Goal: Task Accomplishment & Management: Manage account settings

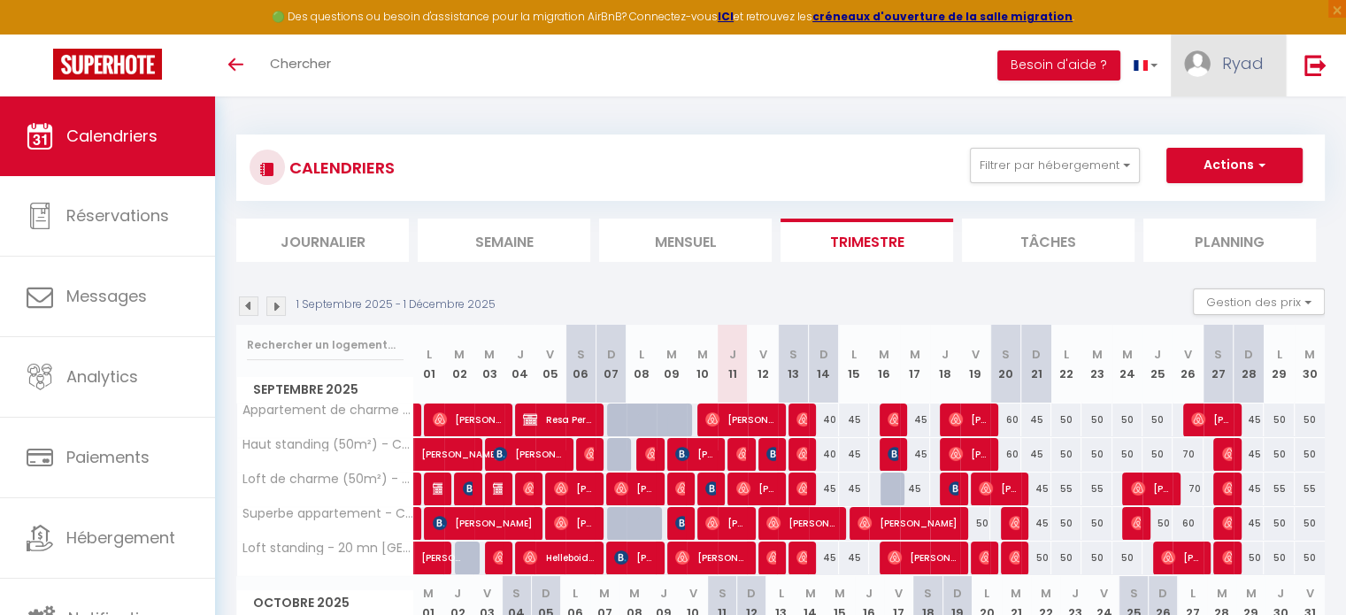
click at [1237, 65] on span "Ryad" at bounding box center [1243, 63] width 42 height 22
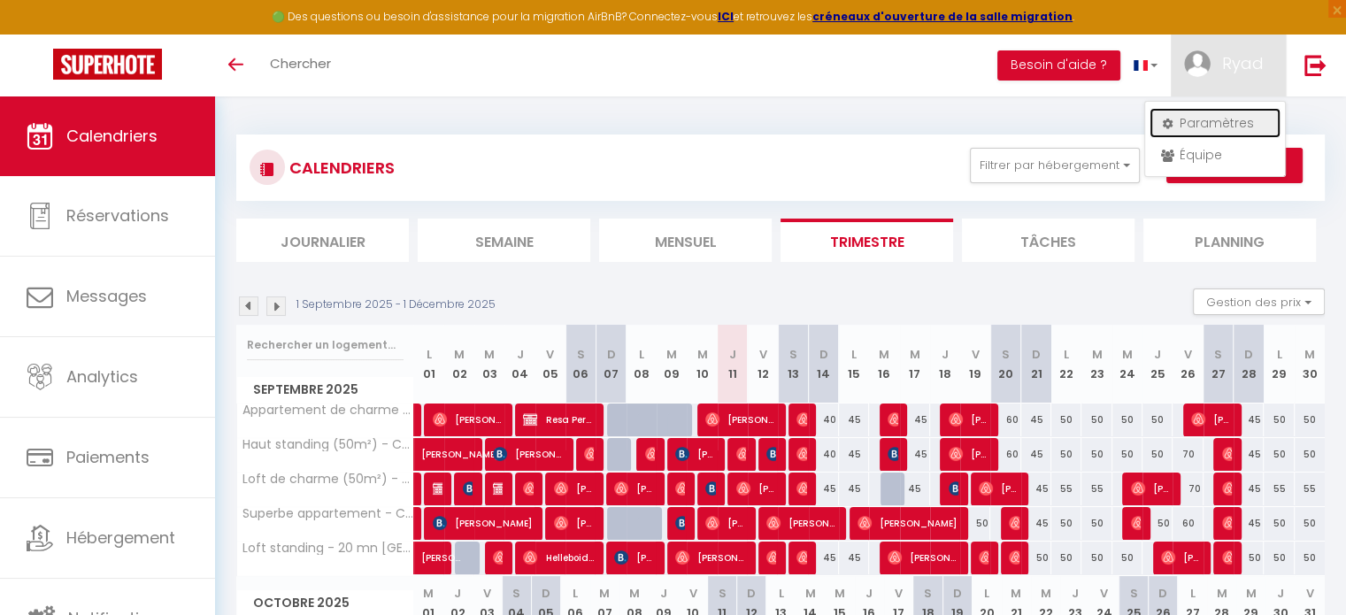
click at [1224, 119] on link "Paramètres" at bounding box center [1214, 123] width 131 height 30
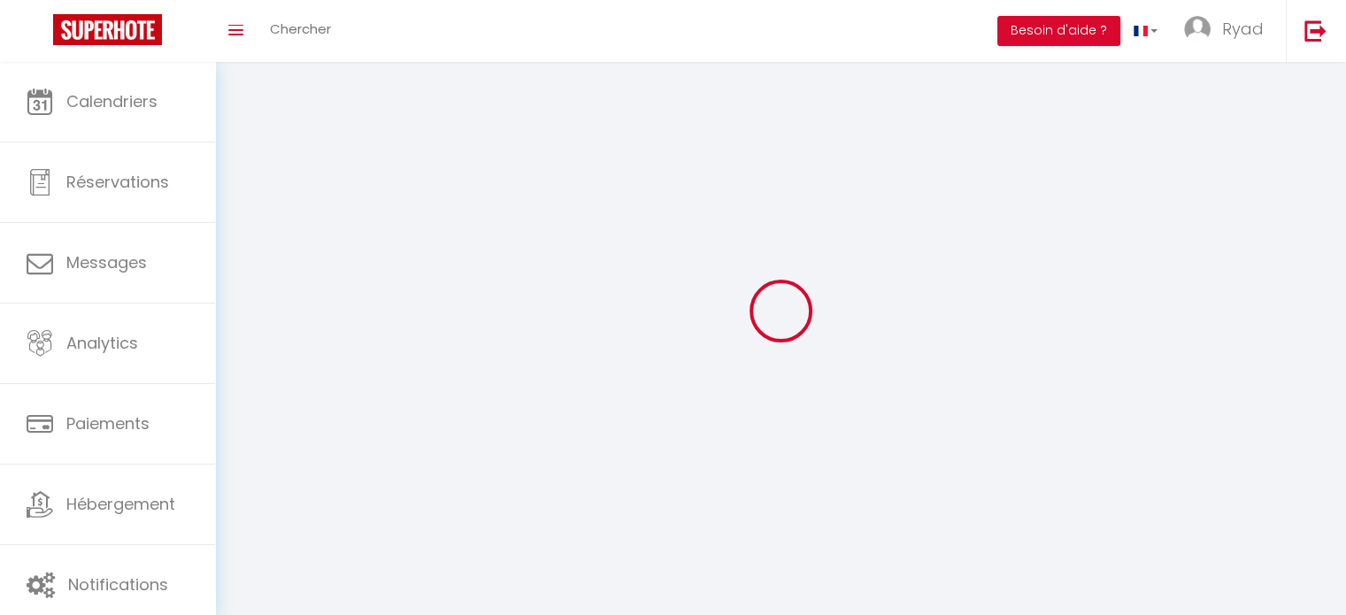
type input "Ryad"
type input "BOUADI"
type input "0781742940"
type input "[STREET_ADDRESS]"
type input "49300"
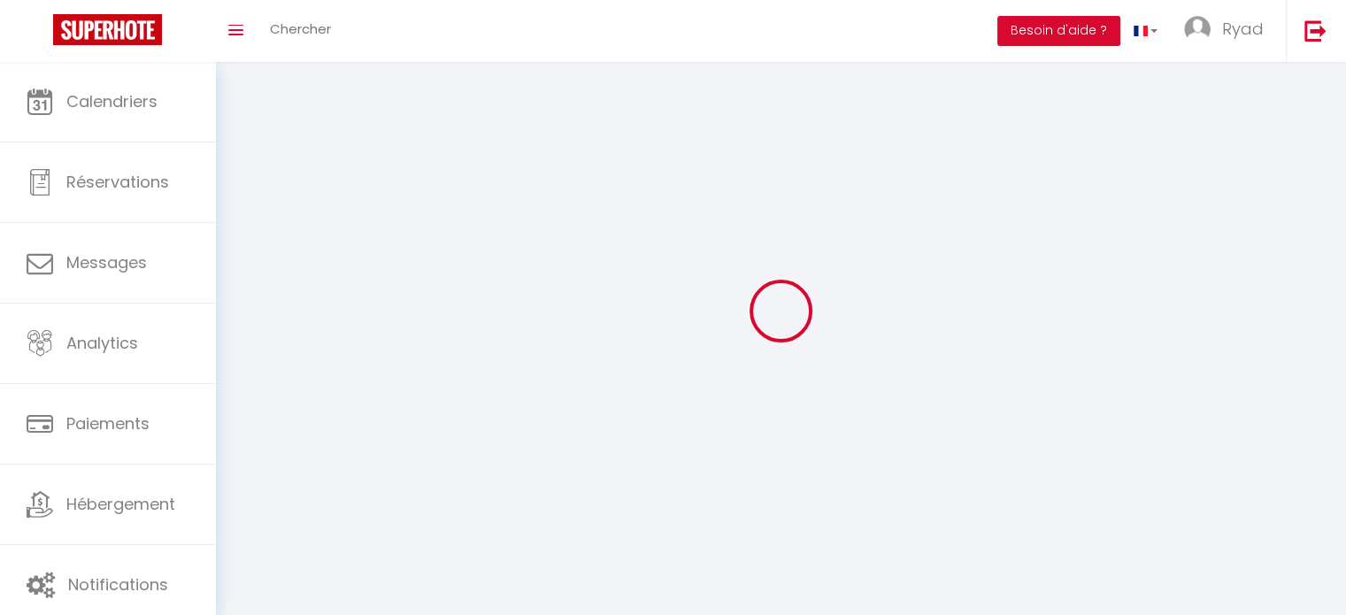
type input "cholet"
type input "rLfDSS9mLNOEWaKSLUnVeE2Fj"
type input "qyCtRDIClFb8xWcYDFEidVqdy"
type input "rLfDSS9mLNOEWaKSLUnVeE2Fj"
type input "qyCtRDIClFb8xWcYDFEidVqdy"
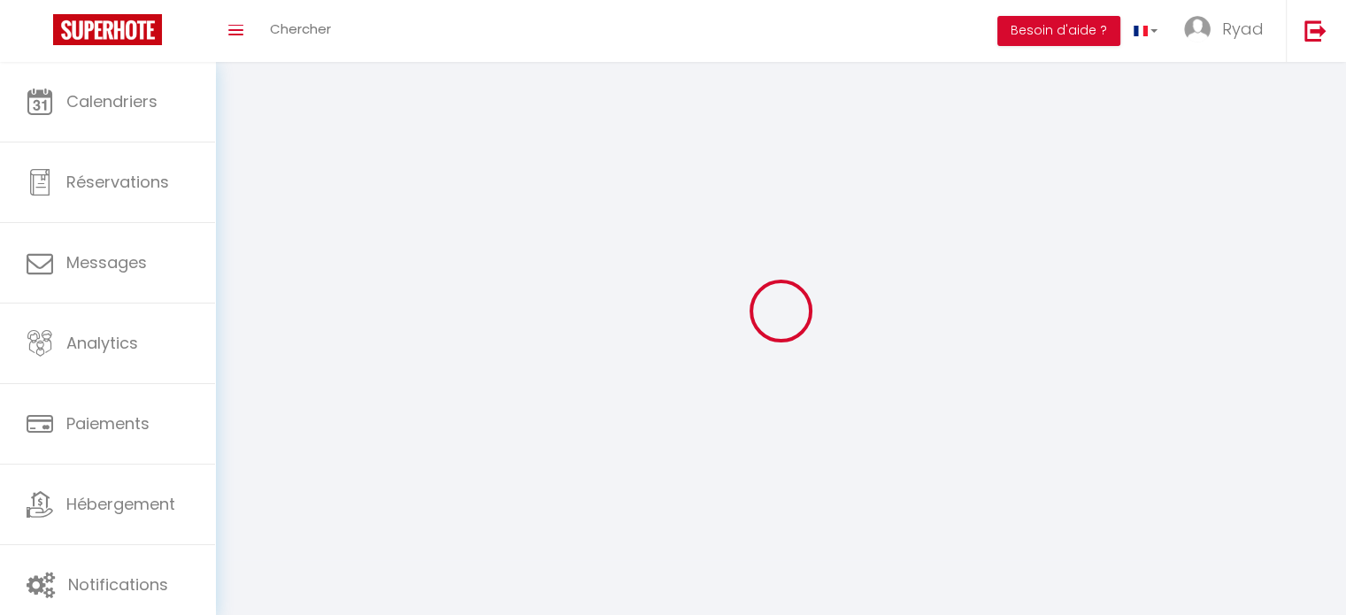
type input "[URL][DOMAIN_NAME]"
select select "28"
select select "fr"
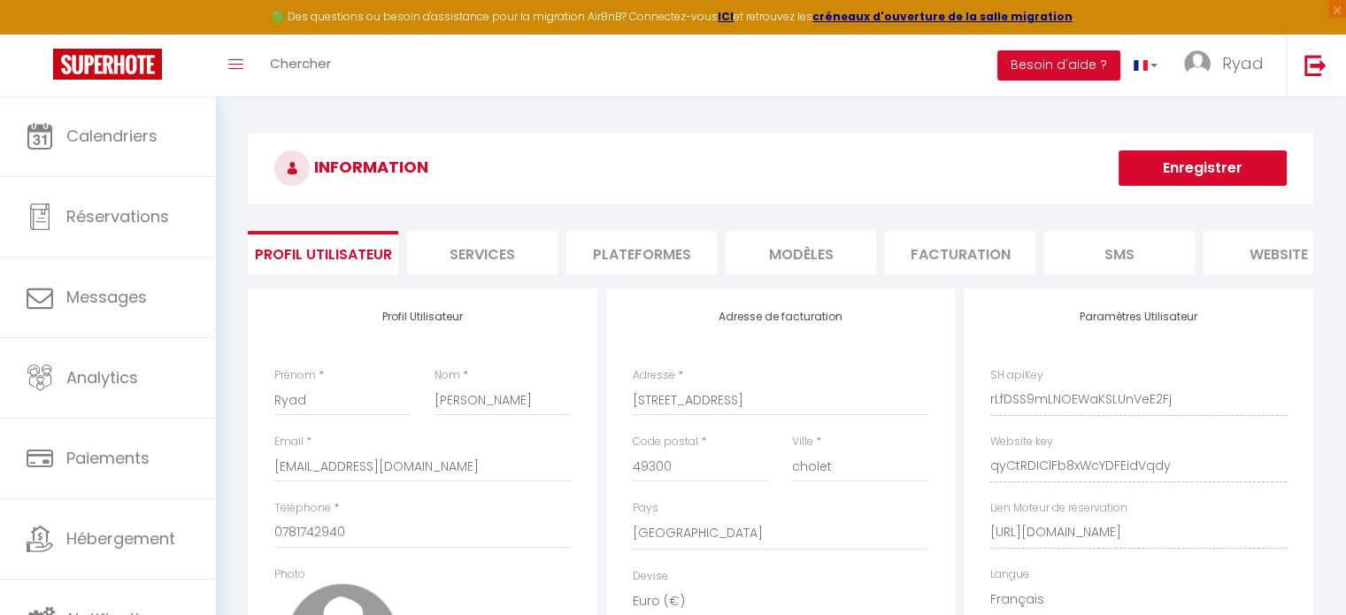
click at [651, 252] on li "Plateformes" at bounding box center [641, 252] width 150 height 43
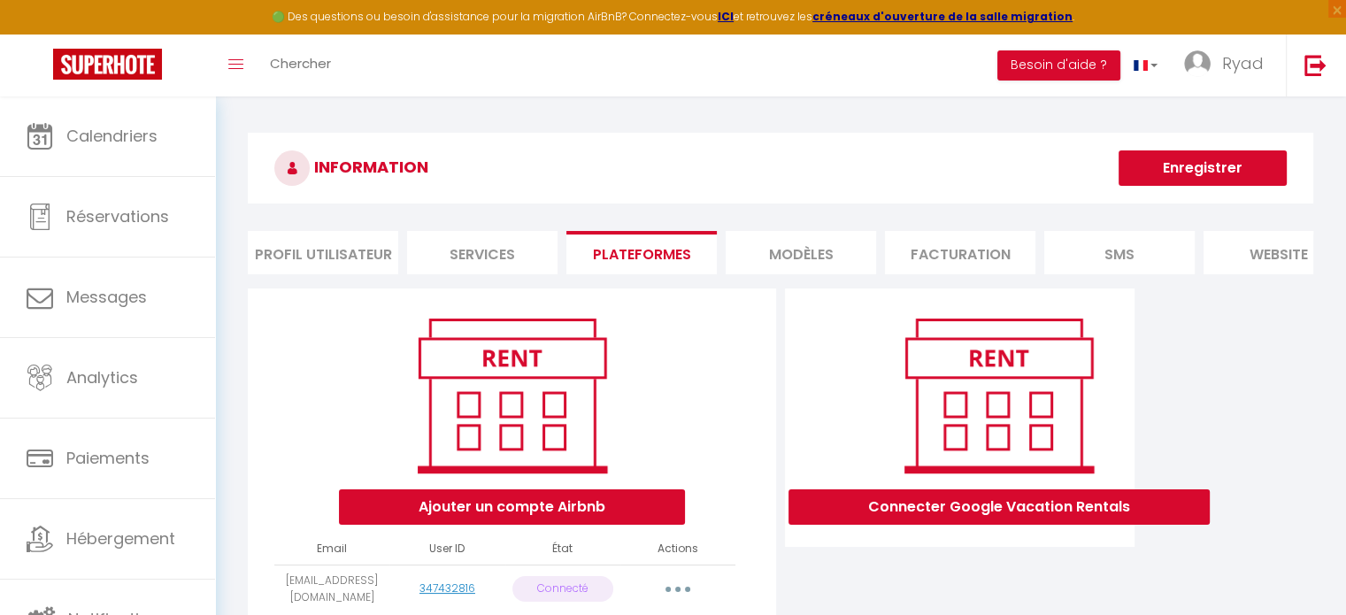
scroll to position [88, 0]
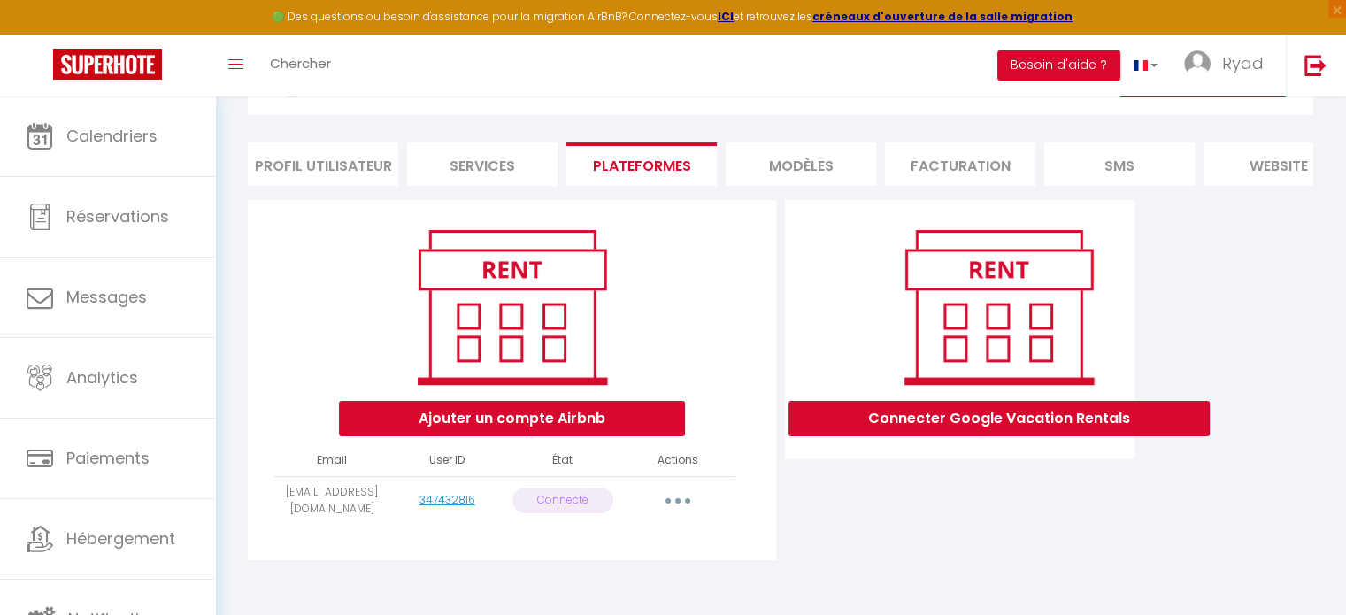
click at [683, 510] on button "button" at bounding box center [678, 501] width 50 height 28
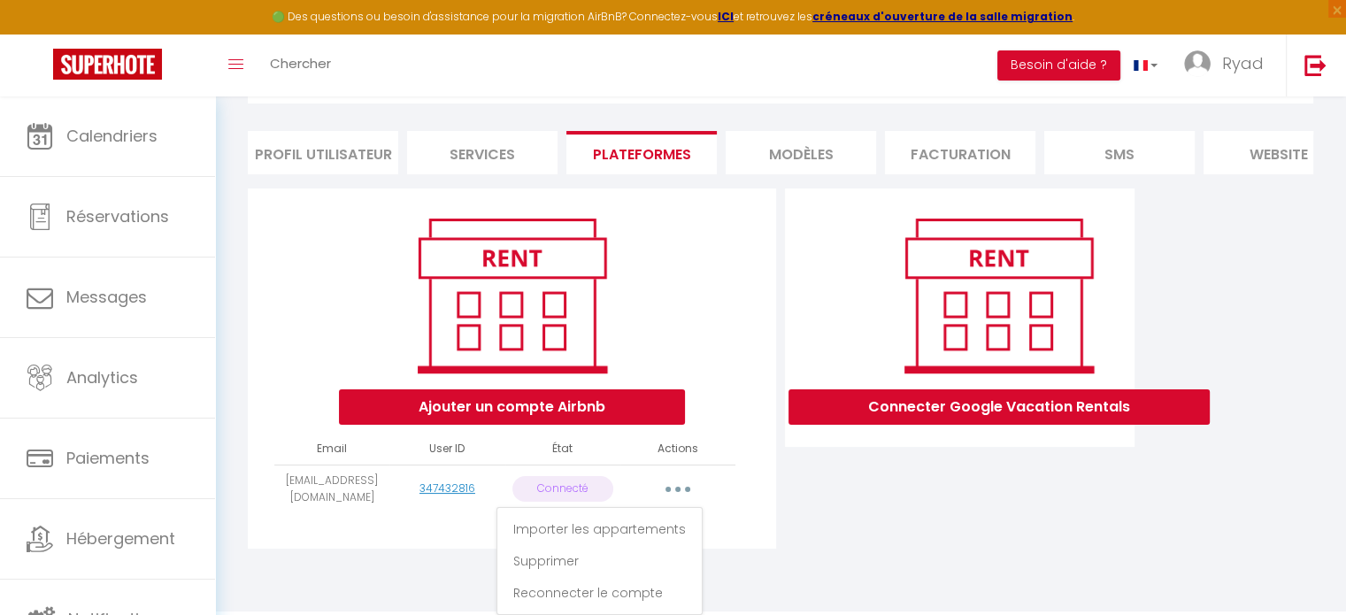
scroll to position [113, 0]
click at [629, 593] on link "Reconnecter le compte" at bounding box center [600, 593] width 196 height 30
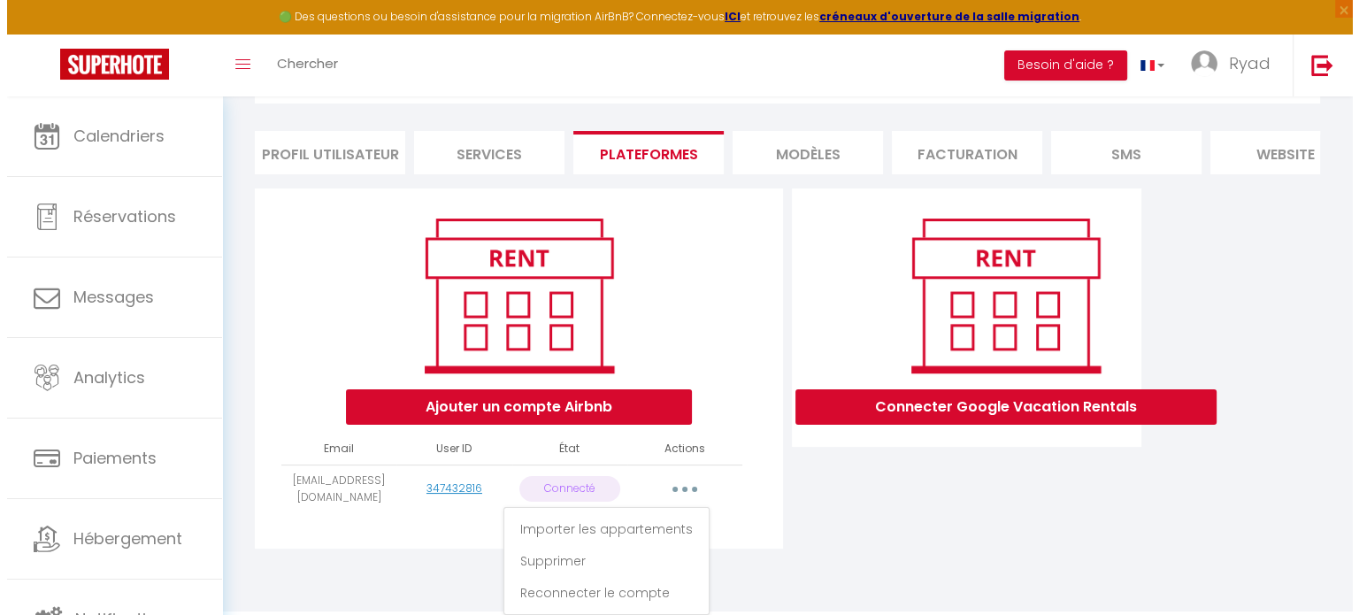
scroll to position [106, 0]
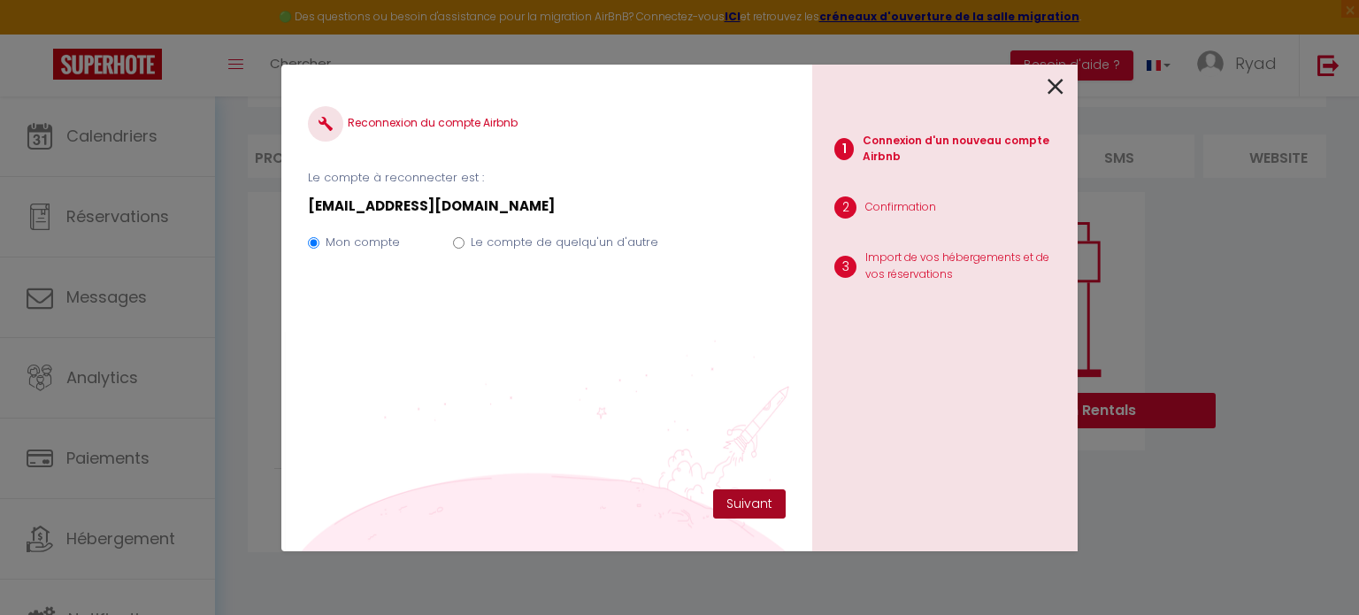
click at [756, 507] on button "Suivant" at bounding box center [749, 504] width 73 height 30
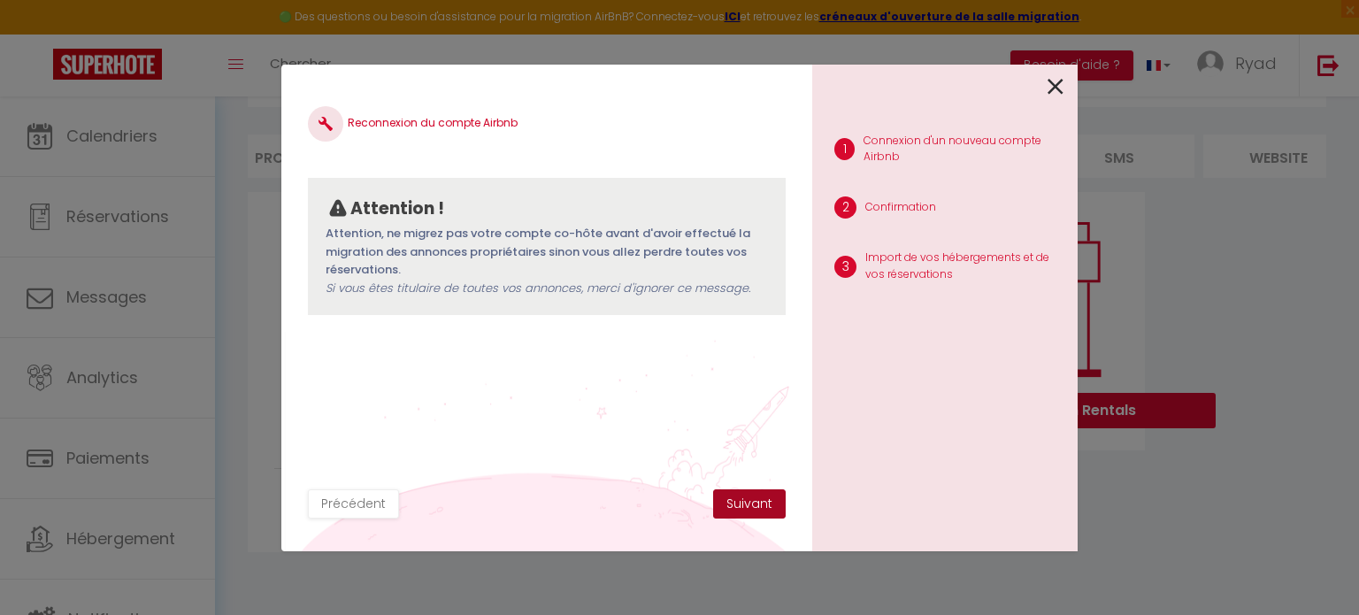
click at [771, 505] on button "Suivant" at bounding box center [749, 504] width 73 height 30
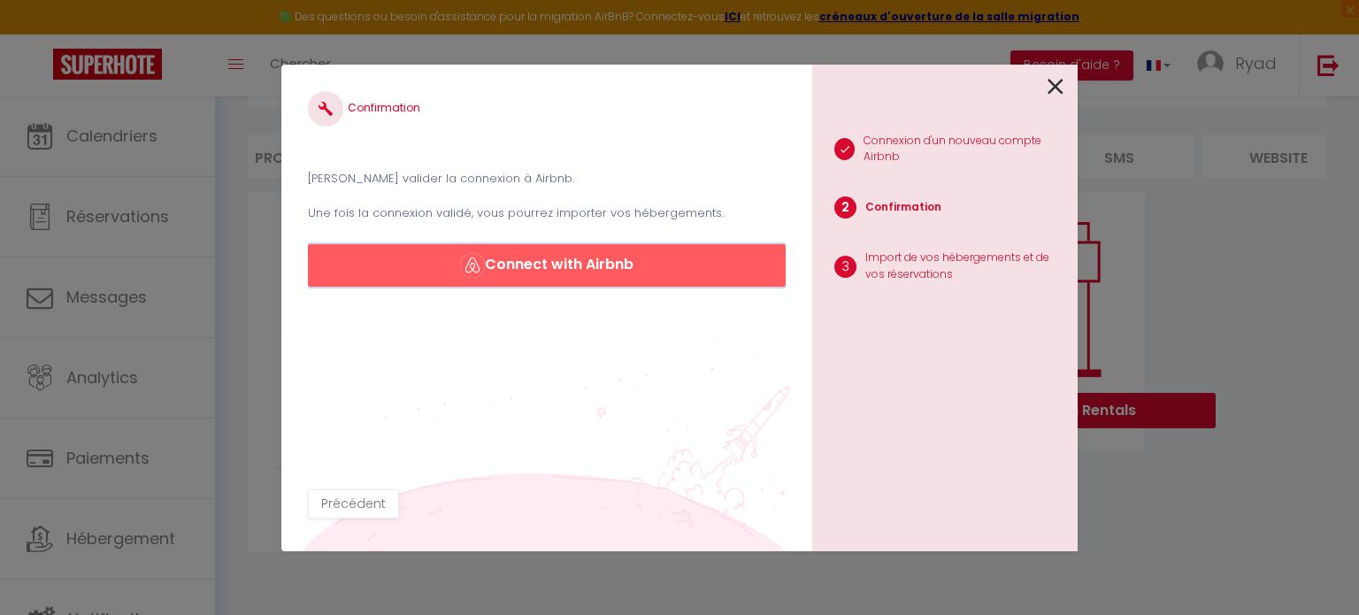
click at [564, 265] on button "Connect with Airbnb" at bounding box center [547, 265] width 478 height 42
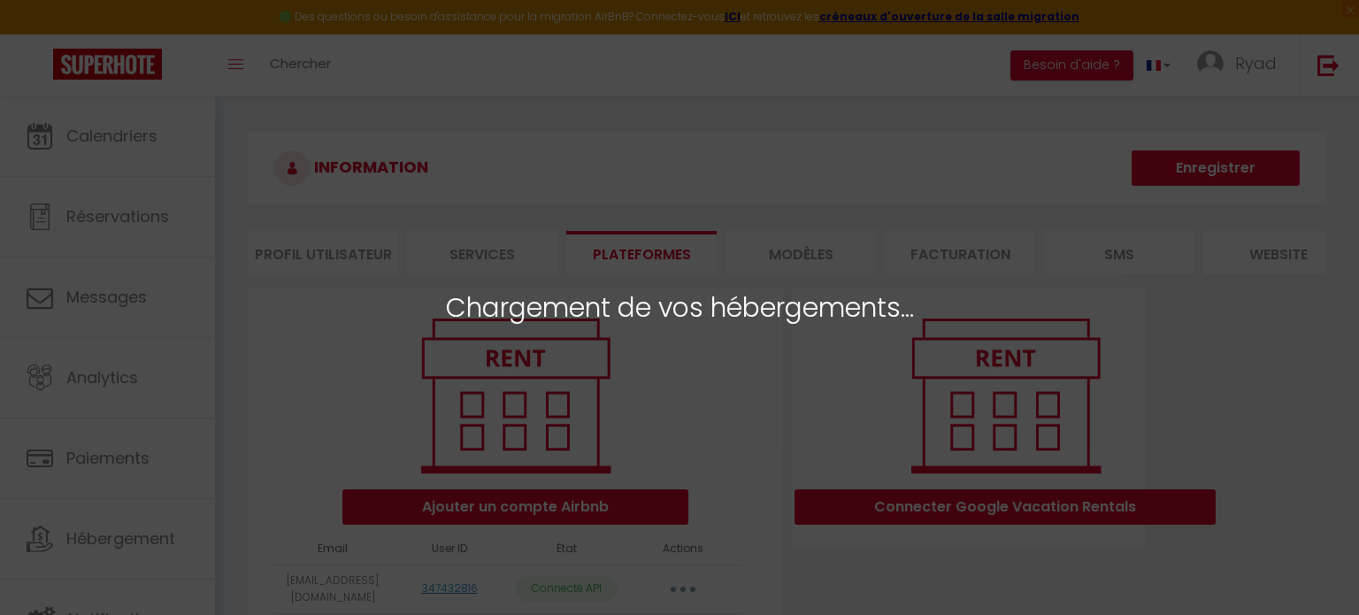
select select "10854"
select select "10855"
select select "10856"
select select "10857"
select select "48673"
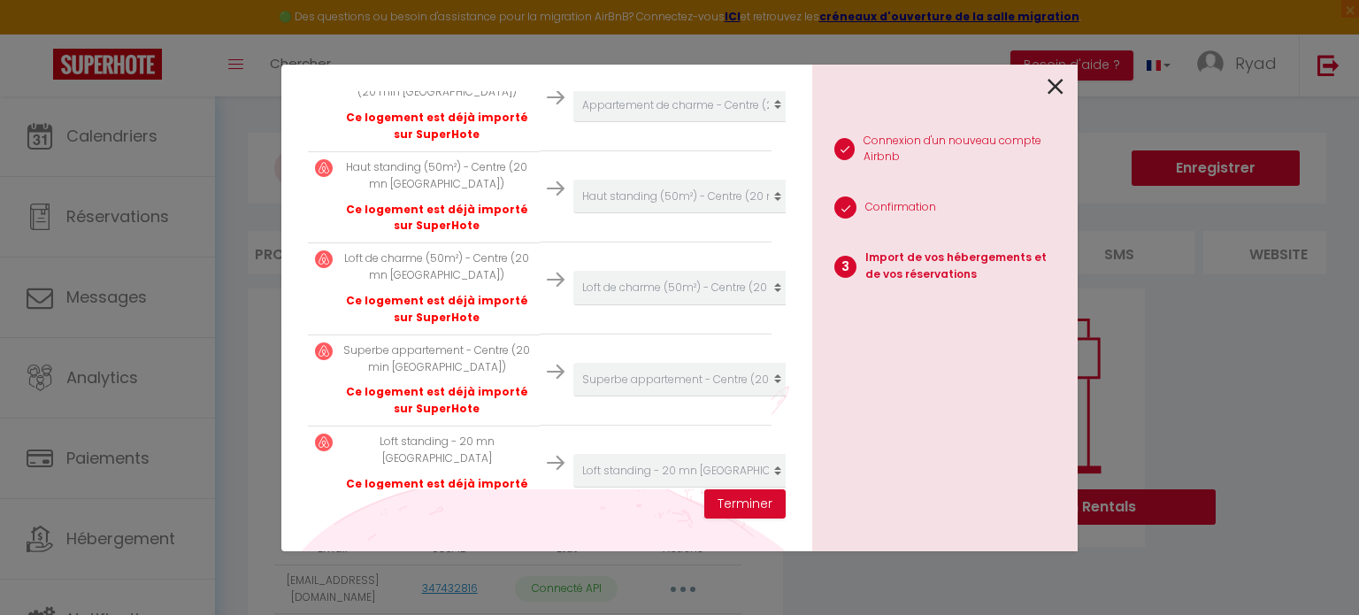
scroll to position [429, 0]
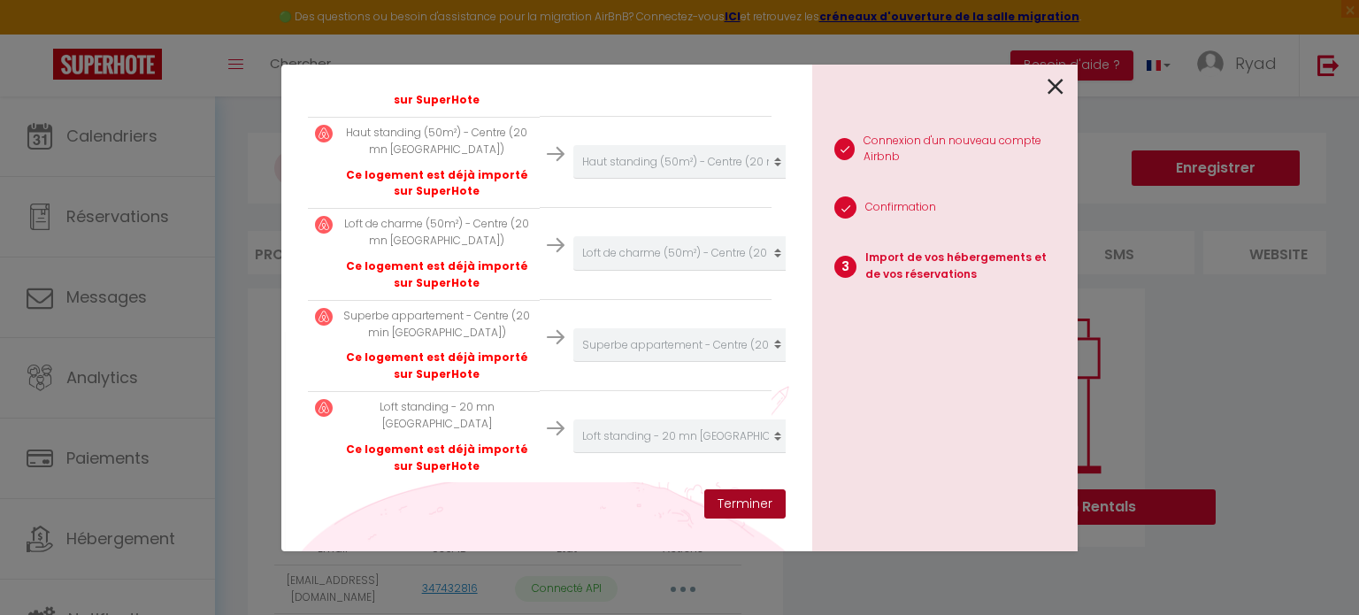
click at [746, 497] on button "Terminer" at bounding box center [744, 504] width 81 height 30
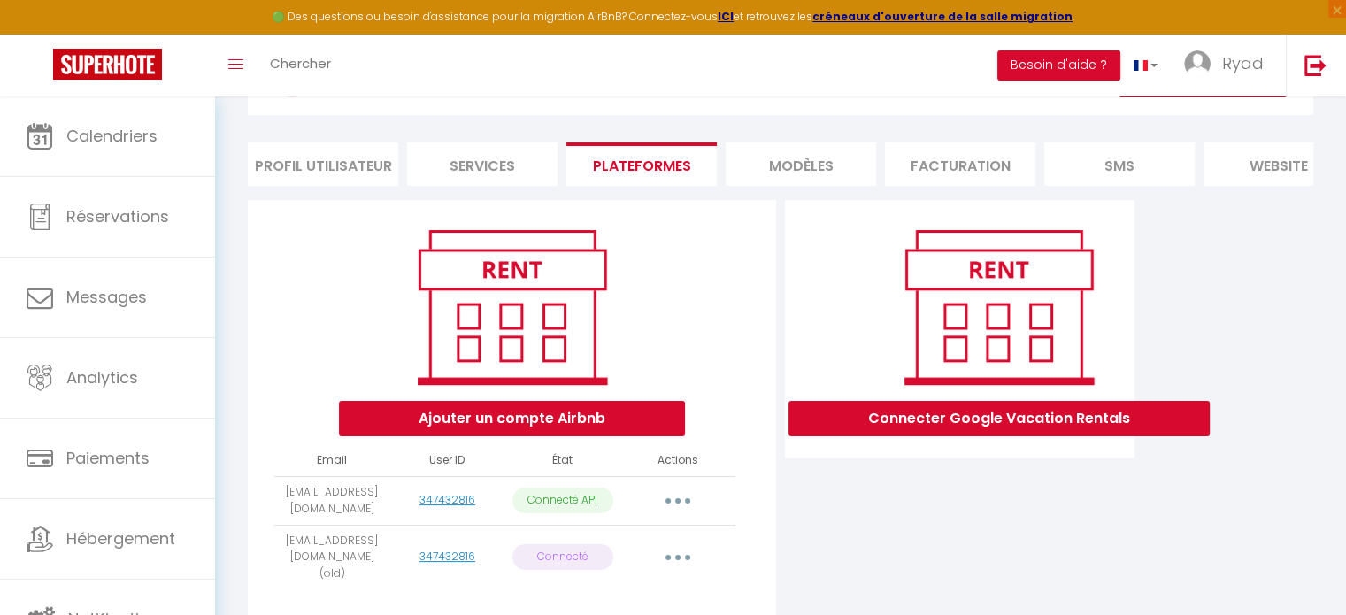
scroll to position [0, 0]
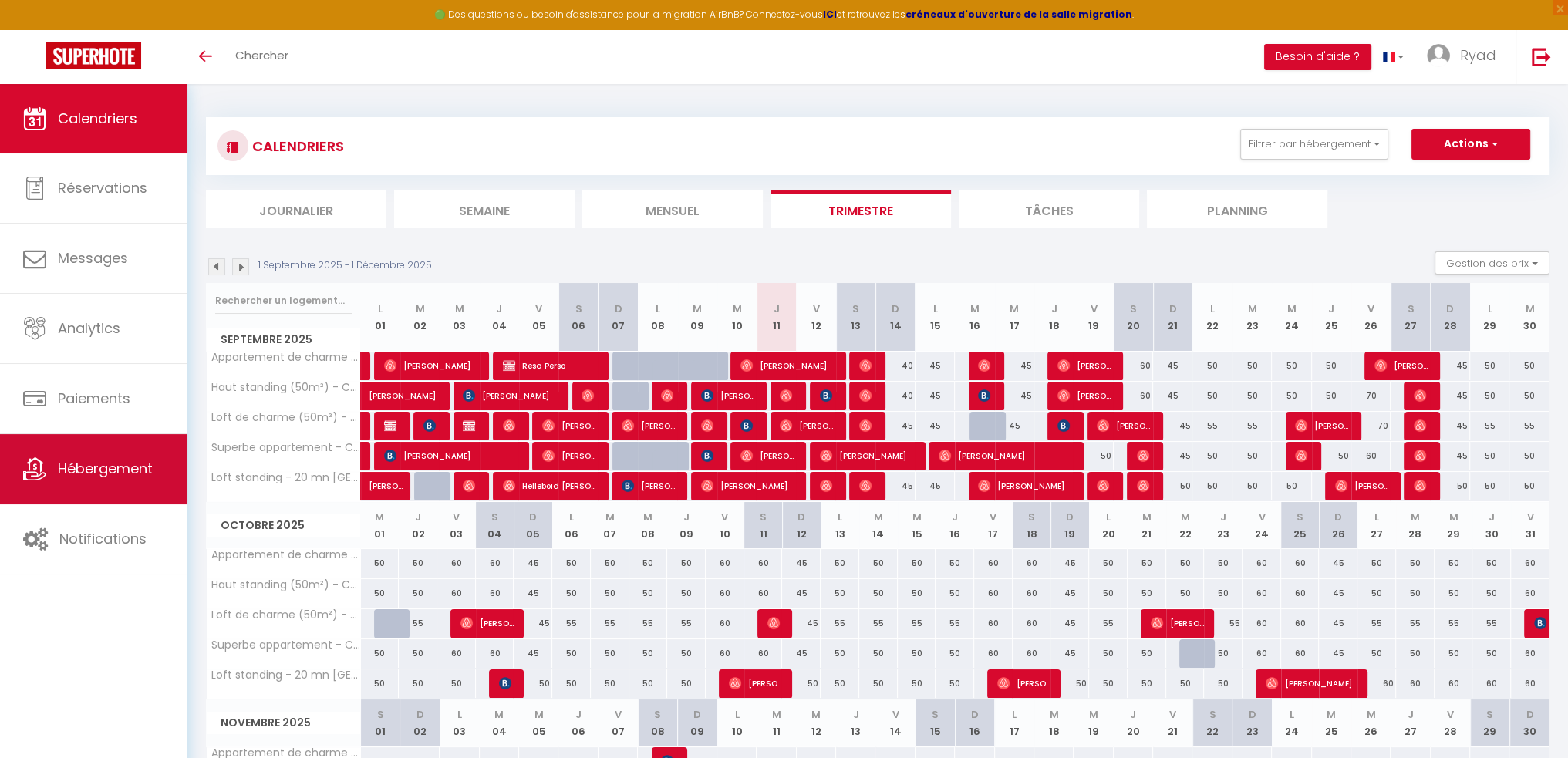
click at [115, 472] on span "Hébergement" at bounding box center [105, 468] width 95 height 19
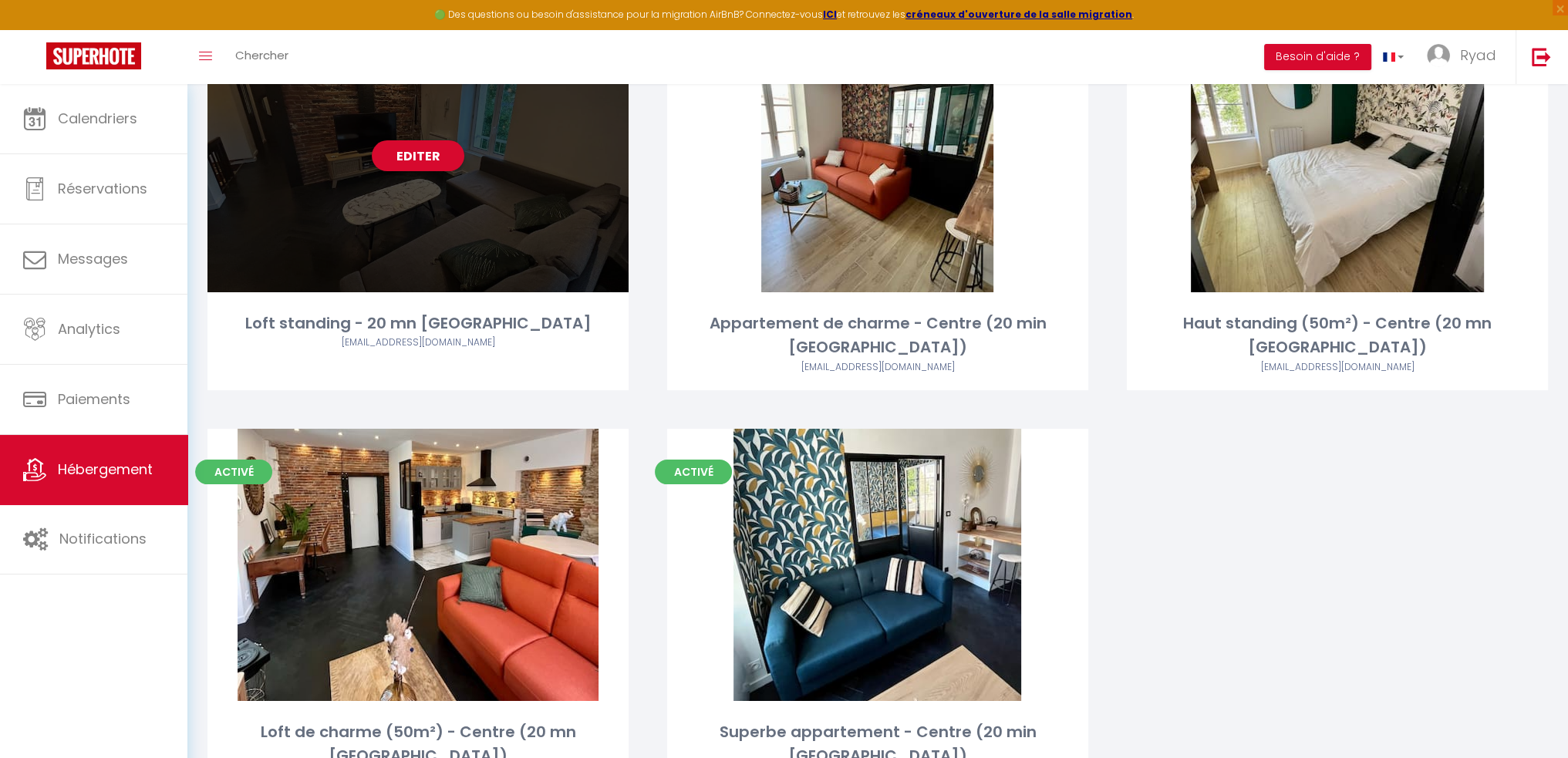
scroll to position [162, 0]
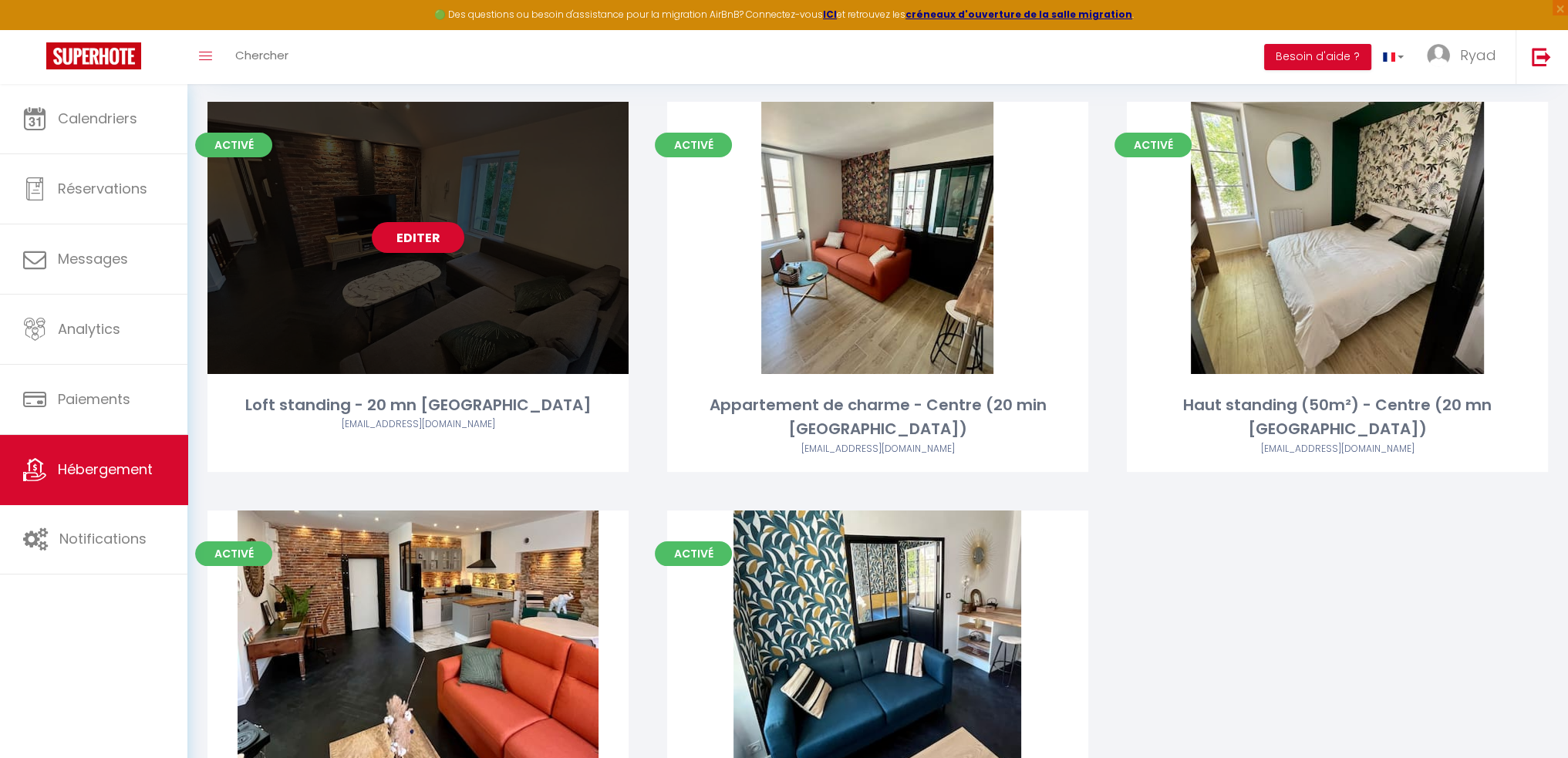
click at [428, 235] on link "Editer" at bounding box center [417, 237] width 92 height 30
click at [424, 239] on link "Editer" at bounding box center [417, 237] width 92 height 30
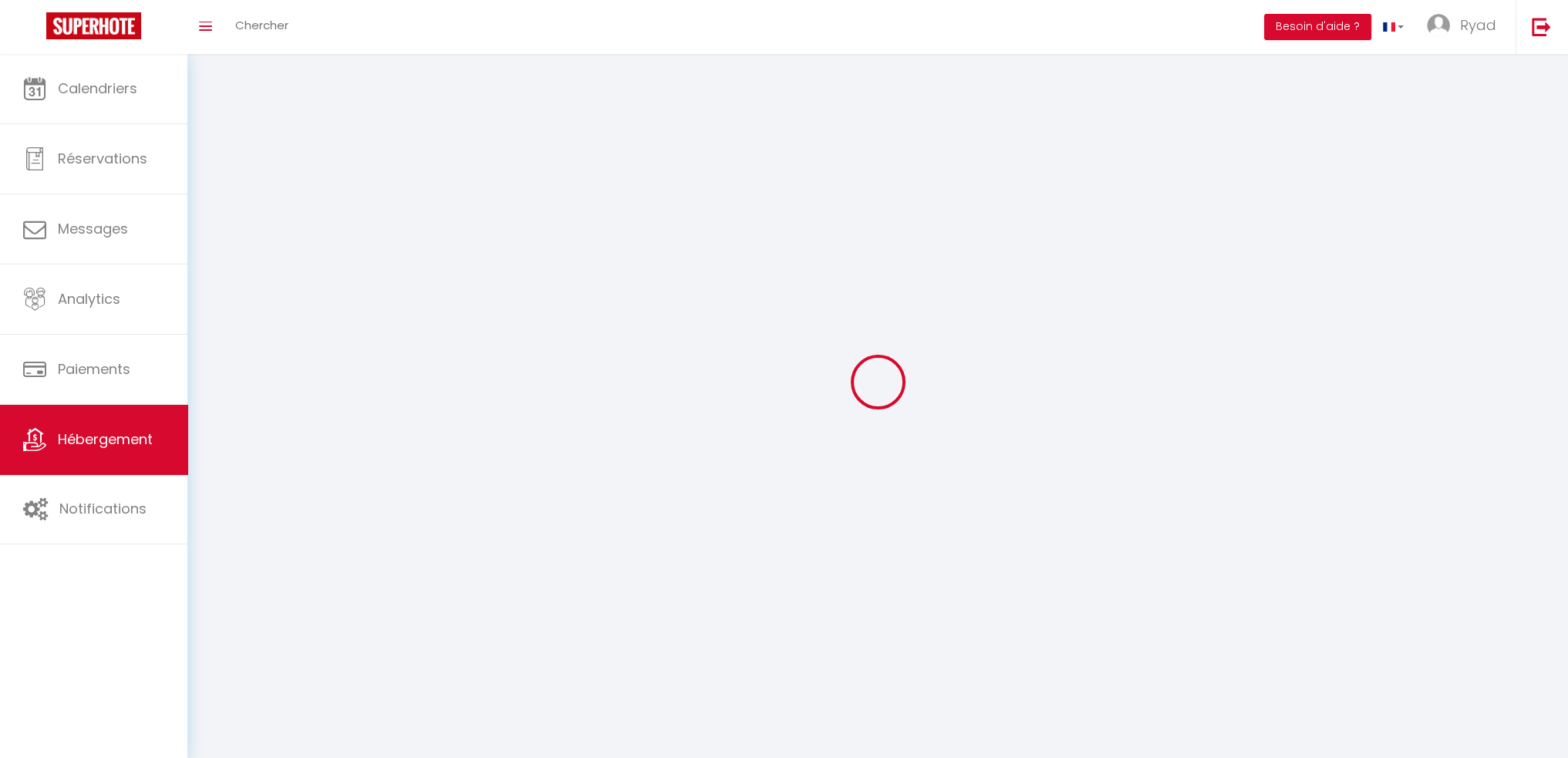
select select "1"
select select "28"
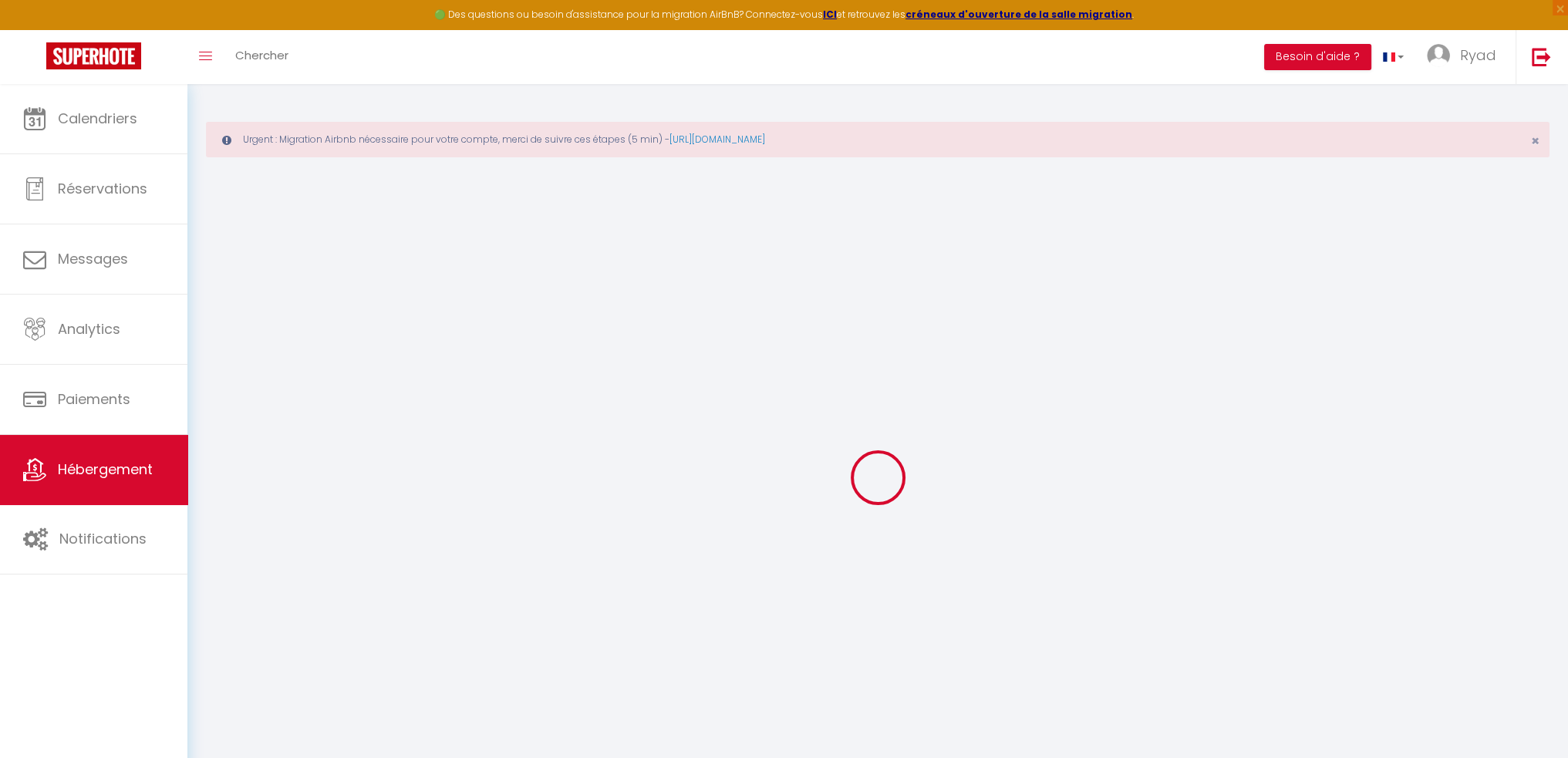
select select
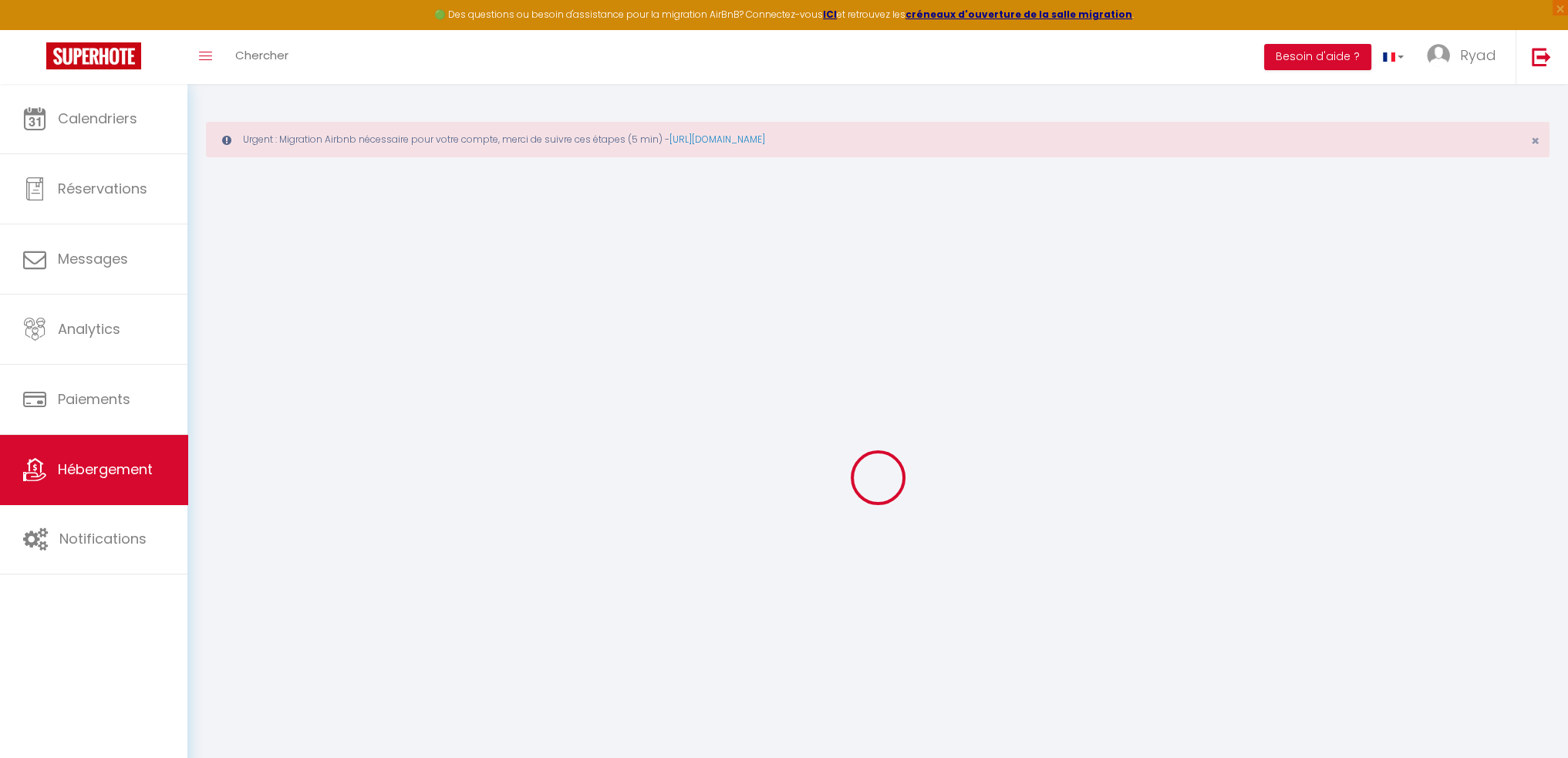
select select
checkbox input "false"
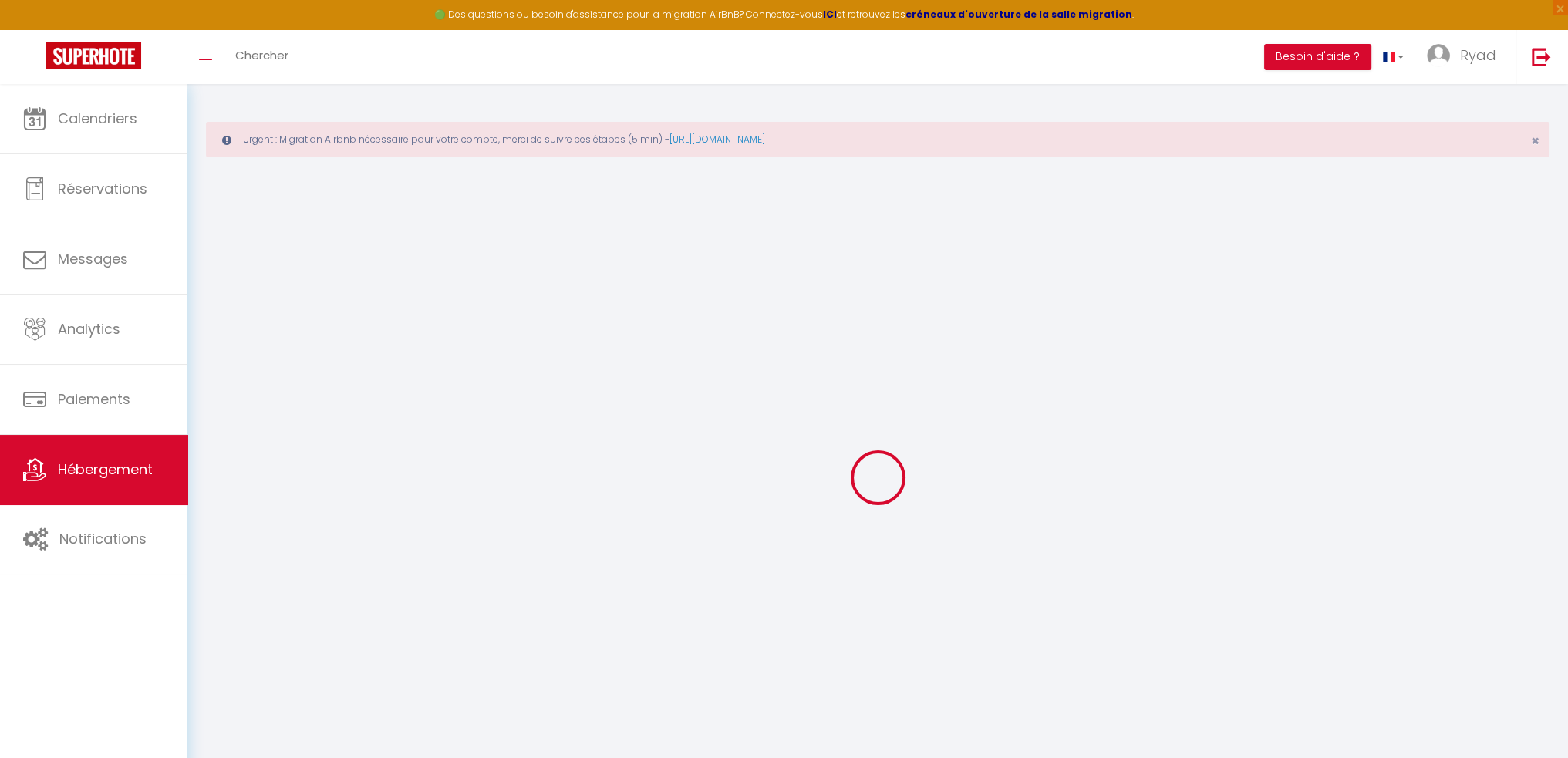
select select
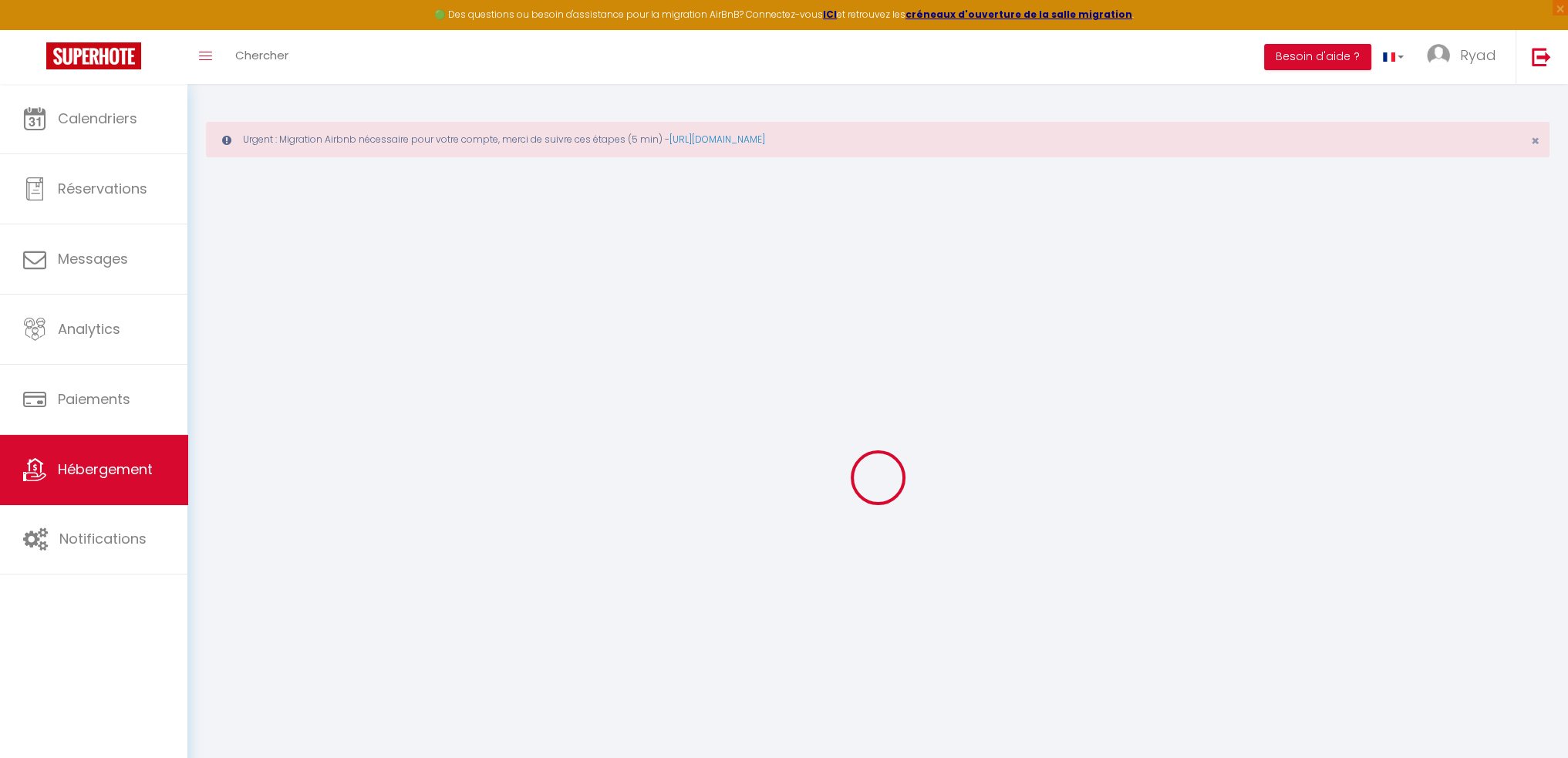
select select
checkbox input "false"
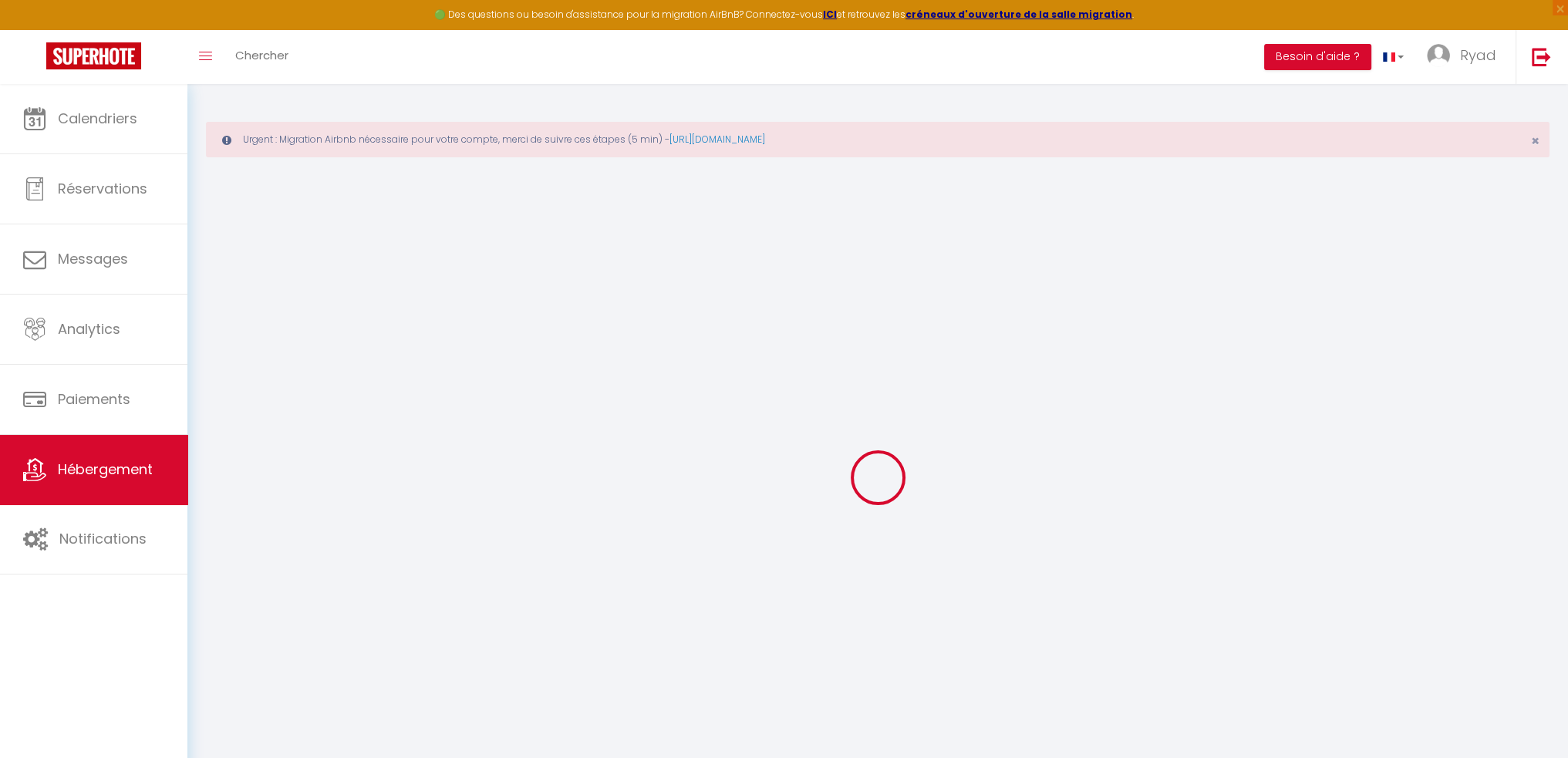
checkbox input "false"
select select
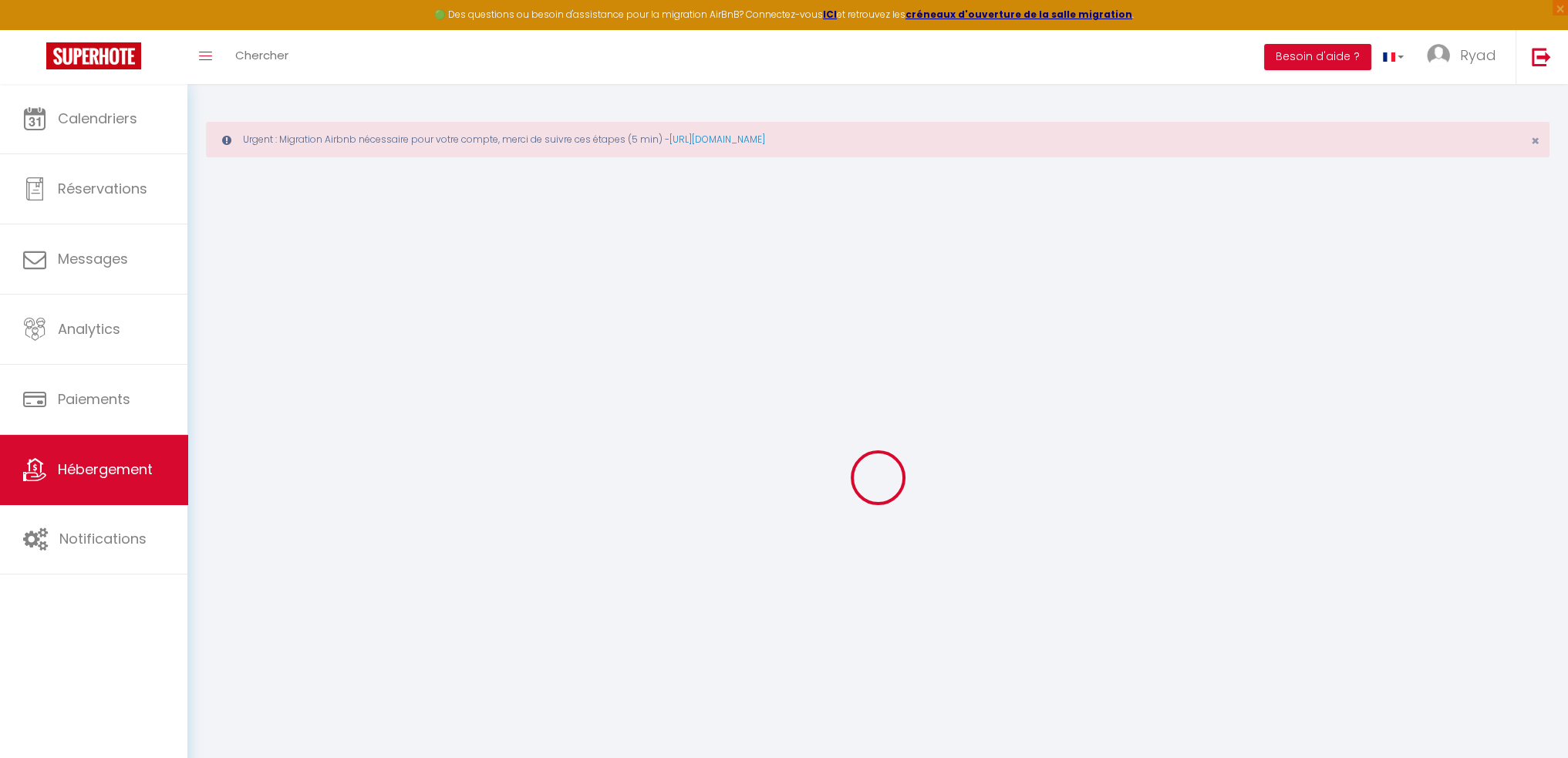
select select
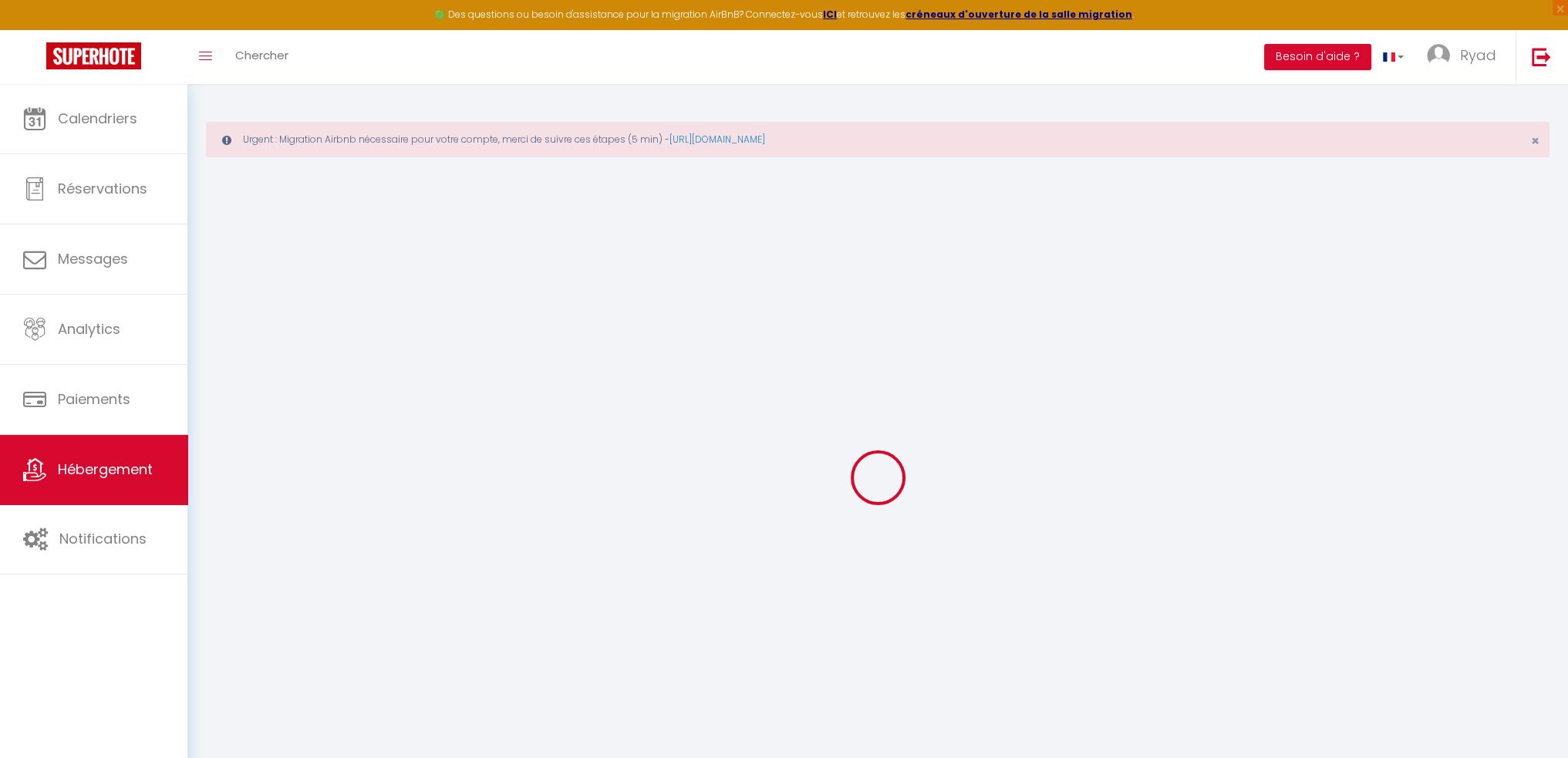
checkbox input "false"
select select
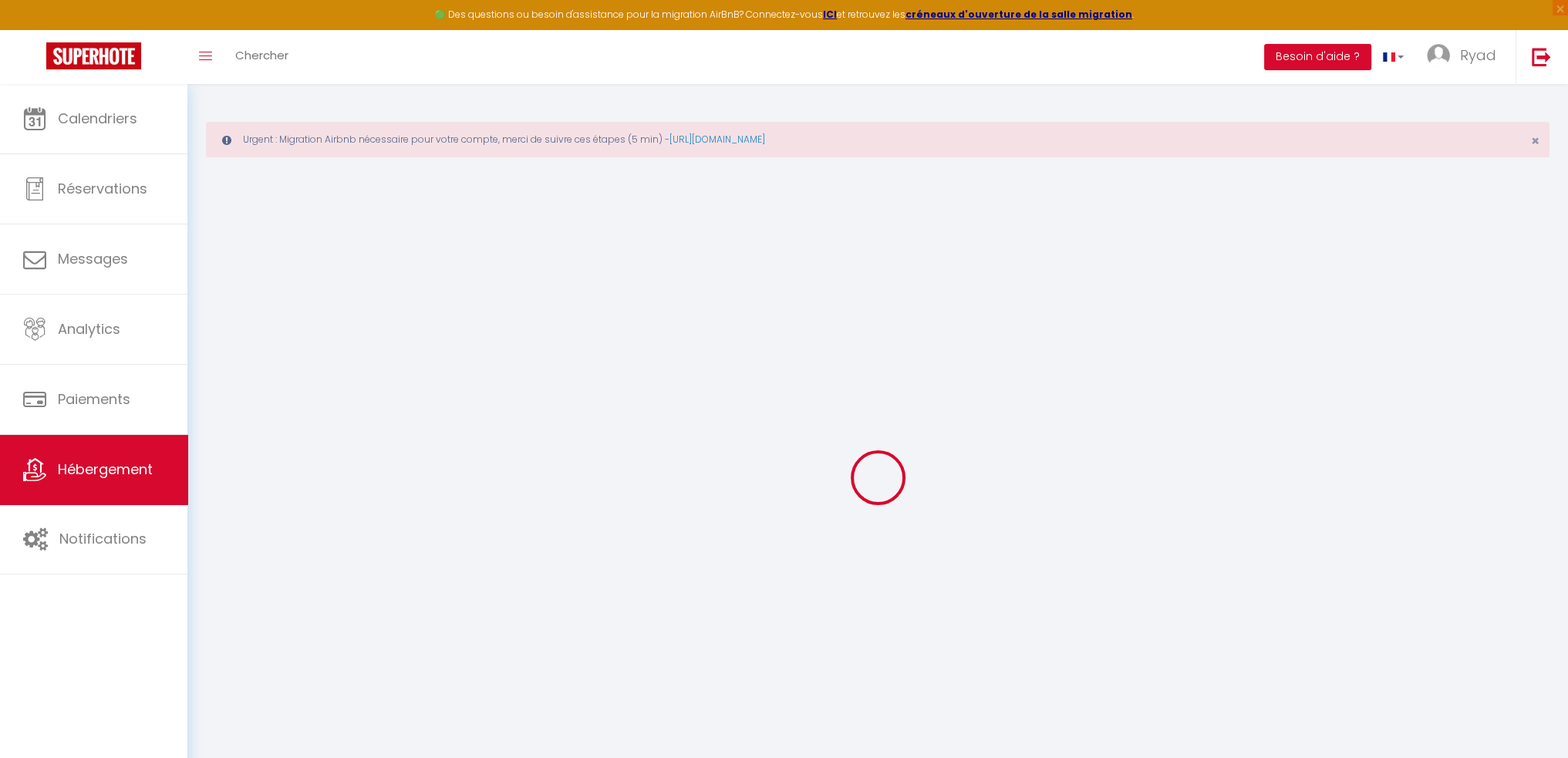
select select
type input "Loft standing - 20 mn [GEOGRAPHIC_DATA]"
type input "Emeline"
select select "loft"
select select "2"
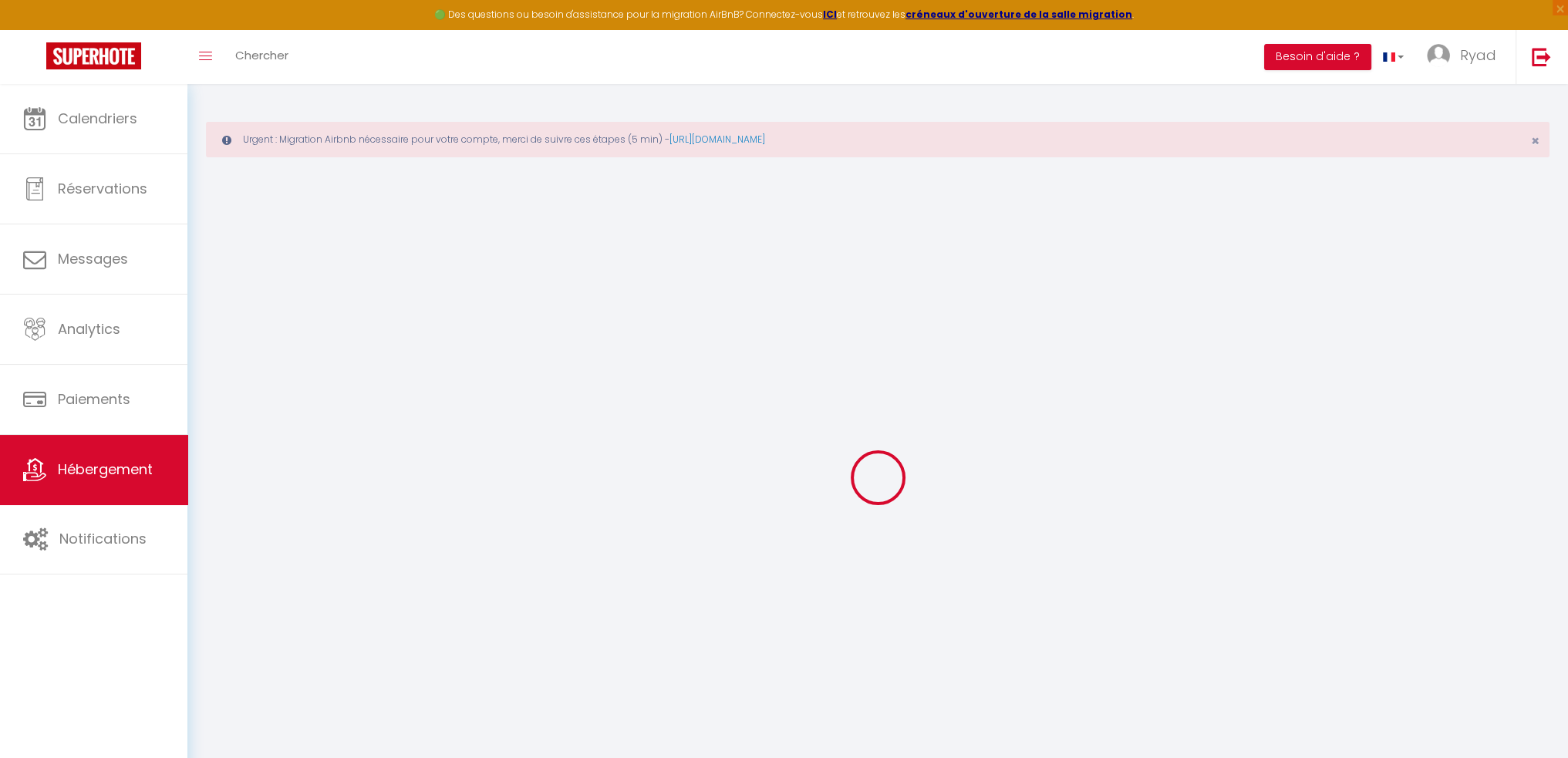
type input "110"
select select
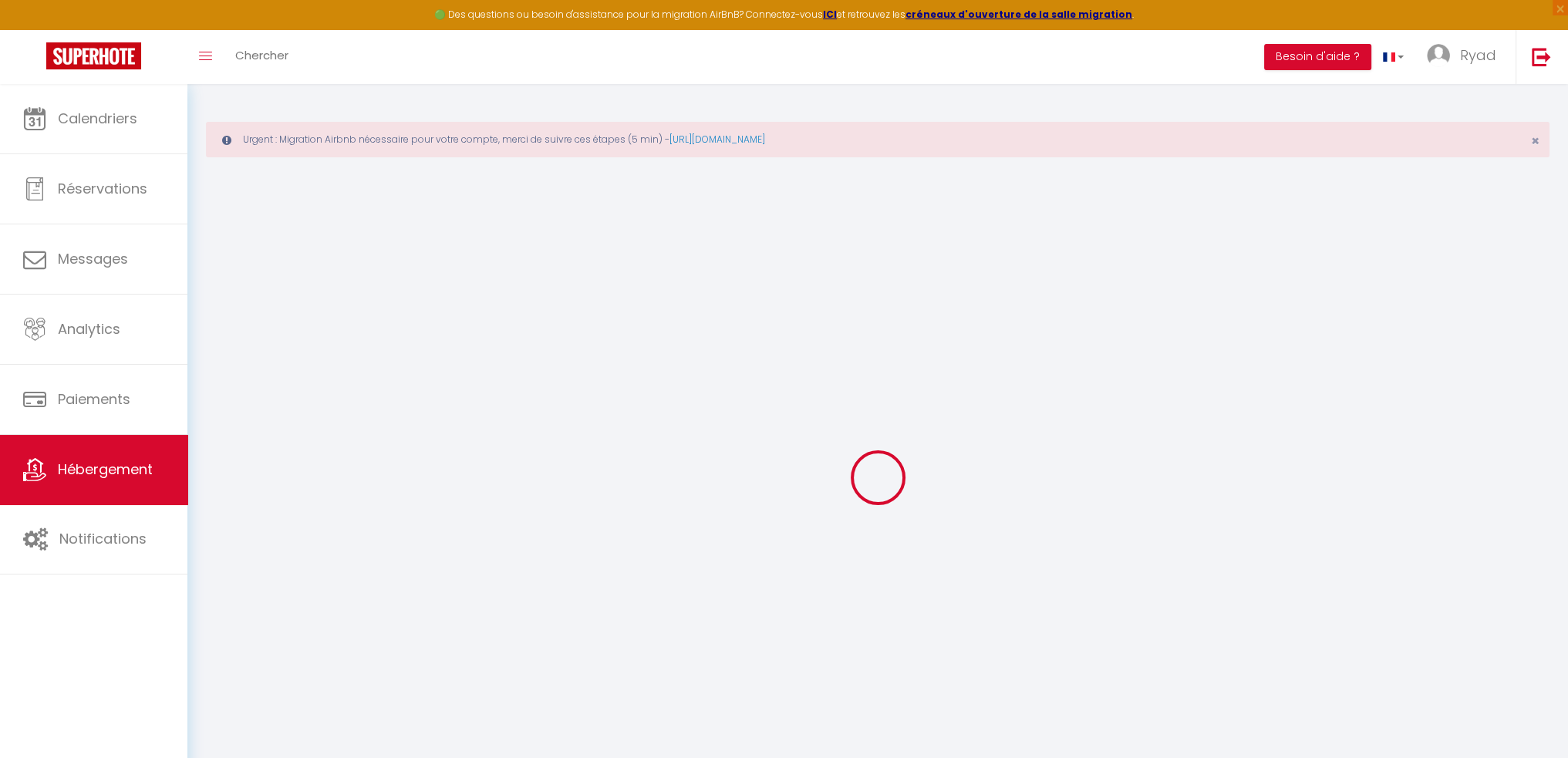
select select
type input "1 Rue Barjot"
type input "49300"
type input "Cholet"
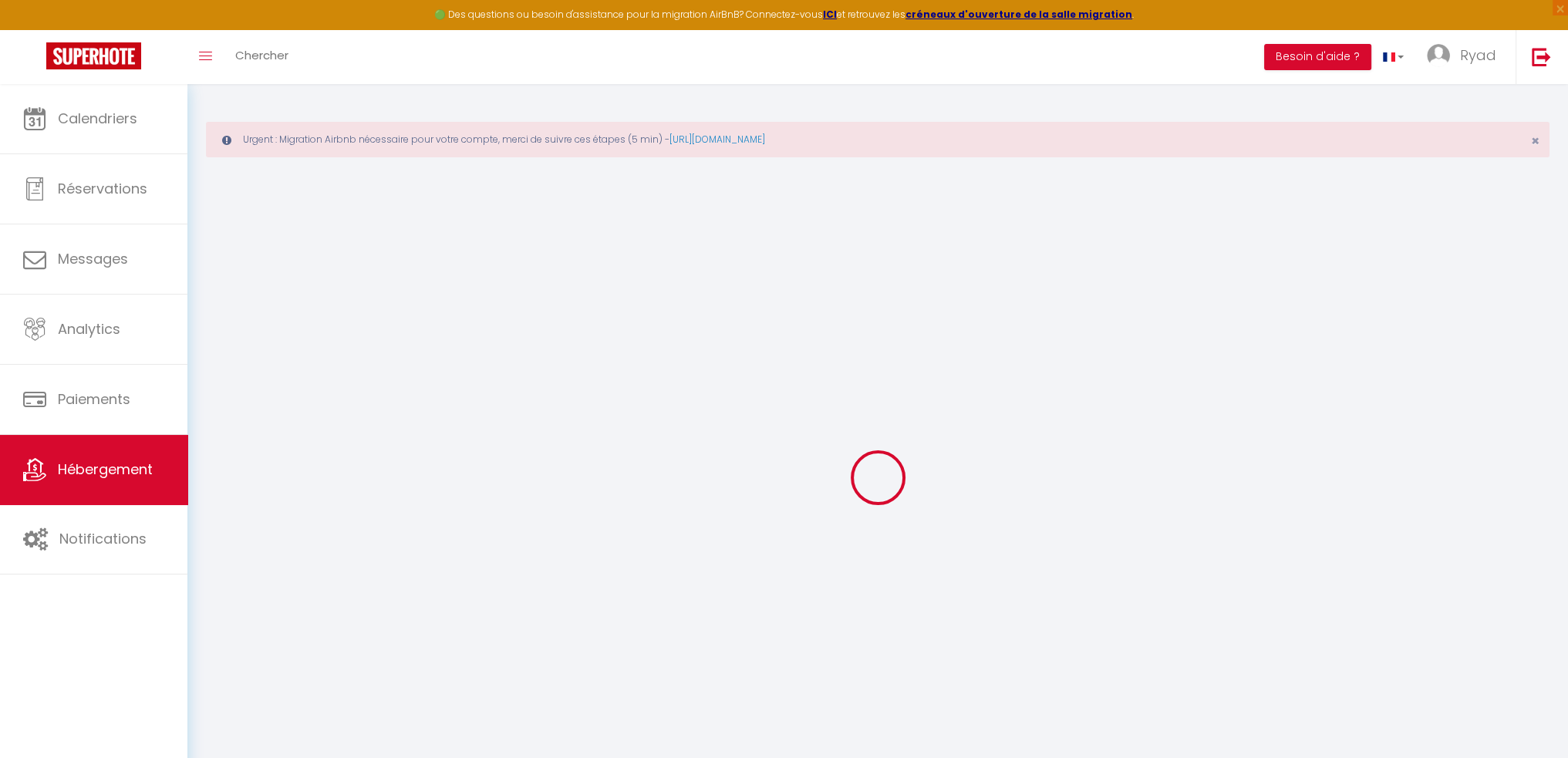
type input "[EMAIL_ADDRESS][DOMAIN_NAME]"
select select
checkbox input "false"
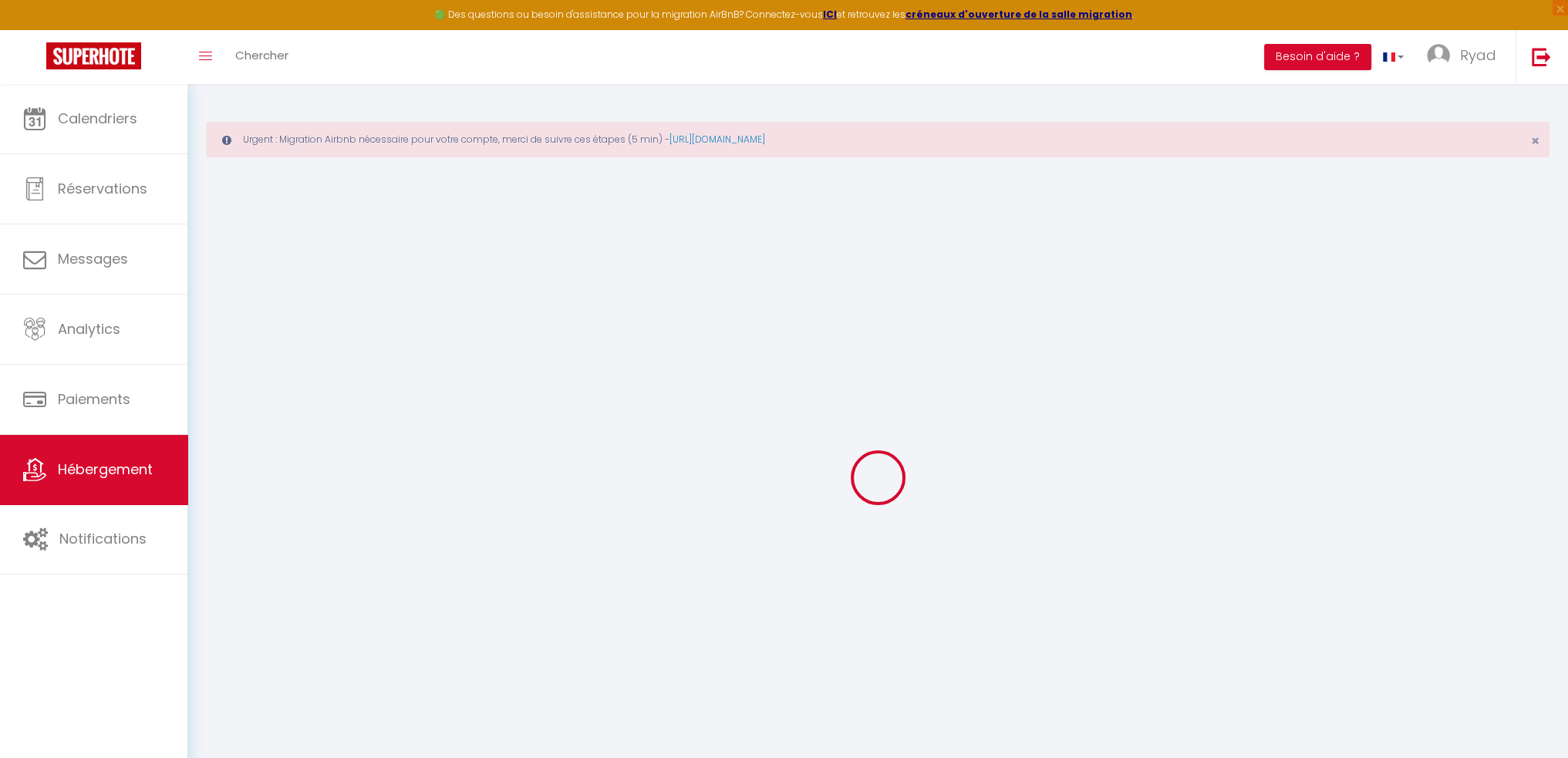
checkbox input "false"
type input "0"
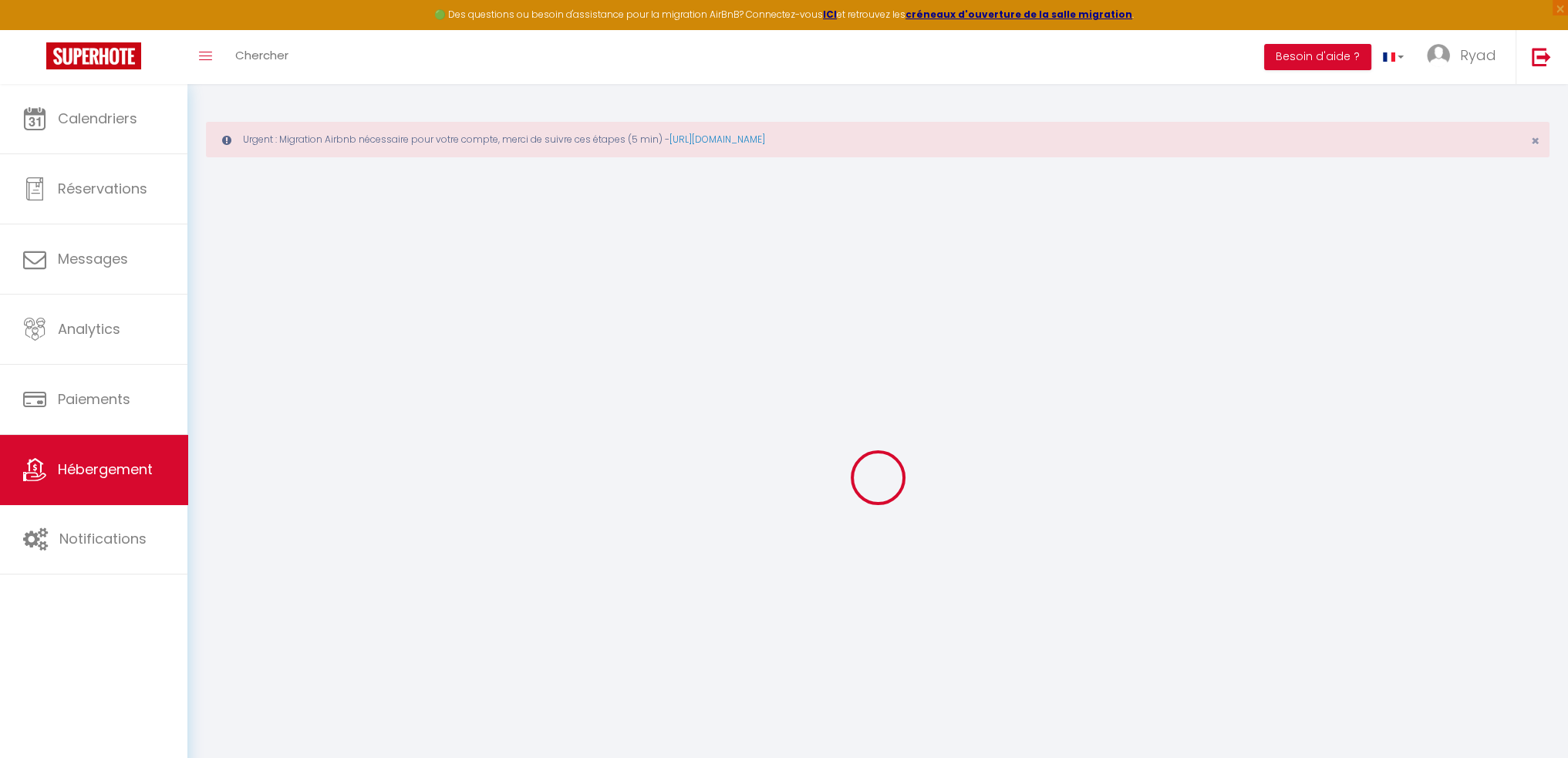
select select
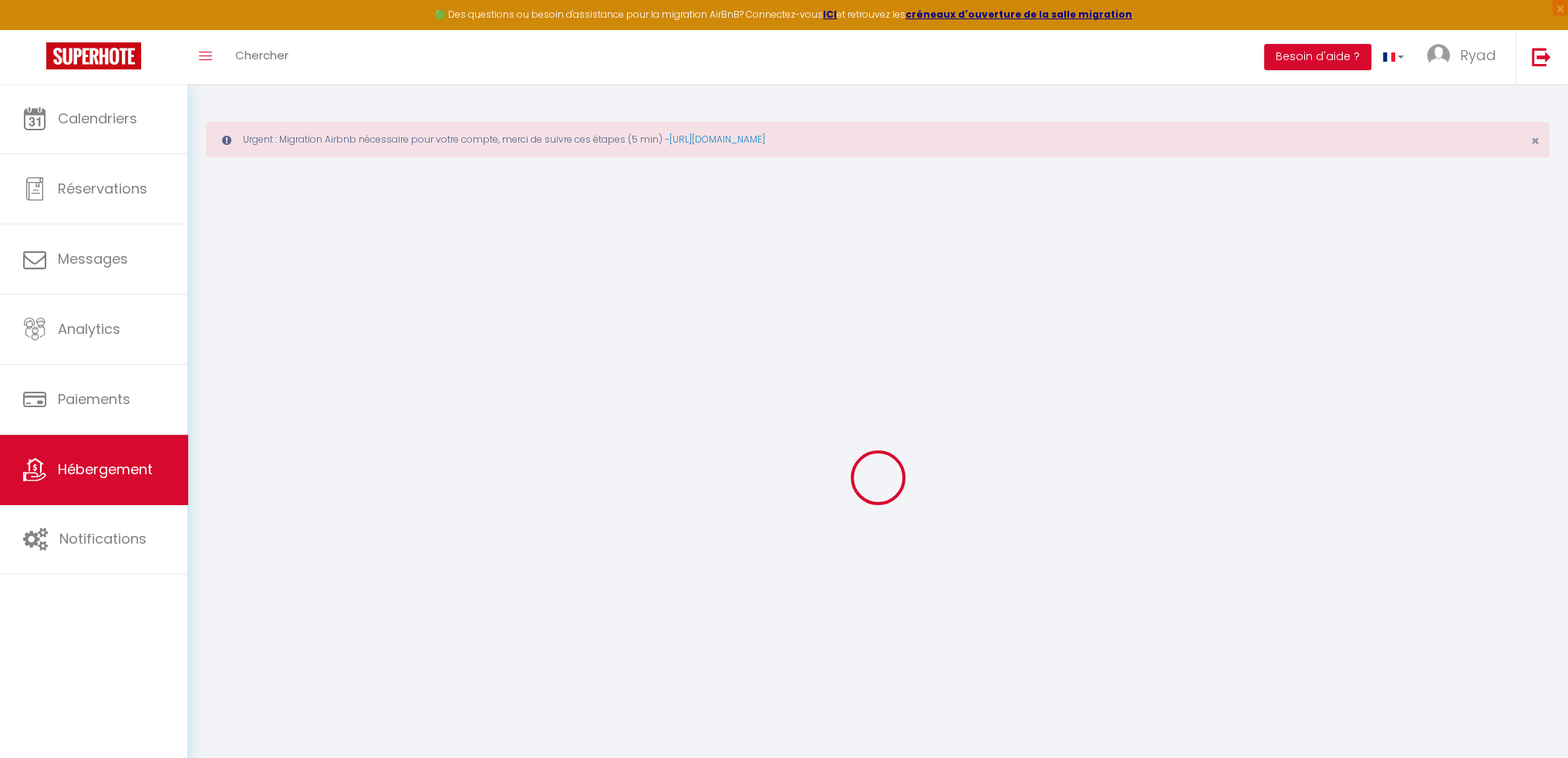
select select
checkbox input "false"
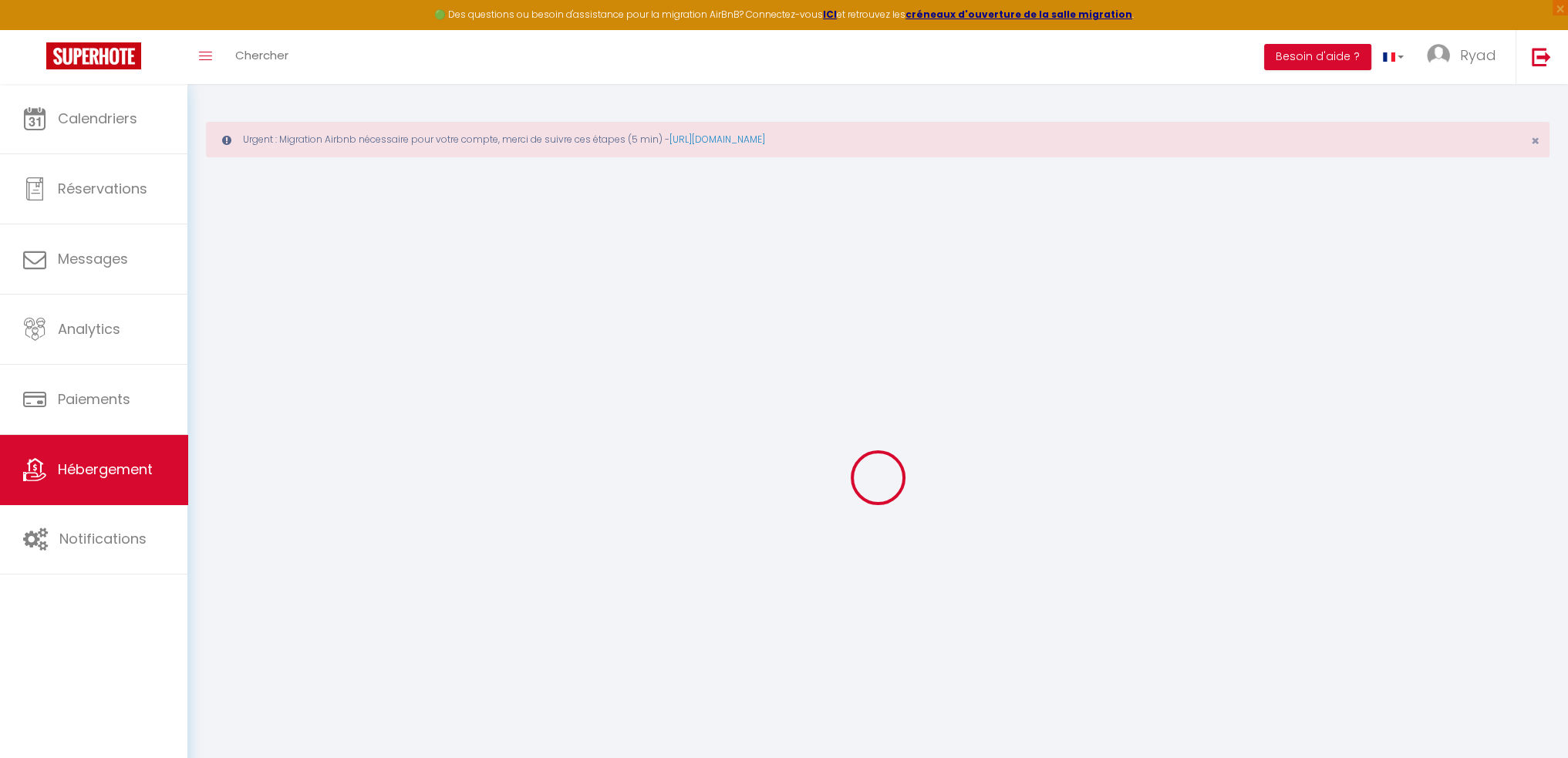
checkbox input "false"
select select "+ 60 %"
select select
checkbox input "false"
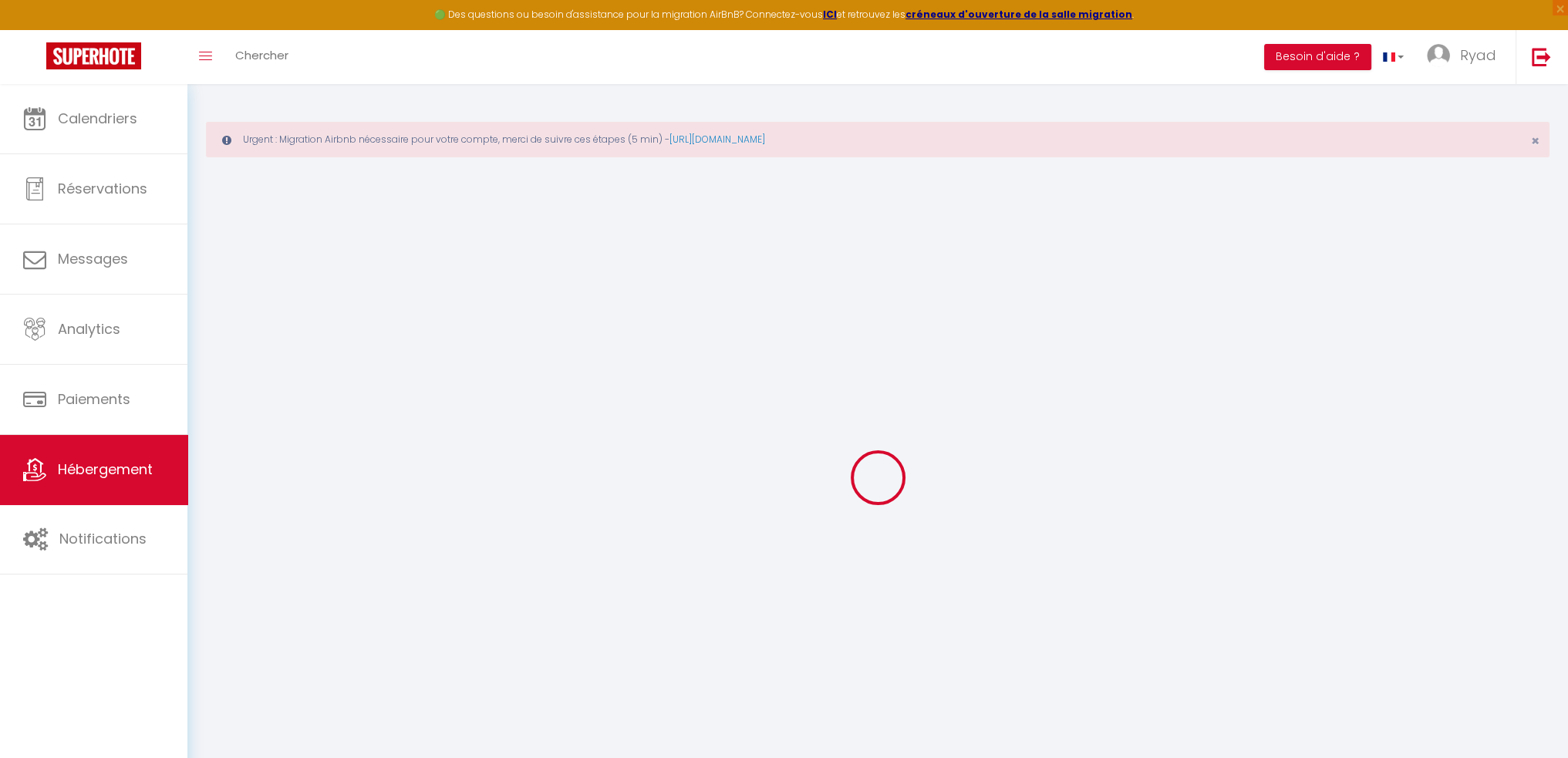
checkbox input "false"
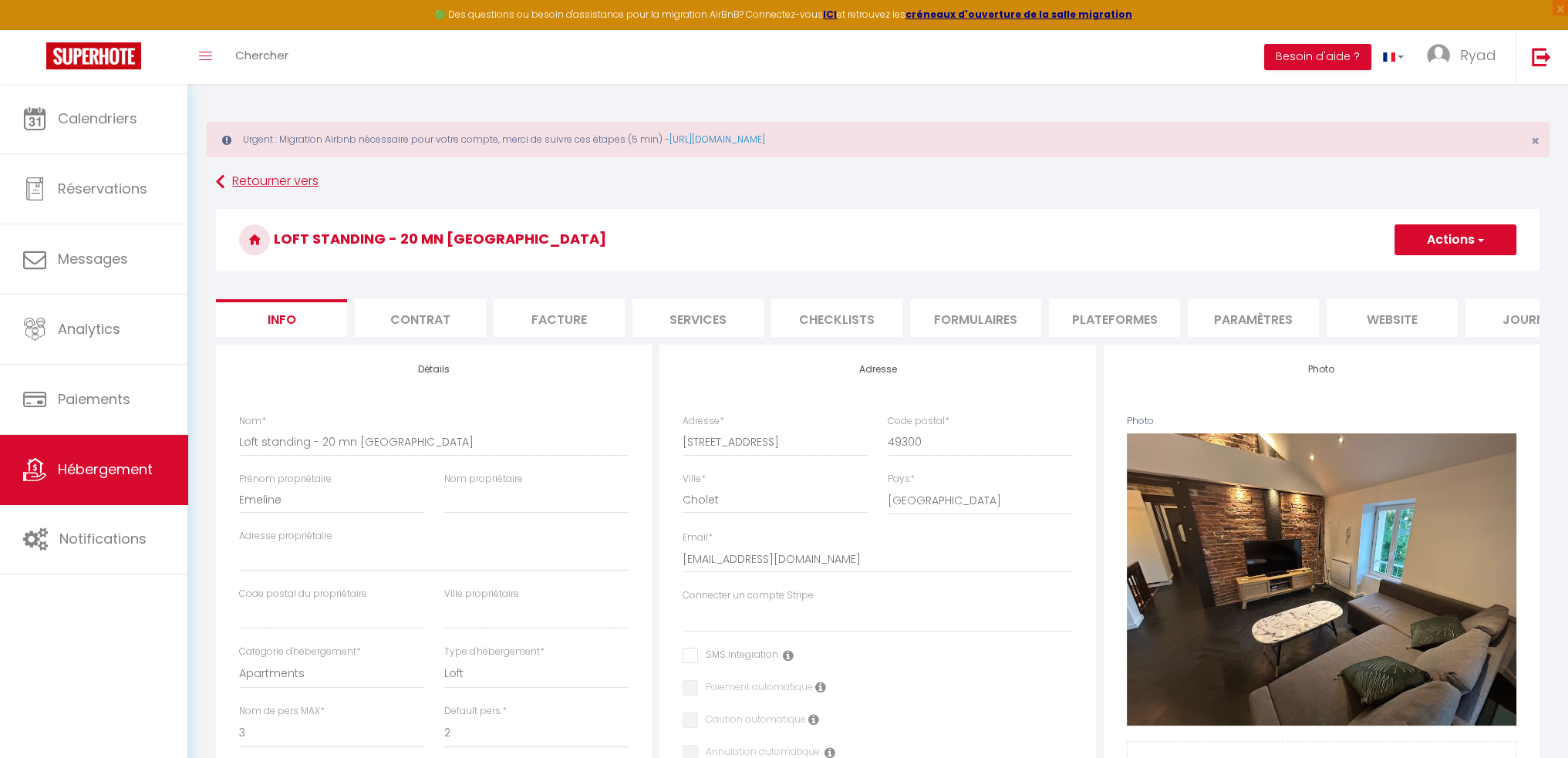
select select
checkbox input "false"
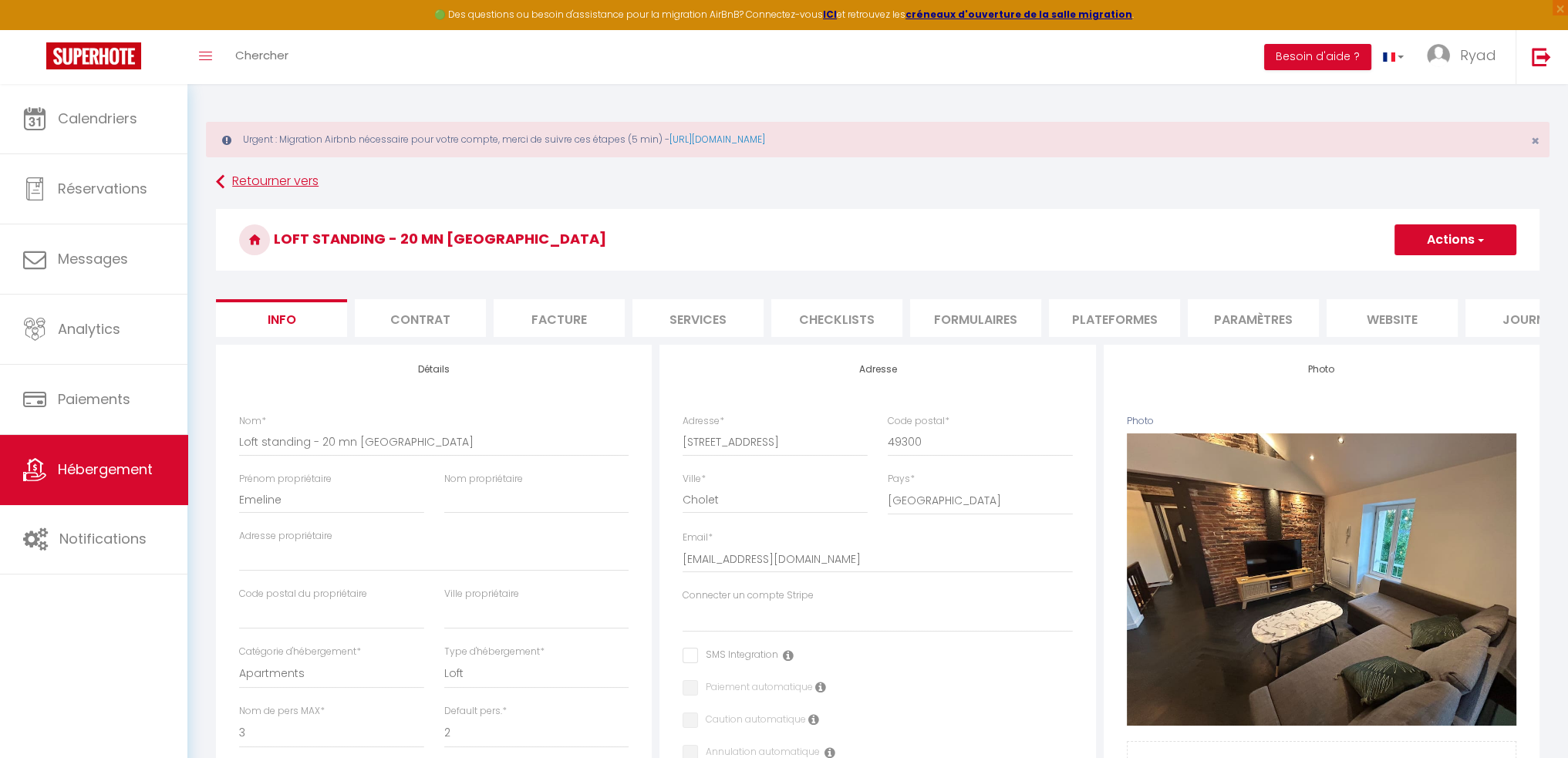
checkbox input "false"
select select "365"
select select "EUR"
select select
select select "1812-1217218779452418149"
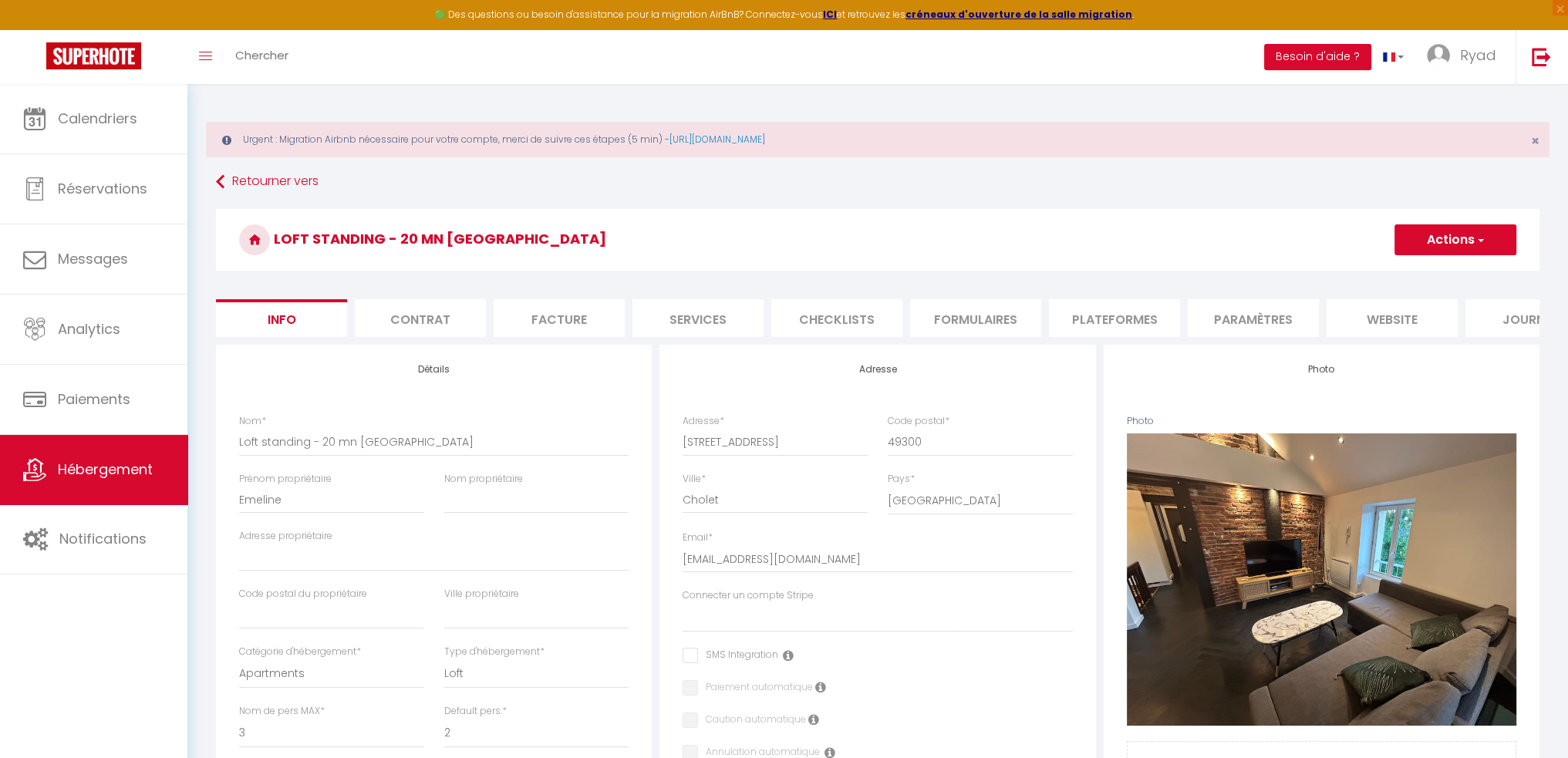
click at [1135, 314] on li "Plateformes" at bounding box center [1114, 317] width 131 height 37
select select
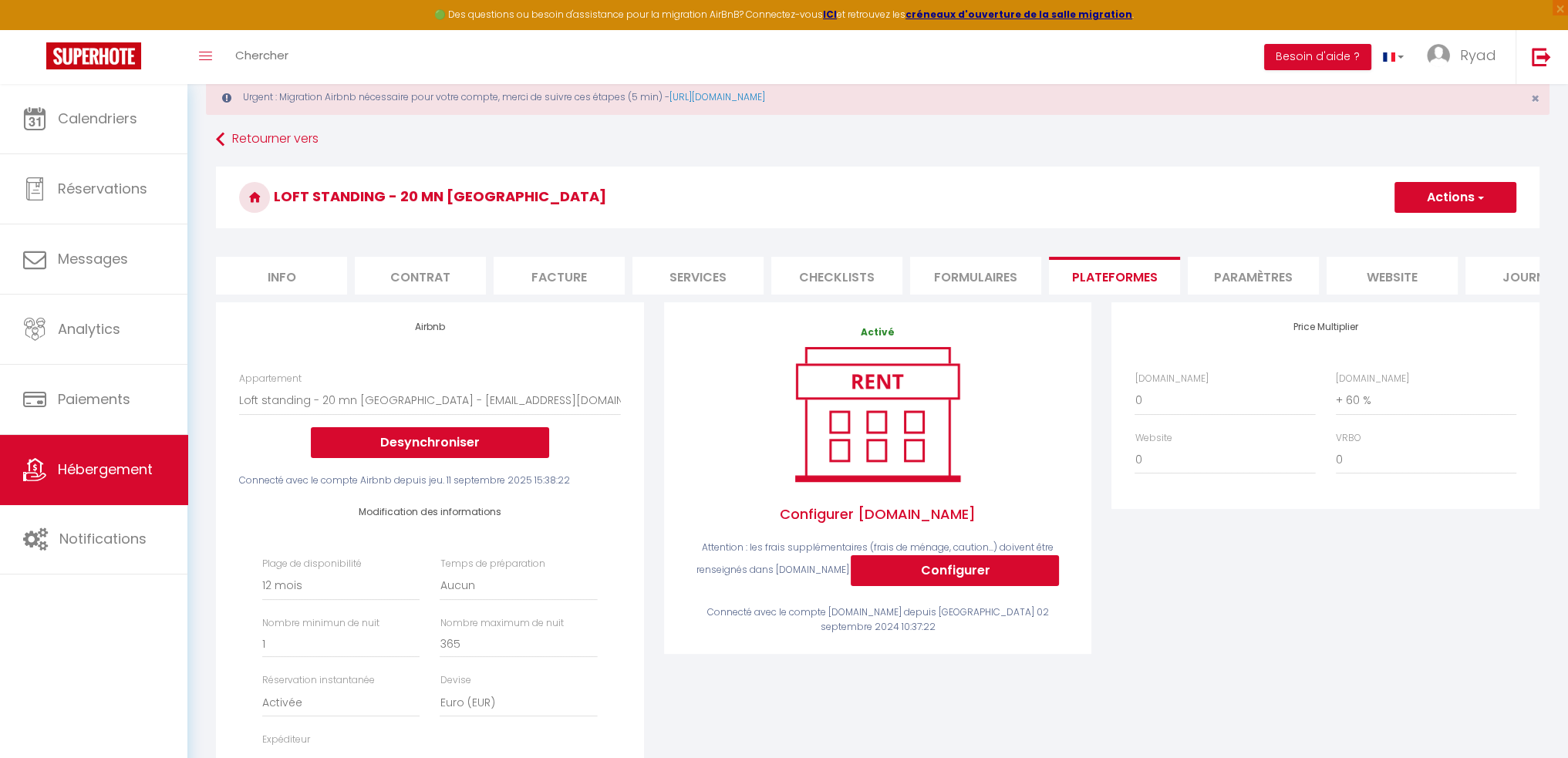
scroll to position [154, 0]
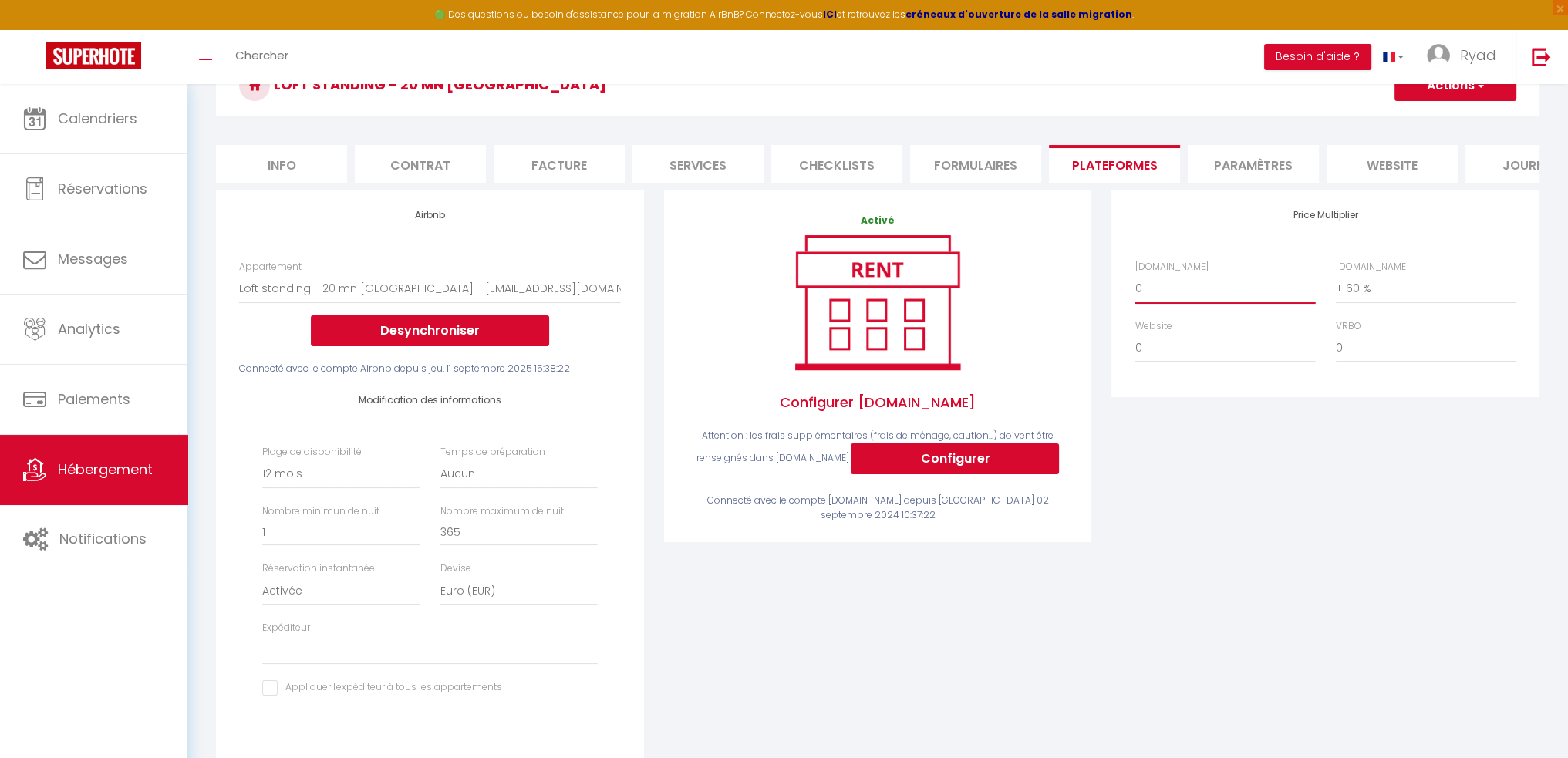
click at [1214, 303] on select "0 + 1 % + 2 % + 3 % + 4 % + 5 % + 6 % + 7 % + 8 % + 9 %" at bounding box center [1224, 288] width 180 height 30
click at [1207, 303] on select "0 + 1 % + 2 % + 3 % + 4 % + 5 % + 6 % + 7 % + 8 % + 9 %" at bounding box center [1224, 288] width 180 height 30
click at [1221, 303] on select "0 + 1 % + 2 % + 3 % + 4 % + 5 % + 6 % + 7 % + 8 % + 9 %" at bounding box center [1224, 288] width 180 height 30
select select "+ 20 %"
click at [1134, 285] on select "0 + 1 % + 2 % + 3 % + 4 % + 5 % + 6 % + 7 % + 8 % + 9 %" at bounding box center [1224, 288] width 180 height 30
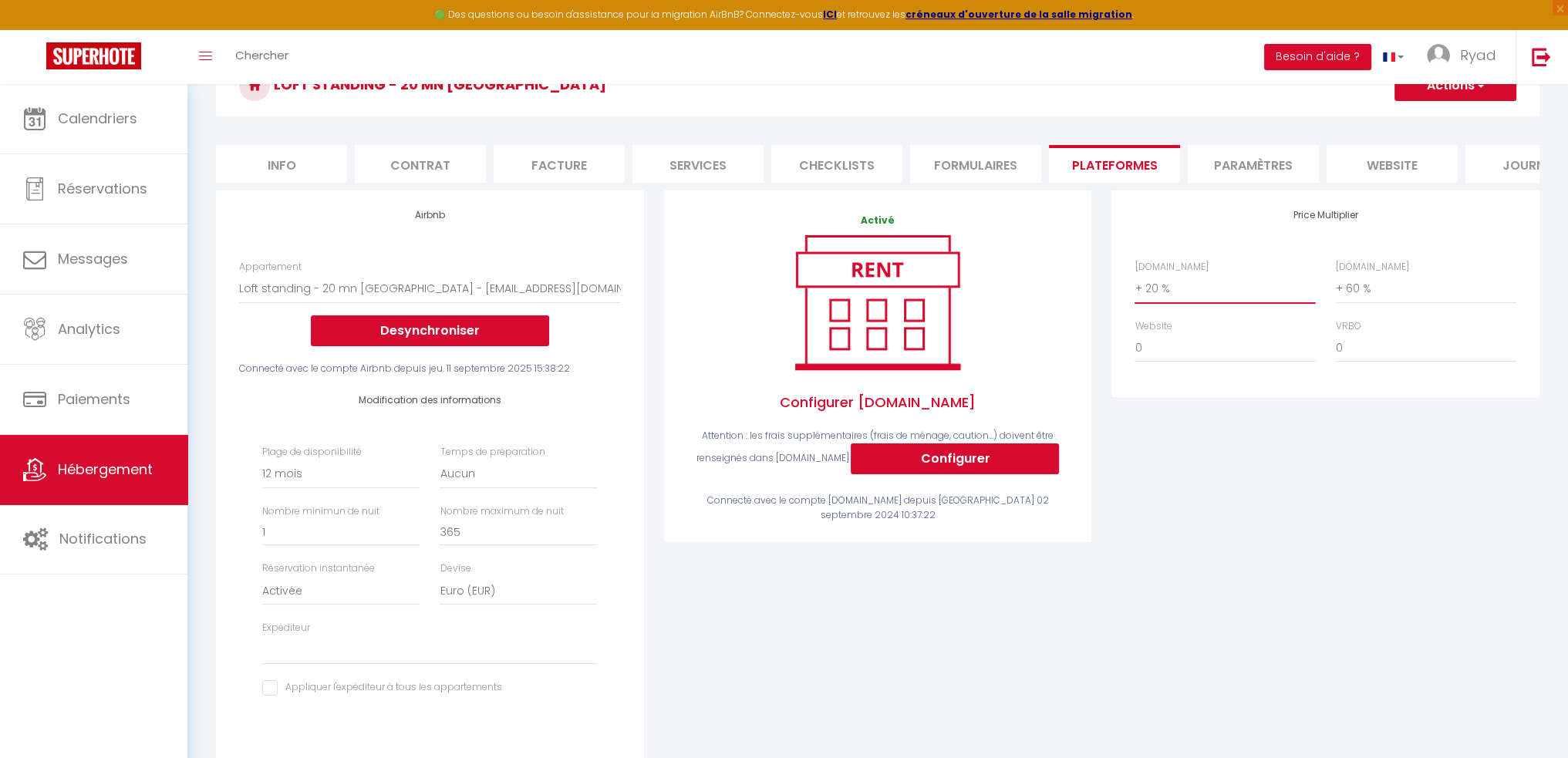
select select
click at [1203, 610] on div "Price Multiplier Airbnb.com 0 + 1 % + 2 % + 3 % + 4 % + 5 % + 6 % + 7 %" at bounding box center [1325, 491] width 448 height 600
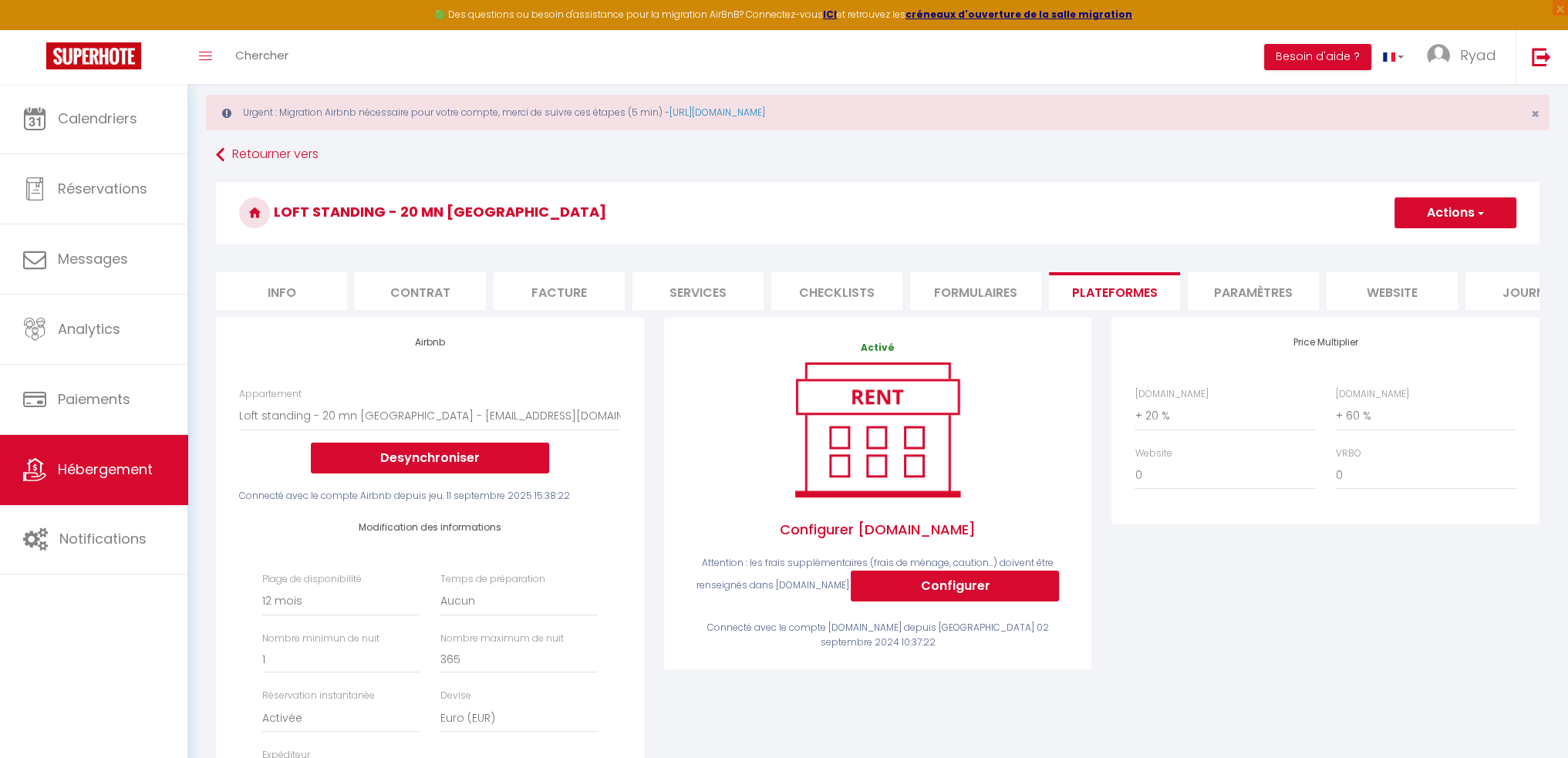
scroll to position [0, 0]
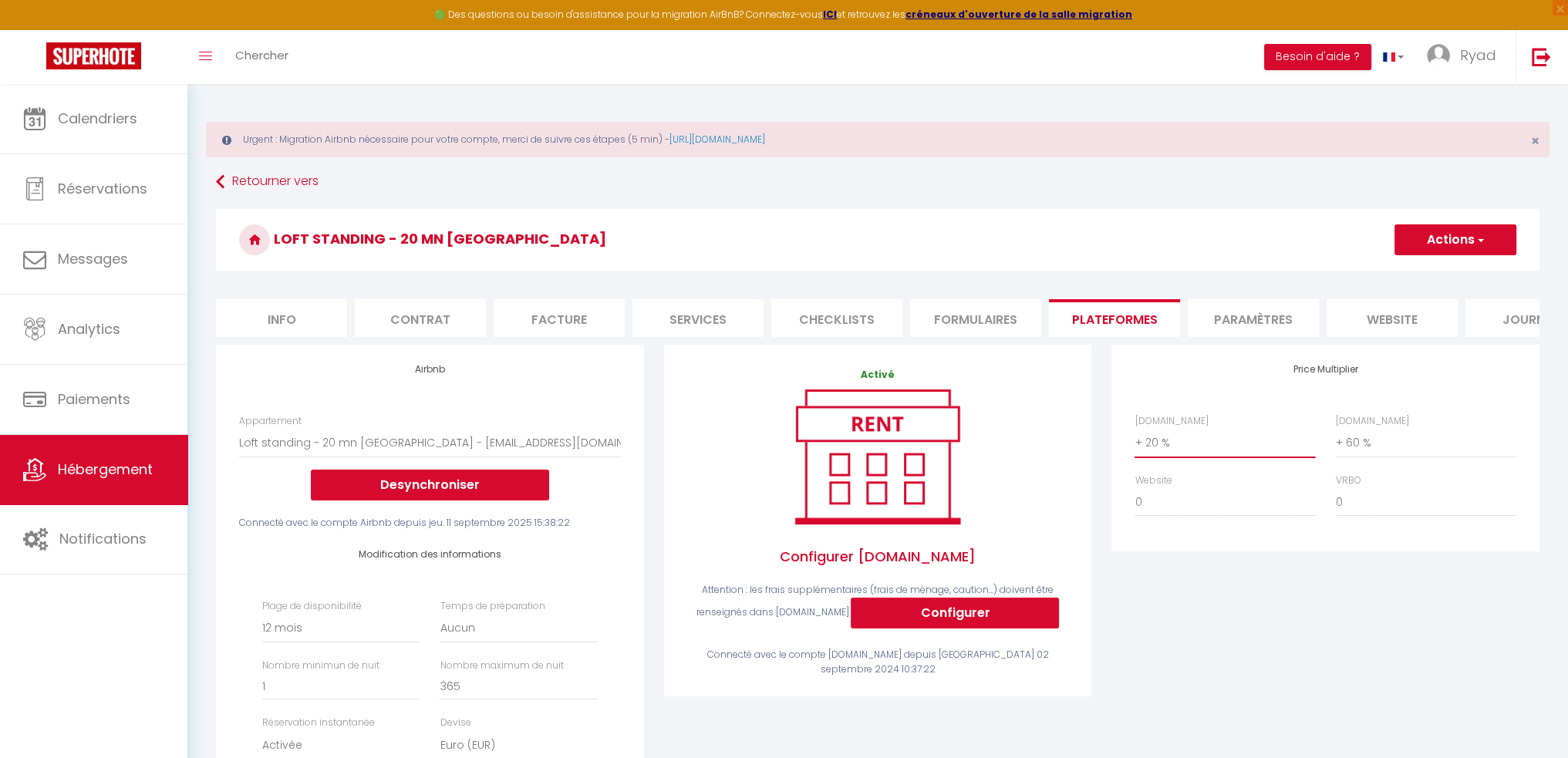
click at [1234, 453] on select "0 + 1 % + 2 % + 3 % + 4 % + 5 % + 6 % + 7 % + 8 % + 9 %" at bounding box center [1224, 443] width 180 height 30
click at [1134, 439] on select "0 + 1 % + 2 % + 3 % + 4 % + 5 % + 6 % + 7 % + 8 % + 9 %" at bounding box center [1224, 443] width 180 height 30
click at [1462, 230] on button "Actions" at bounding box center [1456, 239] width 122 height 30
click at [1456, 274] on link "Enregistrer" at bounding box center [1455, 274] width 122 height 20
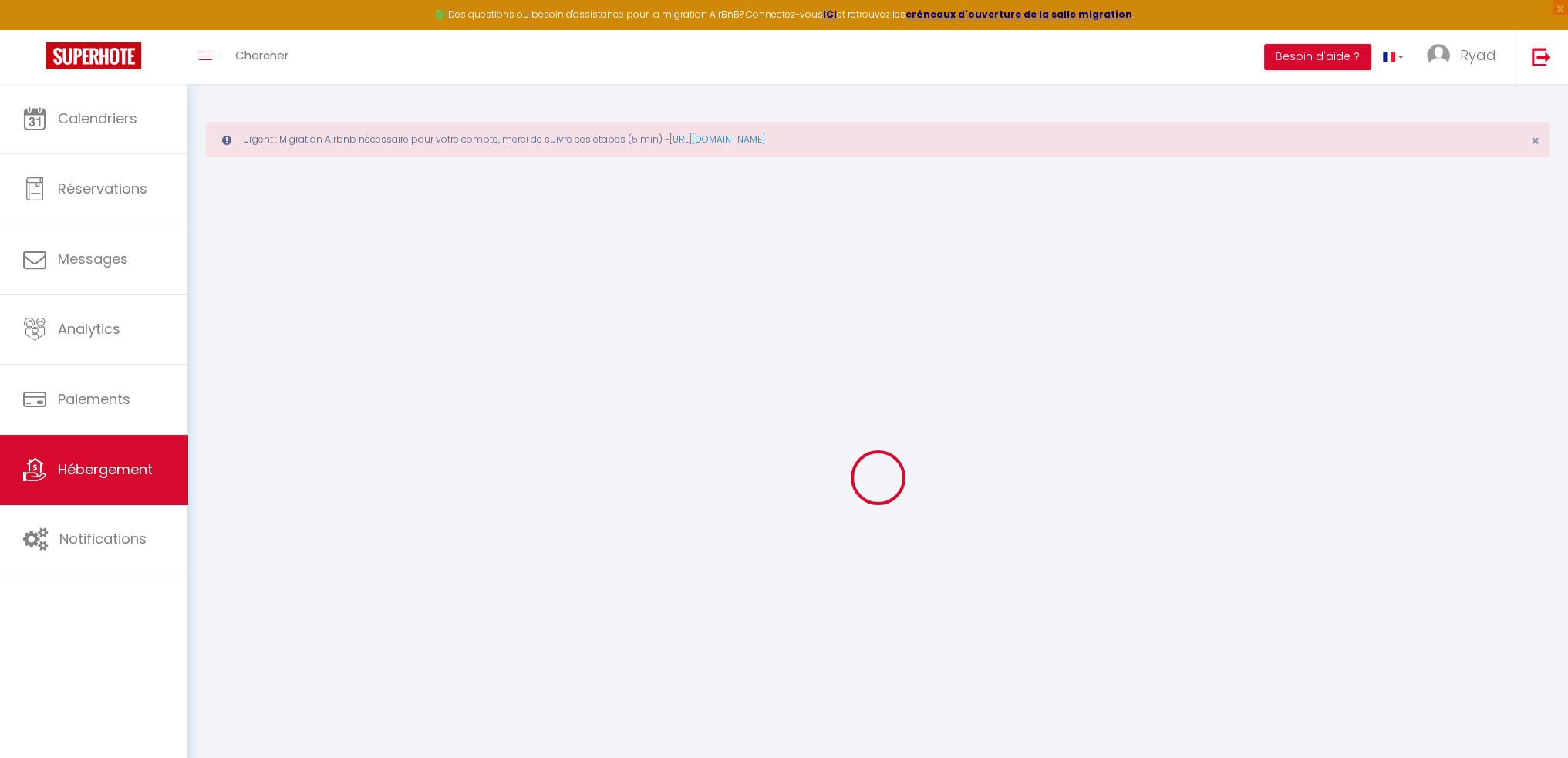
select select "365"
select select "EUR"
select select
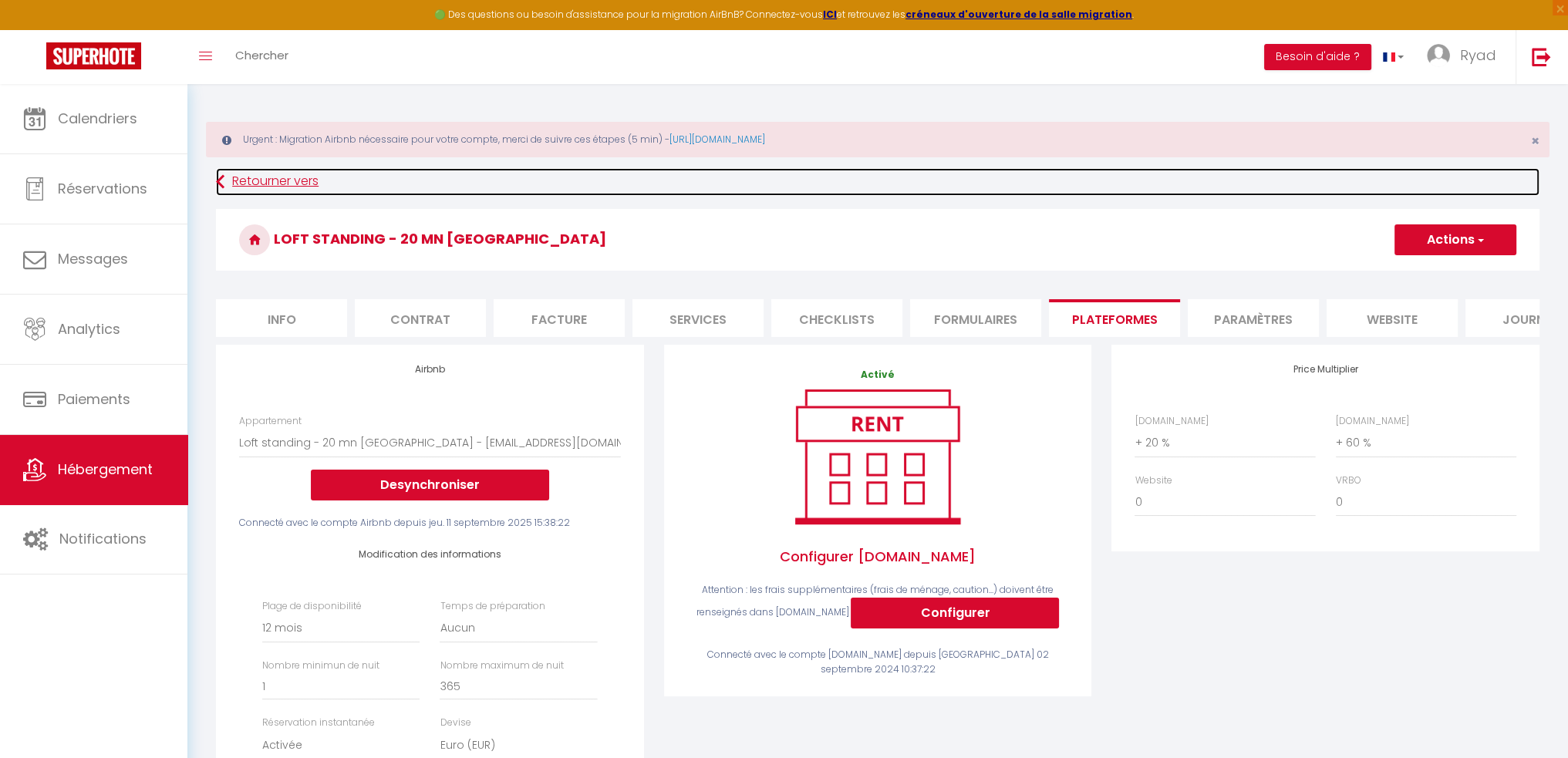
click at [246, 179] on link "Retourner vers" at bounding box center [878, 182] width 1323 height 28
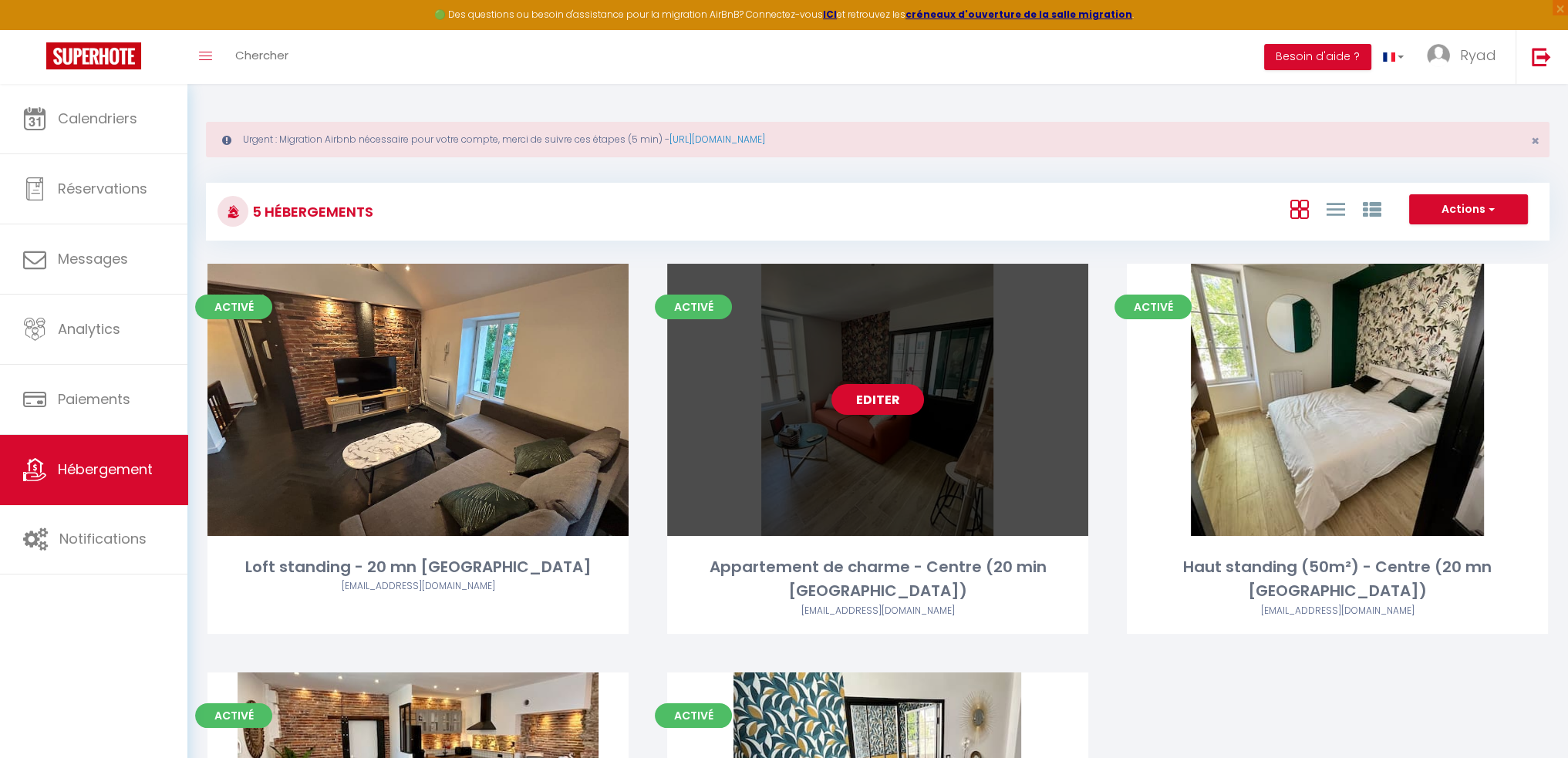
click at [906, 404] on link "Editer" at bounding box center [878, 399] width 92 height 30
click at [888, 394] on link "Editer" at bounding box center [878, 399] width 92 height 30
select select "3"
select select "2"
select select "1"
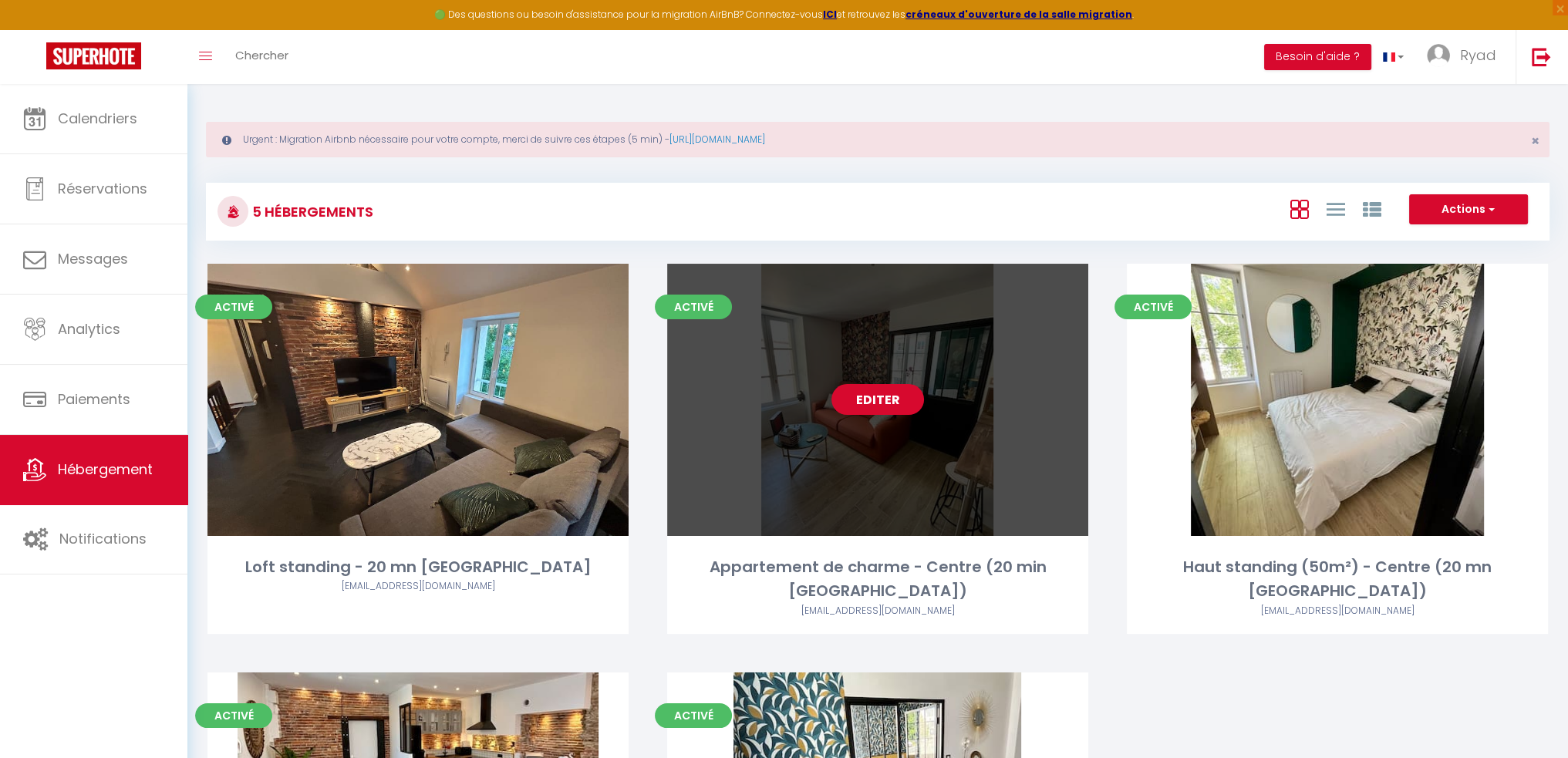
select select "1"
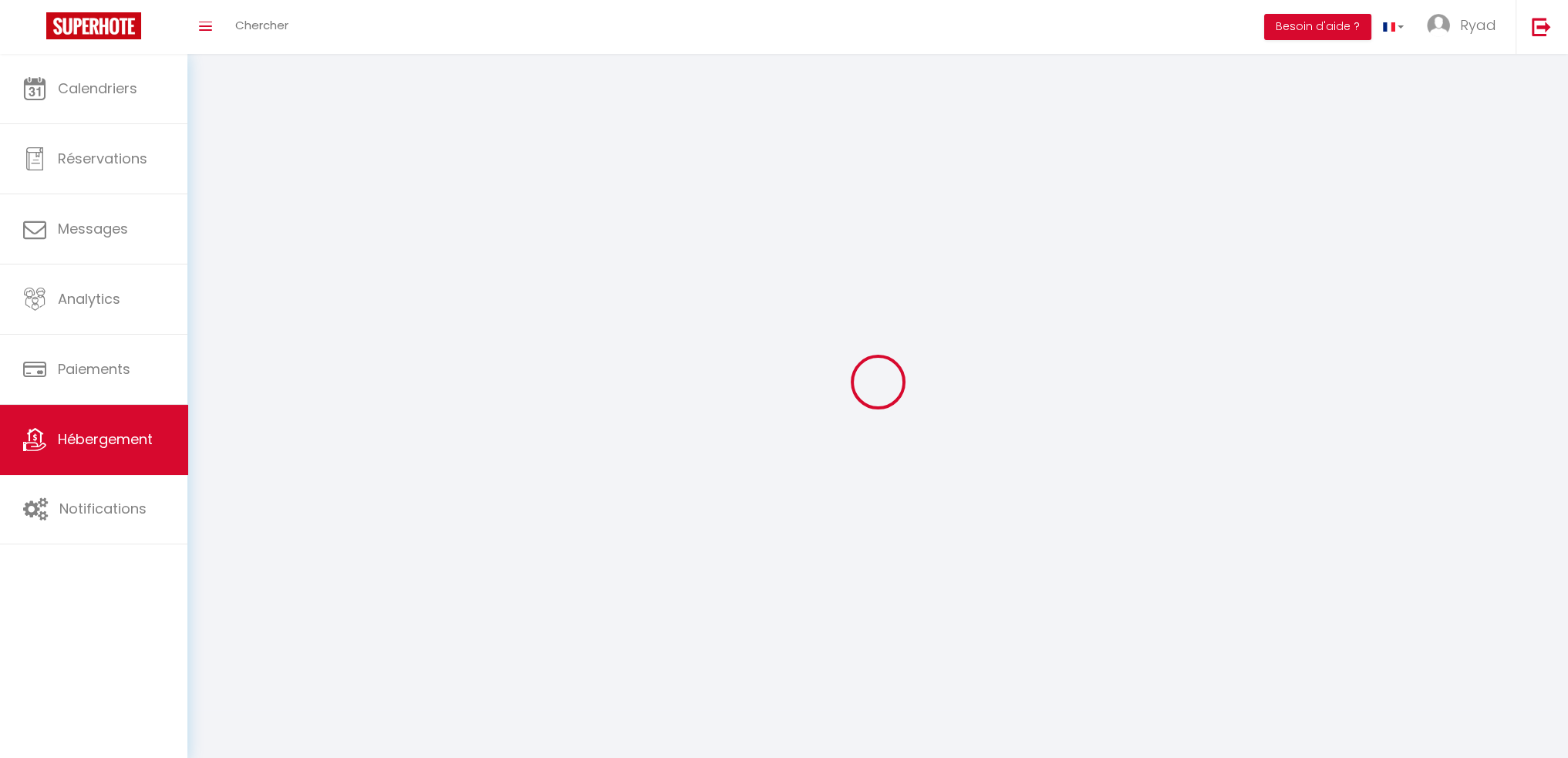
select select
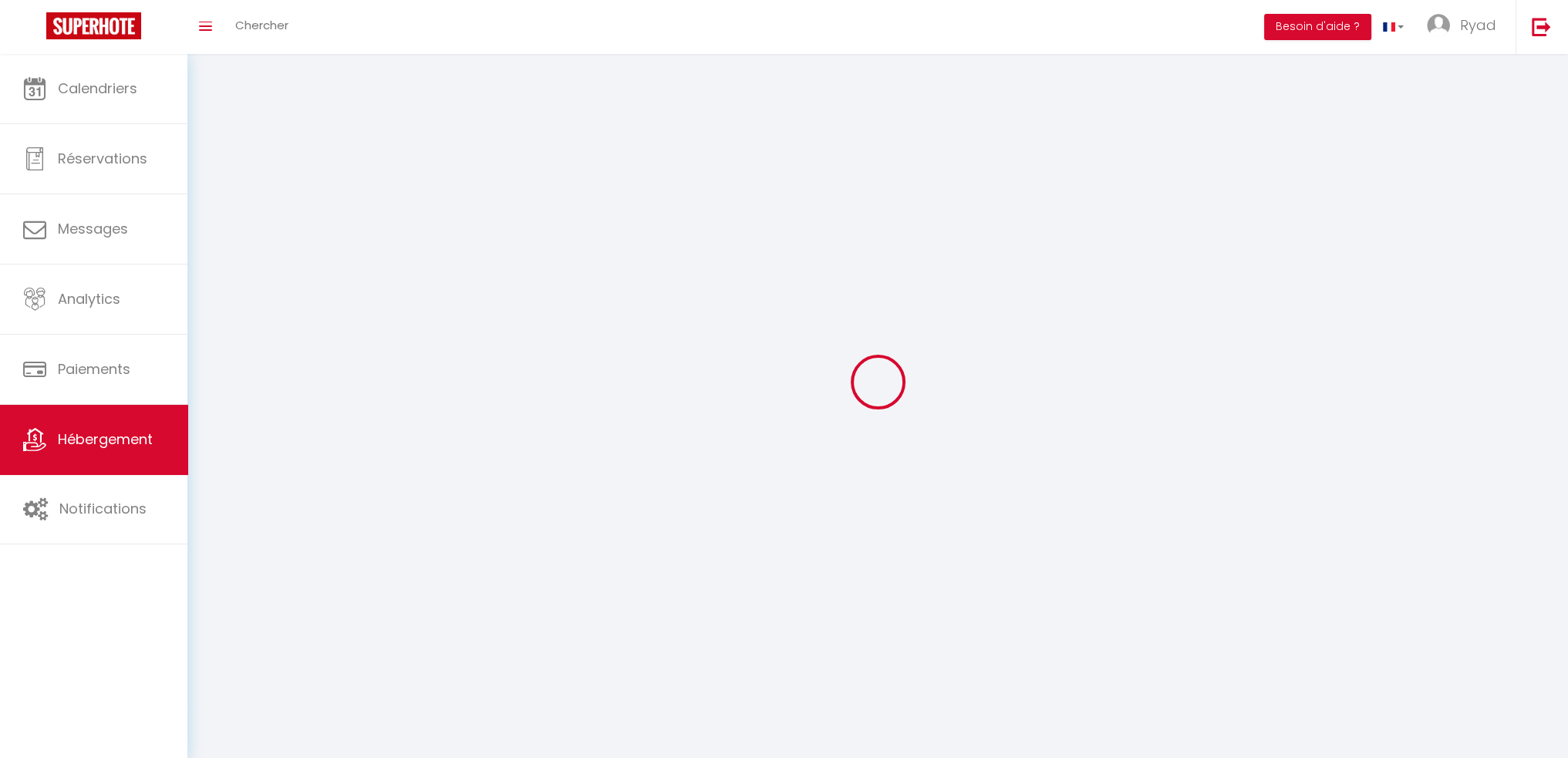
select select
checkbox input "false"
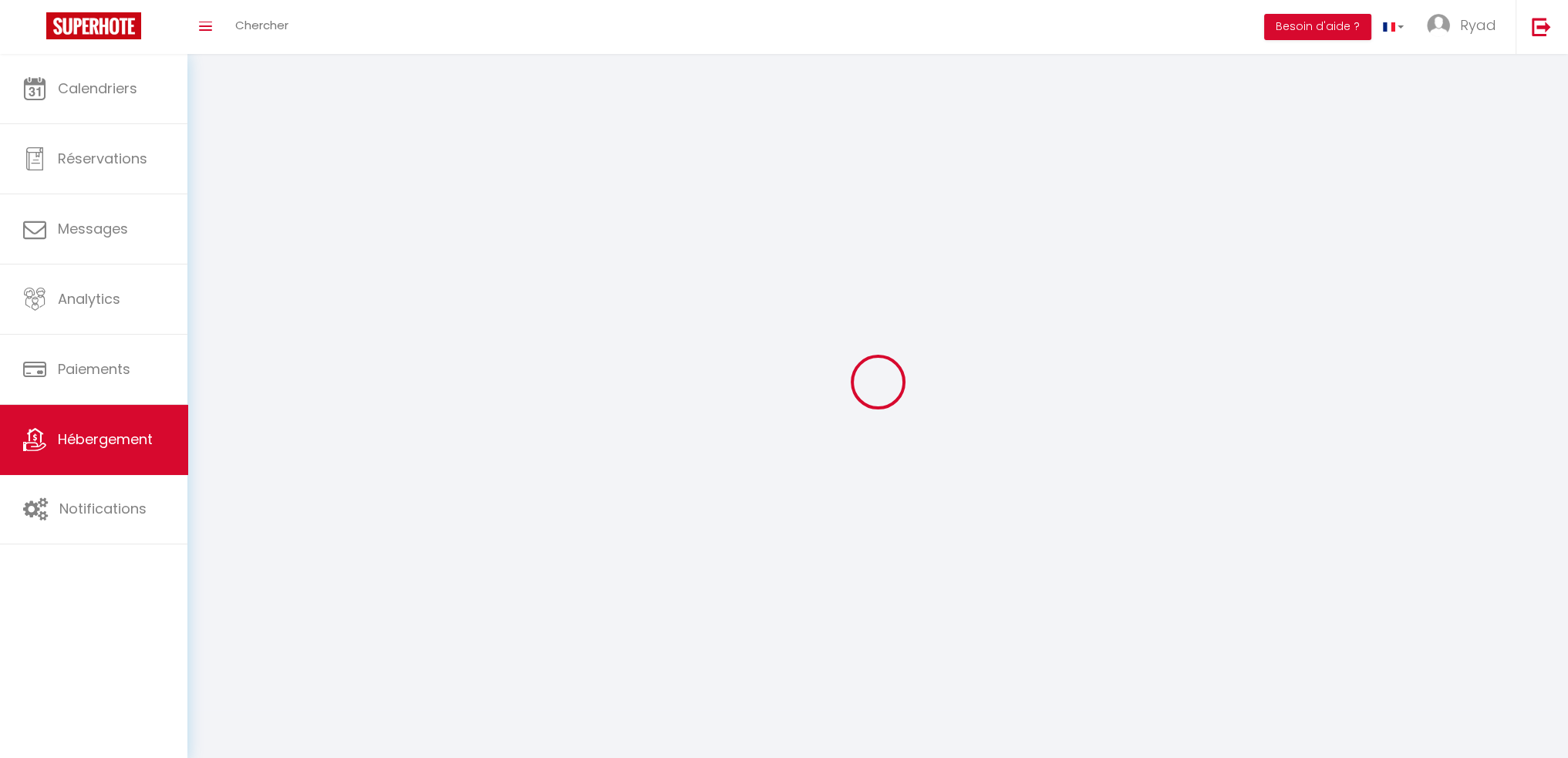
select select
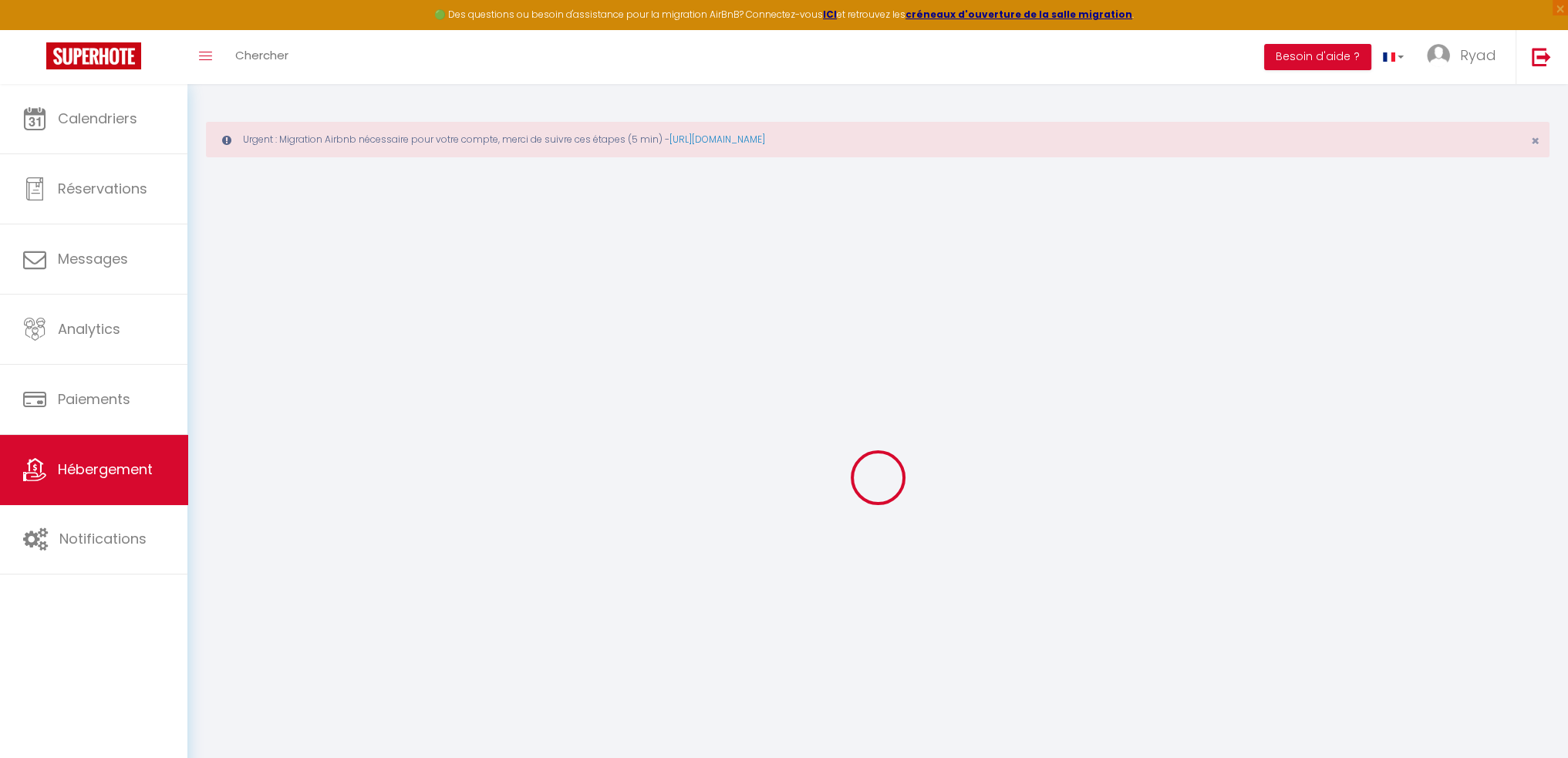
select select "+ 5 %"
select select "+ 55 %"
select select
checkbox input "false"
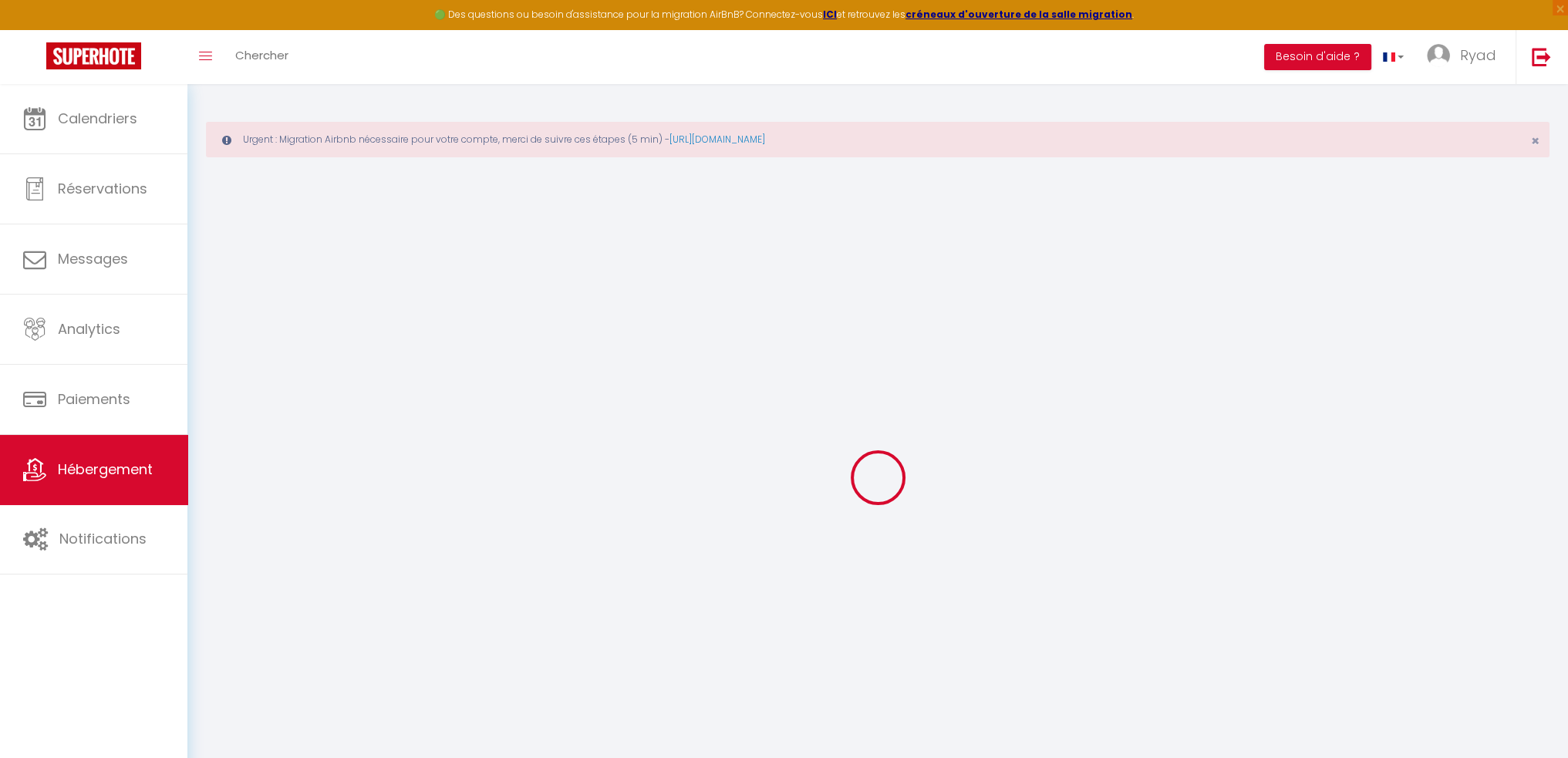
checkbox input "false"
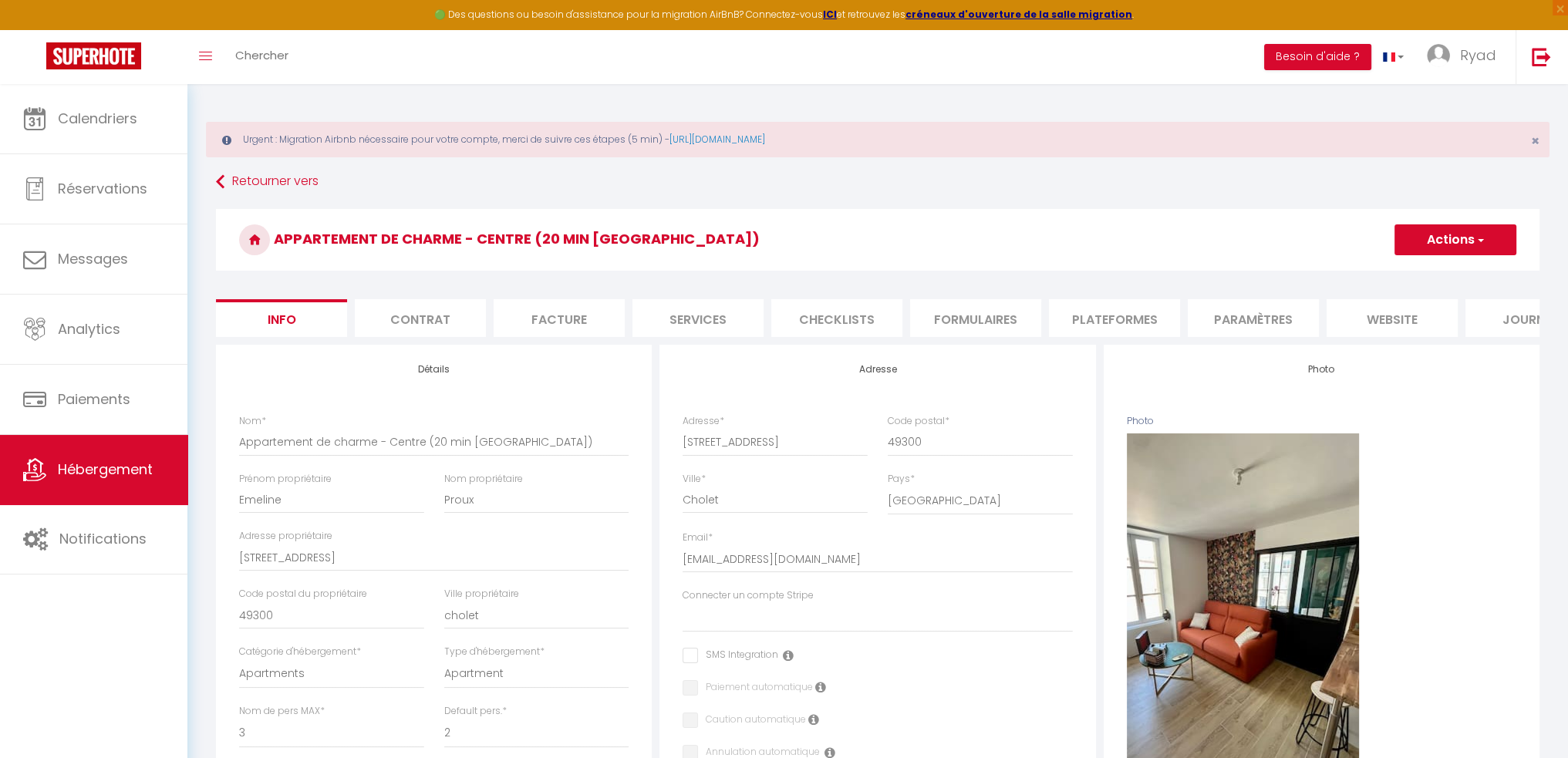
select select
checkbox input "false"
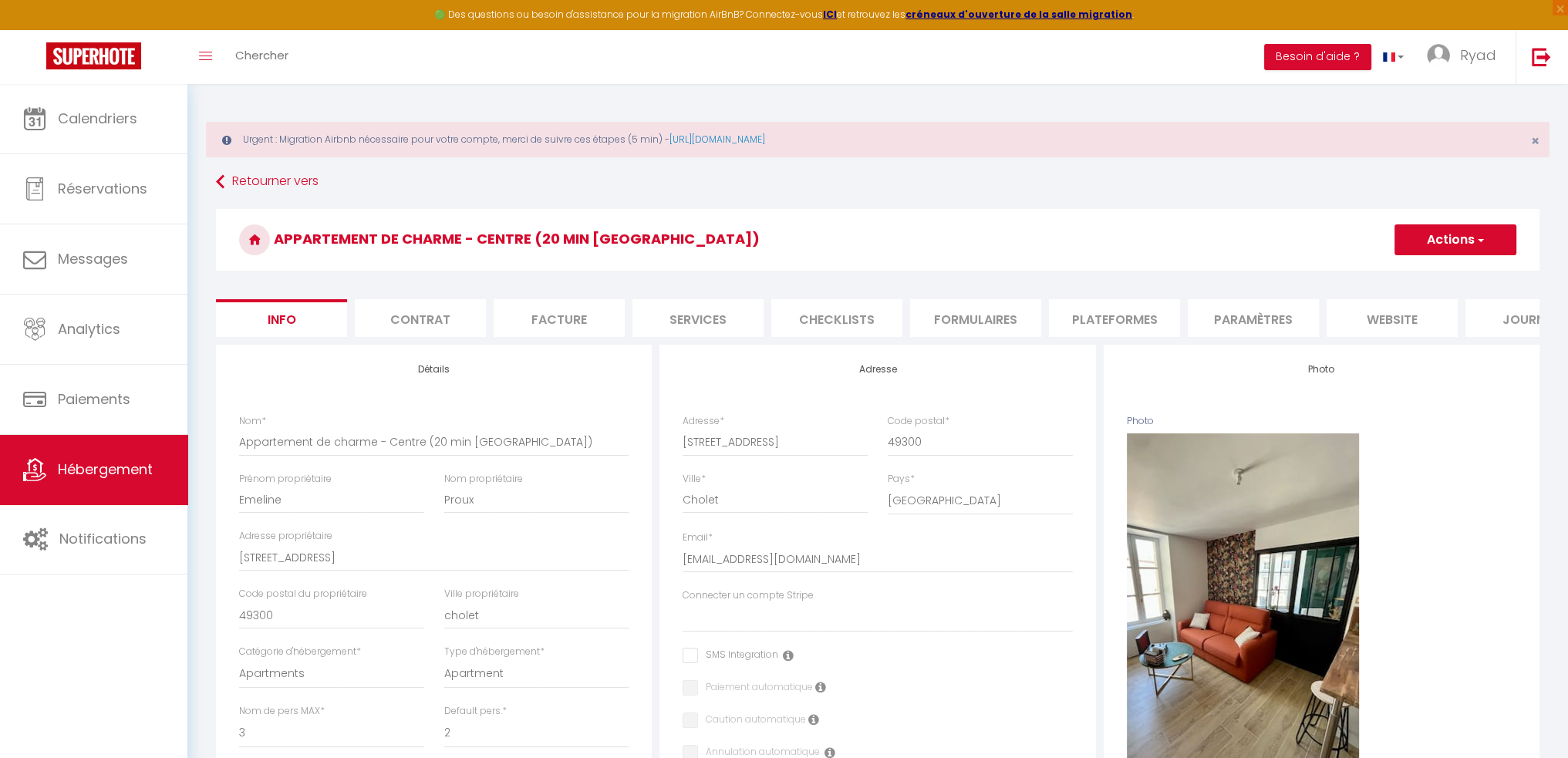
select select "180"
select select "EUR"
select select
select select "1812-683709959169625615"
click at [1092, 317] on li "Plateformes" at bounding box center [1114, 317] width 131 height 37
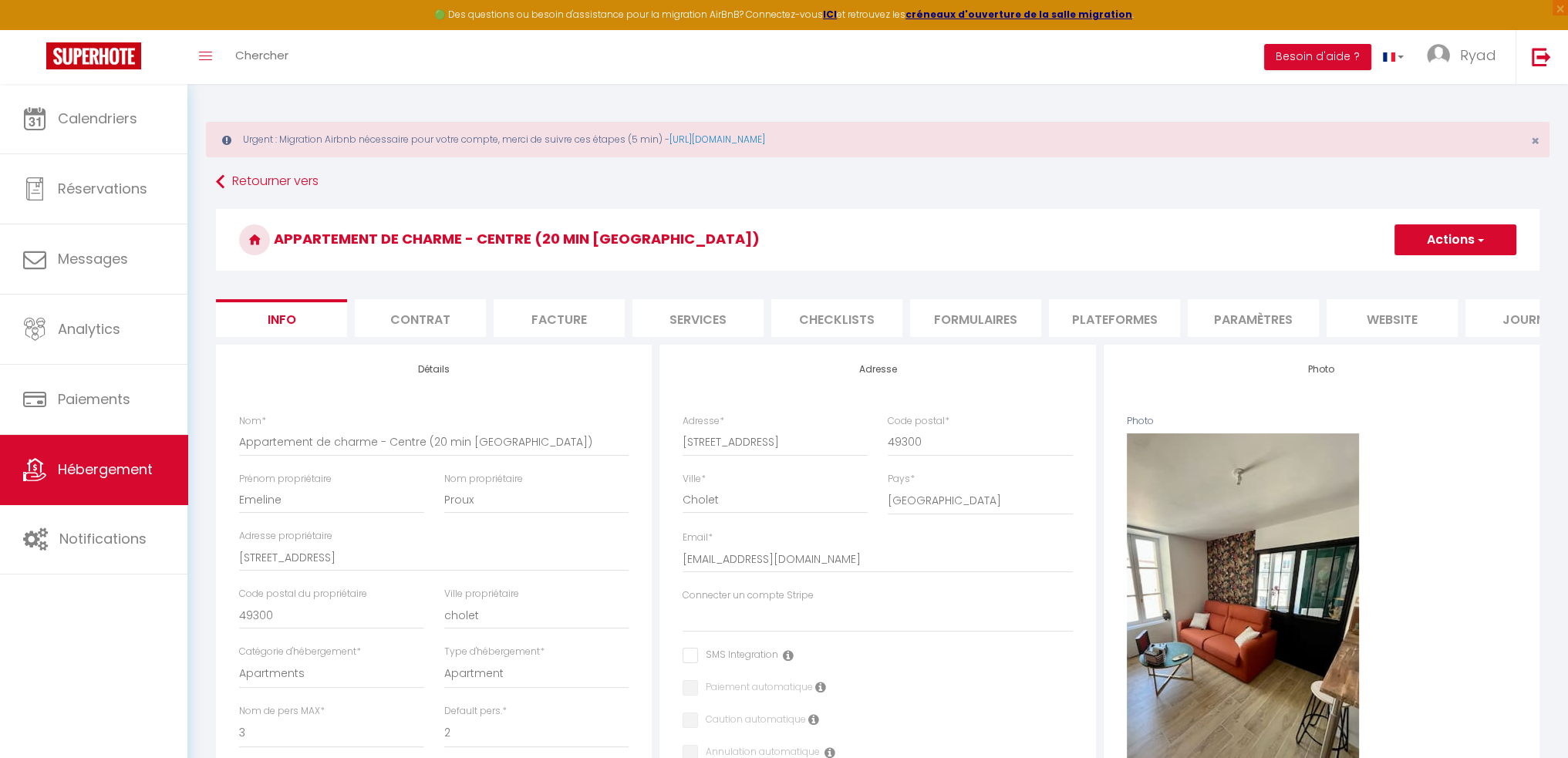
select select
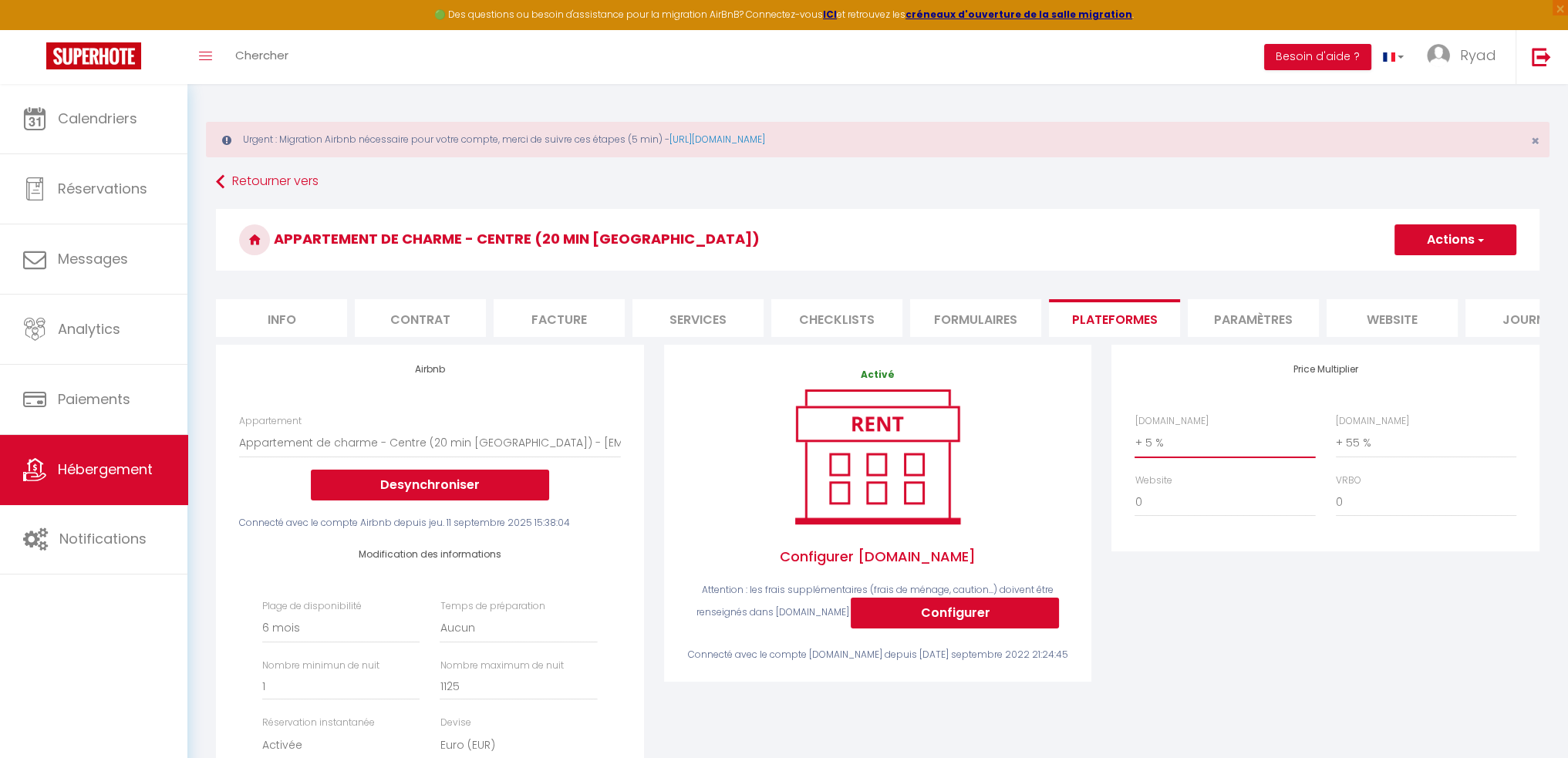
click at [1213, 457] on select "0 + 1 % + 2 % + 3 % + 4 % + 5 % + 6 % + 7 % + 8 % + 9 %" at bounding box center [1224, 443] width 180 height 30
select select "+ 25 %"
click at [1134, 439] on select "0 + 1 % + 2 % + 3 % + 4 % + 5 % + 6 % + 7 % + 8 % + 9 %" at bounding box center [1224, 443] width 180 height 30
select select
click at [1442, 244] on button "Actions" at bounding box center [1456, 239] width 122 height 30
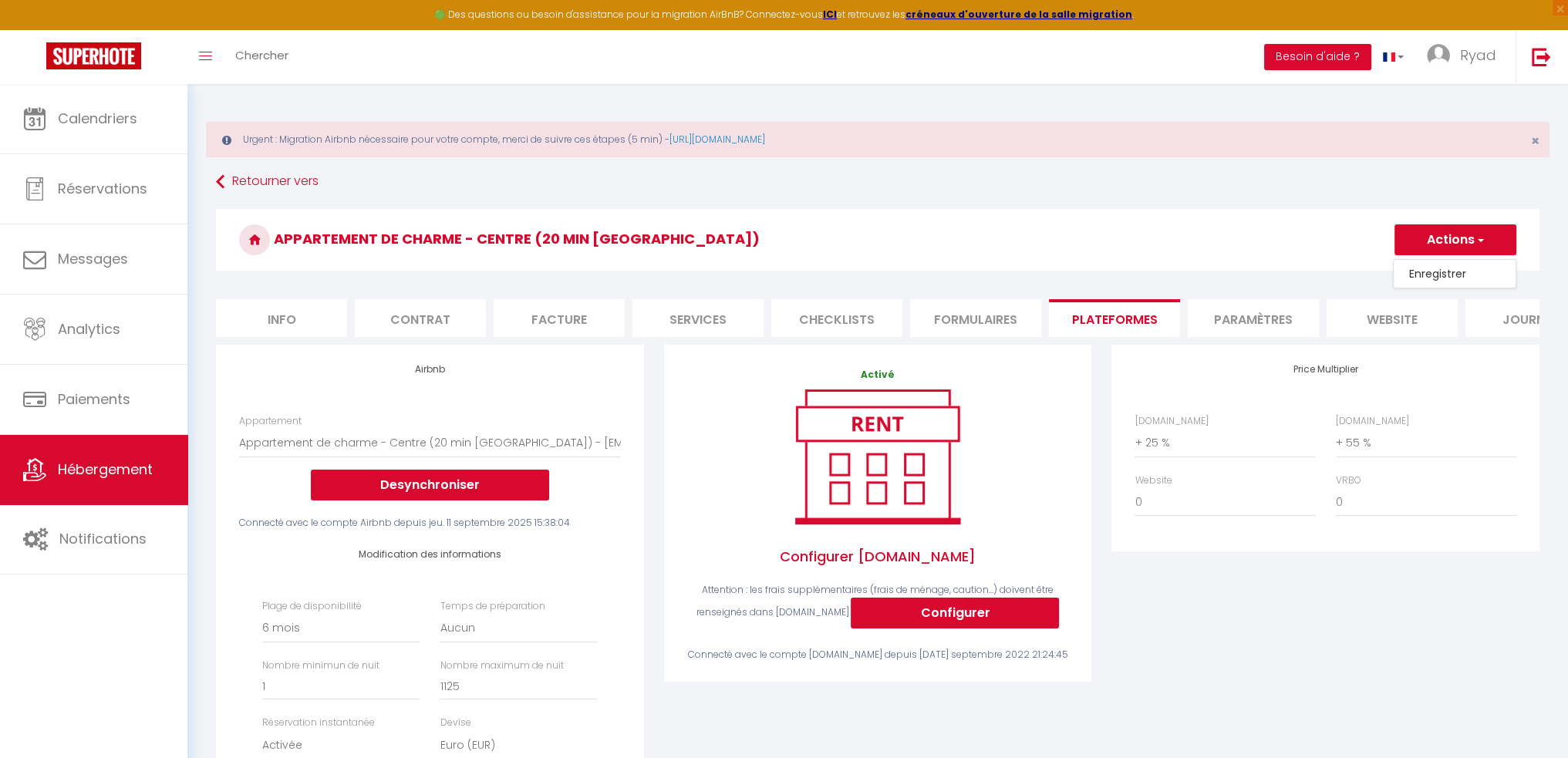
click at [1445, 274] on link "Enregistrer" at bounding box center [1455, 274] width 122 height 20
select select "180"
select select "EUR"
select select
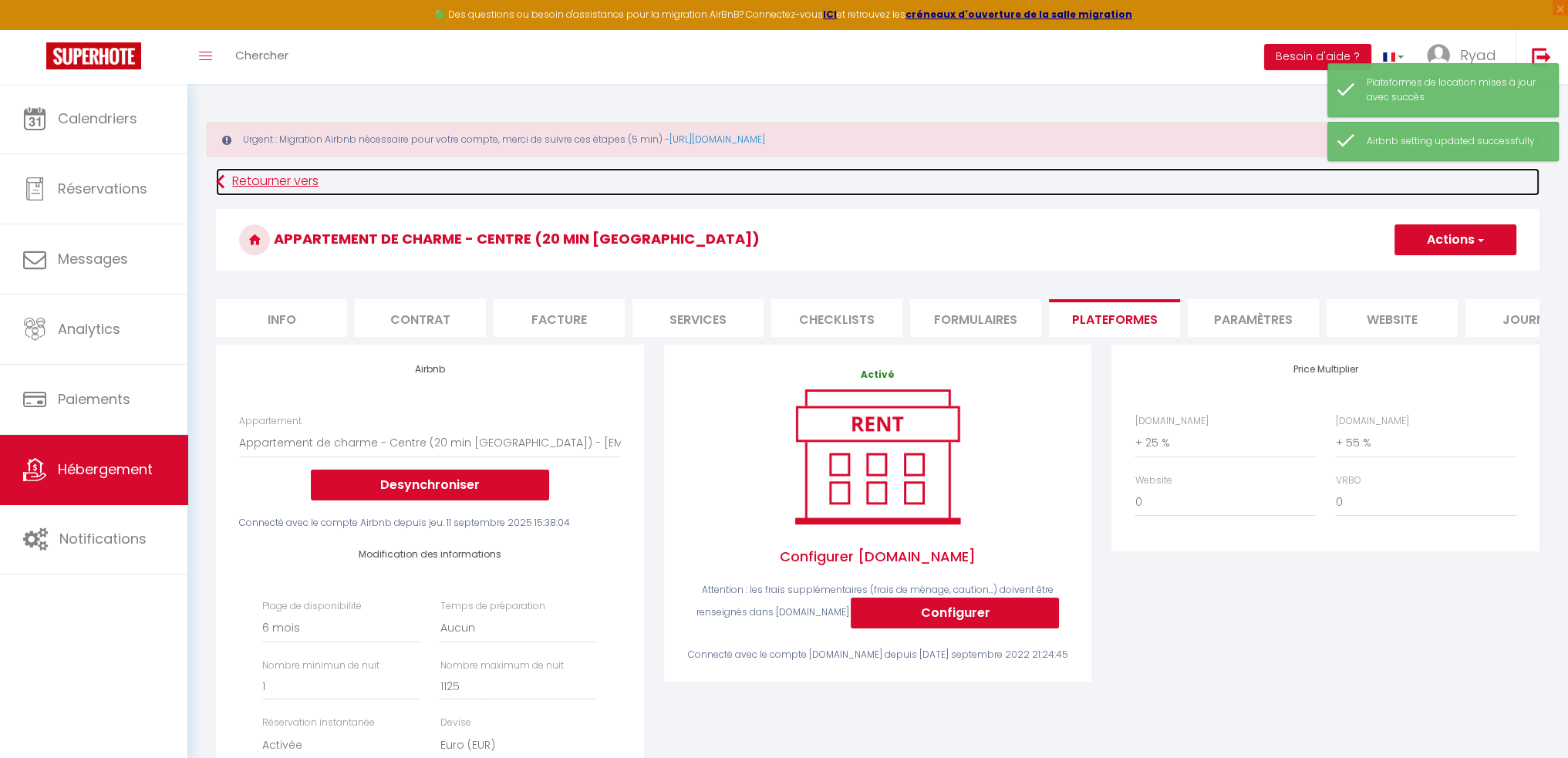
click at [290, 186] on link "Retourner vers" at bounding box center [878, 182] width 1323 height 28
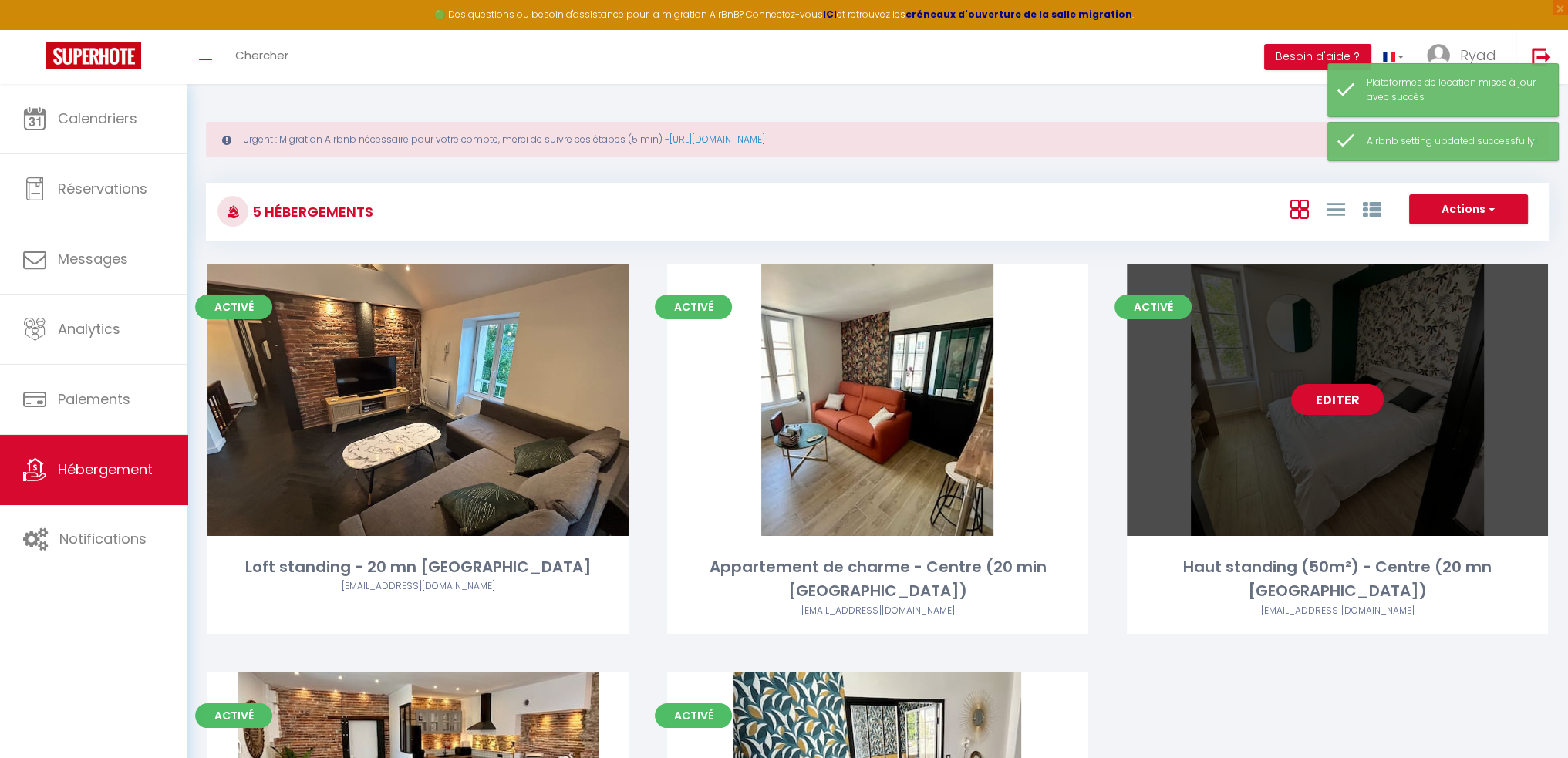
click at [1327, 400] on link "Editer" at bounding box center [1337, 399] width 92 height 30
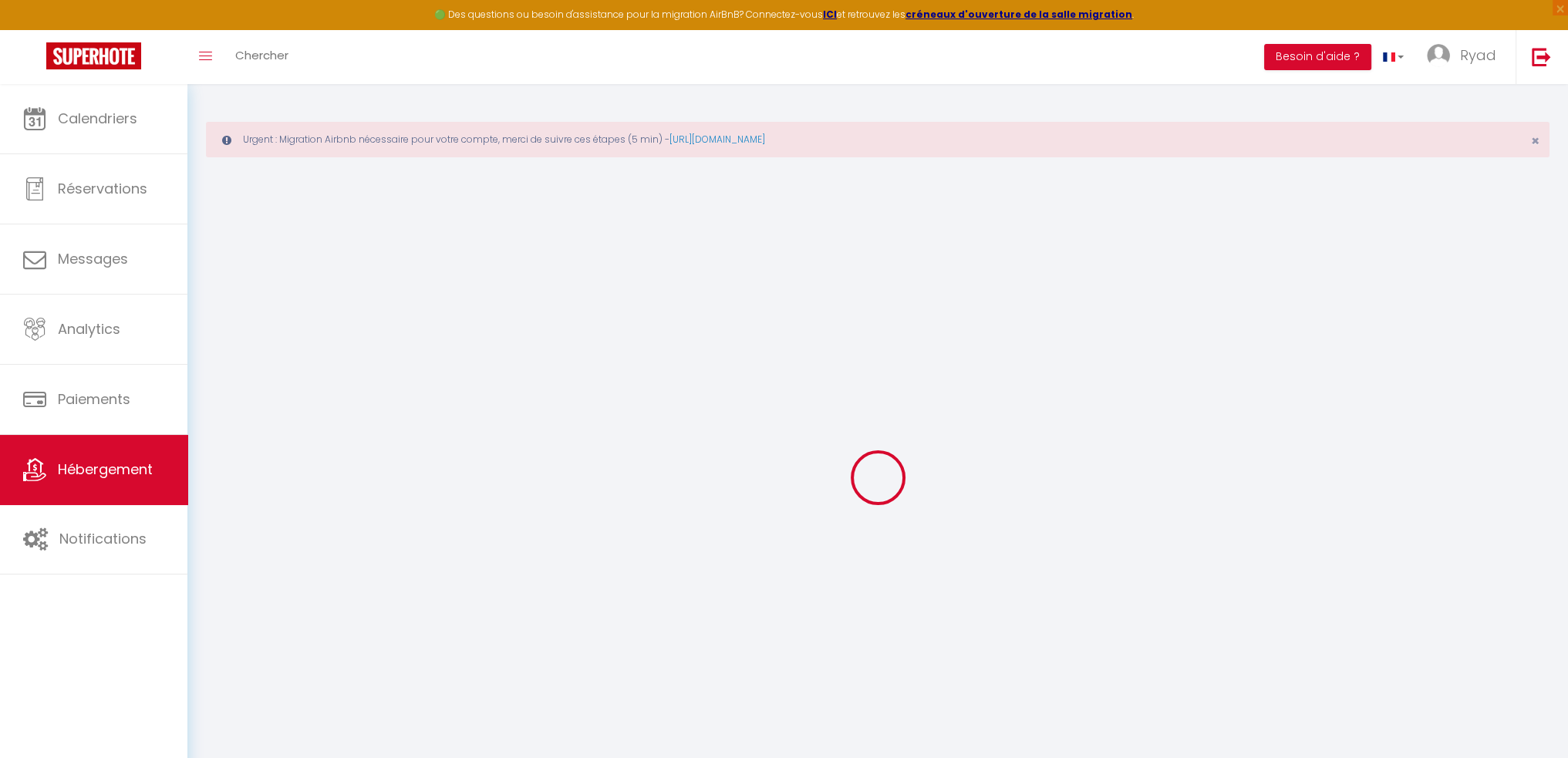
select select "+ 5 %"
select select "+ 55 %"
select select "16:30"
select select "22:00"
select select "11:00"
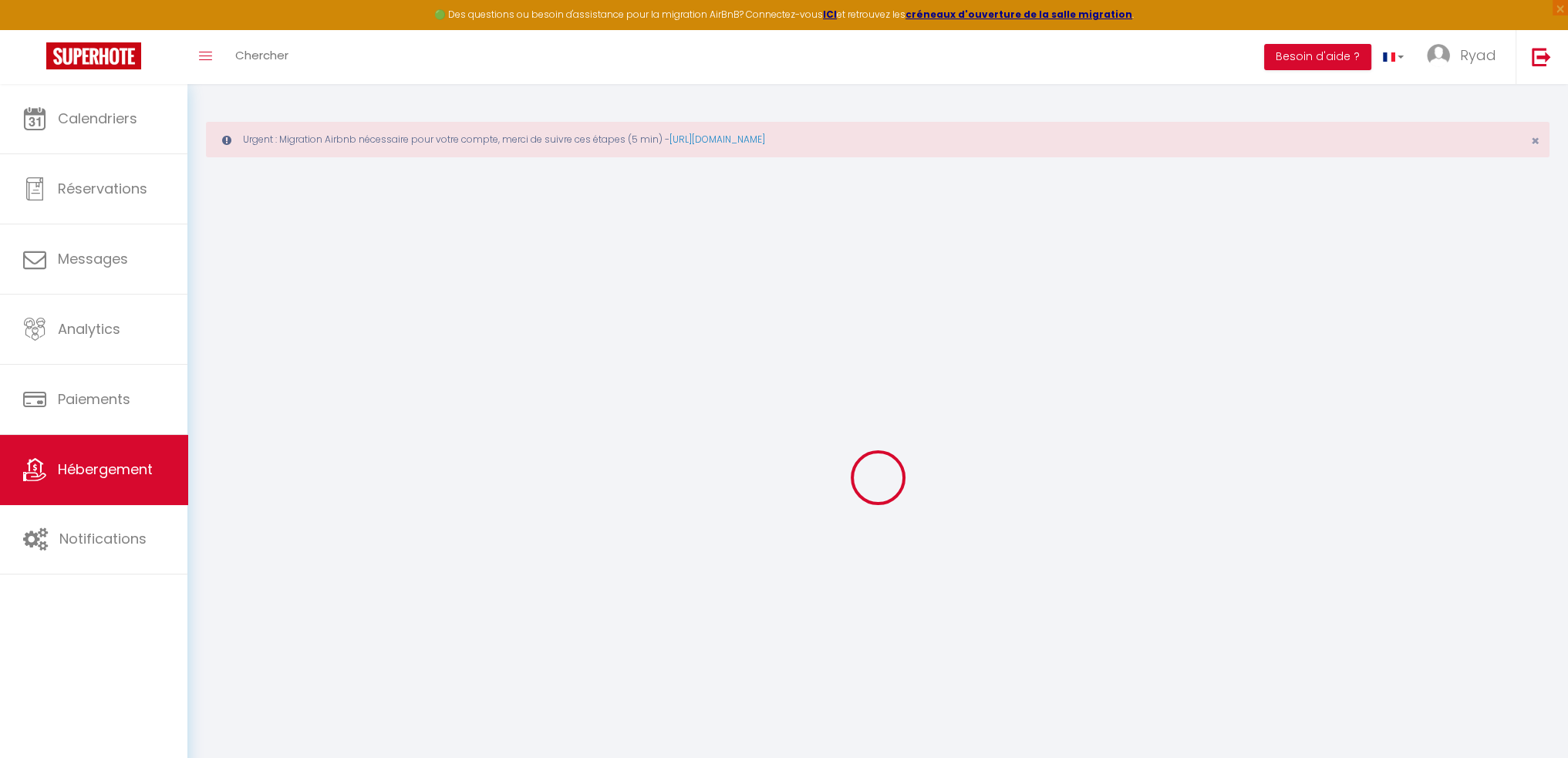
select select "30"
select select "120"
select select "19:00"
select select
checkbox input "false"
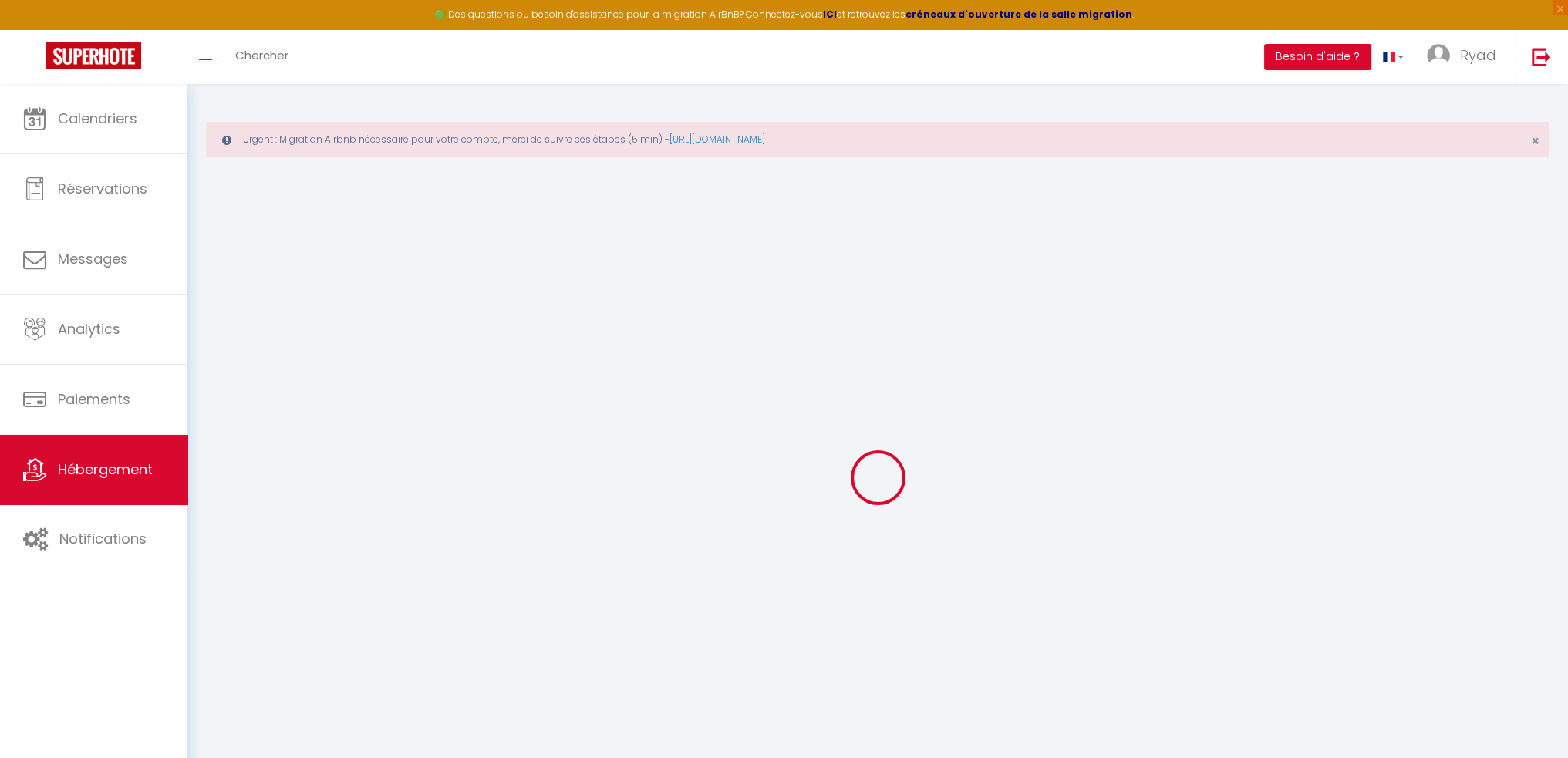
checkbox input "false"
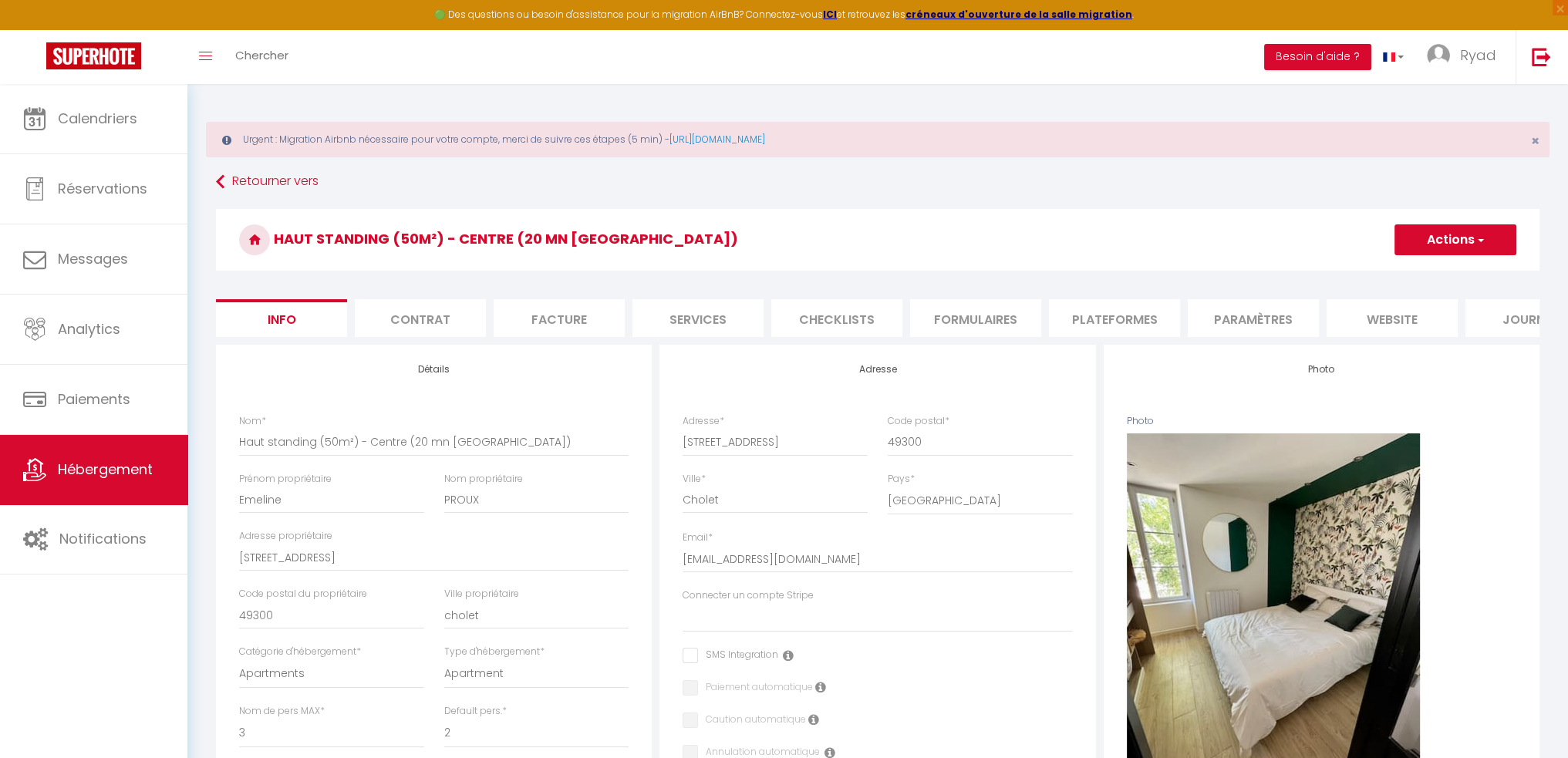
select select
checkbox input "false"
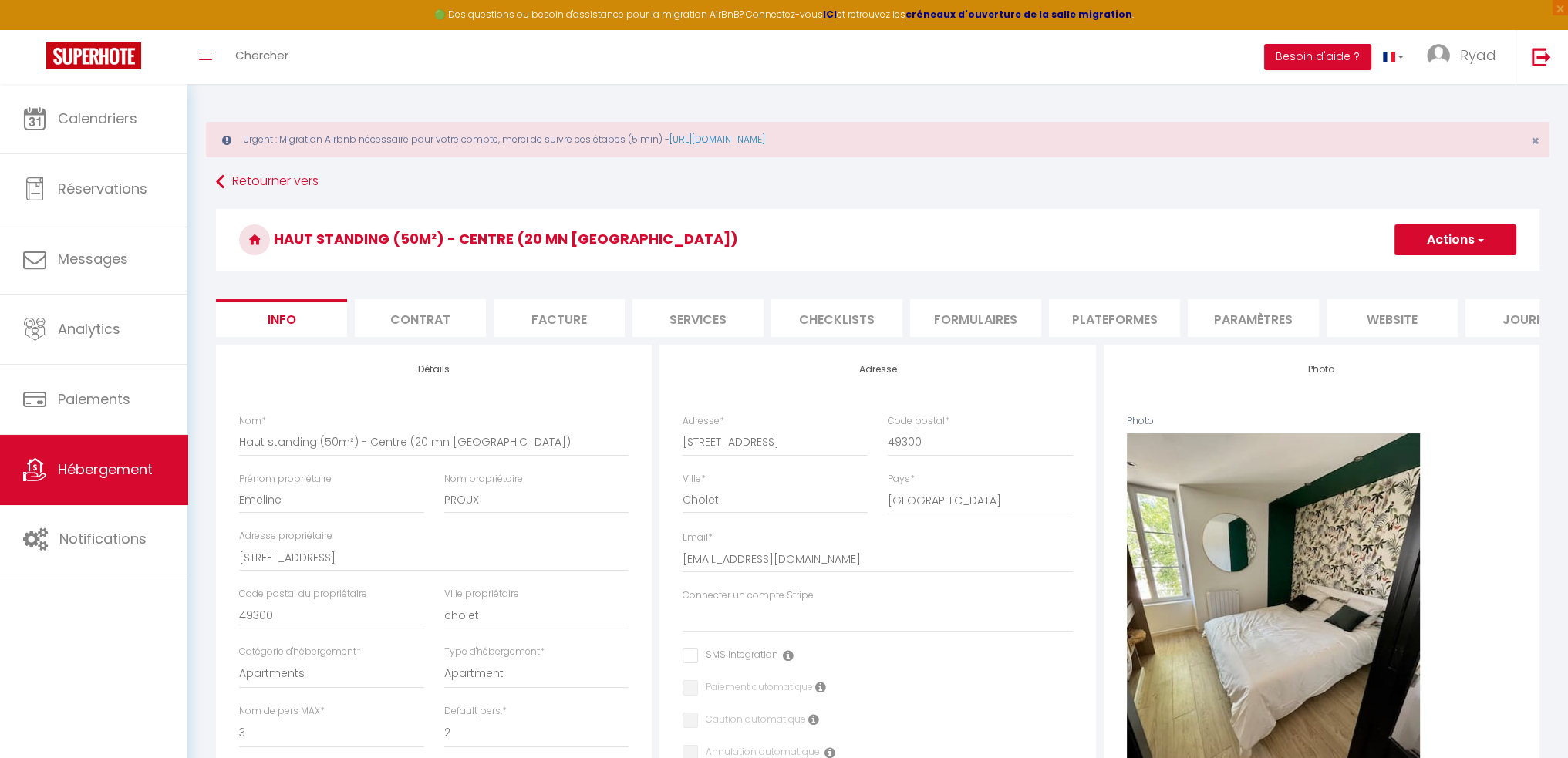
drag, startPoint x: 1327, startPoint y: 400, endPoint x: 1341, endPoint y: 398, distance: 14.1
click at [1111, 320] on li "Plateformes" at bounding box center [1114, 317] width 131 height 37
select select
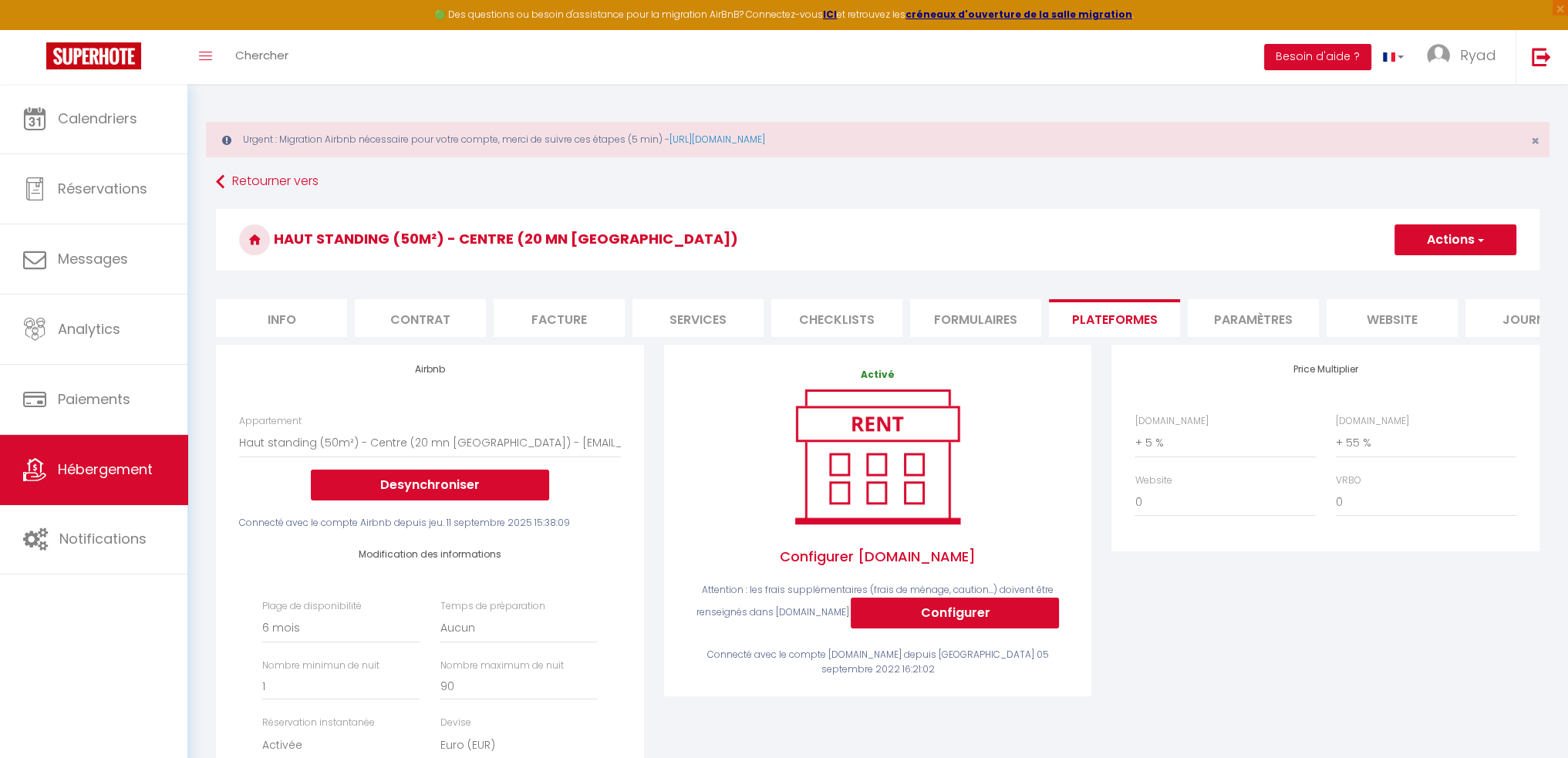
scroll to position [77, 0]
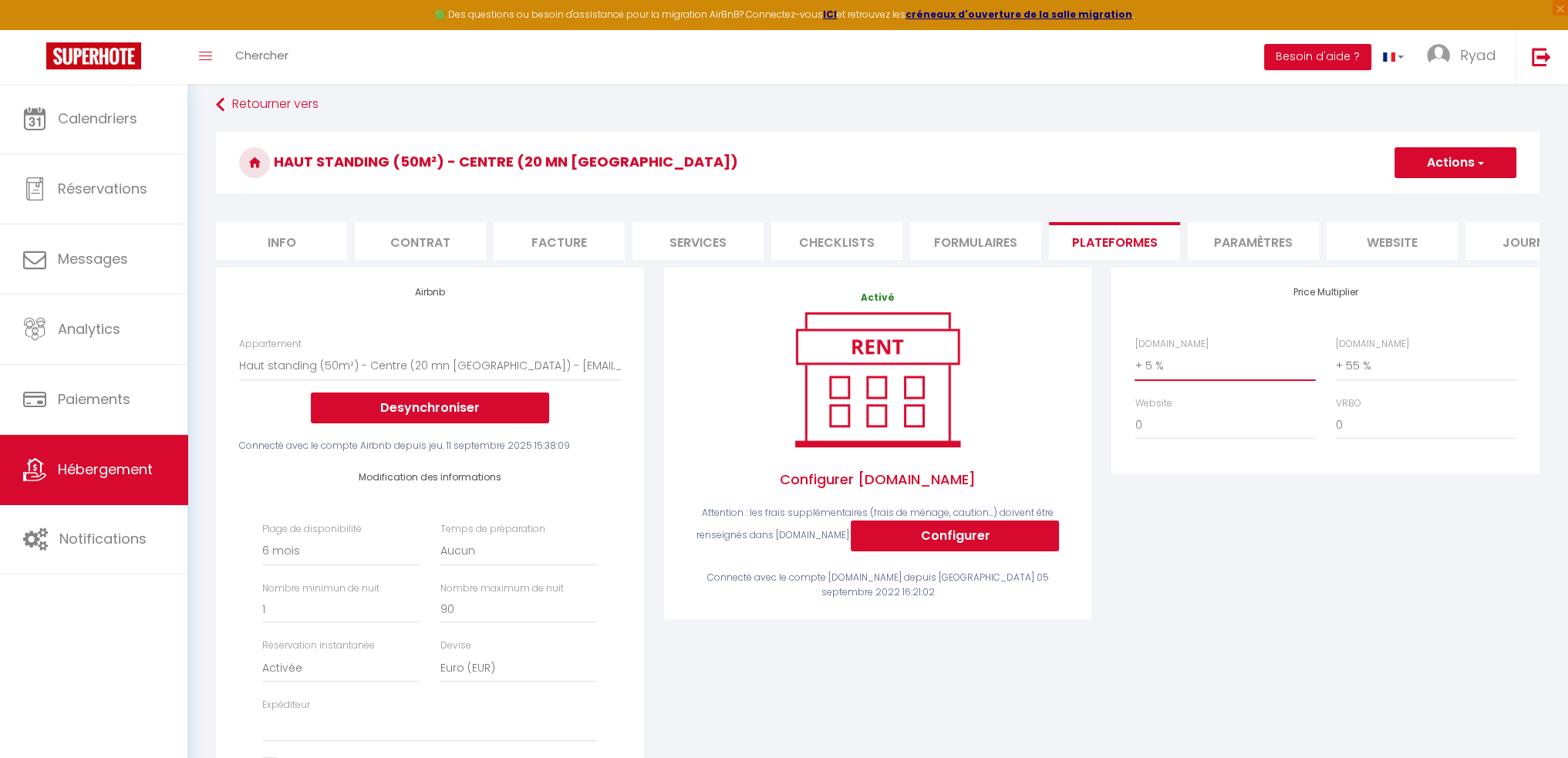
click at [1170, 378] on select "0 + 1 % + 2 % + 3 % + 4 % + 5 % + 6 % + 7 % + 8 % + 9 %" at bounding box center [1224, 366] width 180 height 30
select select "+ 25 %"
click at [1134, 362] on select "0 + 1 % + 2 % + 3 % + 4 % + 5 % + 6 % + 7 % + 8 % + 9 %" at bounding box center [1224, 366] width 180 height 30
select select
click at [1469, 164] on button "Actions" at bounding box center [1456, 162] width 122 height 30
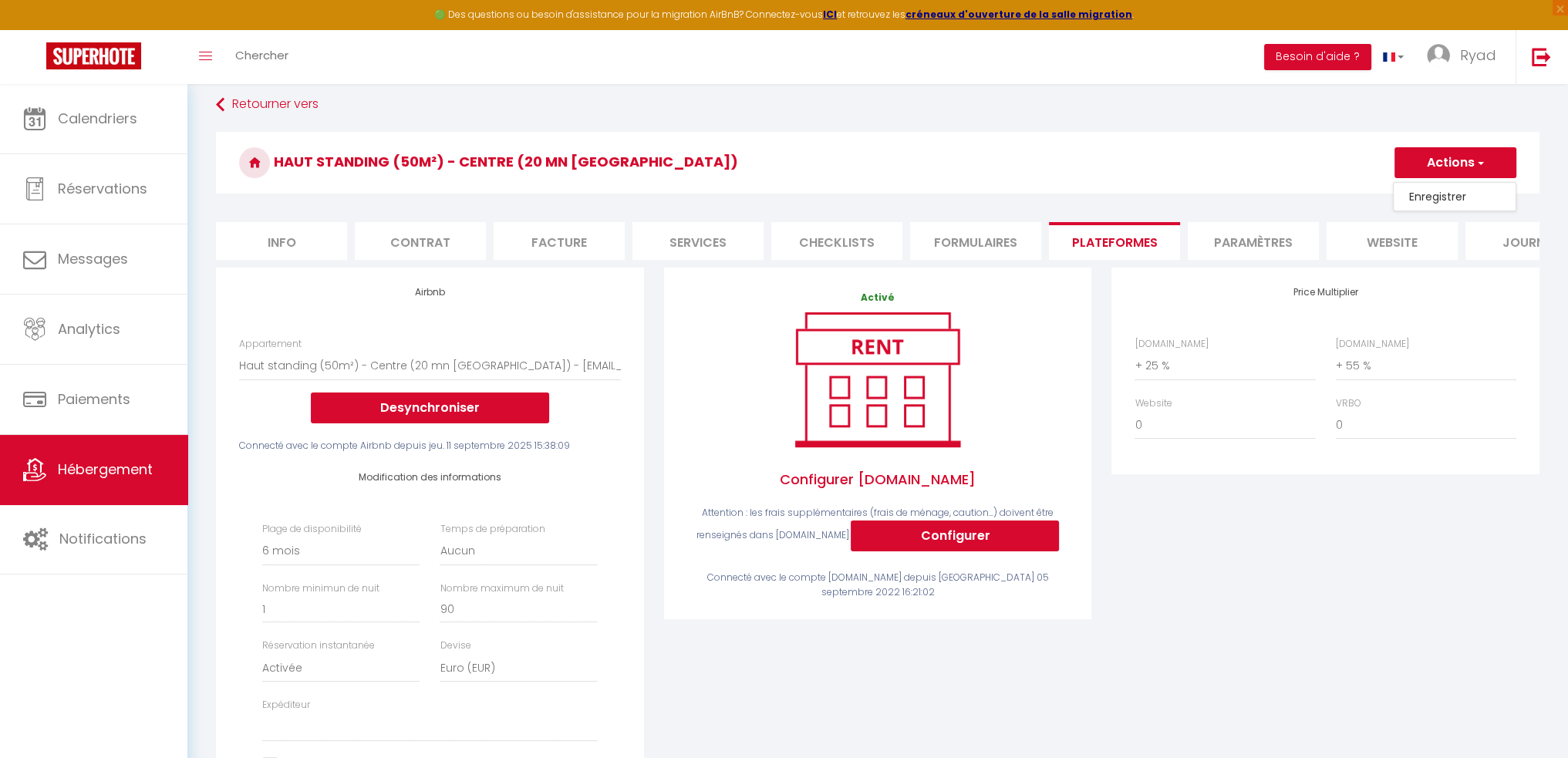
click at [1460, 198] on link "Enregistrer" at bounding box center [1455, 196] width 122 height 20
select select "180"
select select "EUR"
select select
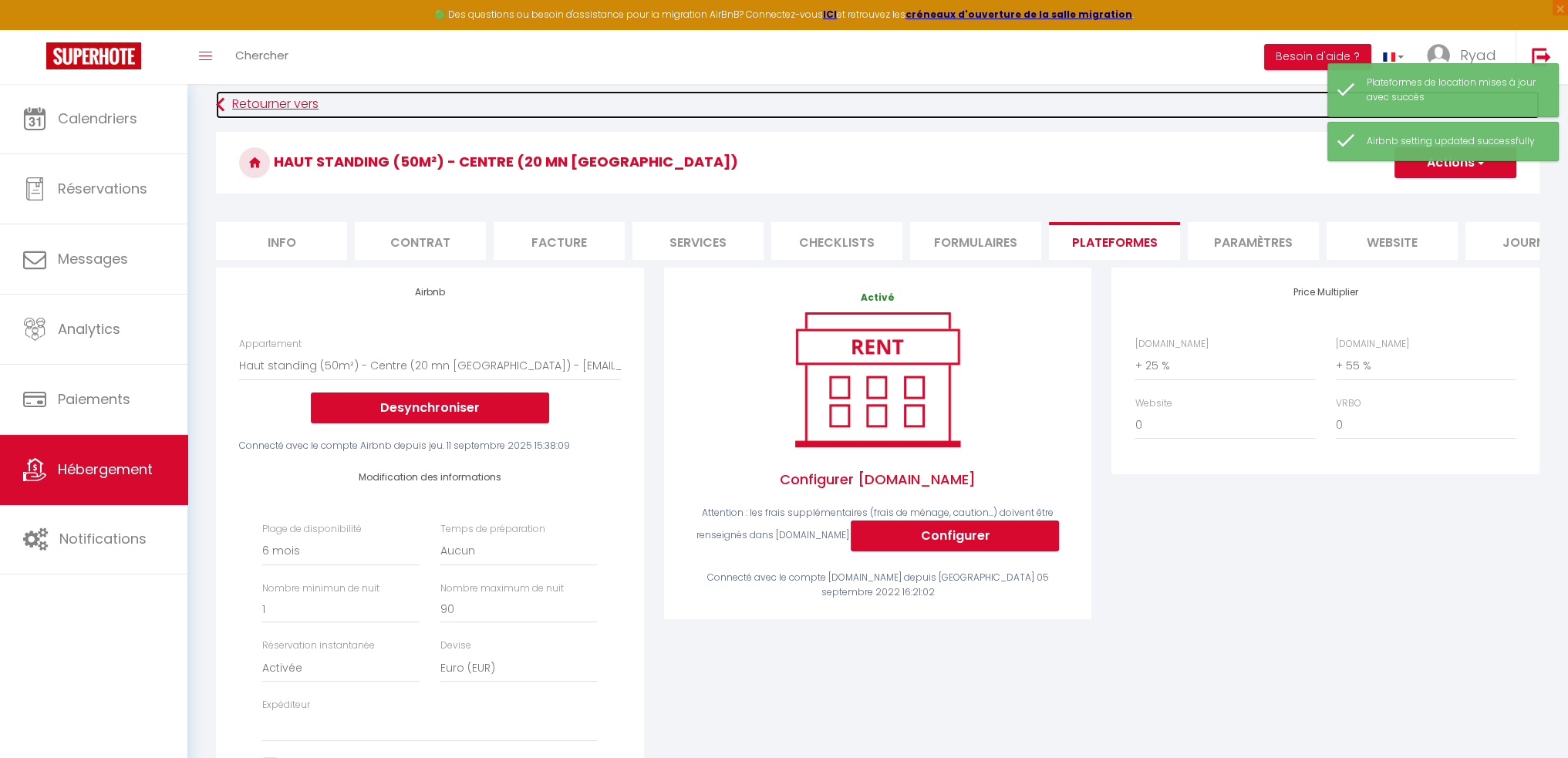
click at [264, 102] on link "Retourner vers" at bounding box center [878, 105] width 1323 height 28
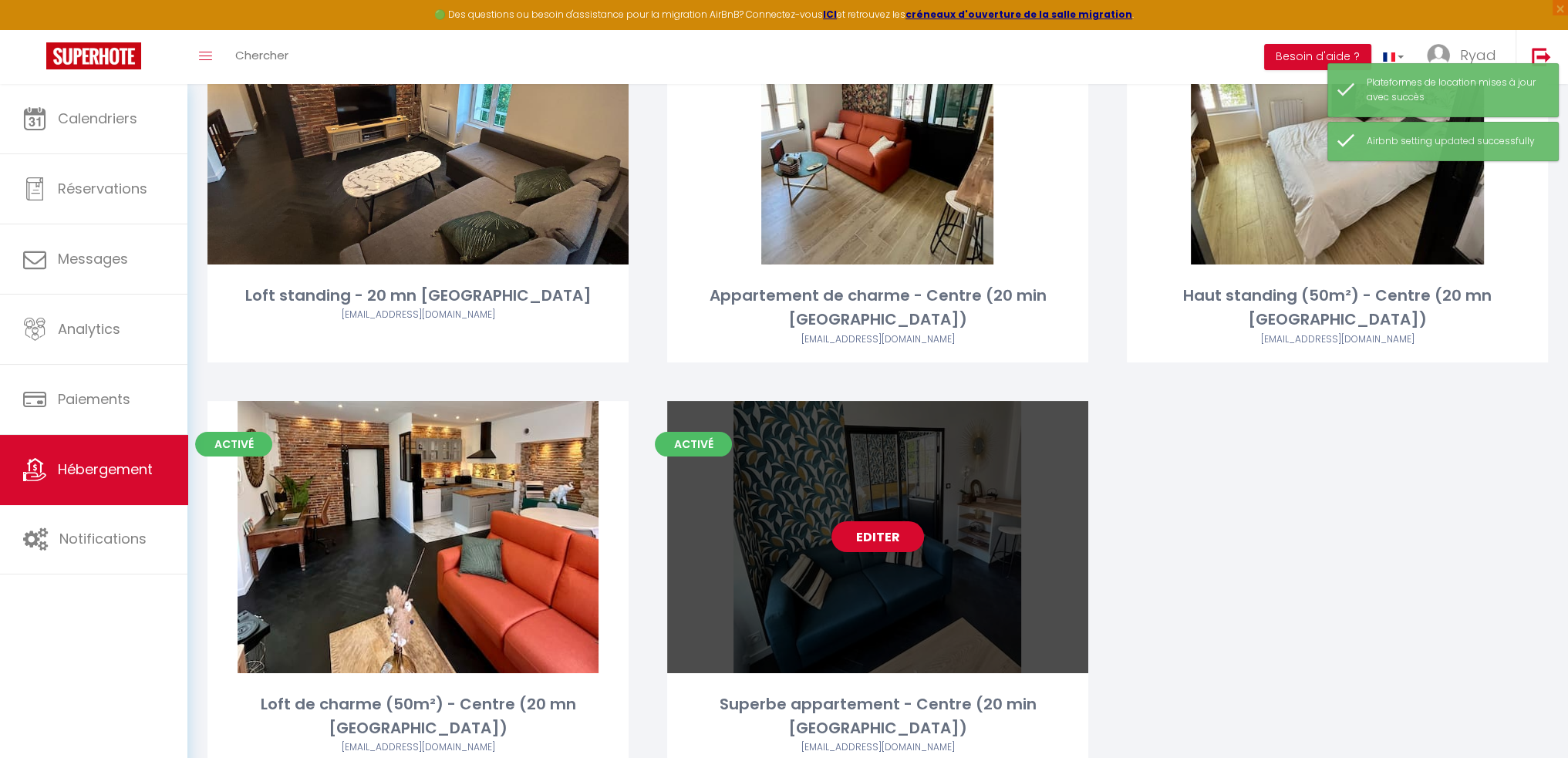
scroll to position [308, 0]
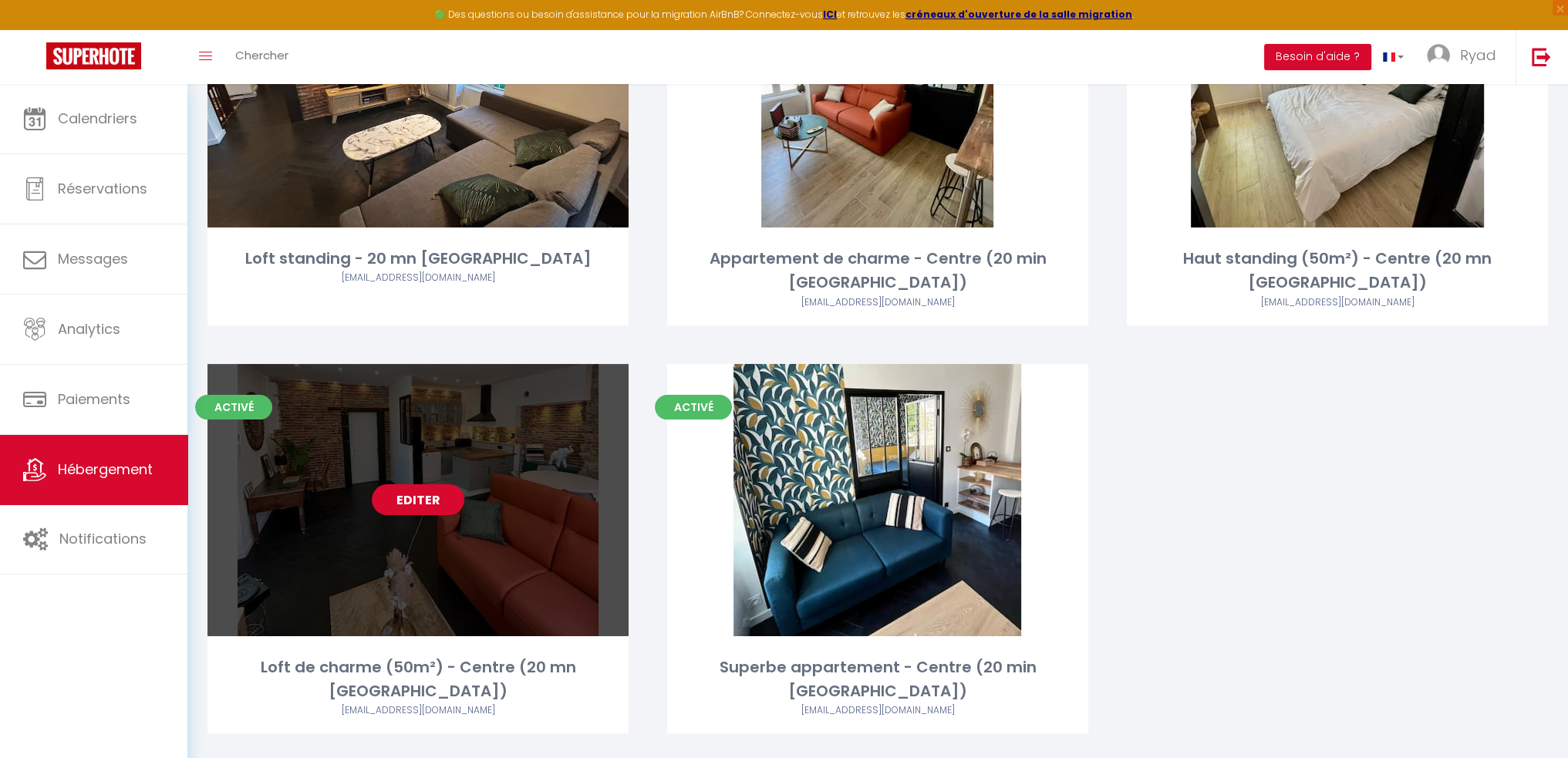
click at [429, 492] on link "Editer" at bounding box center [417, 499] width 92 height 30
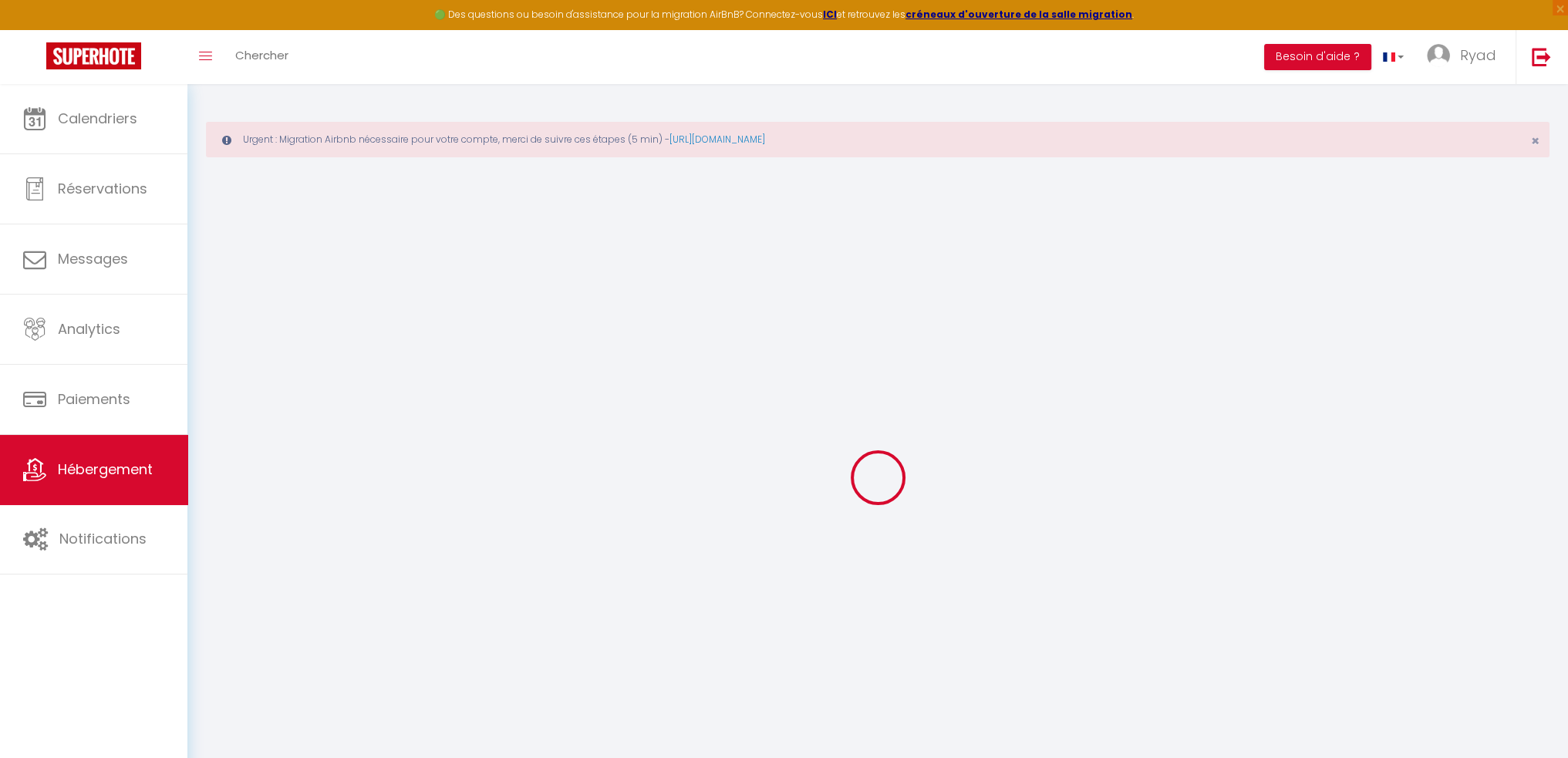
select select
checkbox input "false"
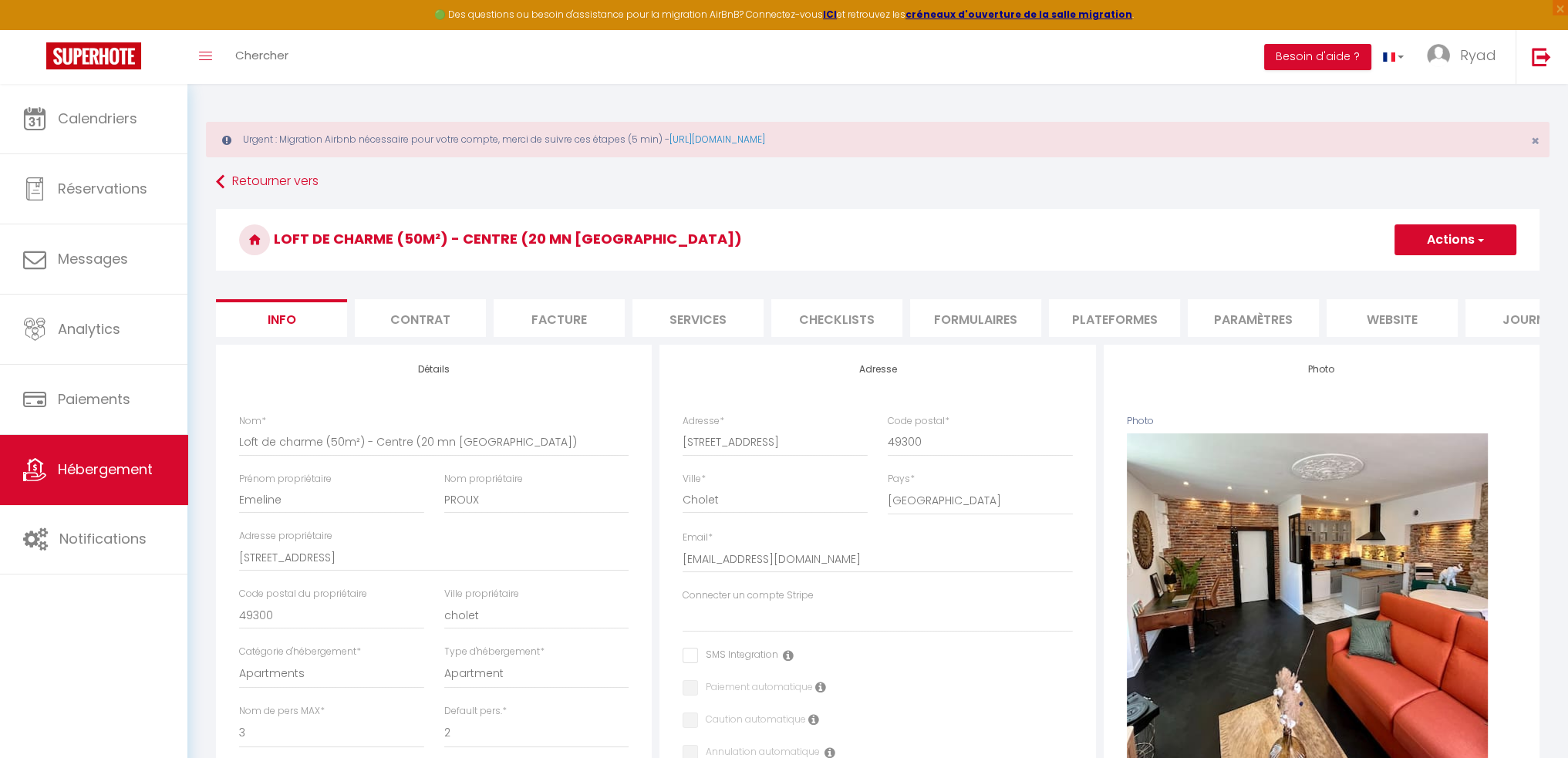
select select
checkbox input "false"
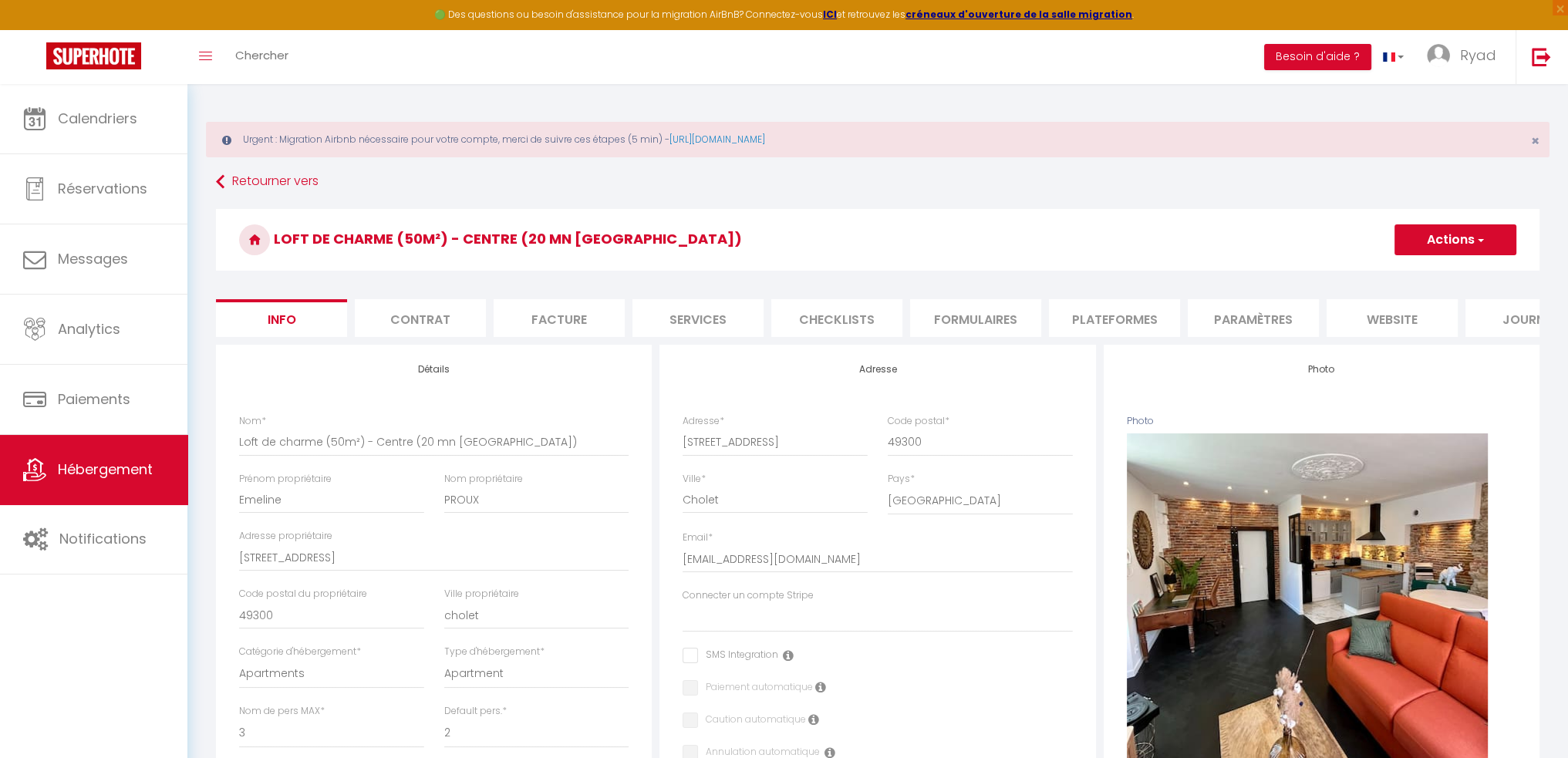
click at [1110, 324] on li "Plateformes" at bounding box center [1114, 317] width 131 height 37
select select
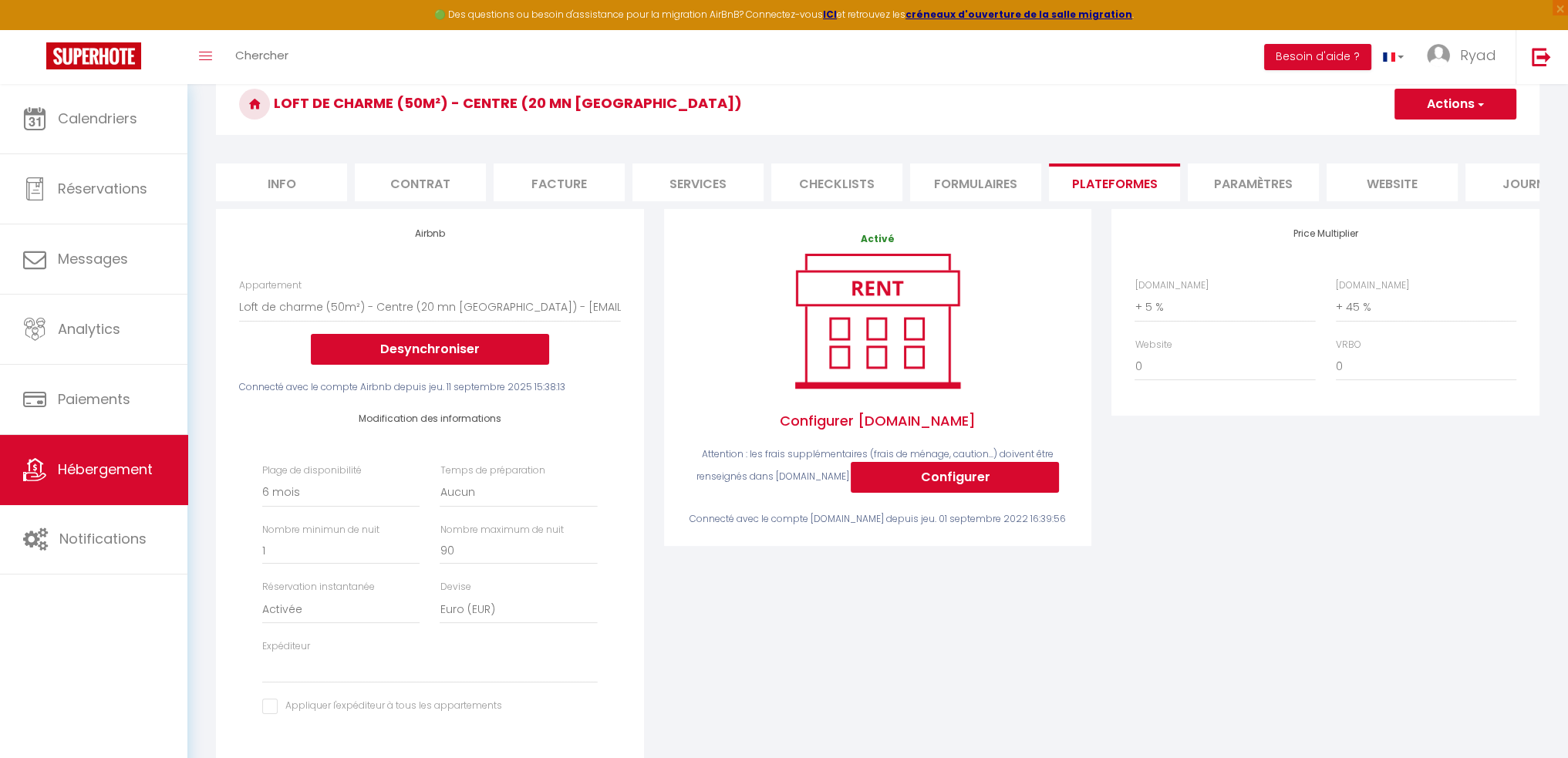
scroll to position [154, 0]
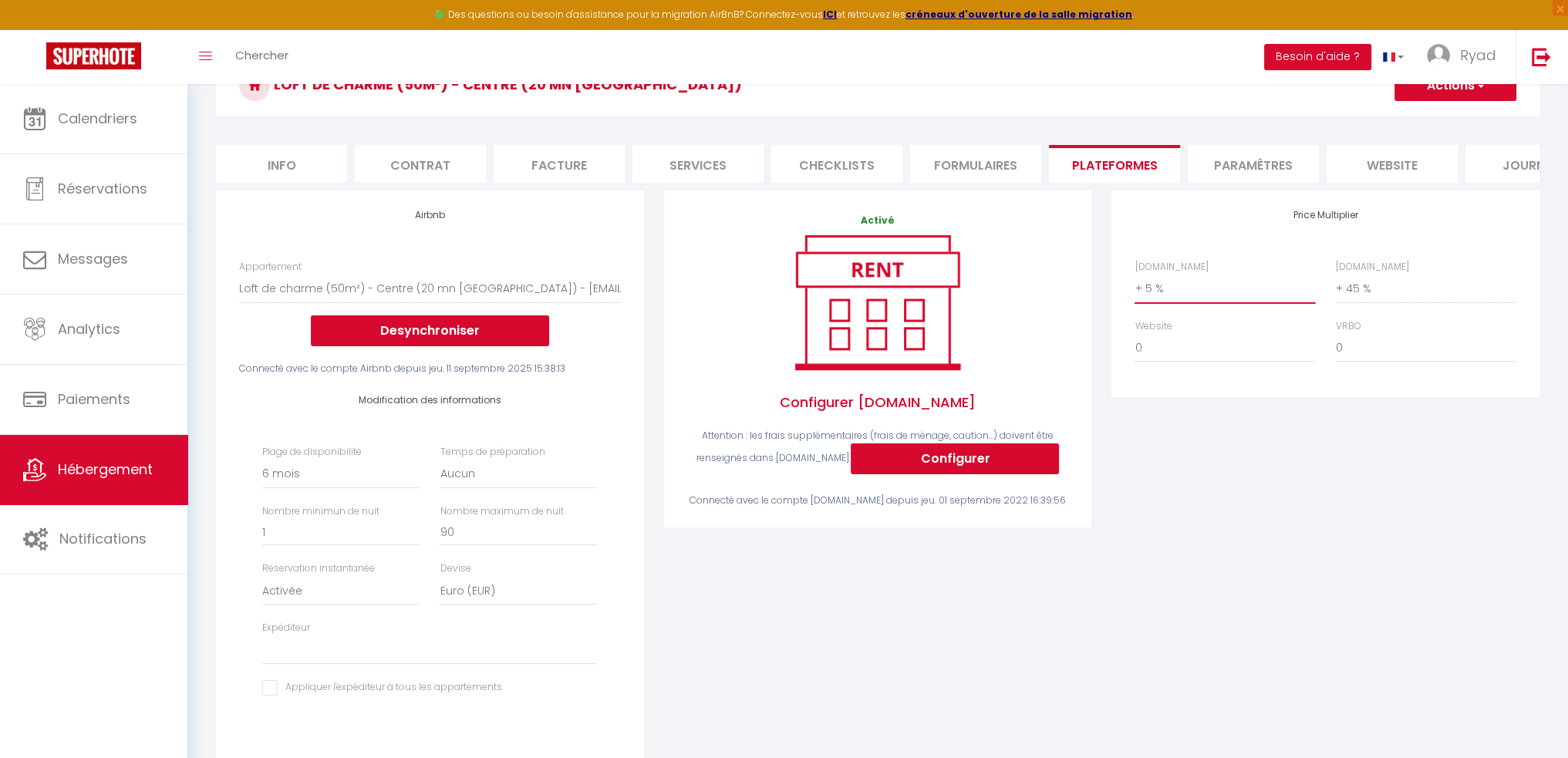
click at [1212, 295] on select "0 + 1 % + 2 % + 3 % + 4 % + 5 % + 6 % + 7 % + 8 % + 9 %" at bounding box center [1224, 288] width 180 height 30
select select "+ 25 %"
click at [1134, 285] on select "0 + 1 % + 2 % + 3 % + 4 % + 5 % + 6 % + 7 % + 8 % + 9 %" at bounding box center [1224, 288] width 180 height 30
select select
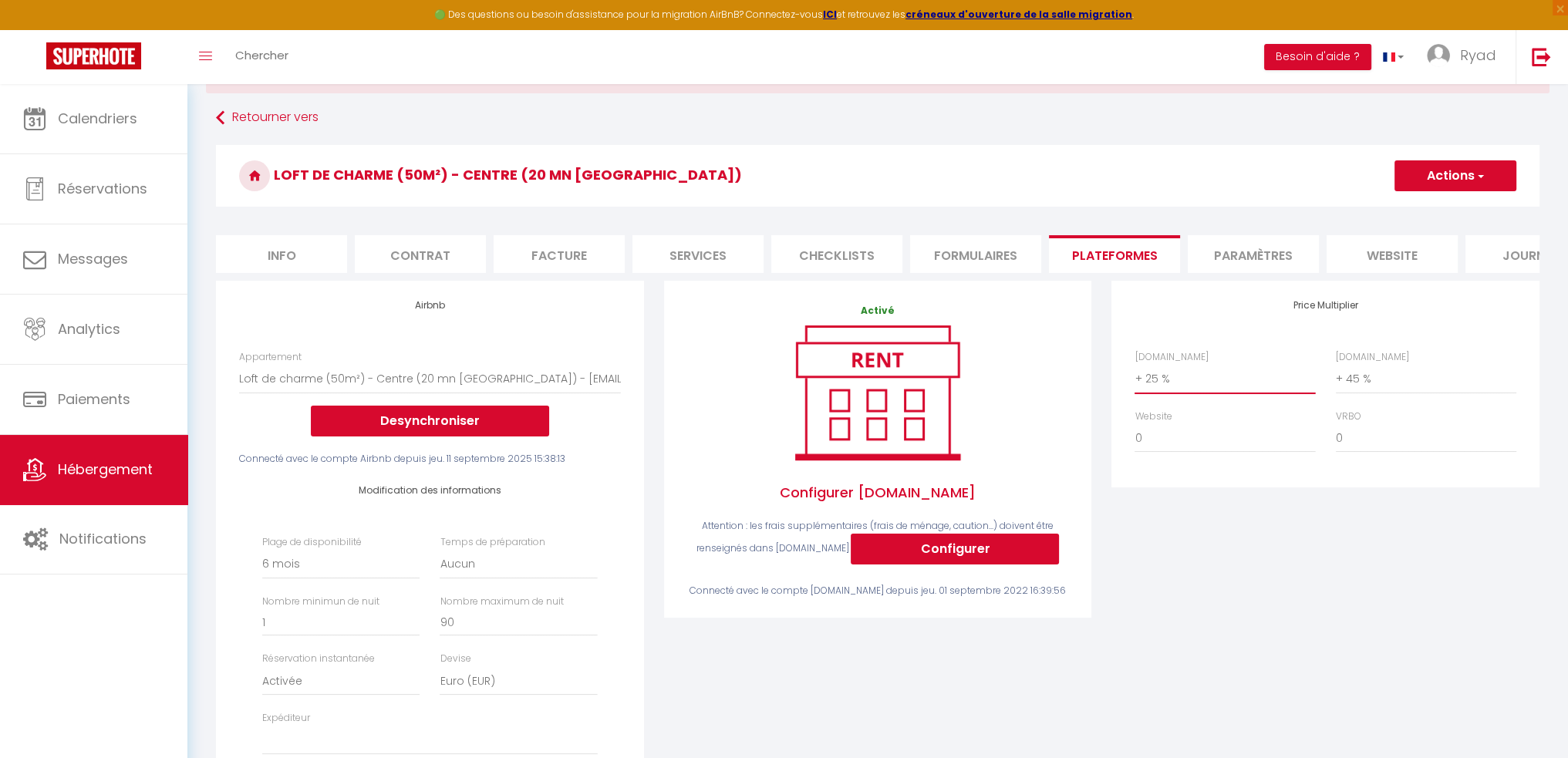
scroll to position [0, 0]
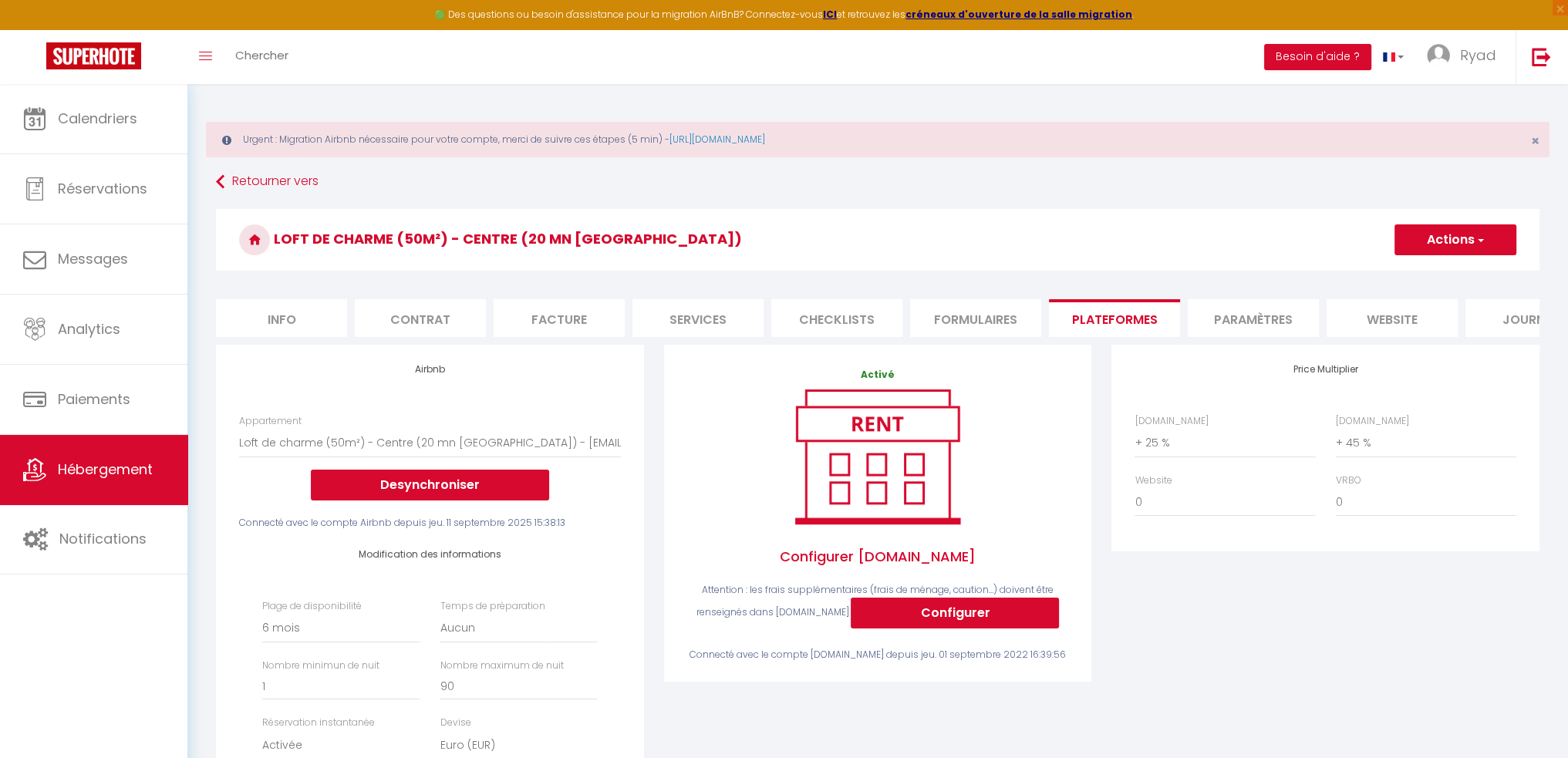
click at [1479, 240] on span "button" at bounding box center [1480, 240] width 10 height 16
click at [1443, 272] on link "Enregistrer" at bounding box center [1455, 274] width 122 height 20
select select "180"
select select "EUR"
select select
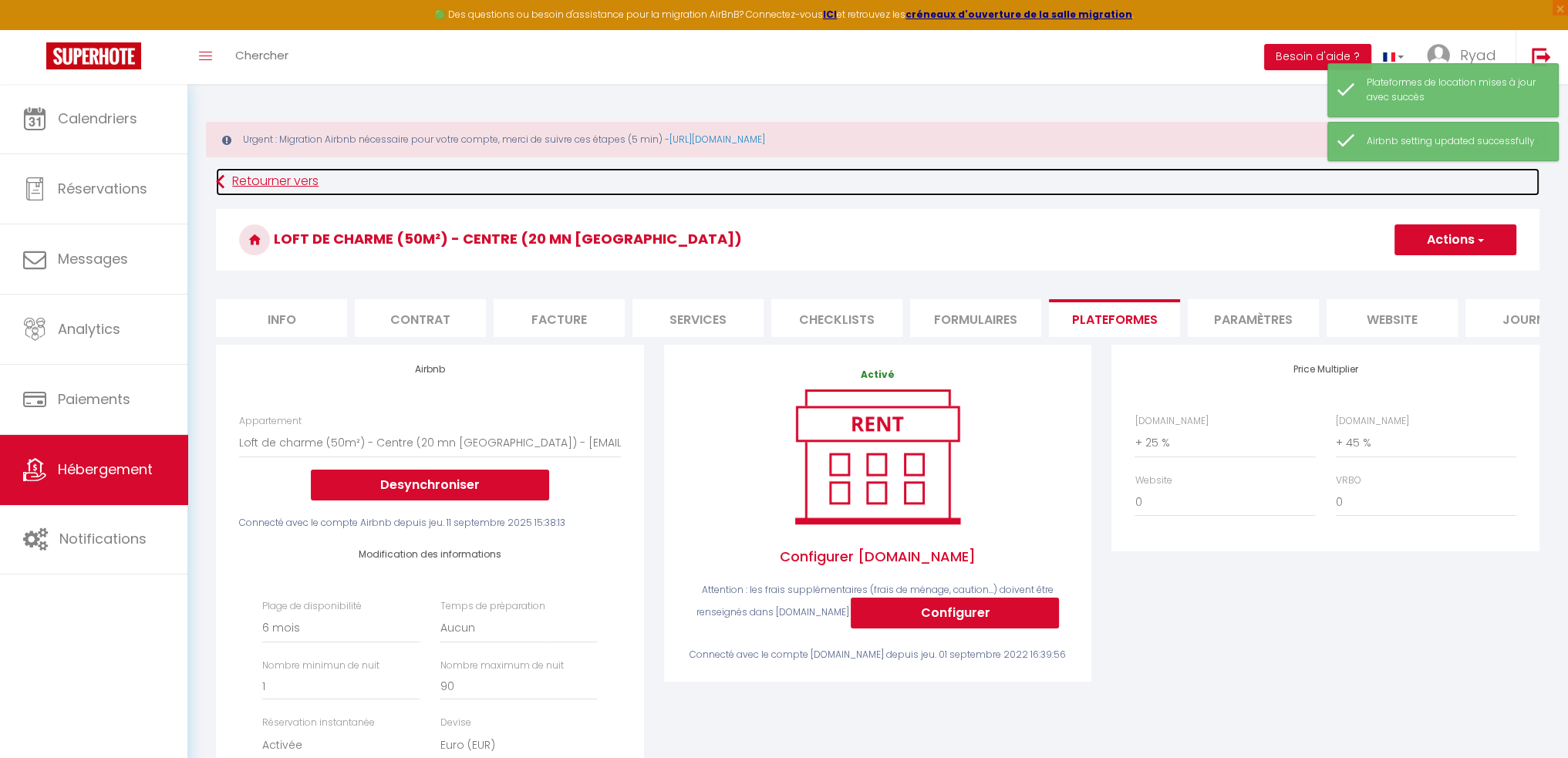
click at [231, 179] on link "Retourner vers" at bounding box center [878, 182] width 1323 height 28
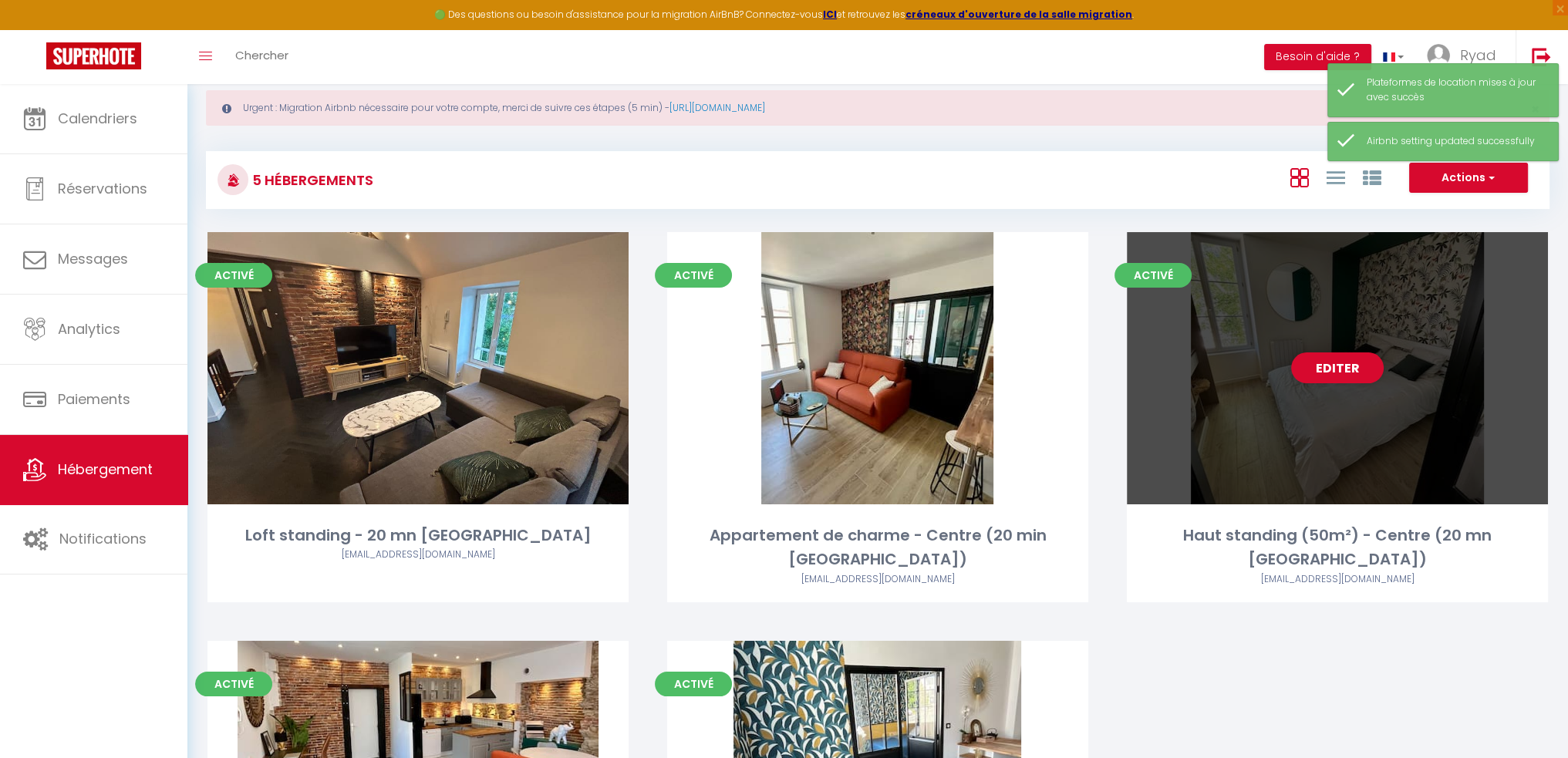
scroll to position [316, 0]
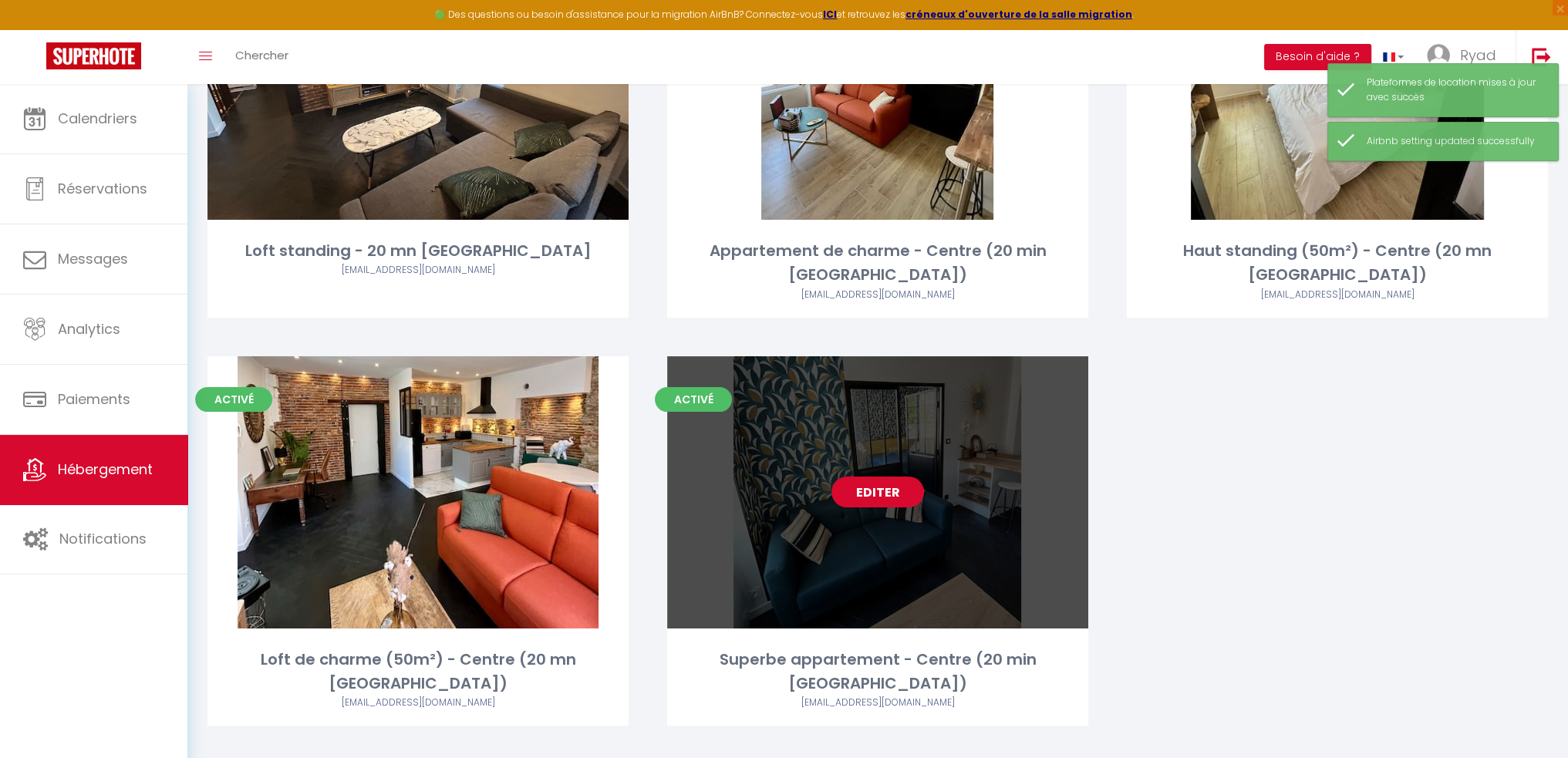
click at [888, 491] on link "Editer" at bounding box center [878, 491] width 92 height 30
select select "3"
select select "2"
select select "1"
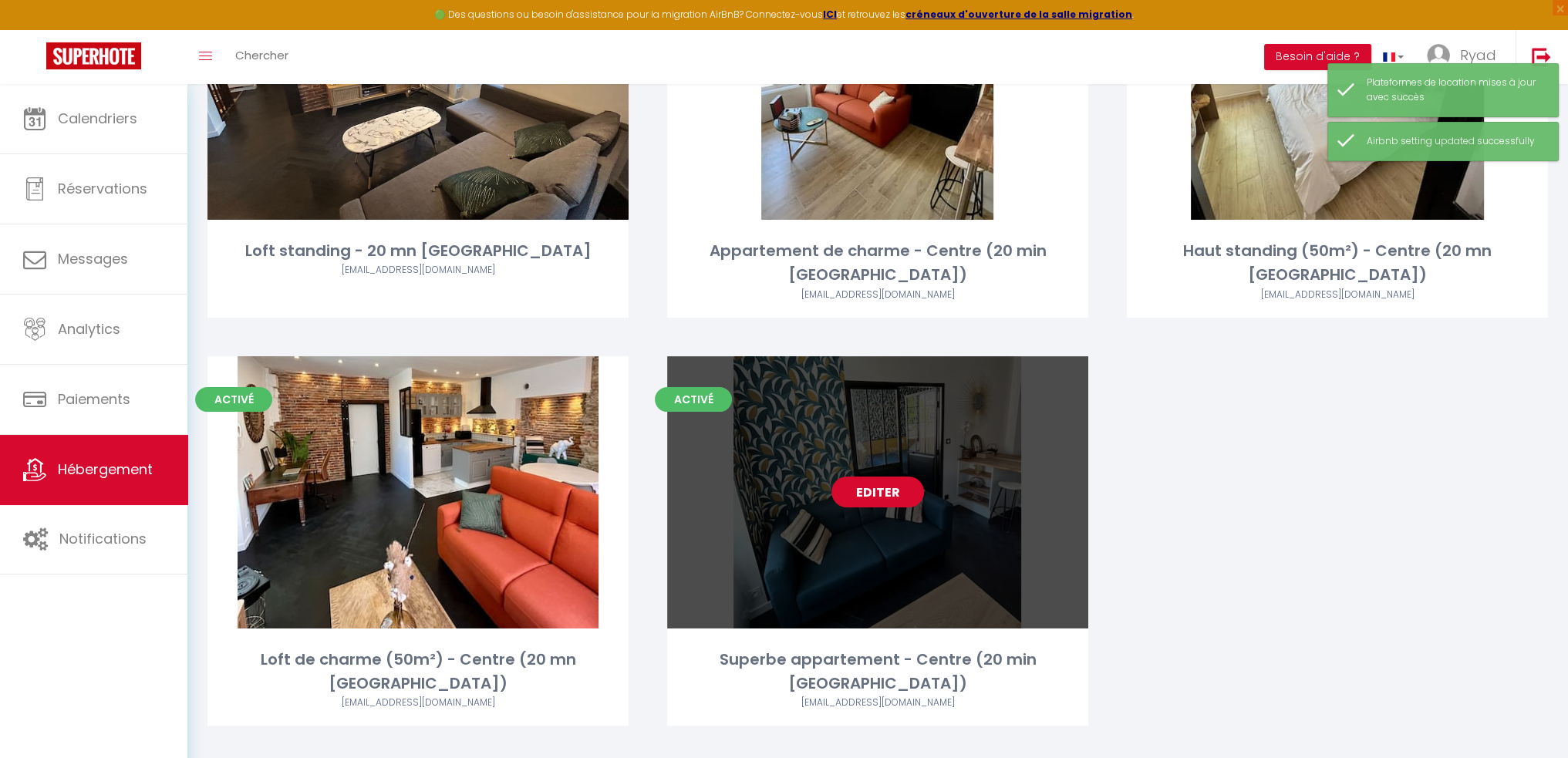
select select "28"
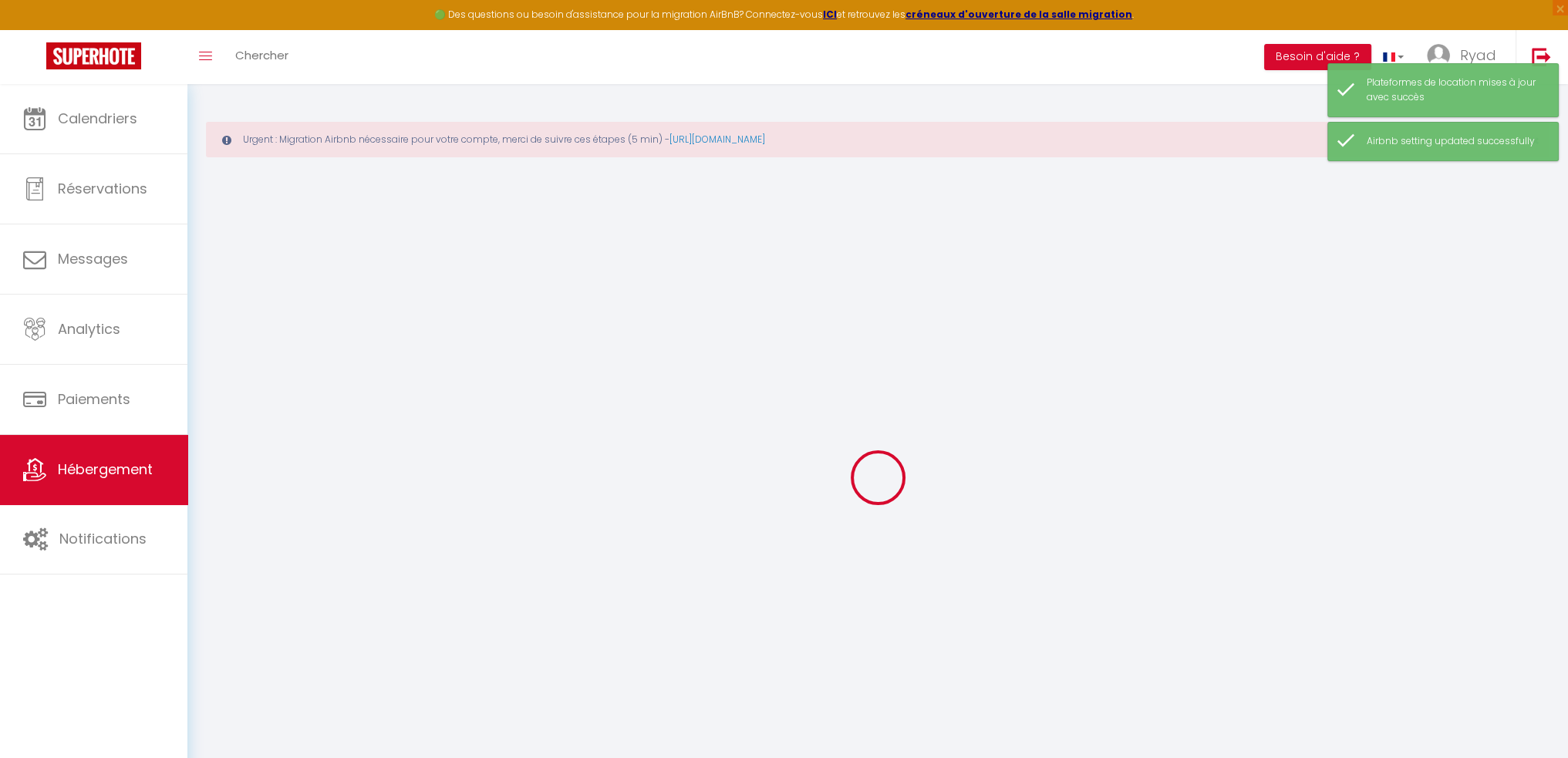
select select
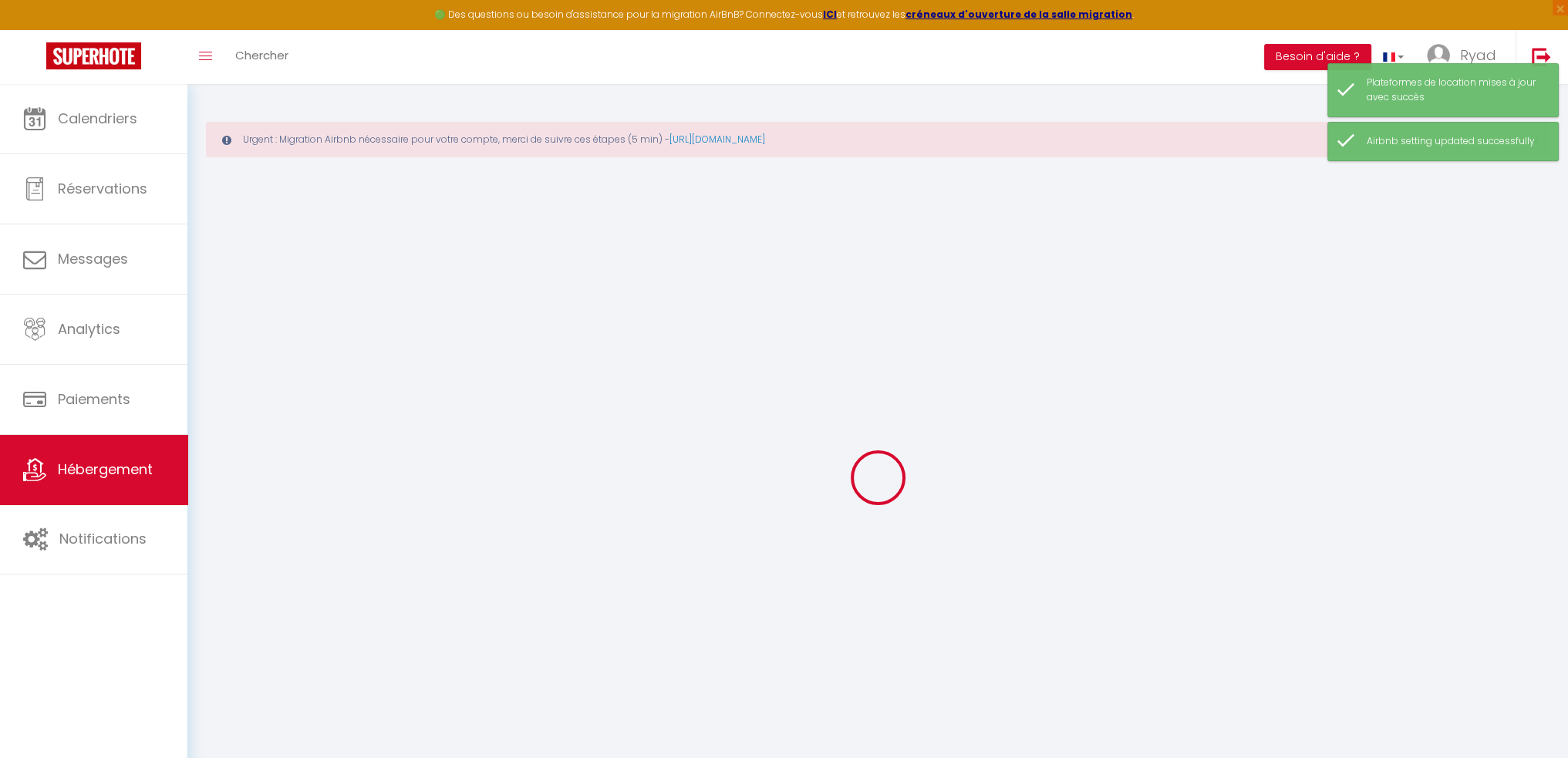
select select
checkbox input "false"
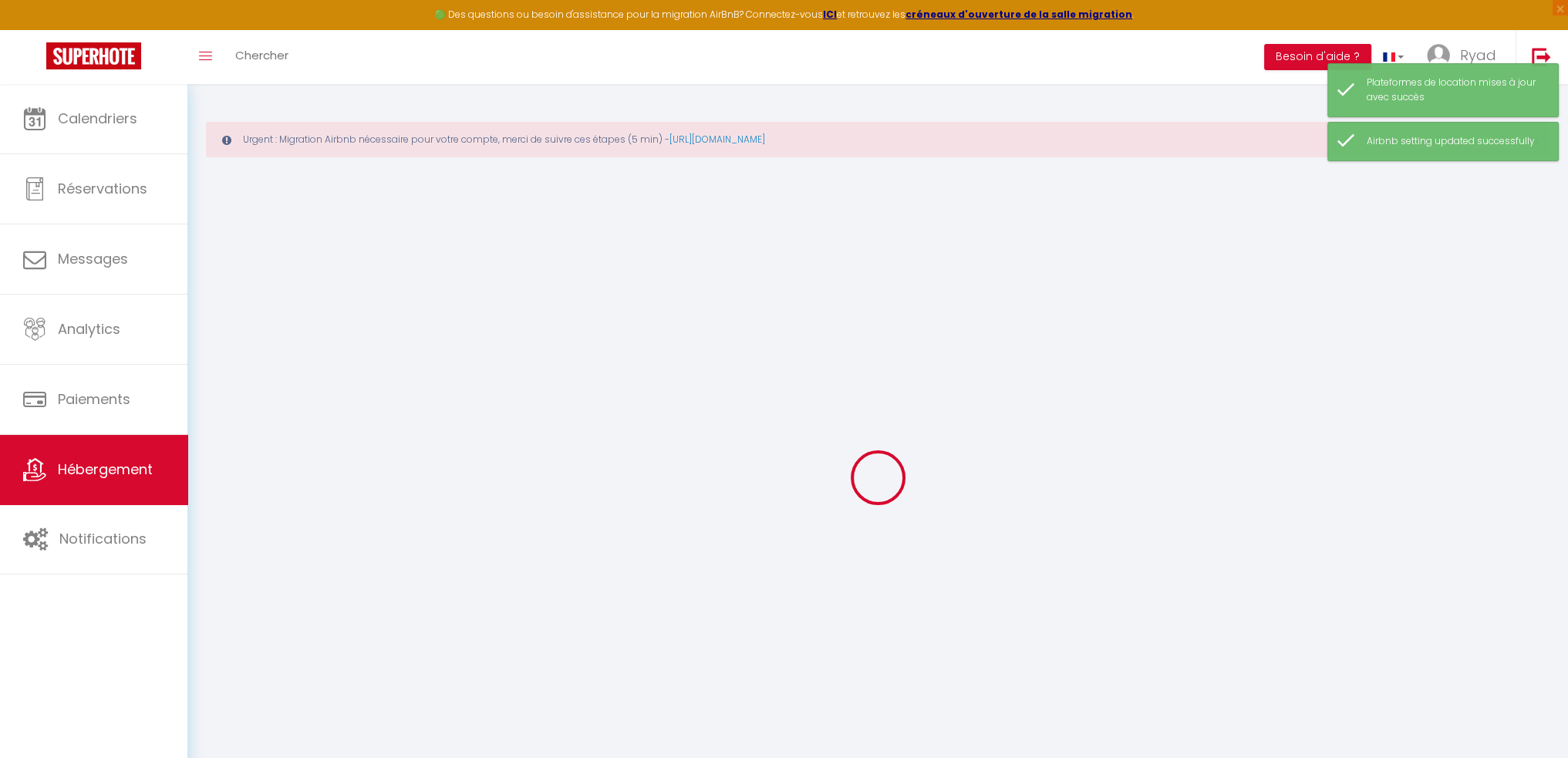
select select
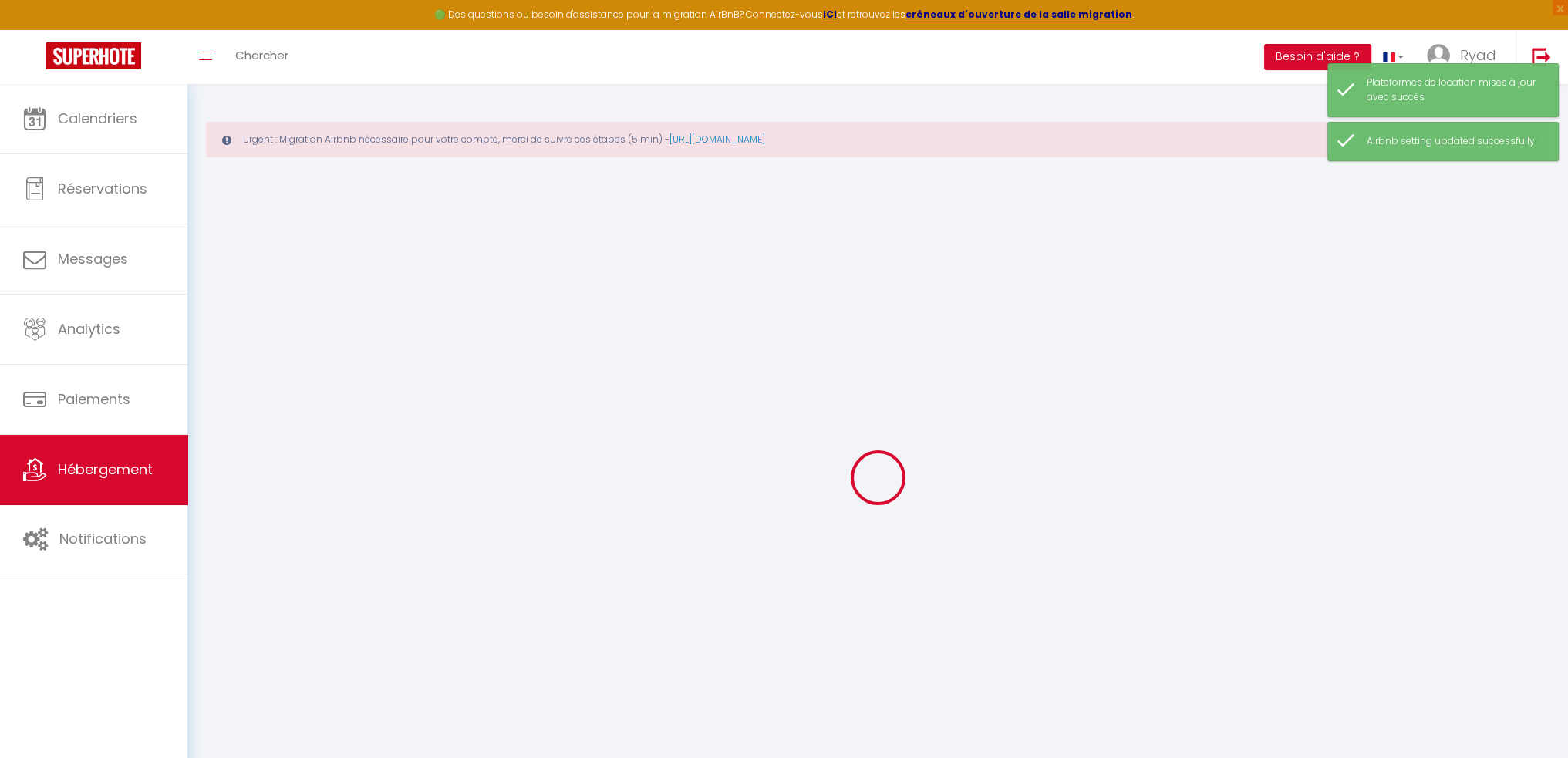
select select
checkbox input "false"
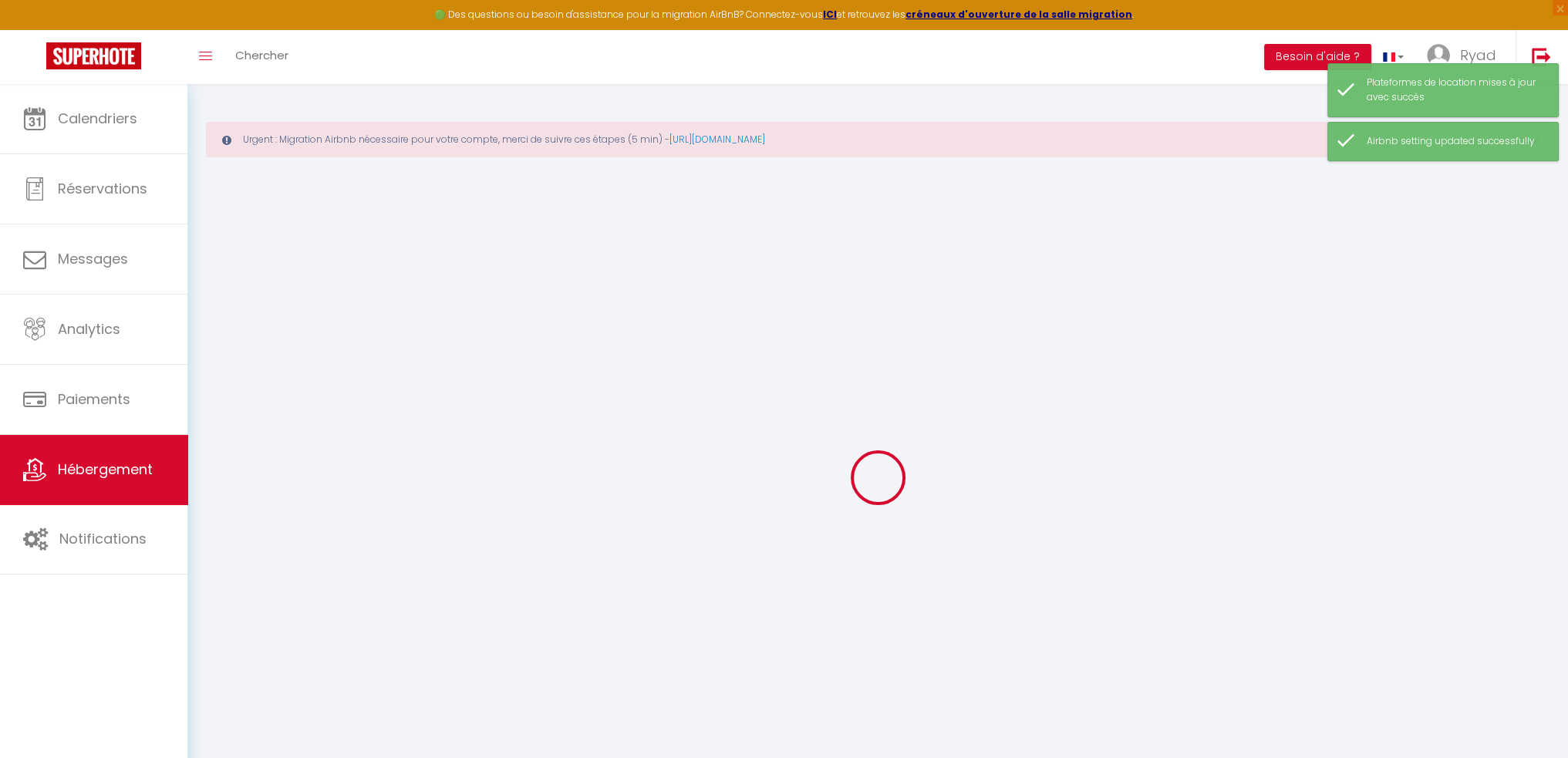
checkbox input "false"
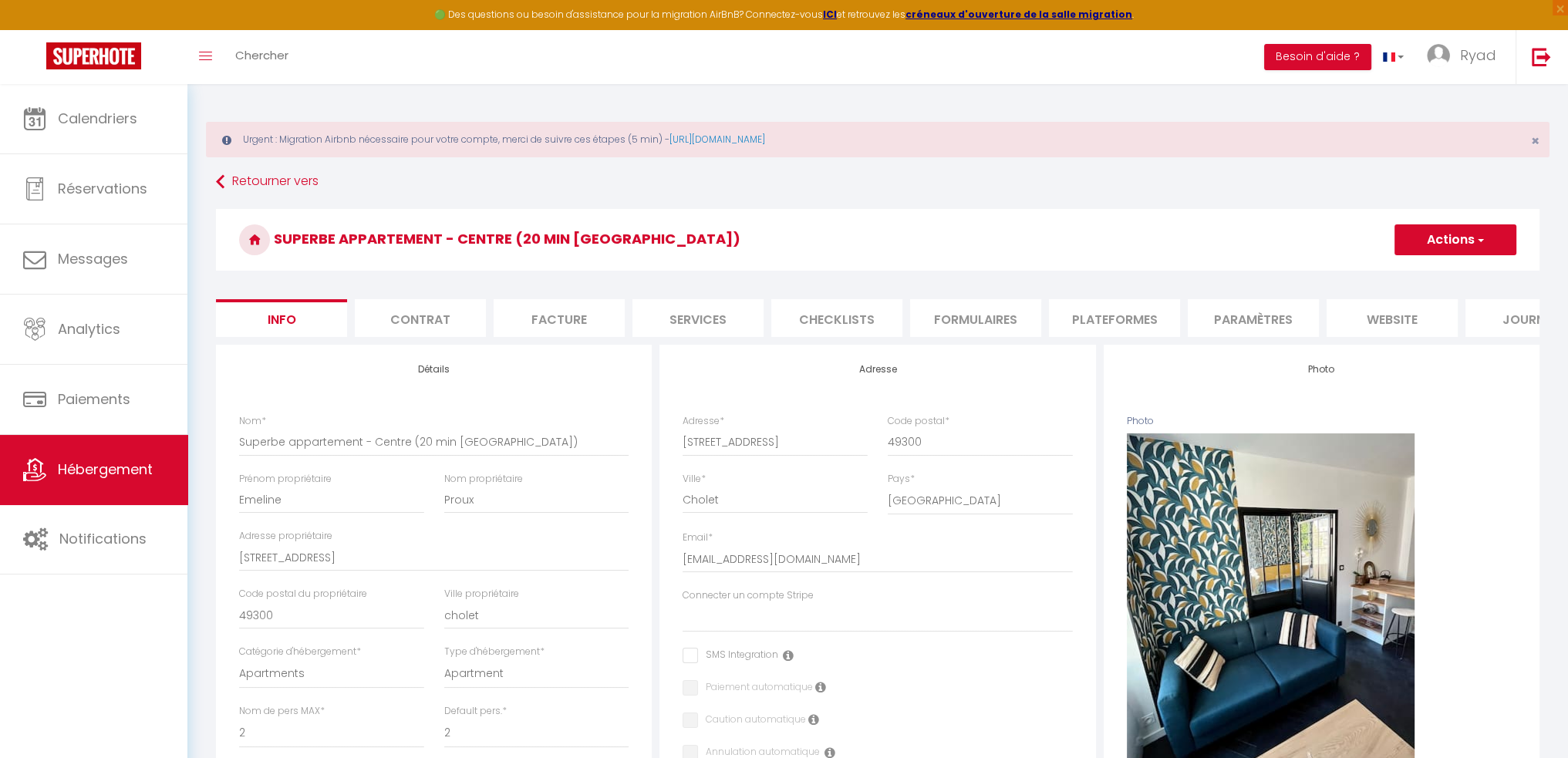
click at [1107, 320] on li "Plateformes" at bounding box center [1114, 317] width 131 height 37
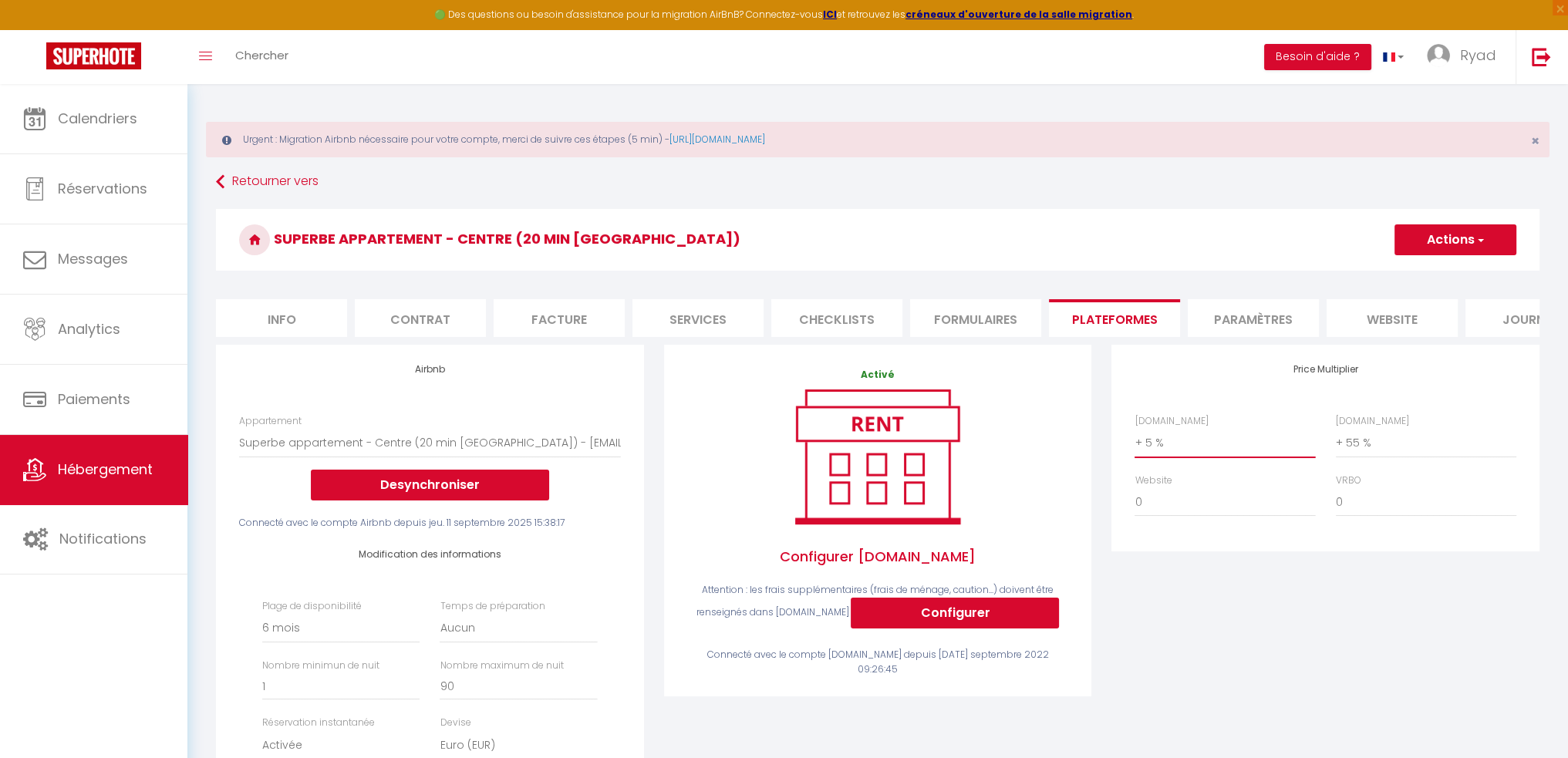
click at [1262, 457] on select "0 + 1 % + 2 % + 3 % + 4 % + 5 % + 6 % + 7 % + 8 % + 9 %" at bounding box center [1224, 443] width 180 height 30
click at [1134, 439] on select "0 + 1 % + 2 % + 3 % + 4 % + 5 % + 6 % + 7 % + 8 % + 9 %" at bounding box center [1224, 443] width 180 height 30
click at [1485, 231] on button "Actions" at bounding box center [1456, 239] width 122 height 30
click at [1471, 272] on link "Enregistrer" at bounding box center [1455, 274] width 122 height 20
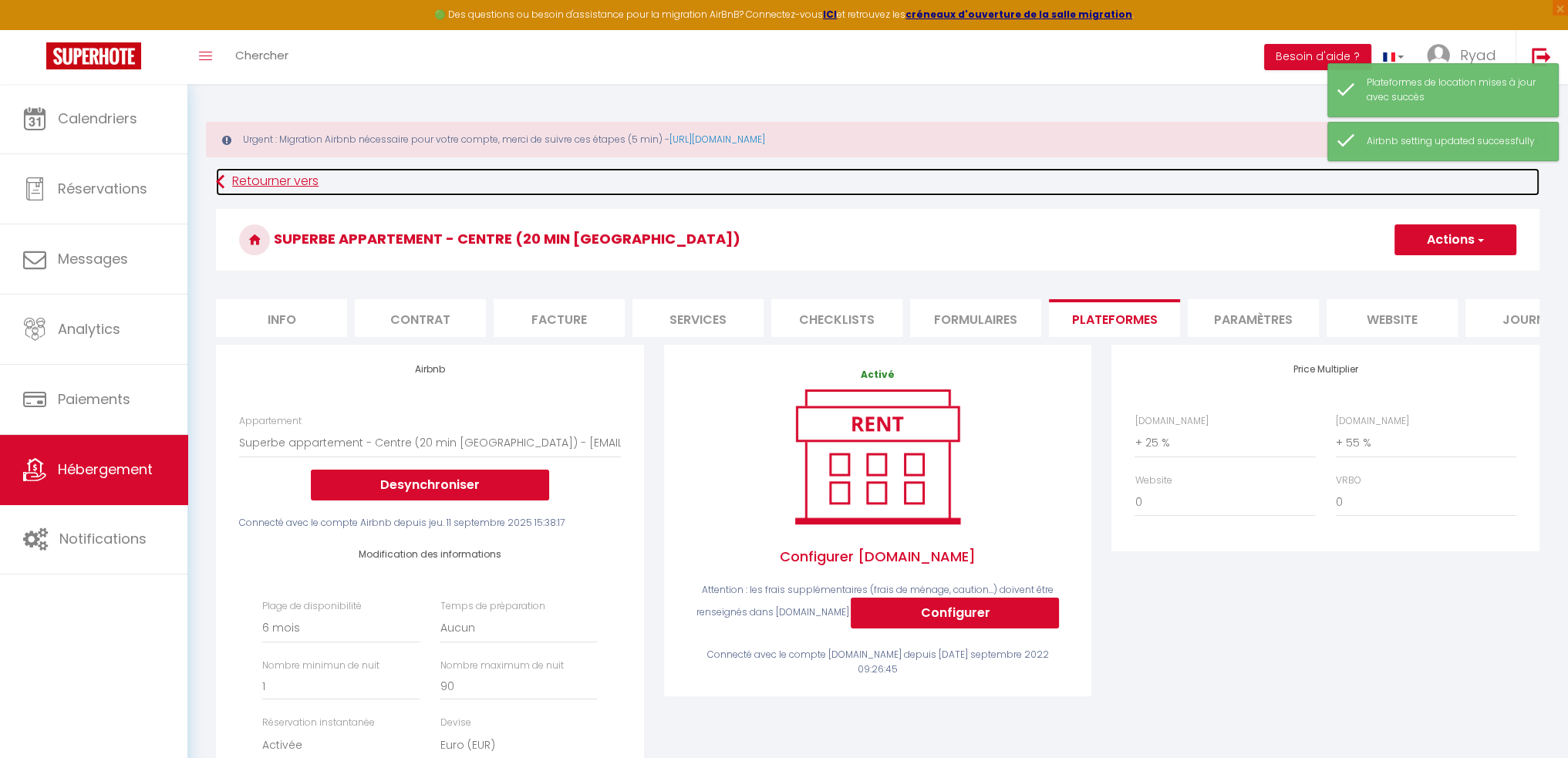
click at [271, 181] on link "Retourner vers" at bounding box center [878, 182] width 1323 height 28
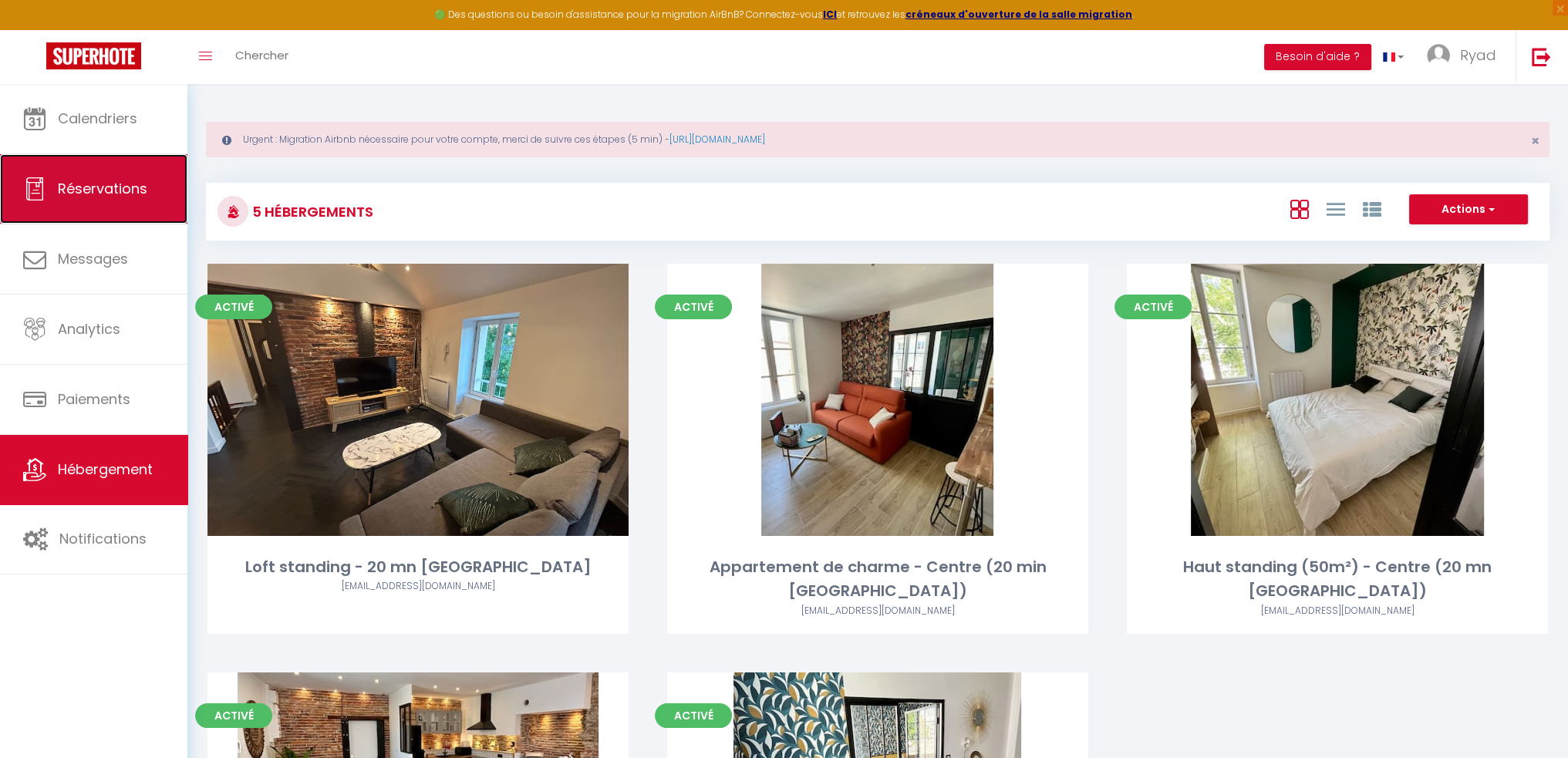
click at [143, 177] on link "Réservations" at bounding box center [93, 189] width 187 height 70
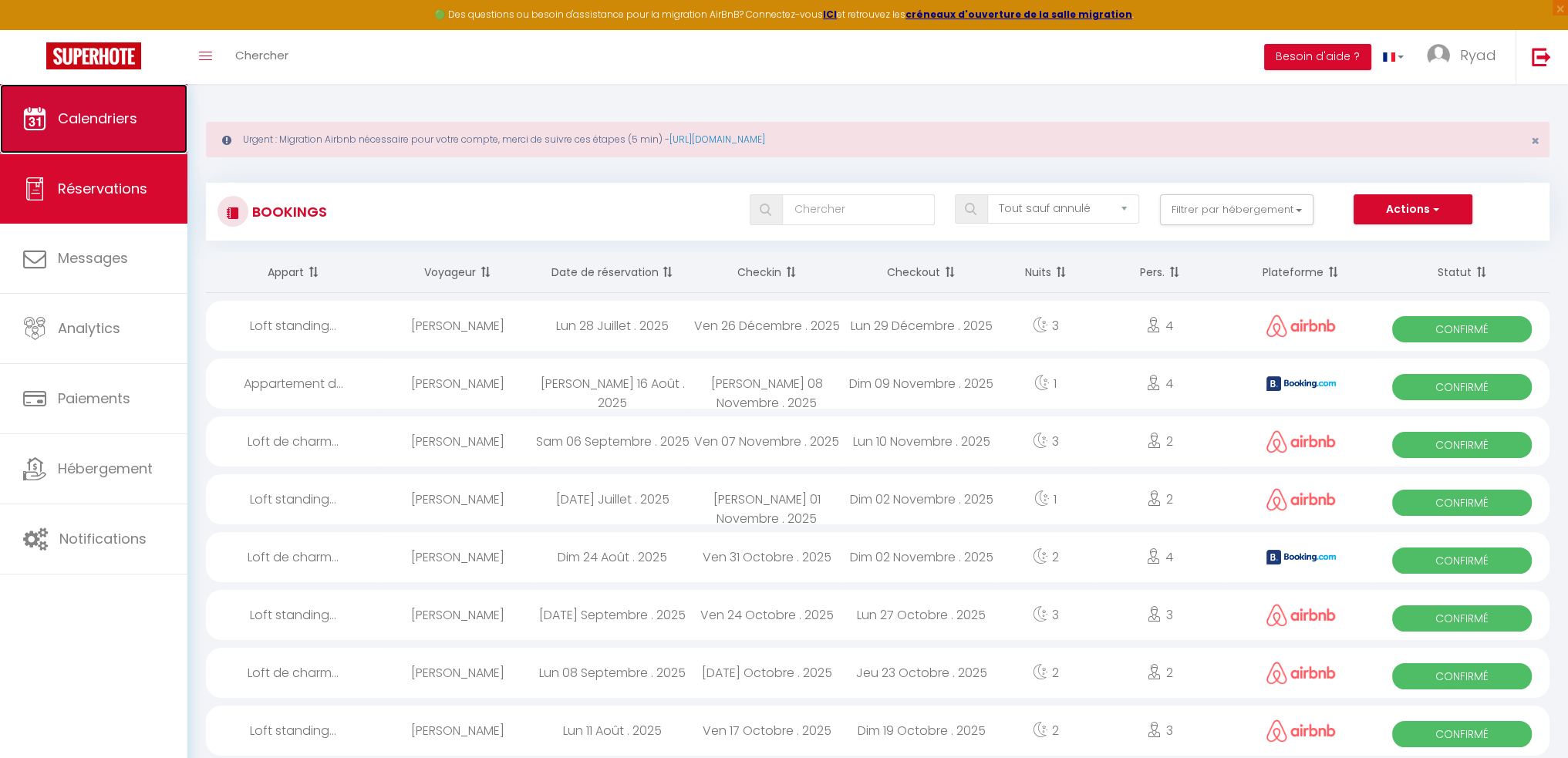
click at [80, 111] on span "Calendriers" at bounding box center [97, 118] width 79 height 19
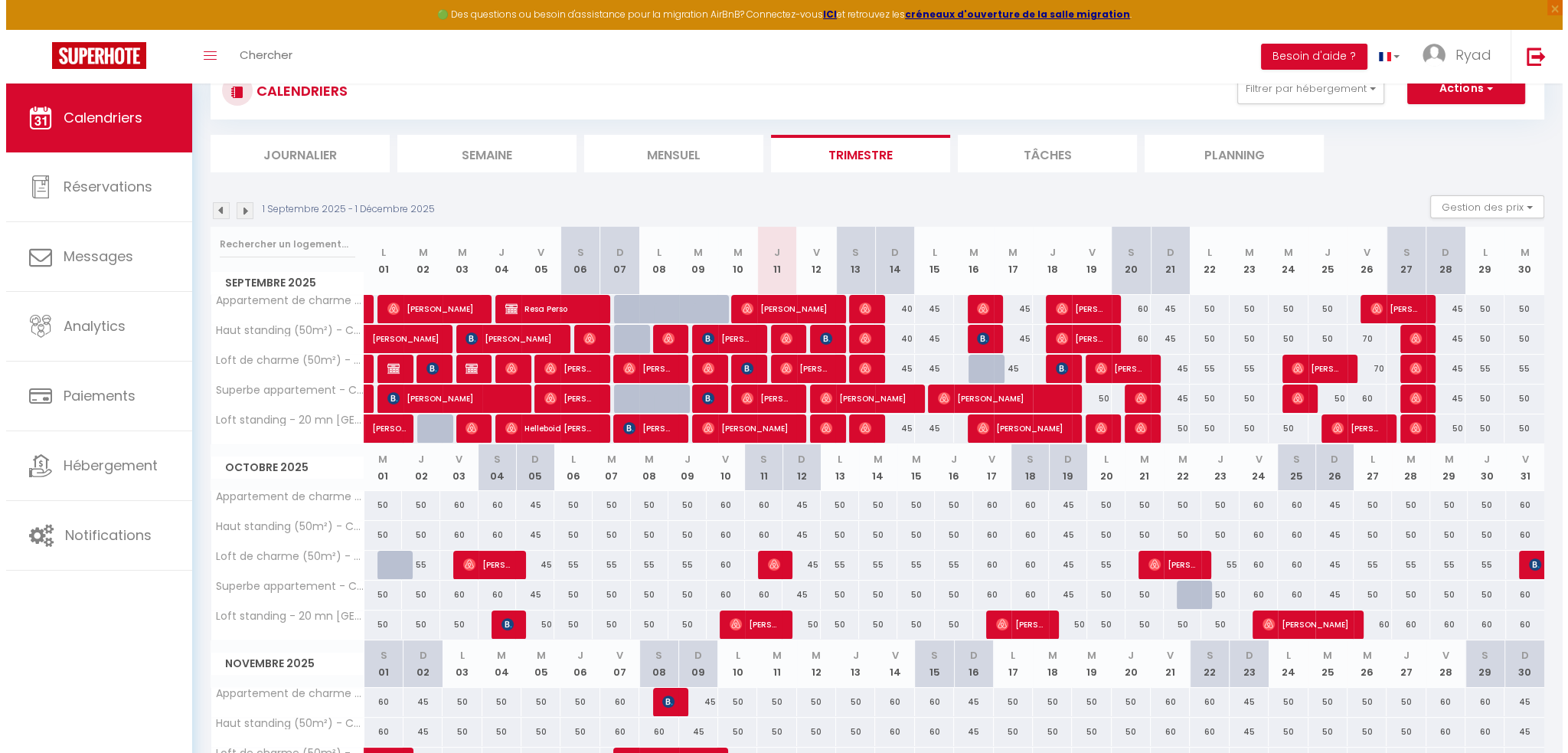
scroll to position [153, 0]
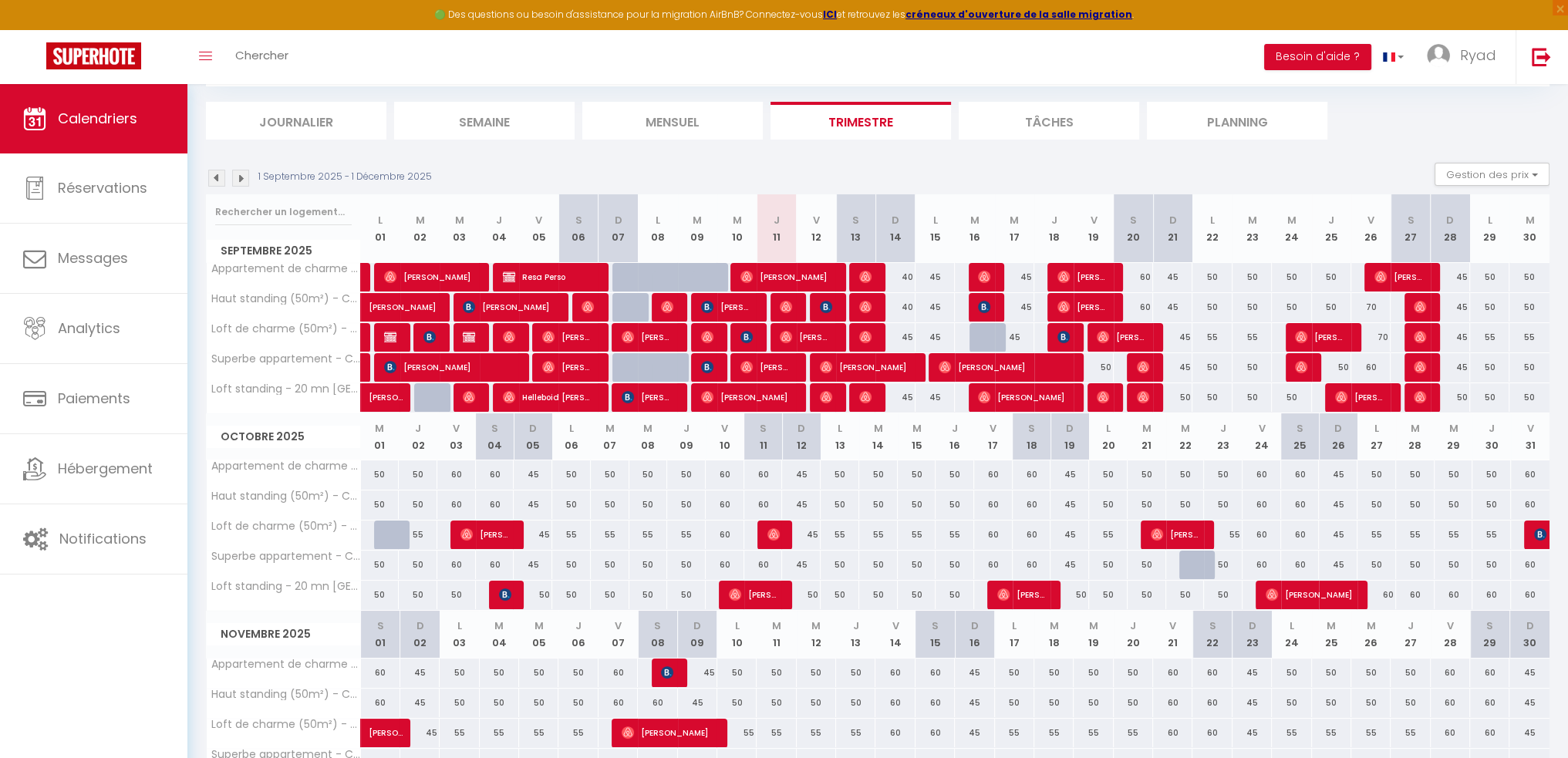
click at [1209, 274] on div "50" at bounding box center [1212, 277] width 39 height 29
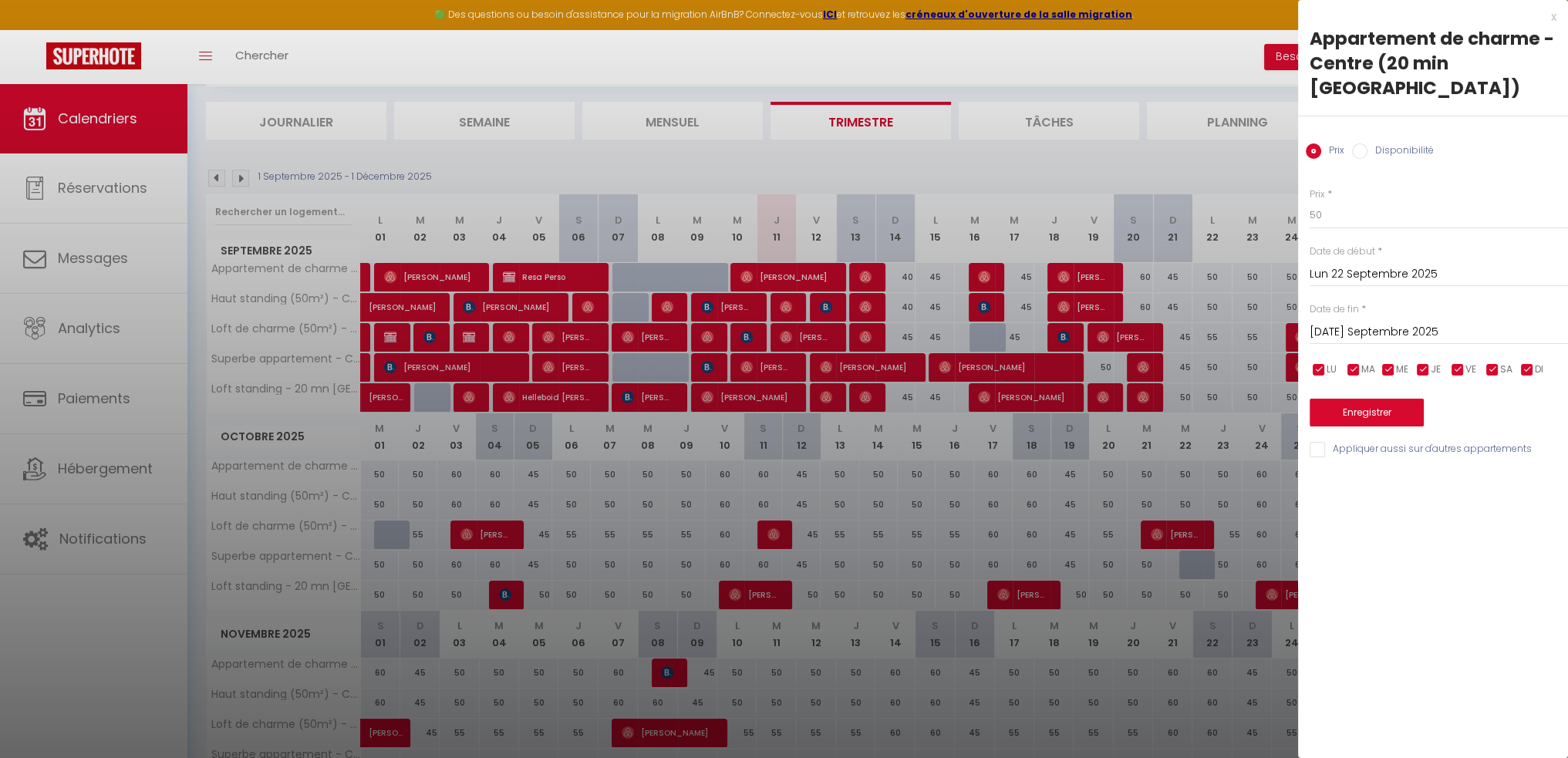
click at [1418, 322] on input "Mar 23 Septembre 2025" at bounding box center [1438, 332] width 258 height 20
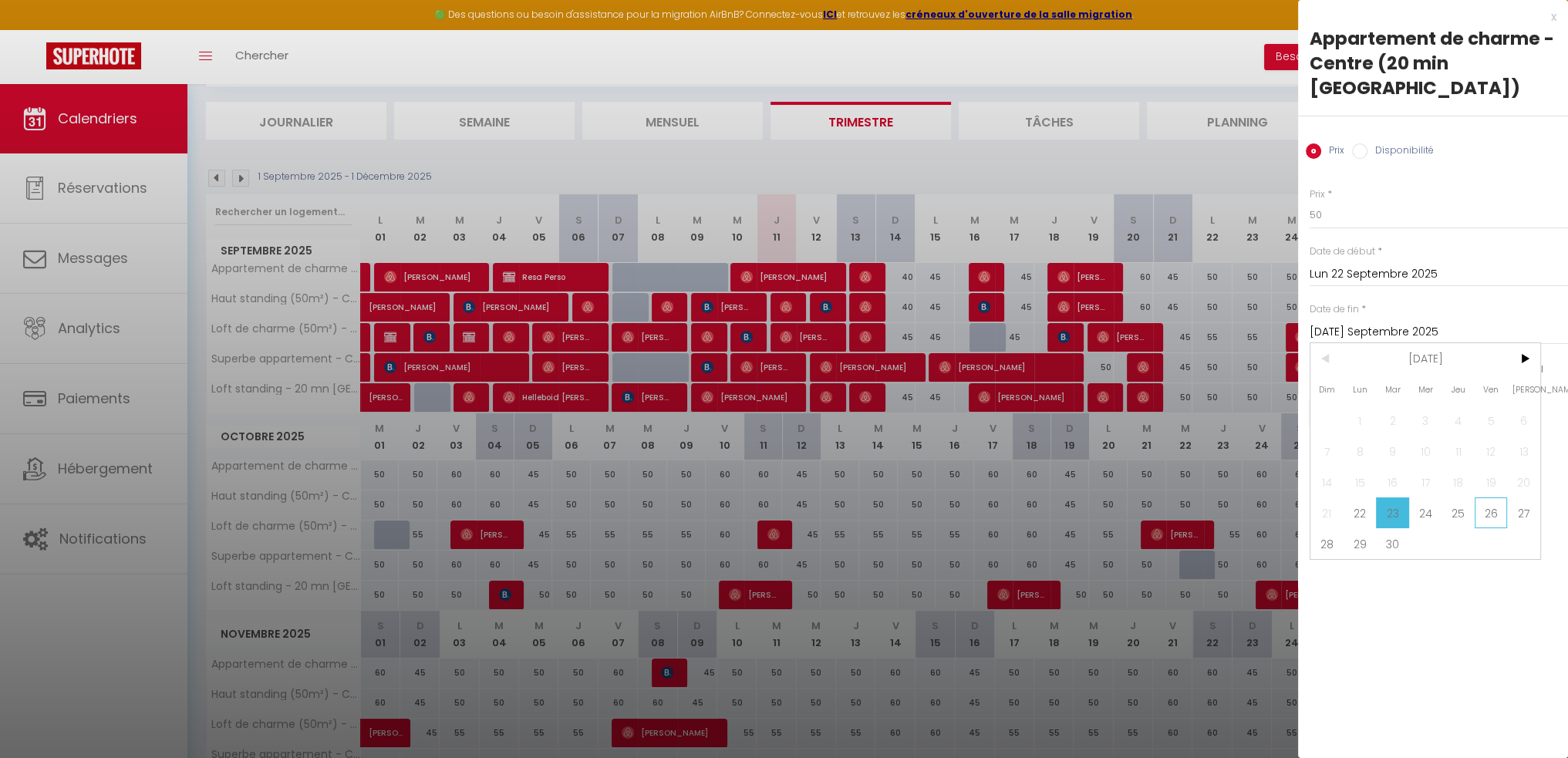
click at [1481, 497] on span "26" at bounding box center [1491, 512] width 33 height 30
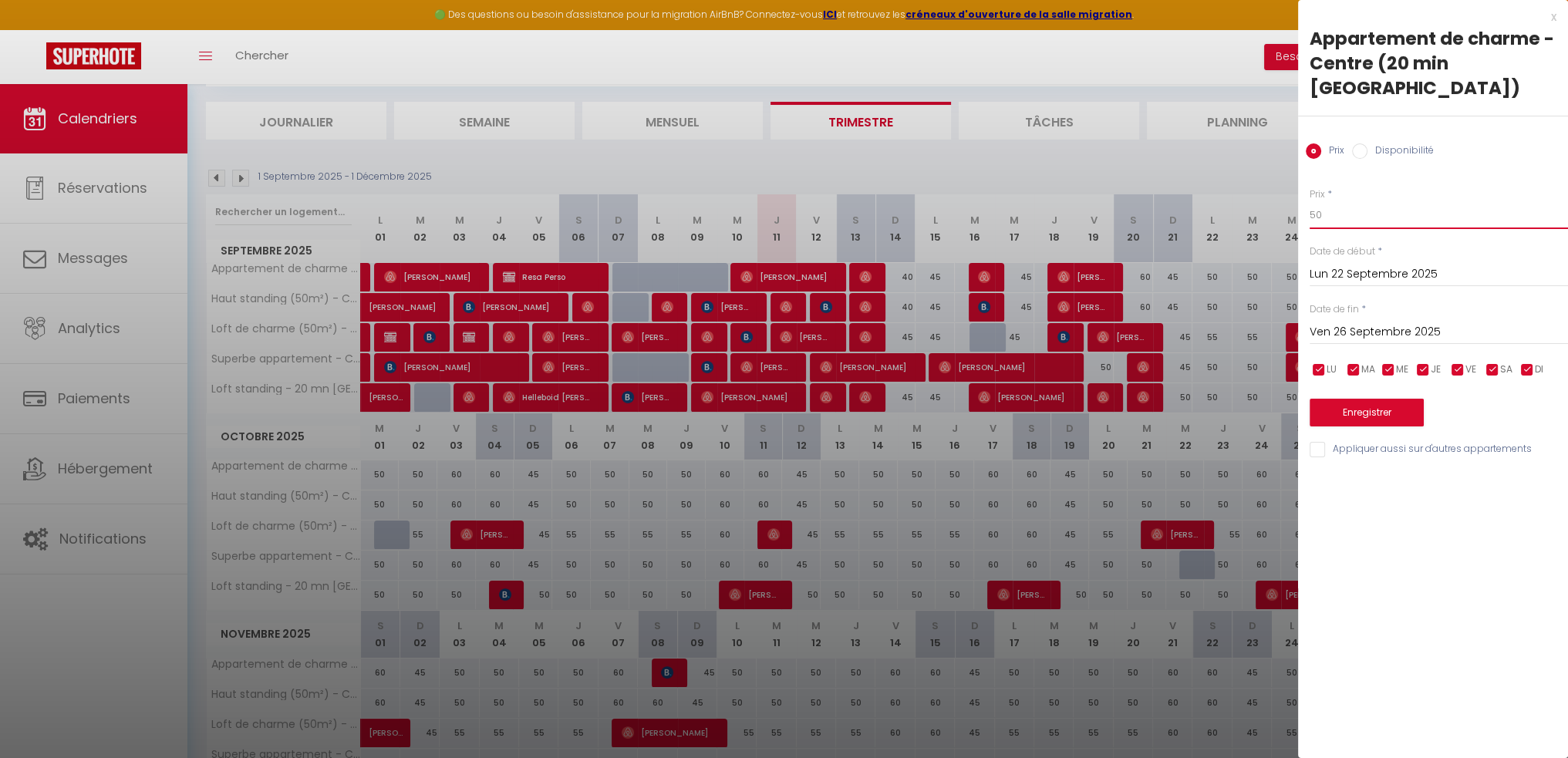
drag, startPoint x: 1357, startPoint y: 193, endPoint x: 1283, endPoint y: 193, distance: 74.0
click at [1285, 193] on body "🟢 Des questions ou besoin d'assistance pour la migration AirBnB? Connectez-vous…" at bounding box center [784, 401] width 1568 height 943
click at [1349, 442] on input "Appliquer aussi sur d'autres appartements" at bounding box center [1438, 450] width 258 height 16
click at [1369, 398] on button "Enregistrer" at bounding box center [1366, 412] width 114 height 28
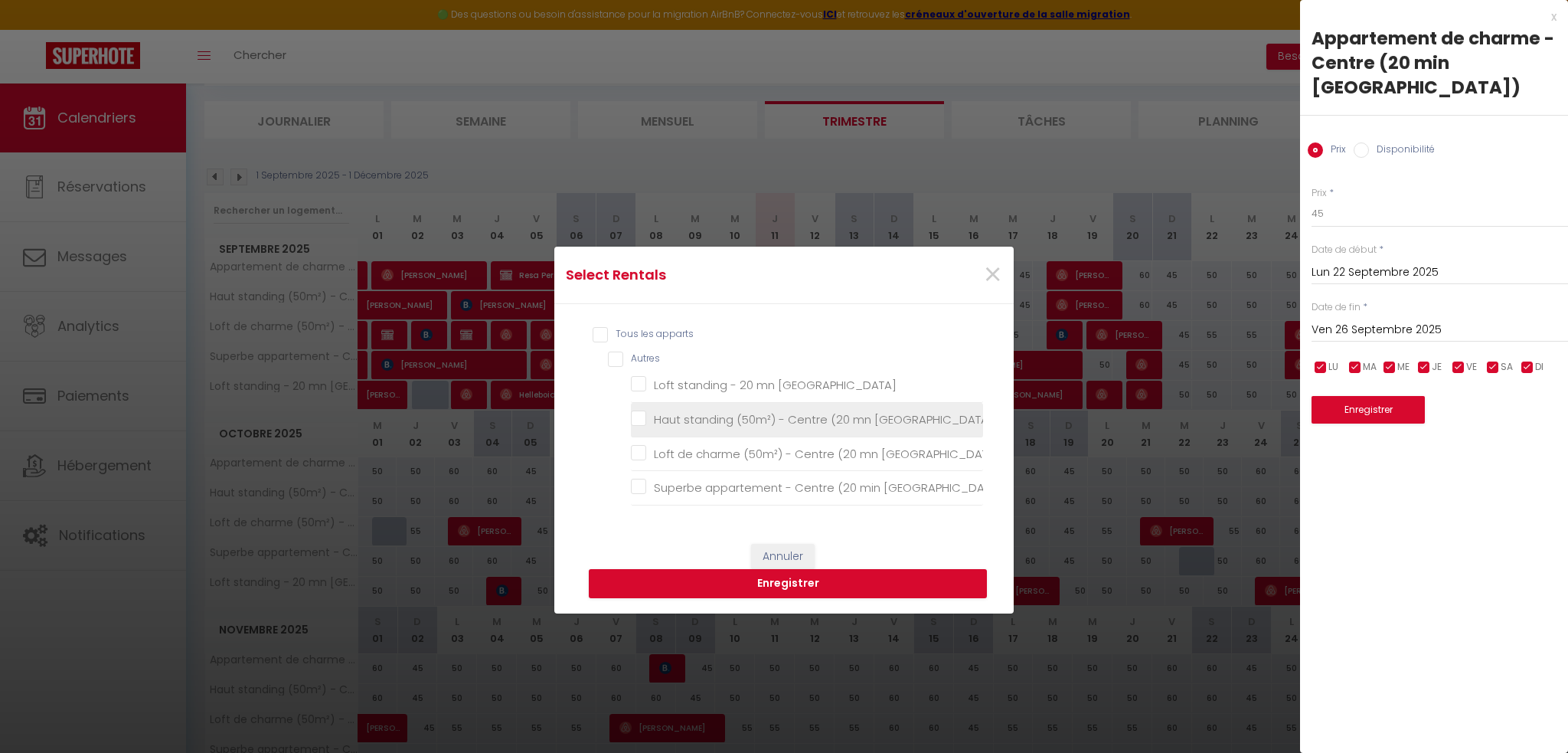
click at [672, 417] on fou\) "Haut standing (50m²) - Centre (20 mn [GEOGRAPHIC_DATA])" at bounding box center [806, 420] width 352 height 16
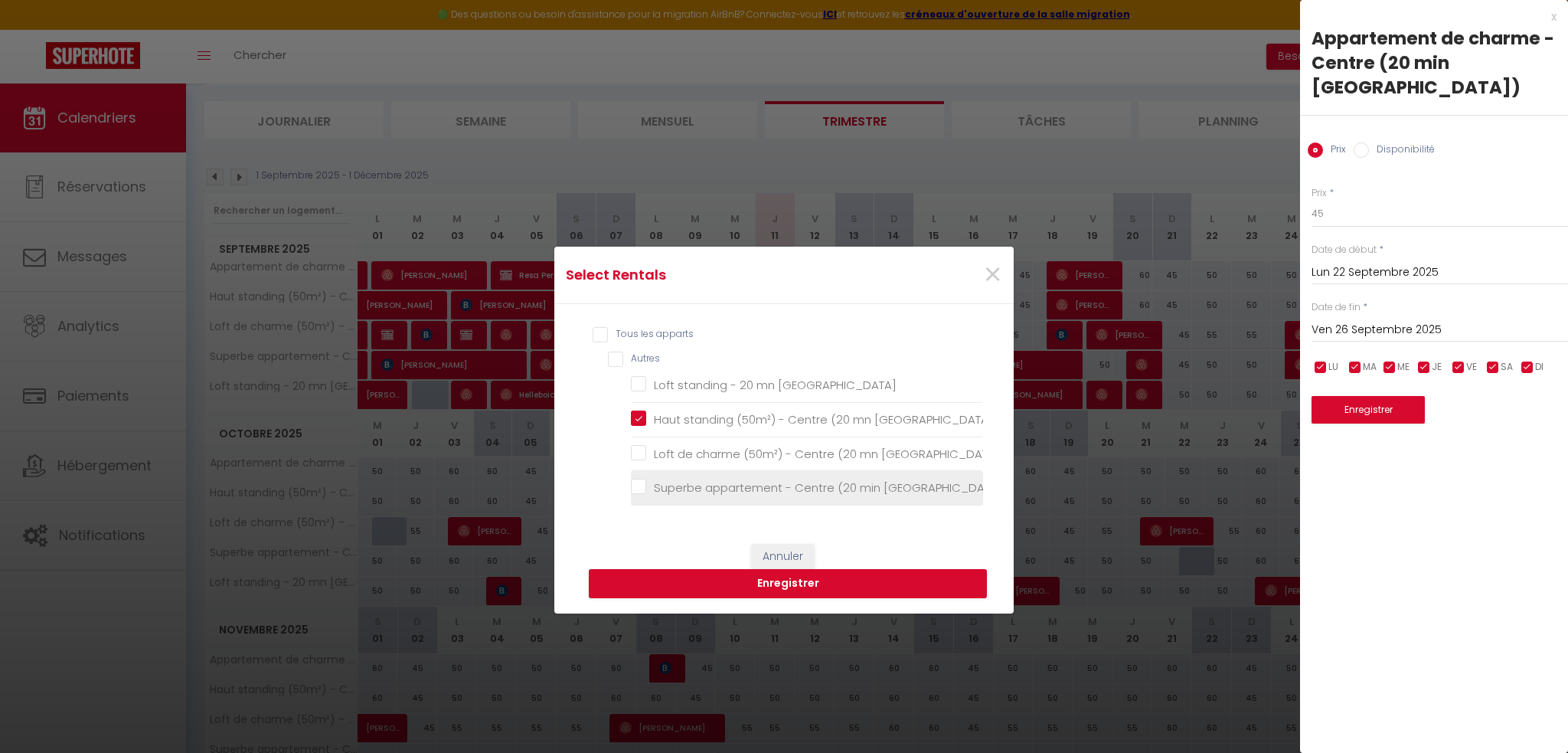
click at [704, 479] on li "Superbe appartement - Centre (20 min [GEOGRAPHIC_DATA])" at bounding box center [806, 488] width 352 height 35
click at [696, 486] on Fou\) "Superbe appartement - Centre (20 min [GEOGRAPHIC_DATA])" at bounding box center [806, 488] width 352 height 16
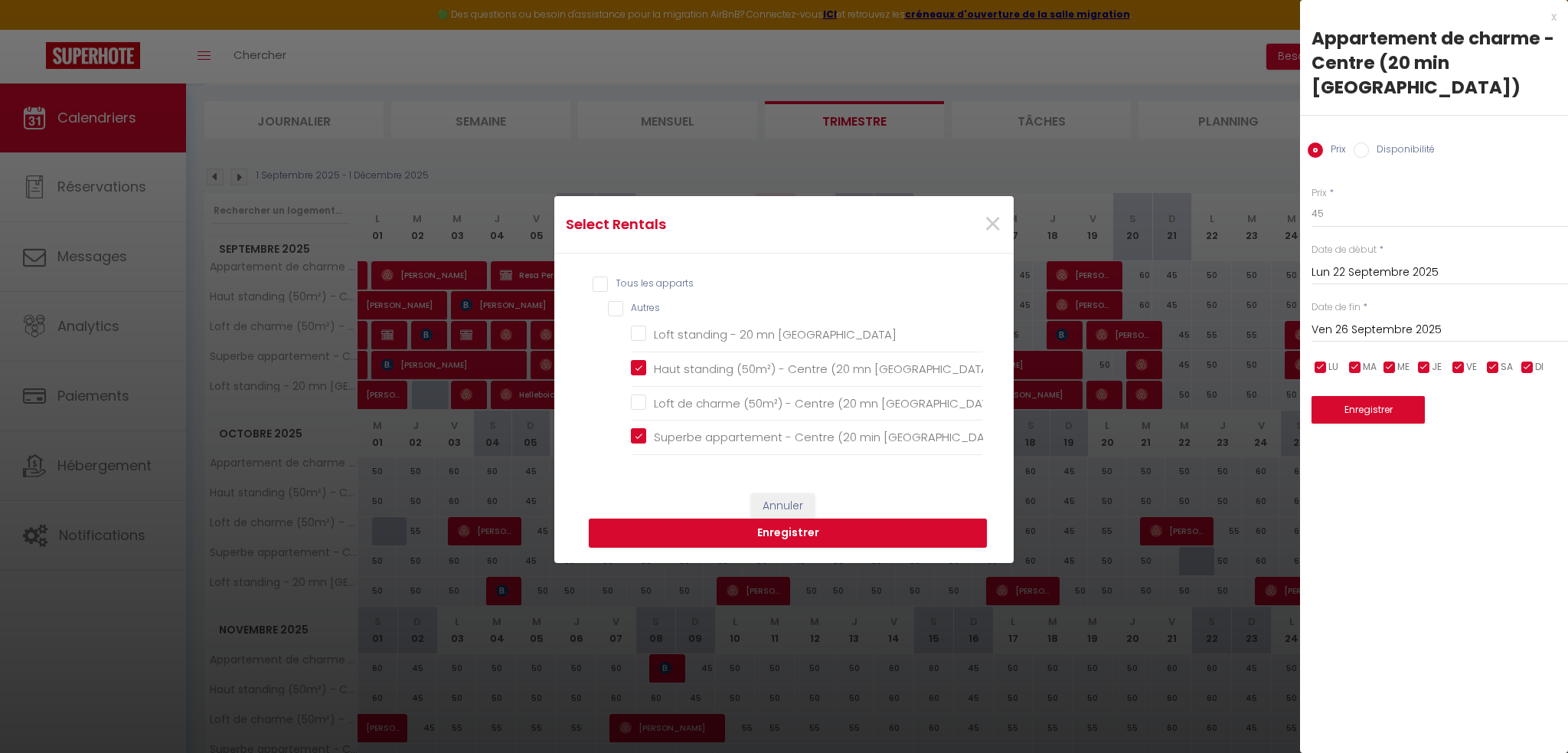
scroll to position [76, 0]
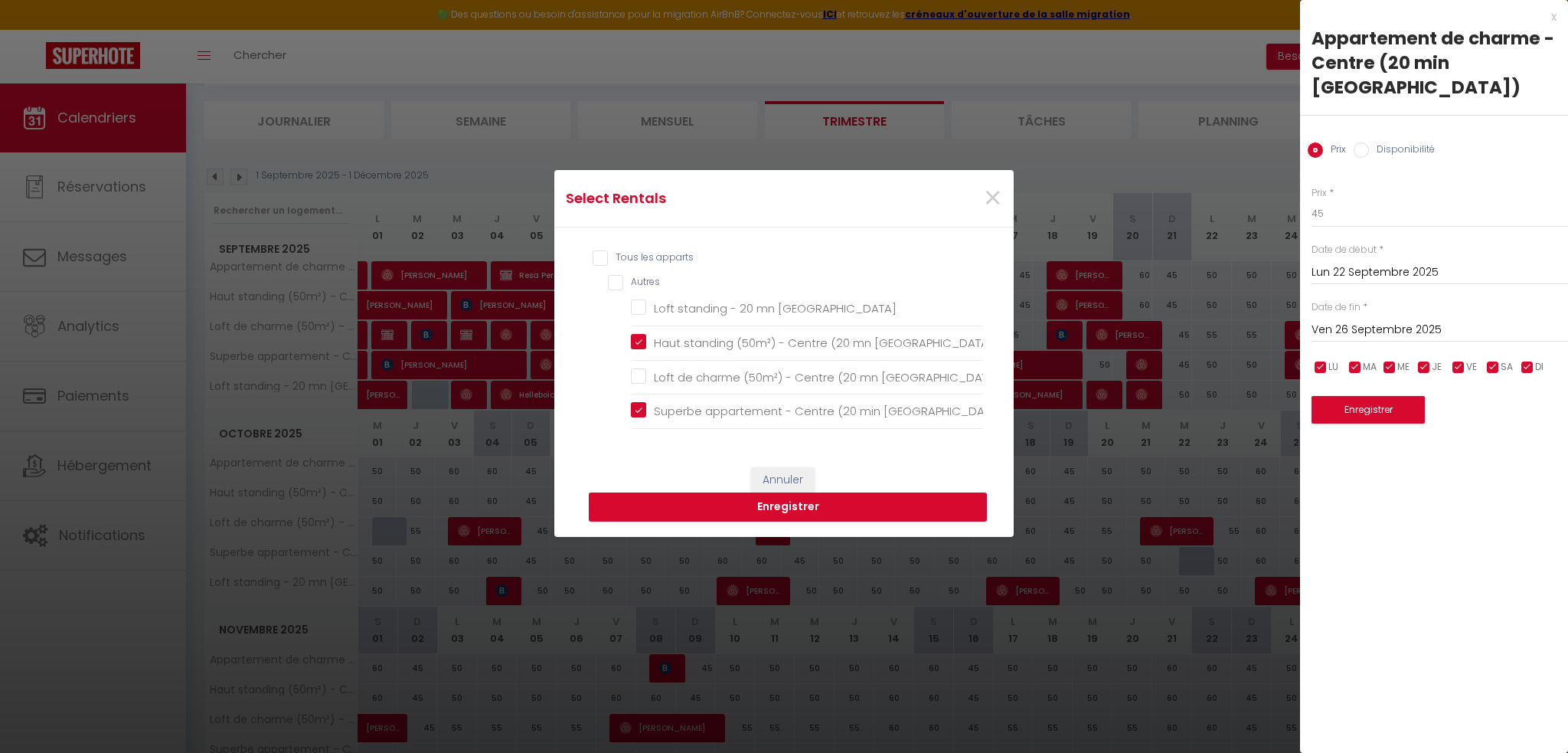
click at [712, 511] on button "Enregistrer" at bounding box center [787, 507] width 398 height 29
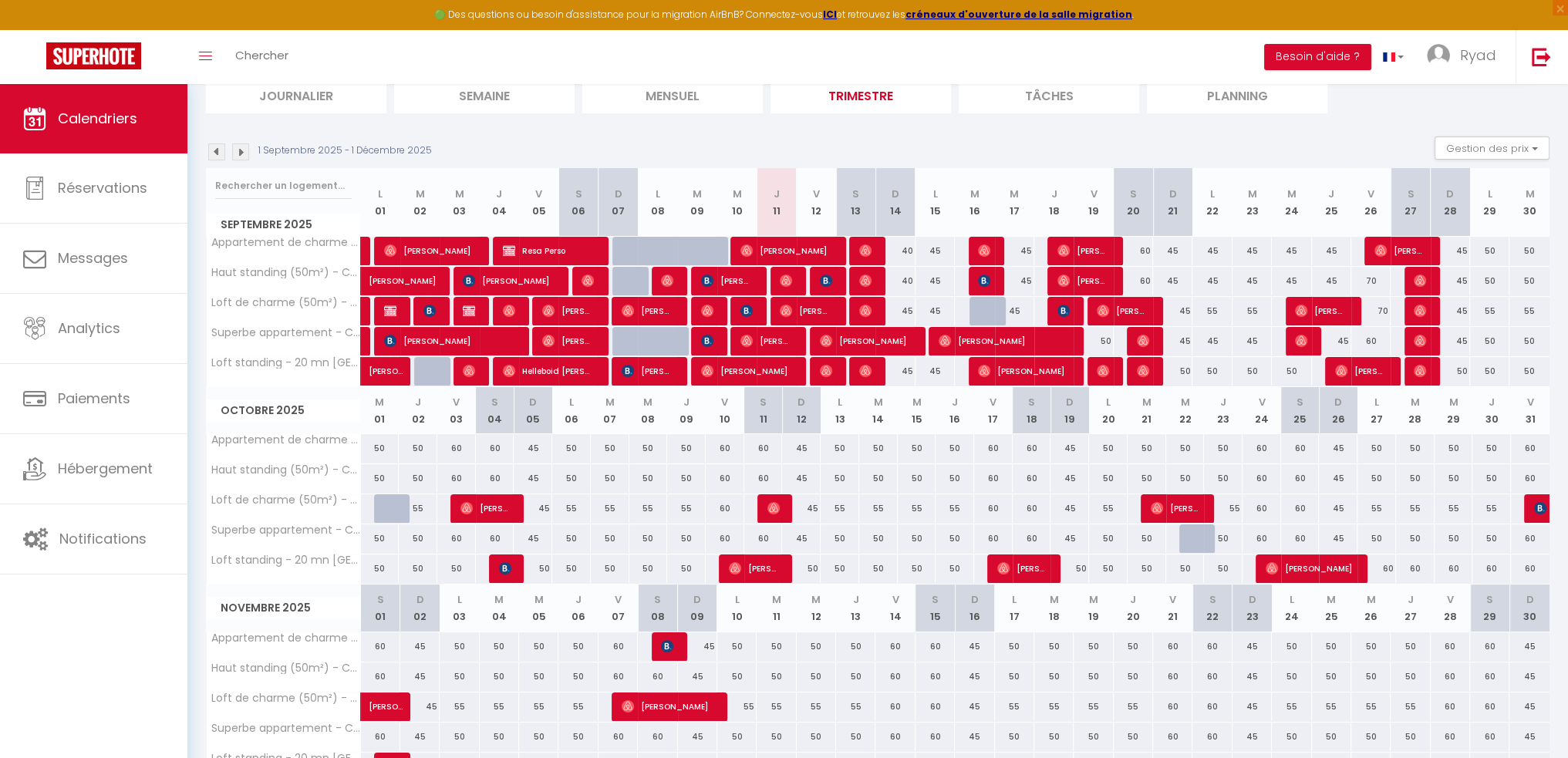
scroll to position [264, 0]
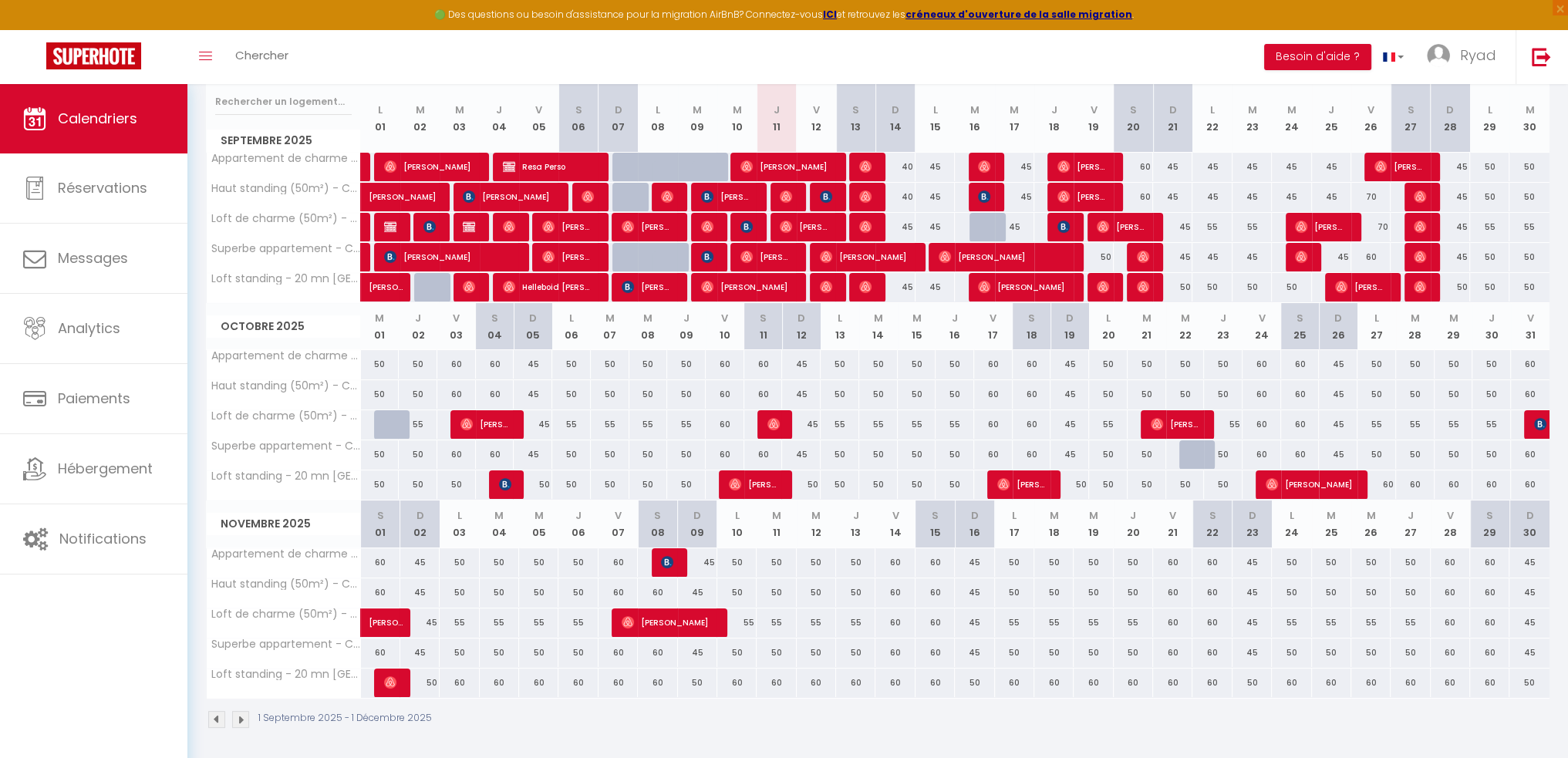
click at [245, 714] on img at bounding box center [240, 719] width 17 height 17
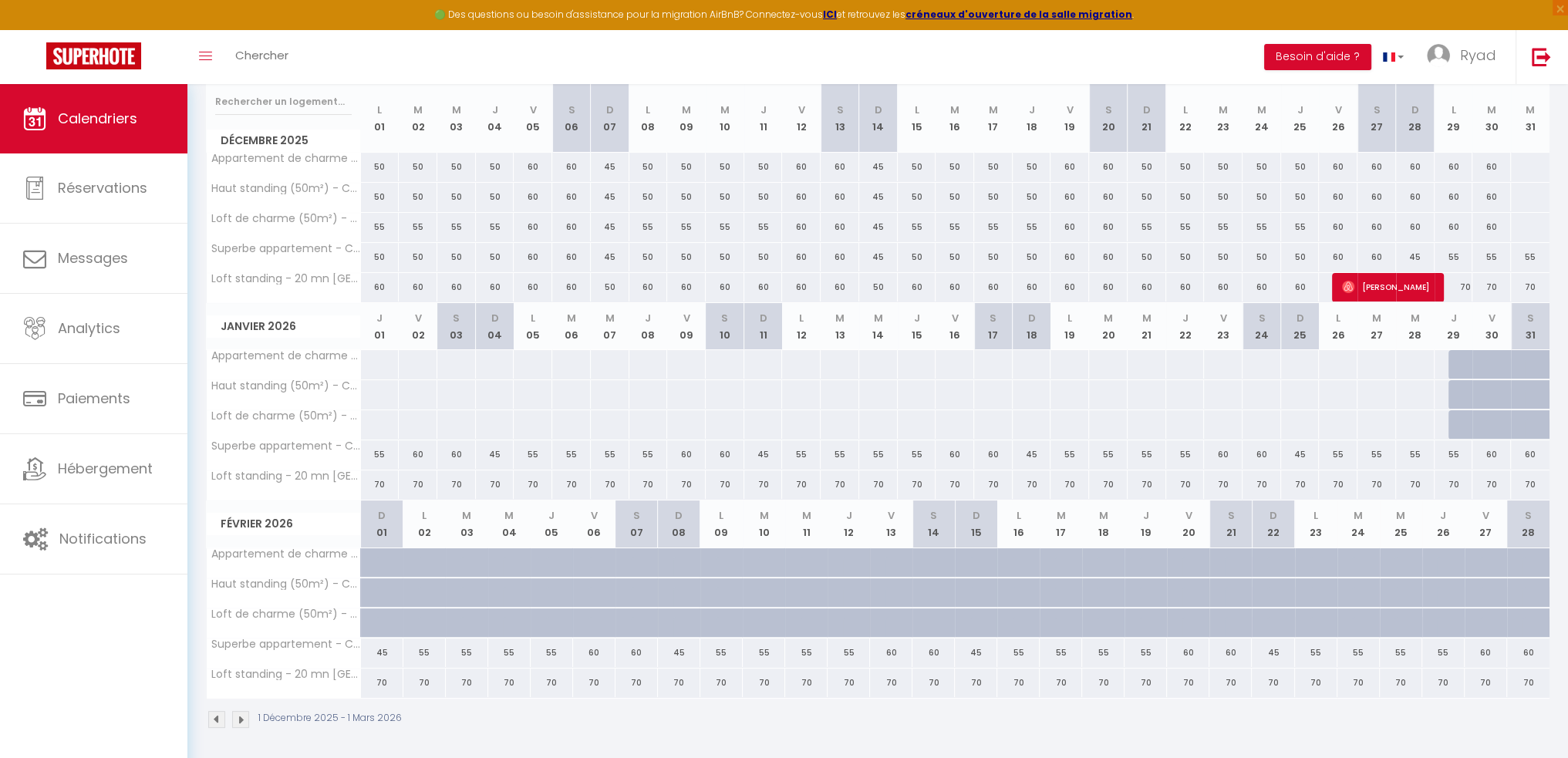
click at [246, 721] on img at bounding box center [240, 719] width 17 height 17
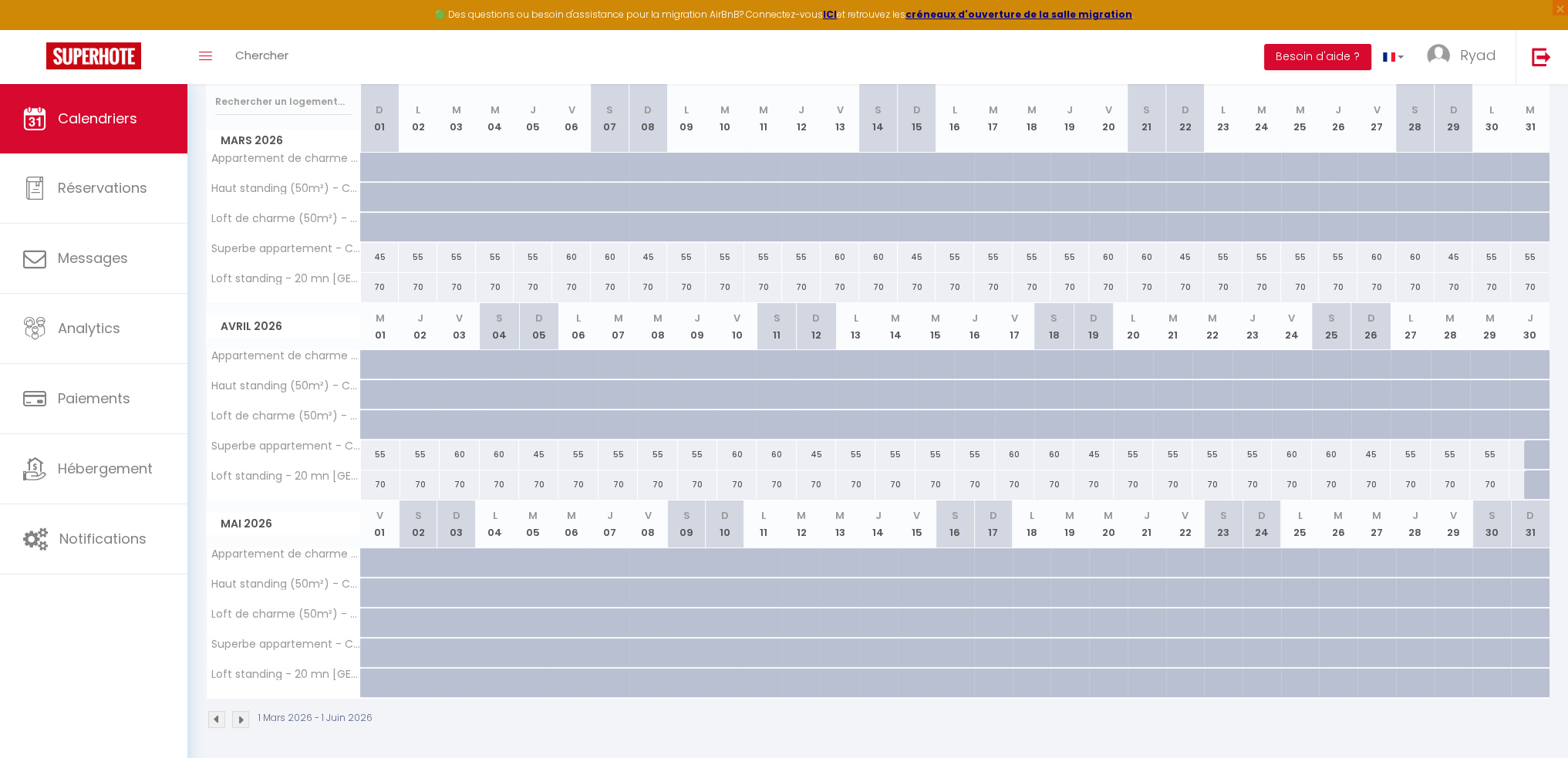
click at [238, 713] on img at bounding box center [240, 719] width 17 height 17
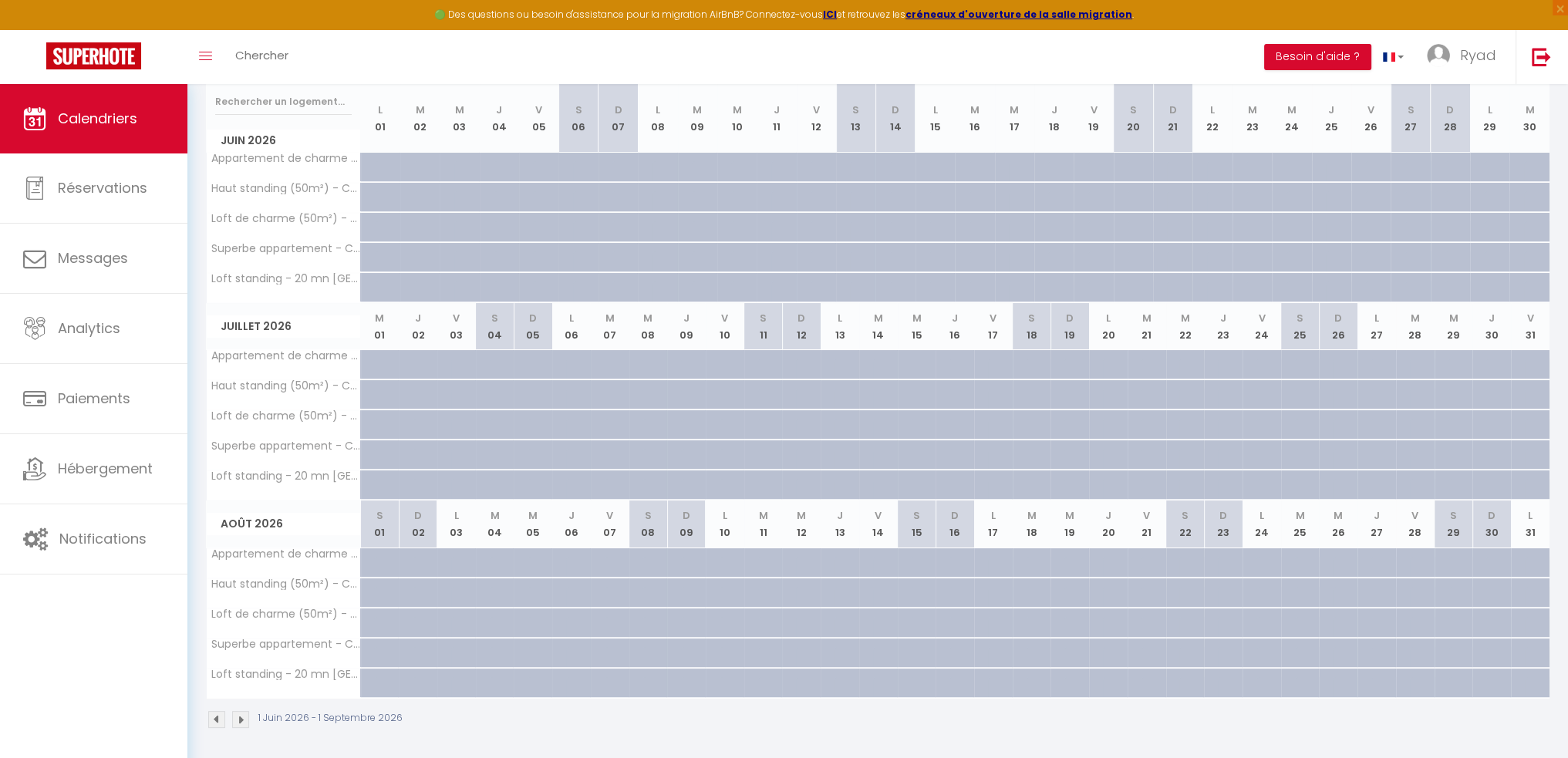
click at [238, 713] on img at bounding box center [240, 719] width 17 height 17
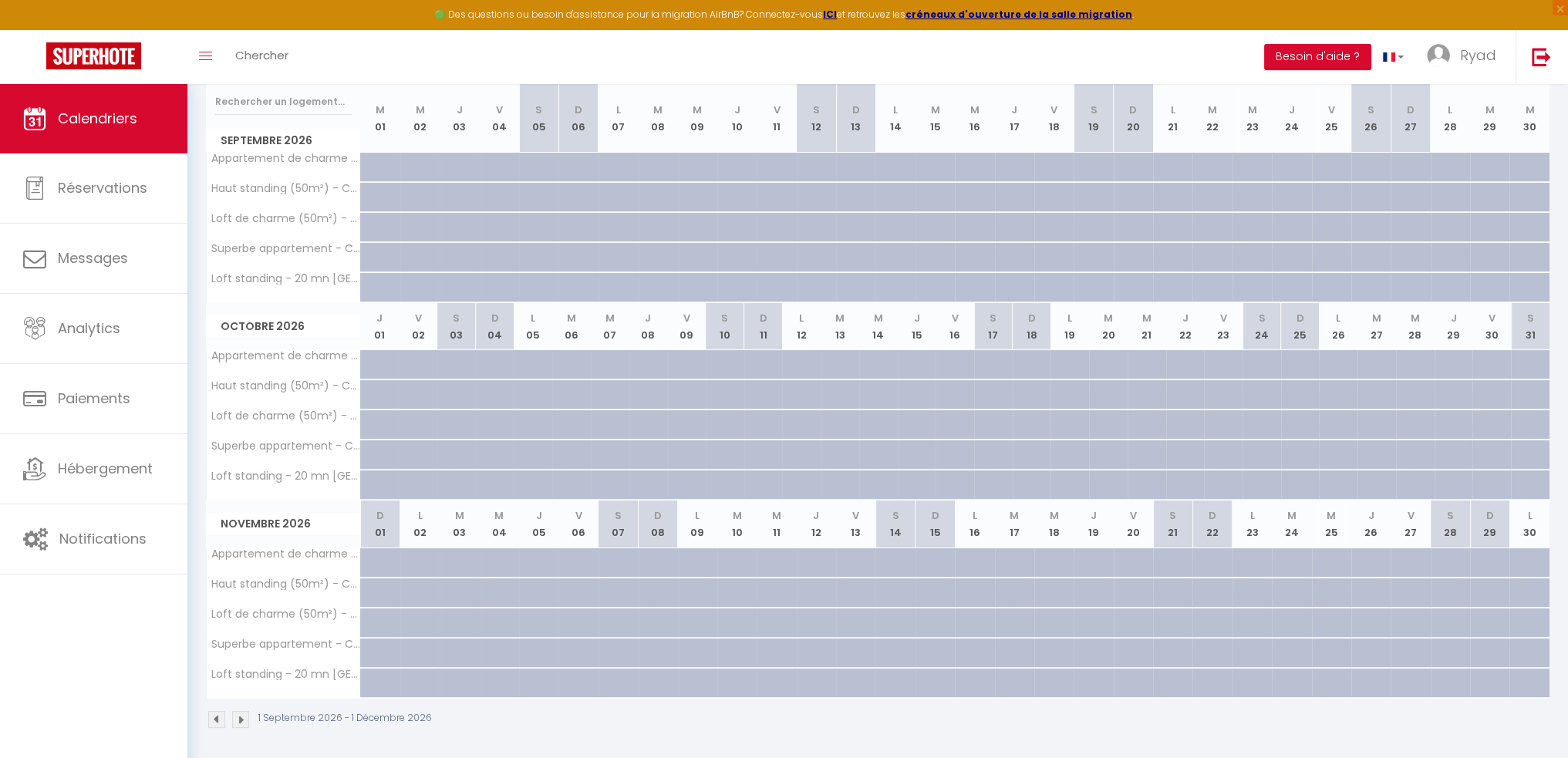
click at [243, 714] on img at bounding box center [240, 719] width 17 height 17
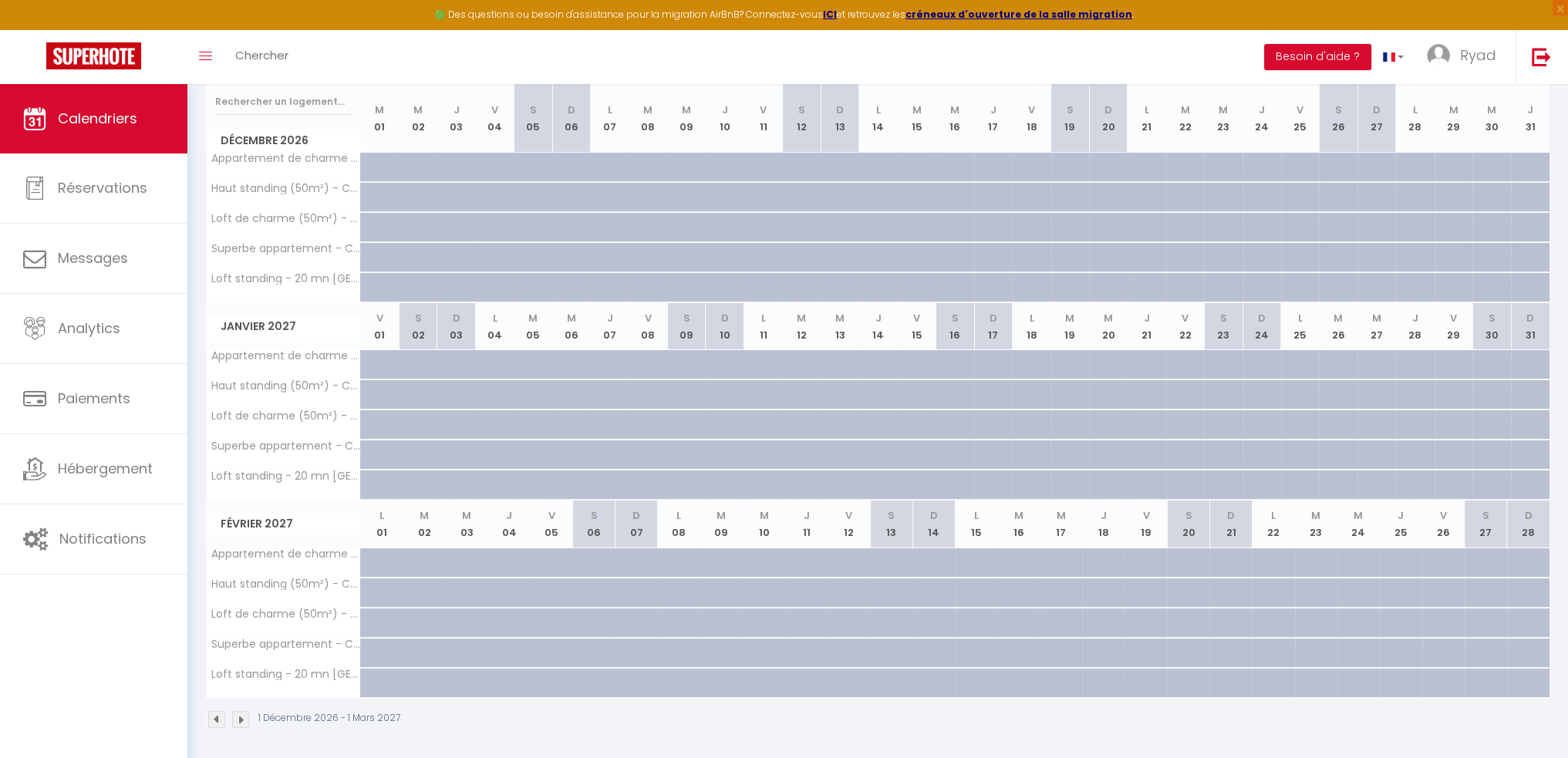
click at [243, 714] on img at bounding box center [240, 719] width 17 height 17
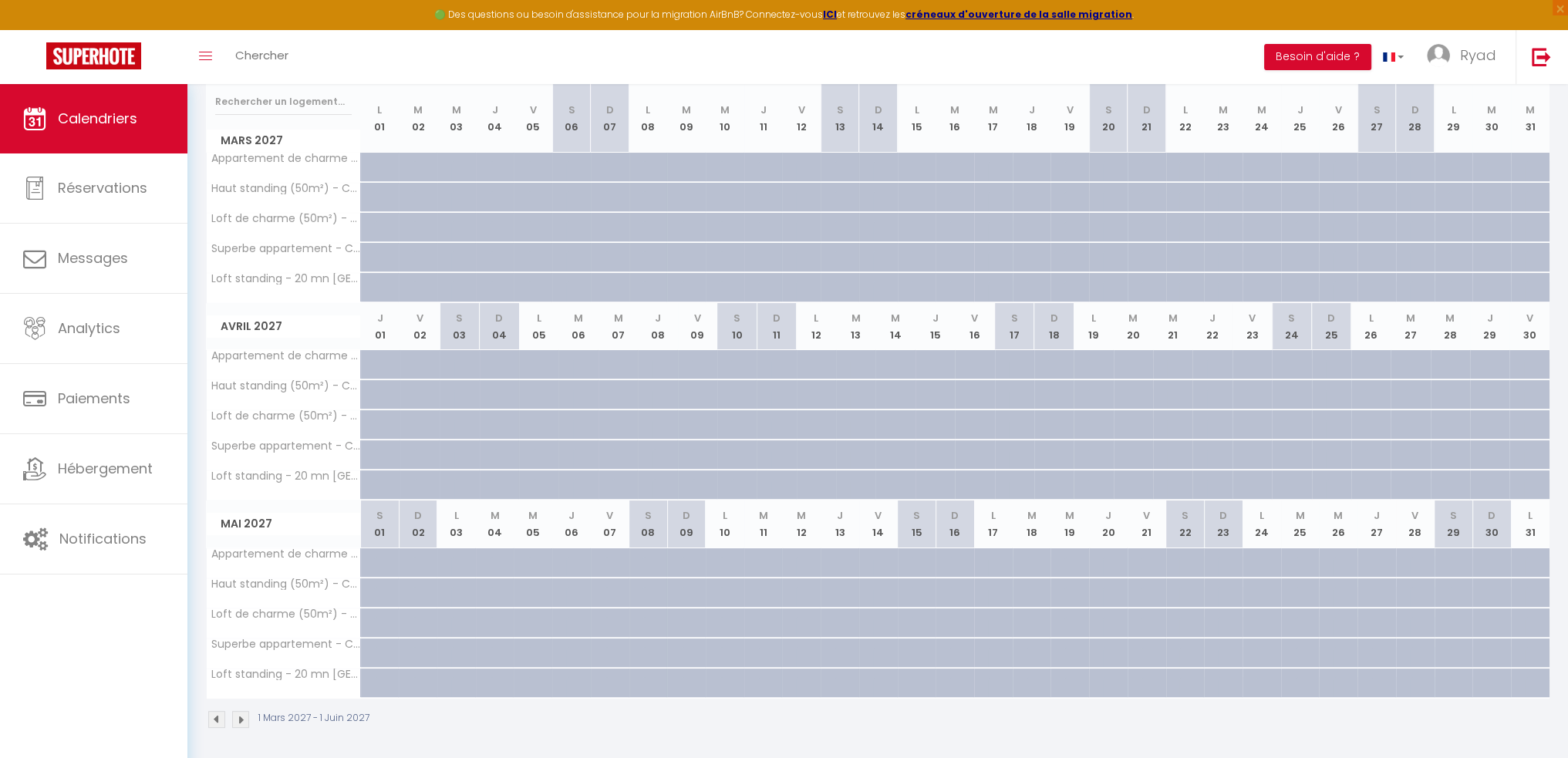
click at [217, 718] on img at bounding box center [216, 719] width 17 height 17
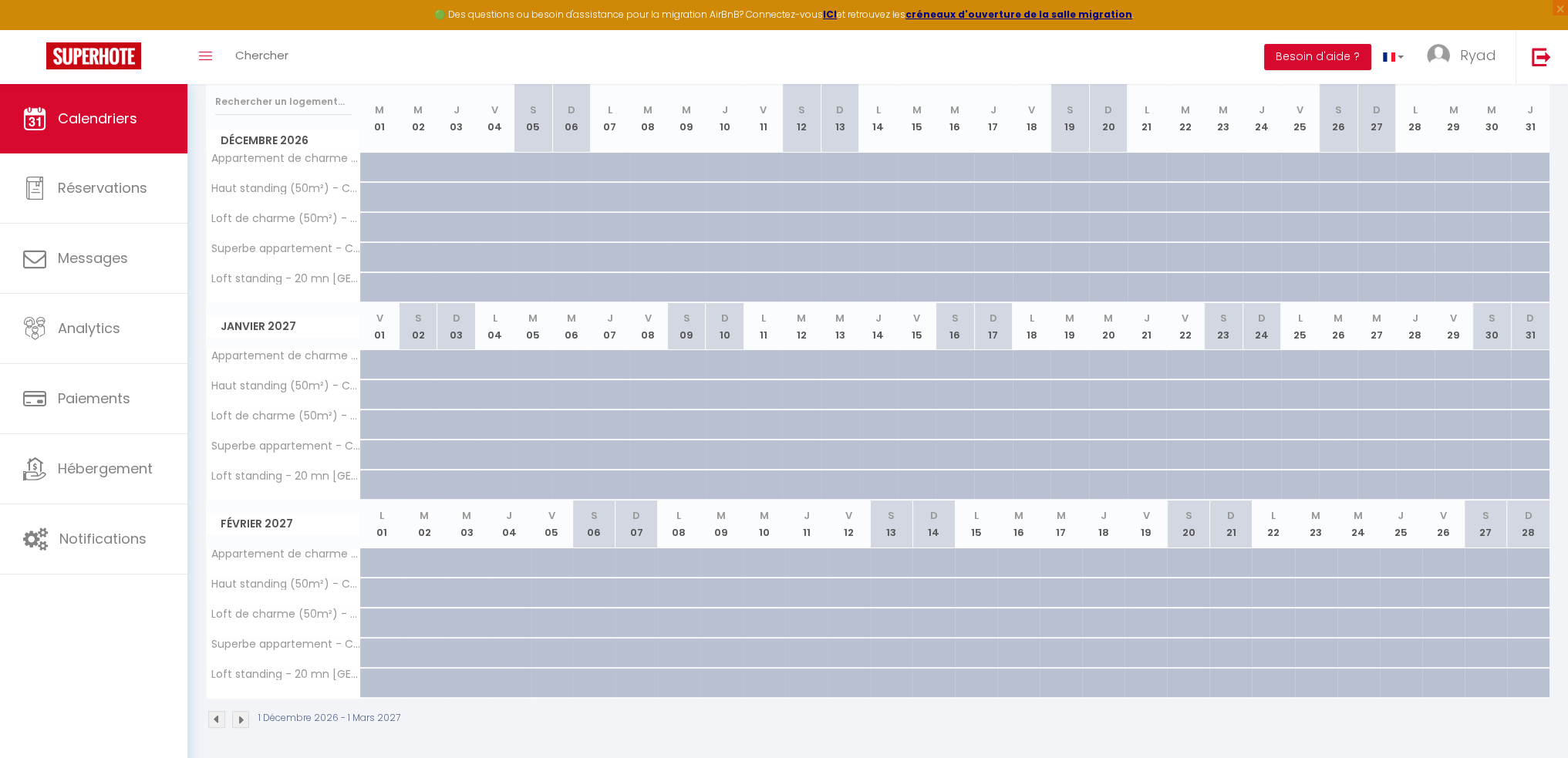
click at [217, 718] on img at bounding box center [216, 719] width 17 height 17
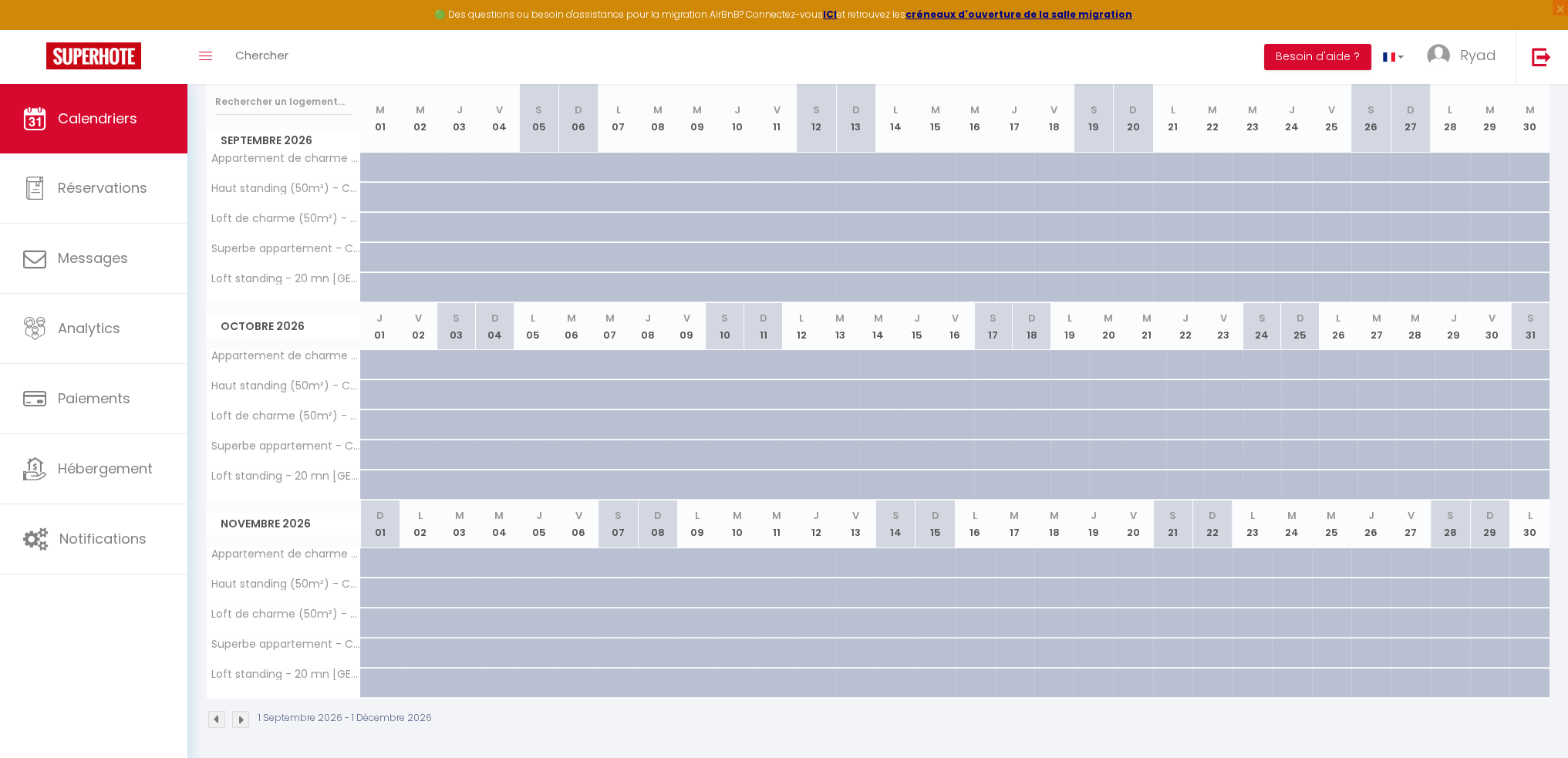
click at [217, 718] on img at bounding box center [216, 719] width 17 height 17
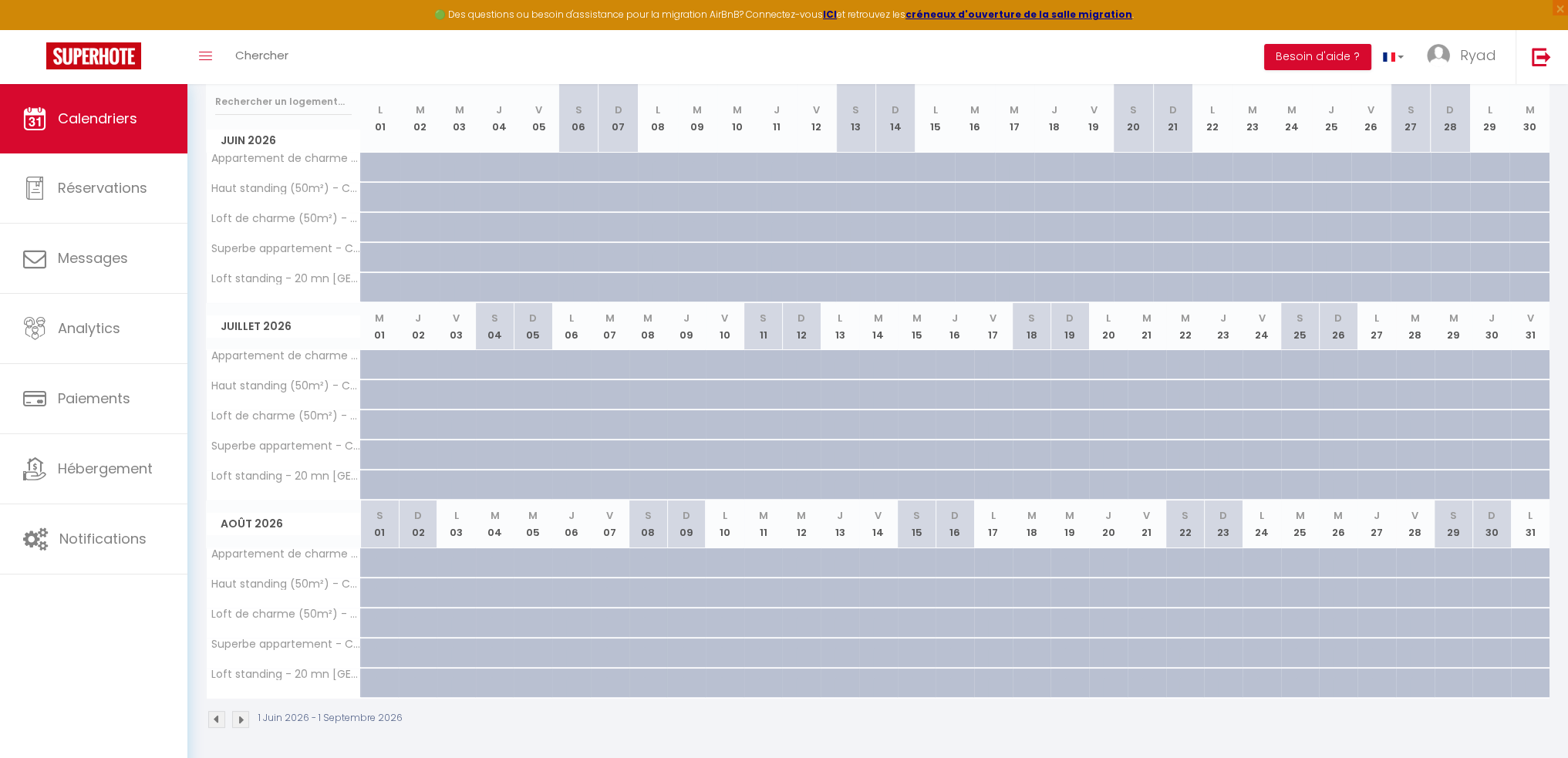
click at [217, 718] on img at bounding box center [216, 719] width 17 height 17
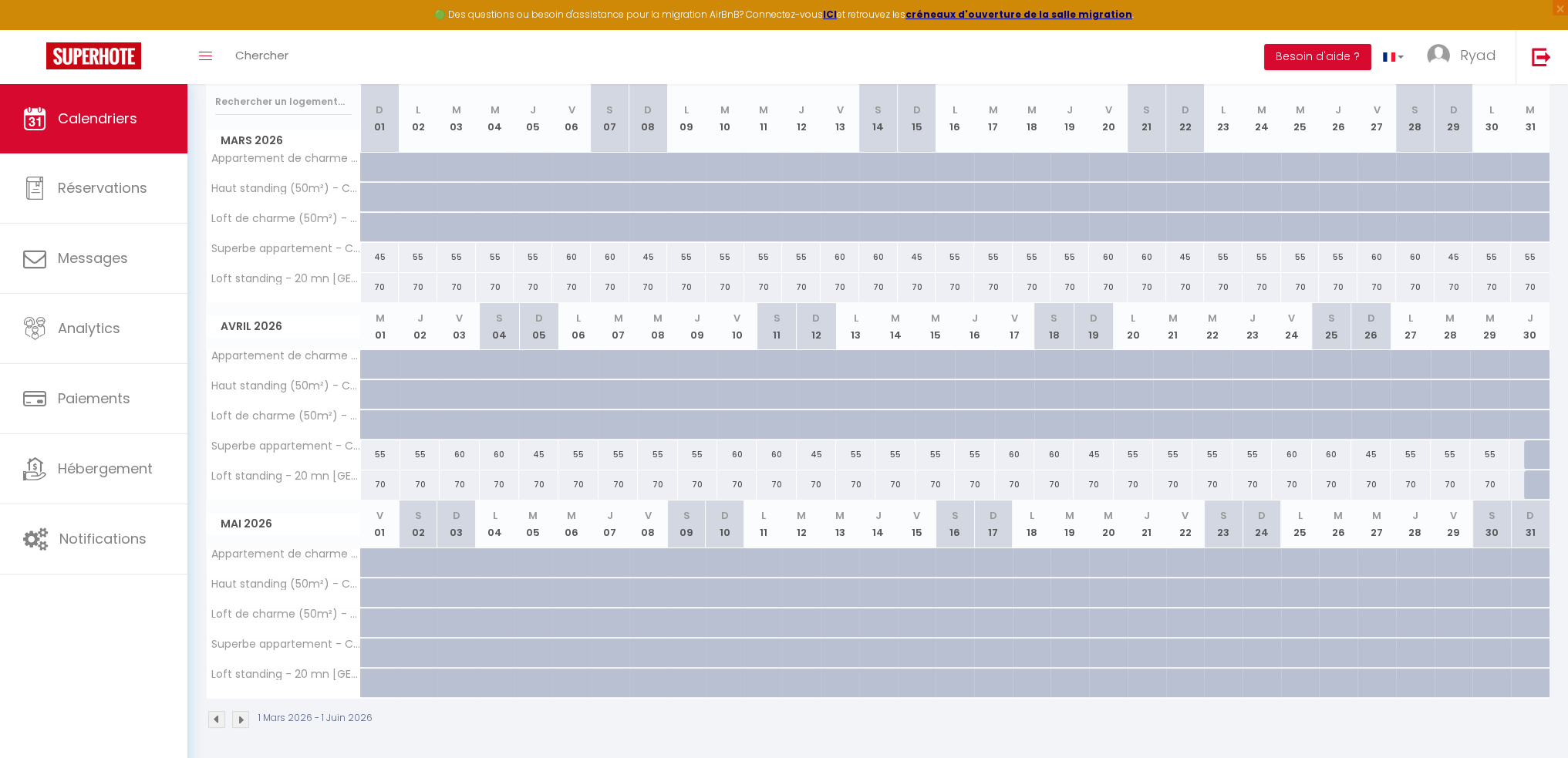
click at [217, 718] on img at bounding box center [216, 719] width 17 height 17
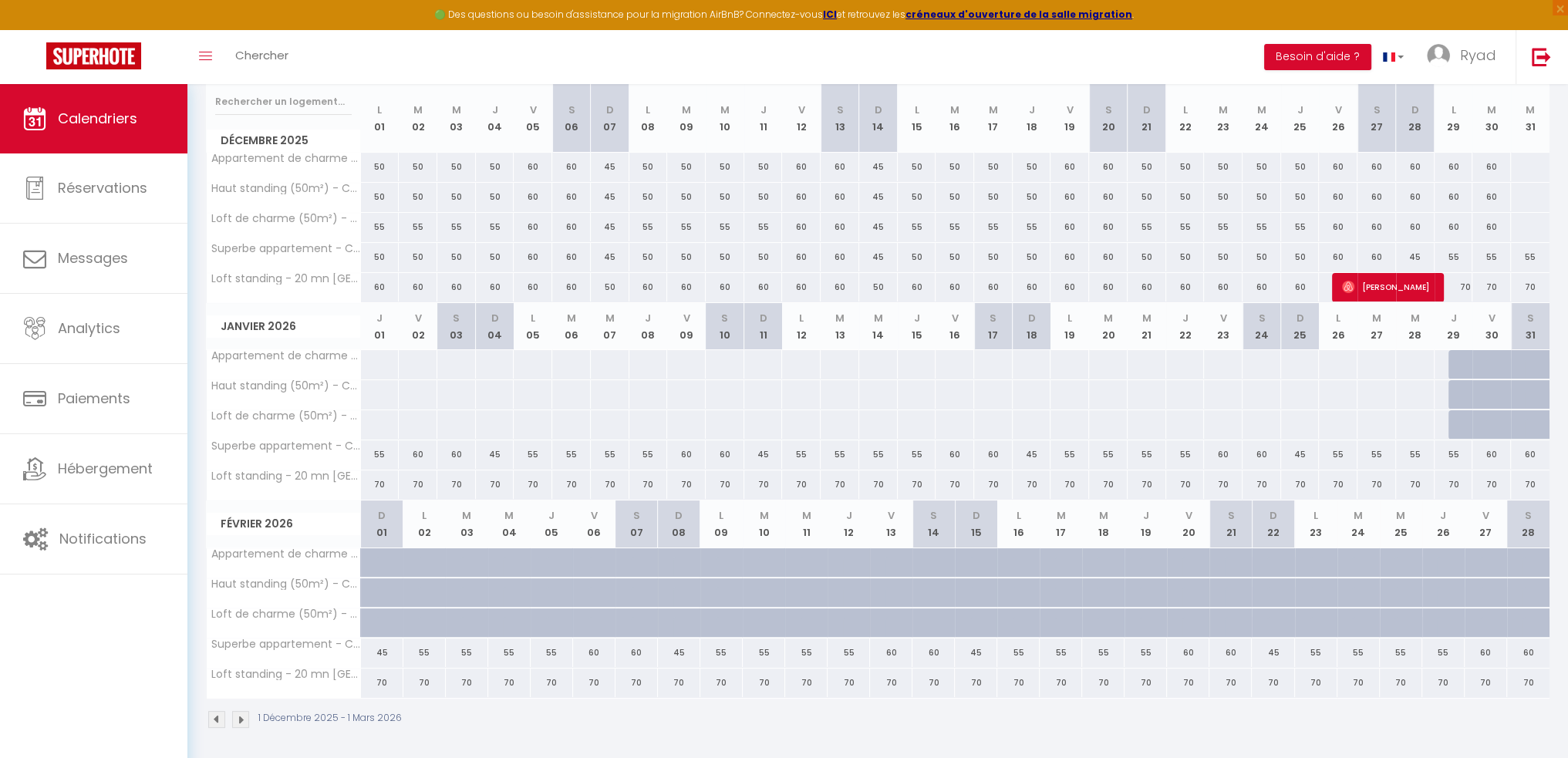
click at [384, 366] on div at bounding box center [379, 364] width 39 height 29
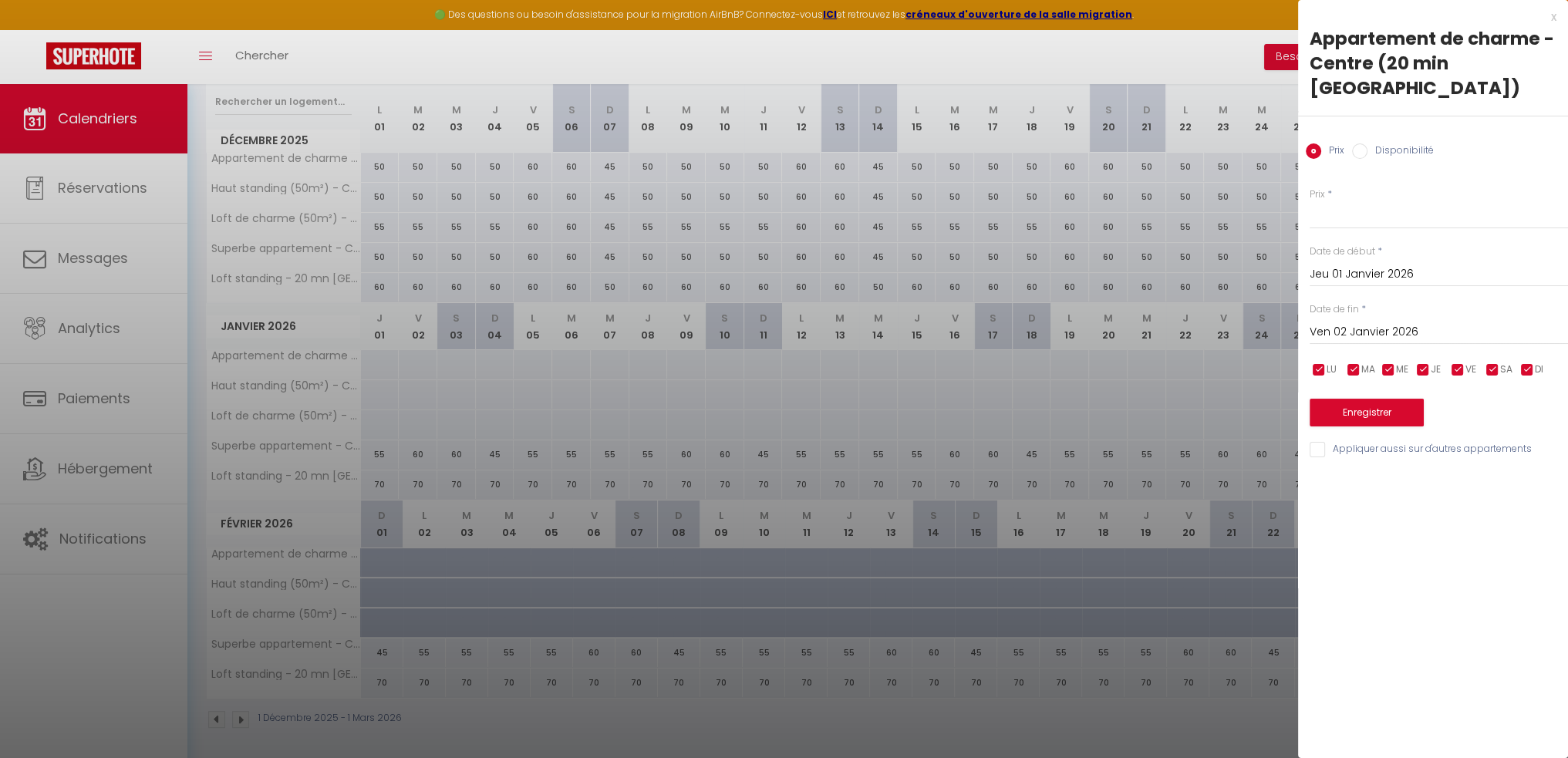
click at [1413, 322] on input "Ven 02 Janvier 2026" at bounding box center [1438, 332] width 258 height 20
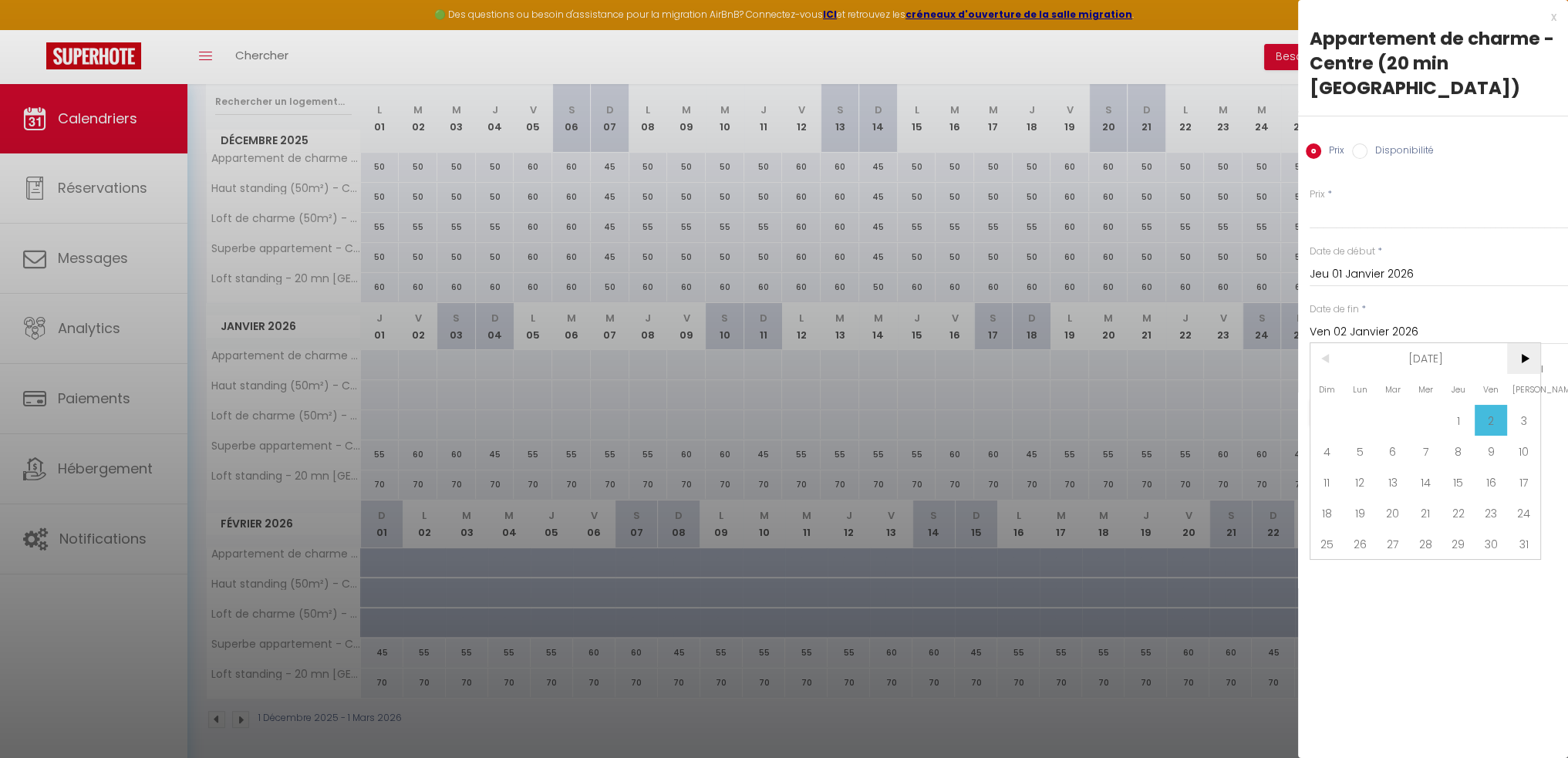
click at [1516, 343] on span ">" at bounding box center [1524, 358] width 33 height 30
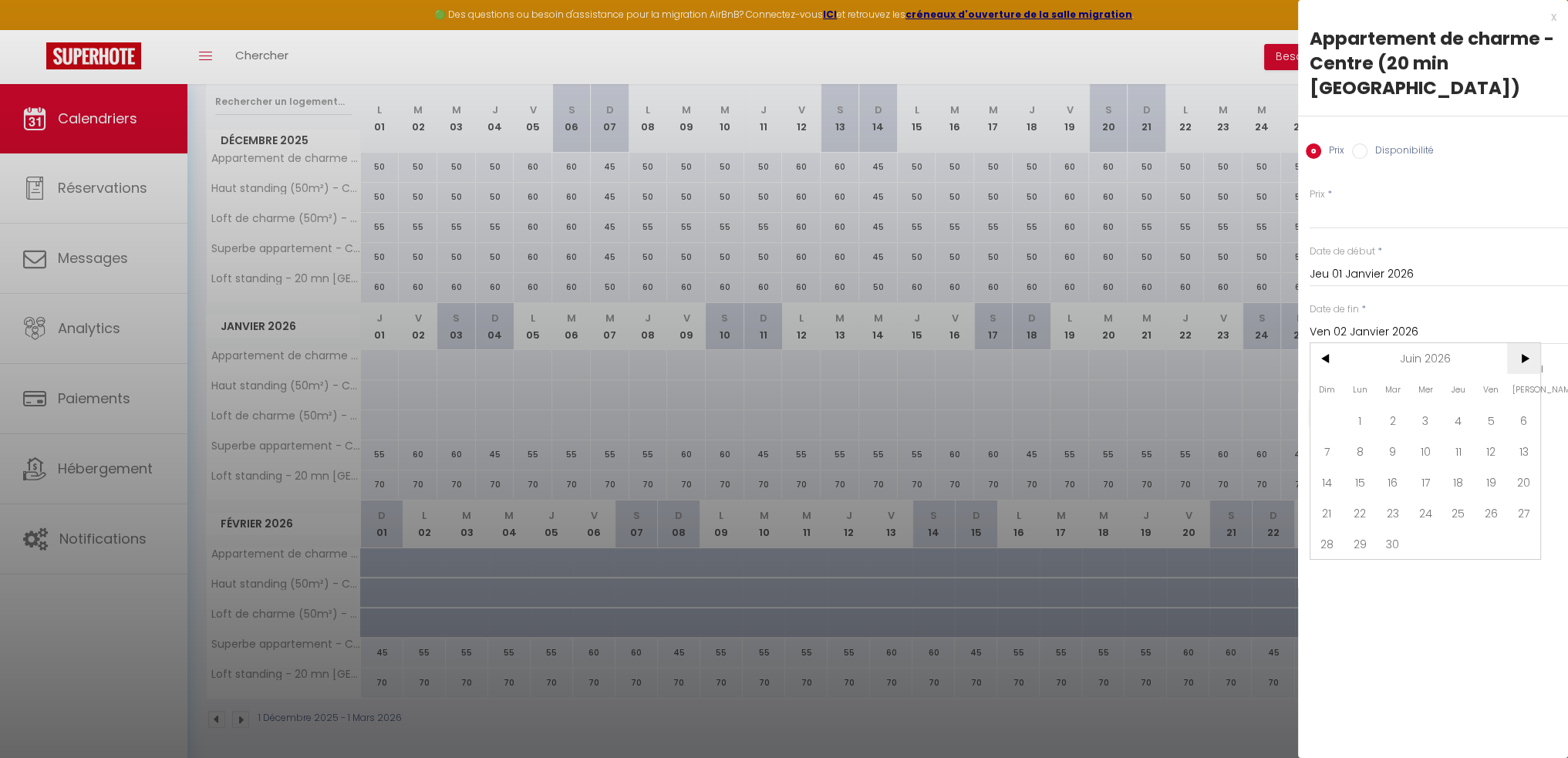
click at [1516, 343] on span ">" at bounding box center [1524, 358] width 33 height 30
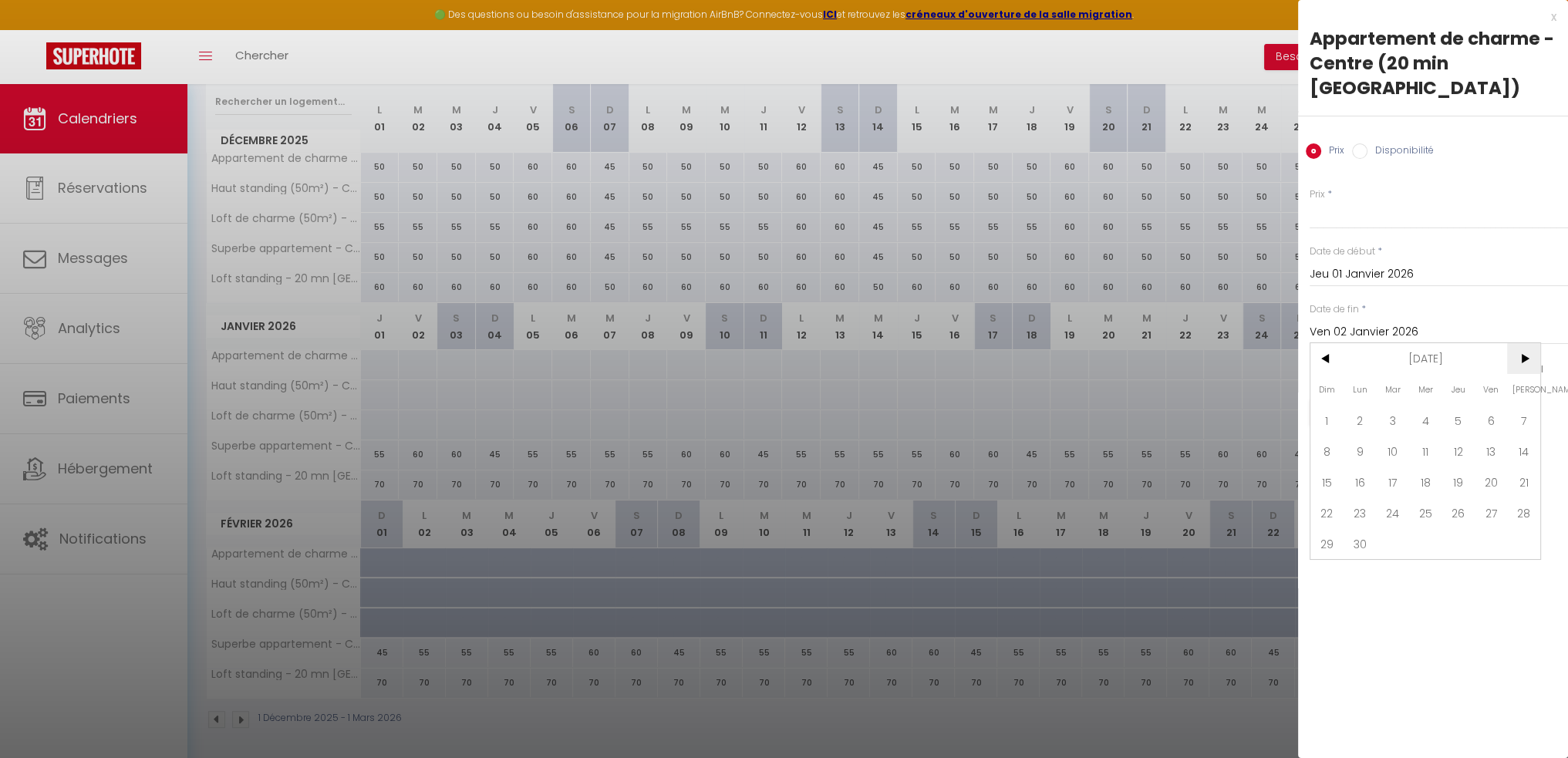
click at [1516, 343] on span ">" at bounding box center [1524, 358] width 33 height 30
click at [1518, 343] on span ">" at bounding box center [1524, 358] width 33 height 30
click at [1370, 404] on span "1" at bounding box center [1360, 419] width 33 height 30
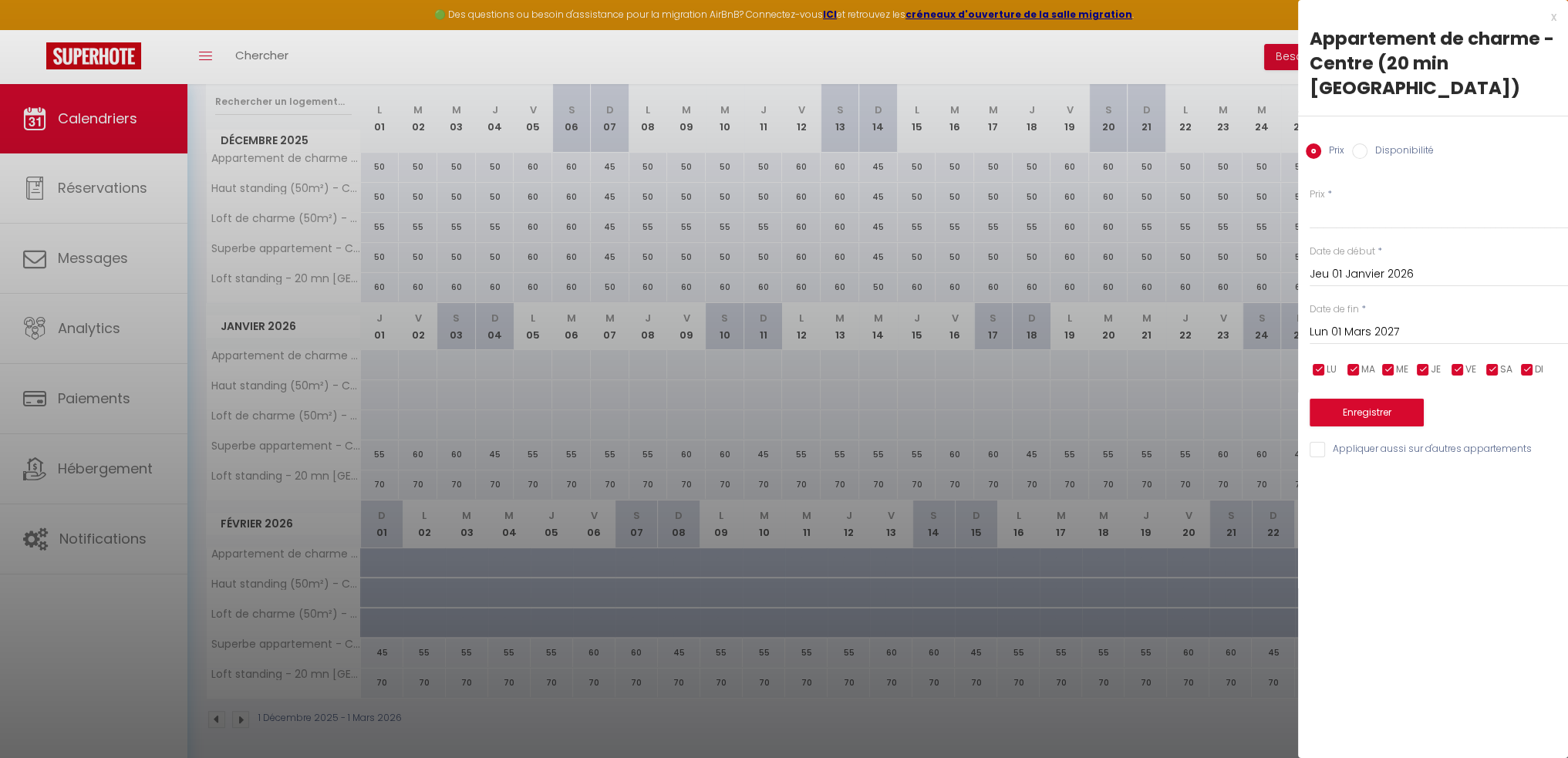
click at [1366, 144] on input "Disponibilité" at bounding box center [1360, 152] width 16 height 16
click at [1348, 201] on select "Disponible Indisponible" at bounding box center [1438, 216] width 258 height 30
click at [1309, 201] on select "Disponible Indisponible" at bounding box center [1438, 216] width 258 height 30
click at [1328, 443] on input "Appliquer aussi sur d'autres appartements" at bounding box center [1438, 451] width 258 height 16
click at [1390, 400] on button "Enregistrer" at bounding box center [1366, 414] width 114 height 28
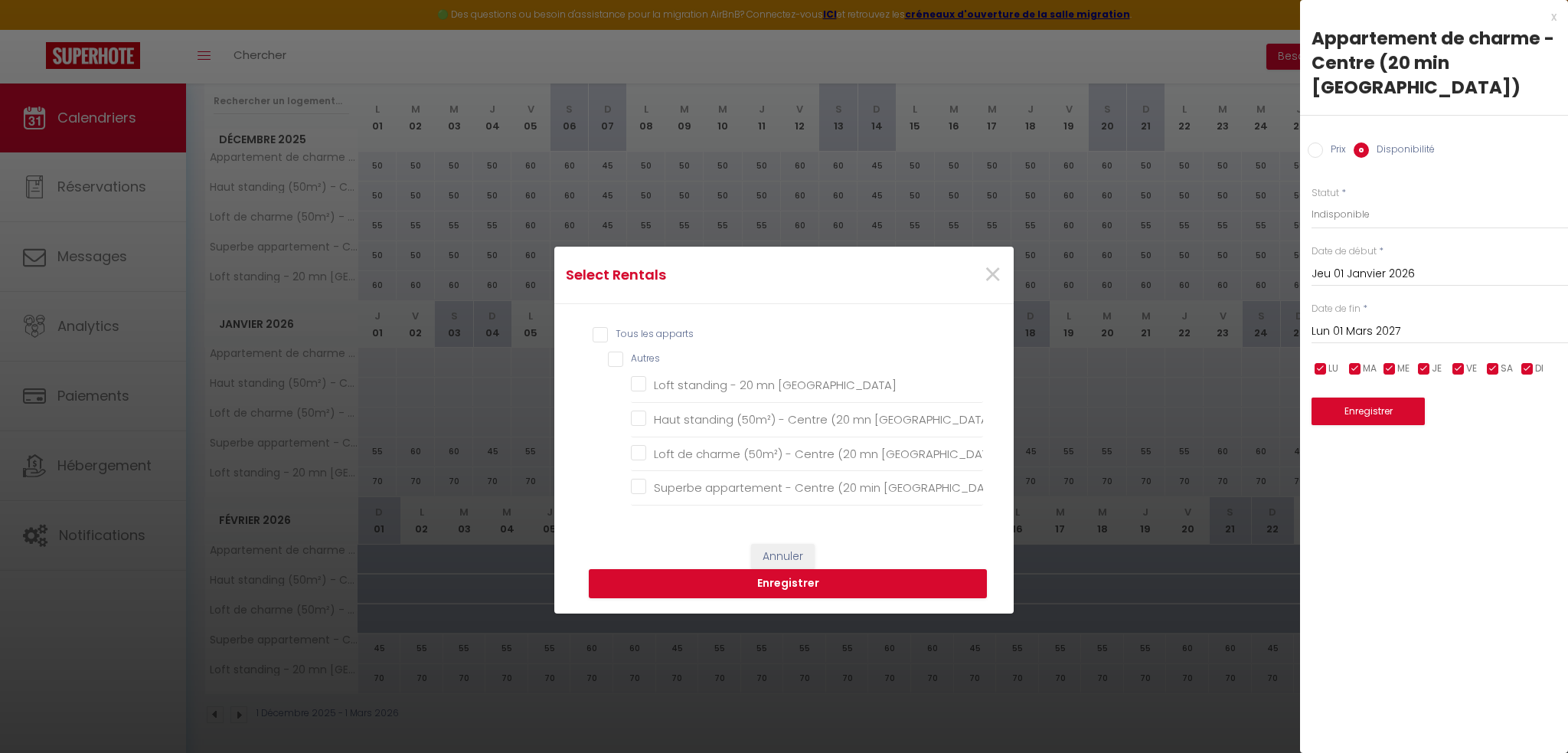
click at [593, 332] on input "Tous les apparts" at bounding box center [787, 335] width 390 height 16
click at [752, 571] on button "Enregistrer" at bounding box center [787, 583] width 398 height 29
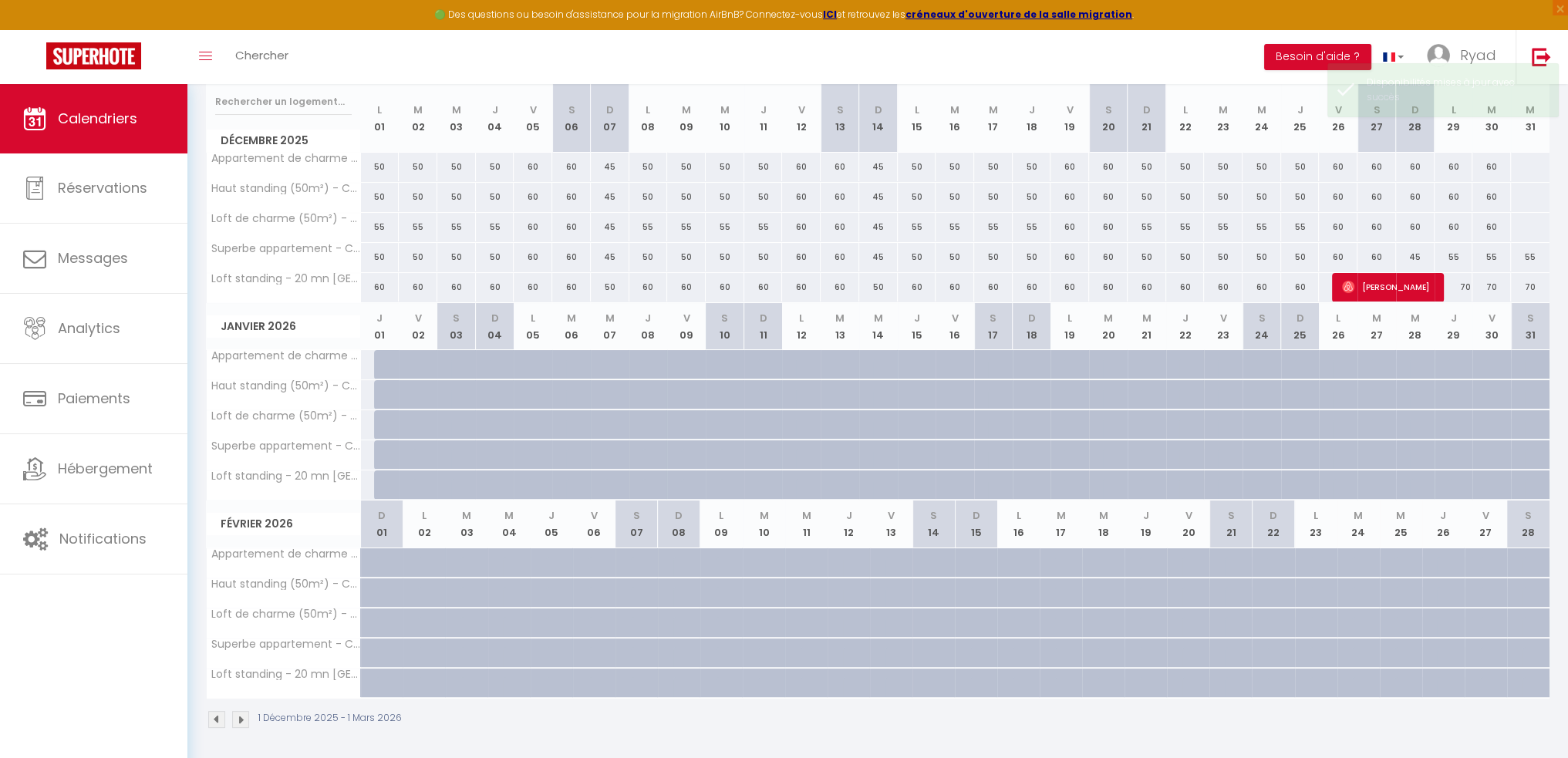
click at [384, 358] on div at bounding box center [393, 365] width 38 height 30
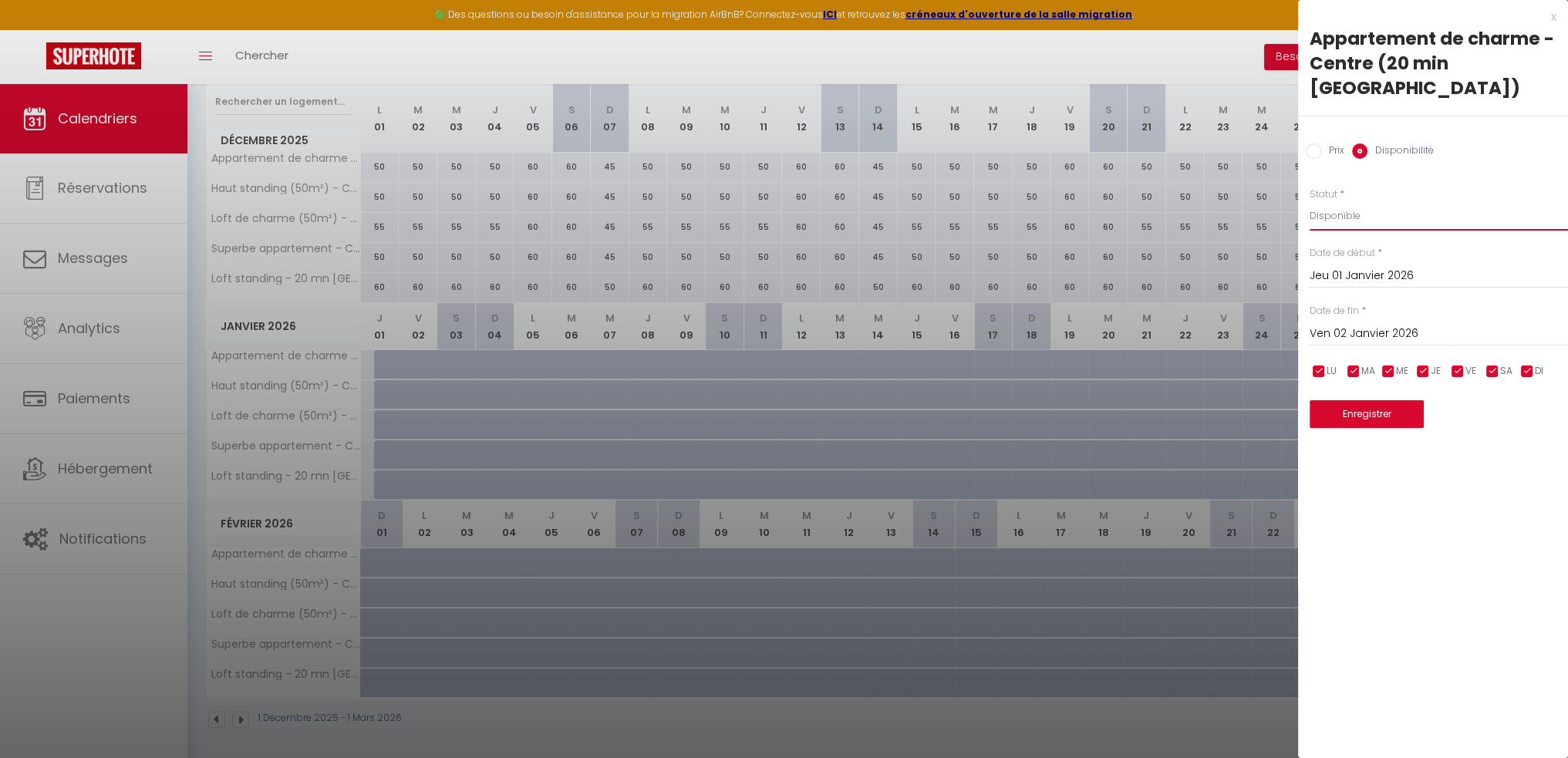
click at [1312, 201] on select "Disponible Indisponible" at bounding box center [1438, 216] width 258 height 30
click at [1309, 201] on select "Disponible Indisponible" at bounding box center [1438, 216] width 258 height 30
click at [1335, 318] on div "Ven 02 Janvier 2026 < Jan 2026 > Dim Lun Mar Mer Jeu Ven Sam 1 2 3 4 5 6 7 8 9 …" at bounding box center [1438, 332] width 258 height 28
click at [1334, 324] on input "Ven 02 Janvier 2026" at bounding box center [1438, 334] width 258 height 20
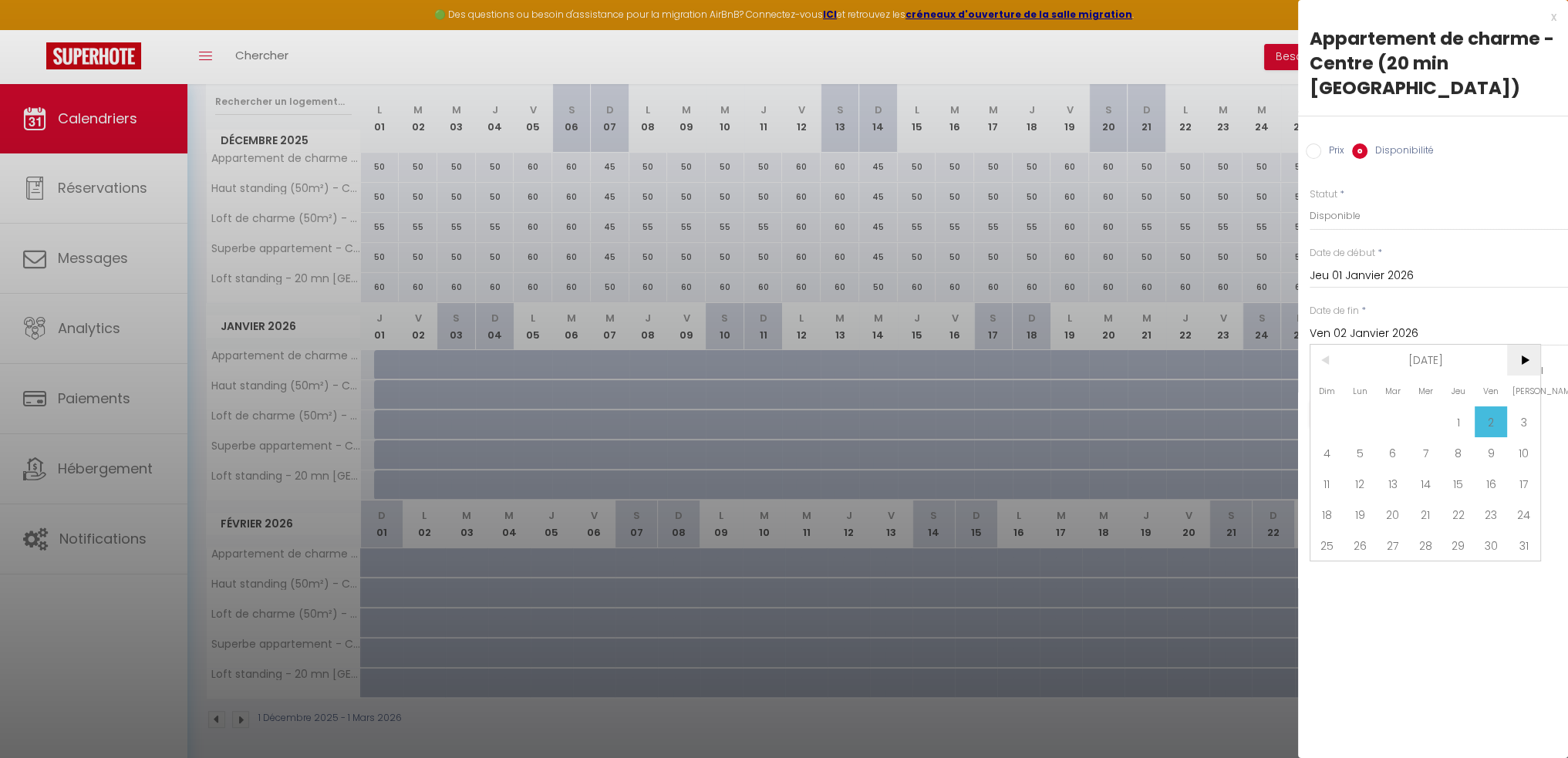
click at [1537, 344] on span ">" at bounding box center [1524, 359] width 33 height 30
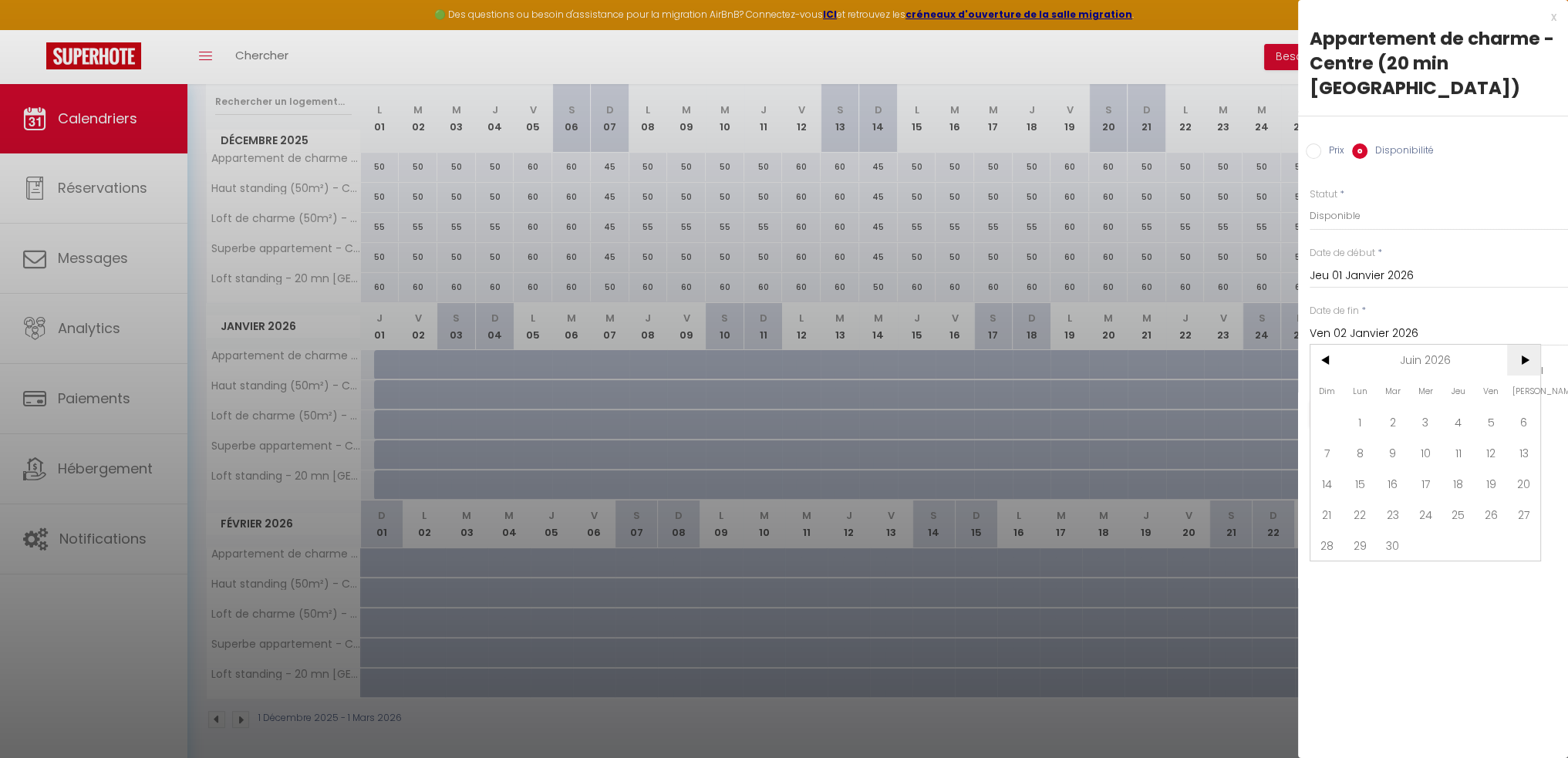
click at [1537, 344] on span ">" at bounding box center [1524, 359] width 33 height 30
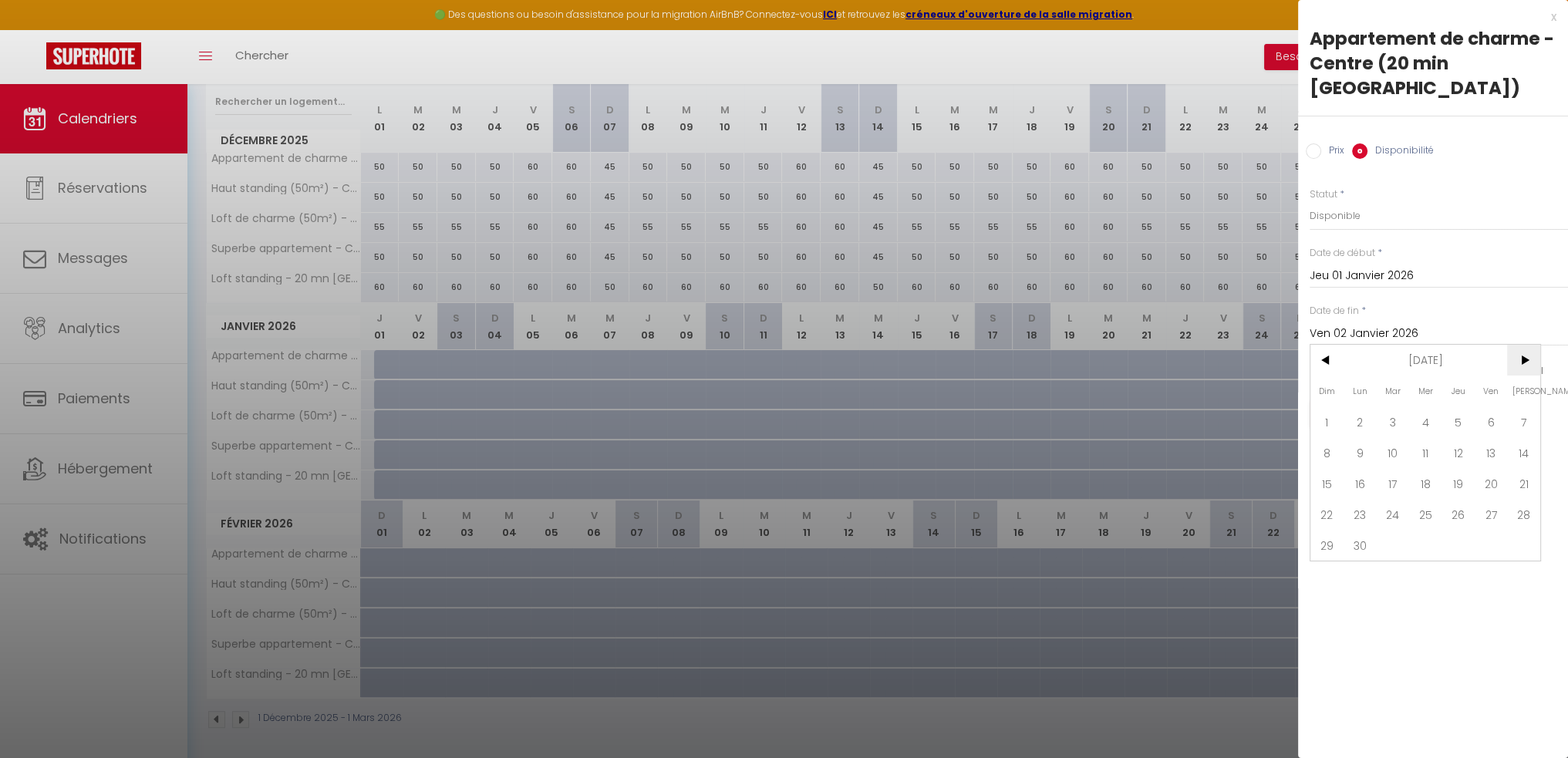
click at [1537, 344] on span ">" at bounding box center [1524, 359] width 33 height 30
click at [1361, 406] on span "1" at bounding box center [1360, 421] width 33 height 30
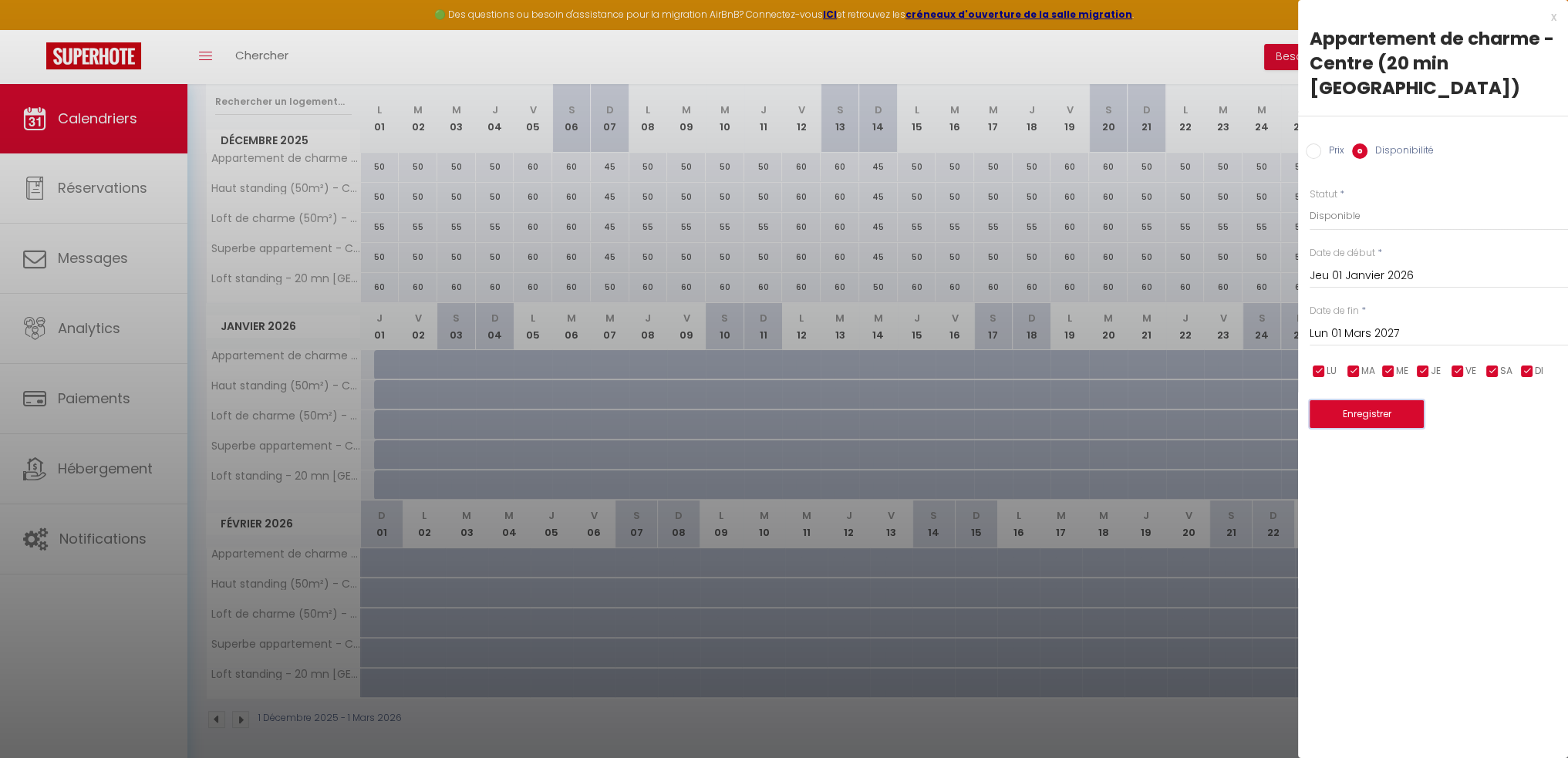
click at [1395, 400] on button "Enregistrer" at bounding box center [1366, 414] width 114 height 28
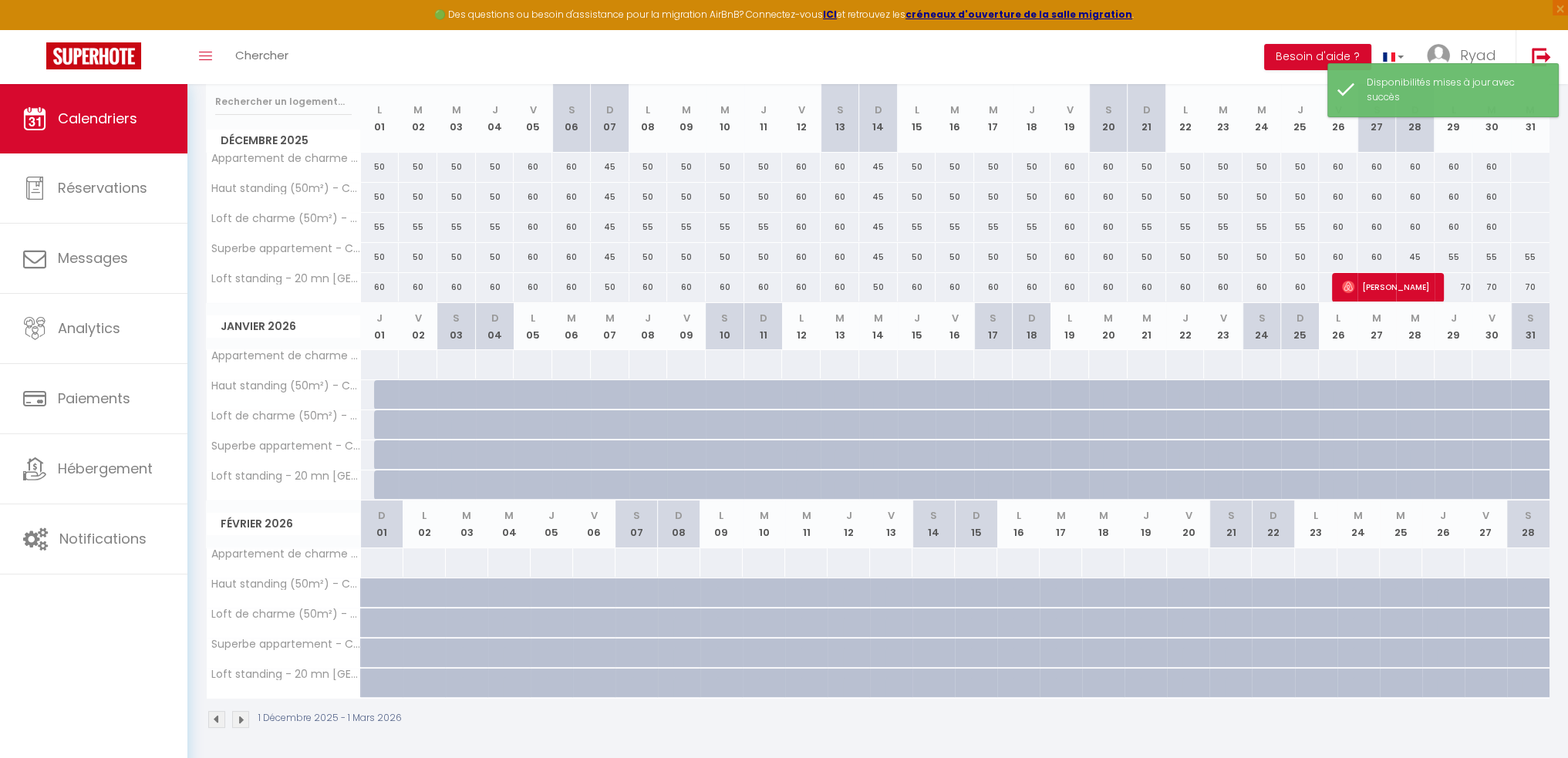
click at [372, 359] on div at bounding box center [379, 364] width 39 height 29
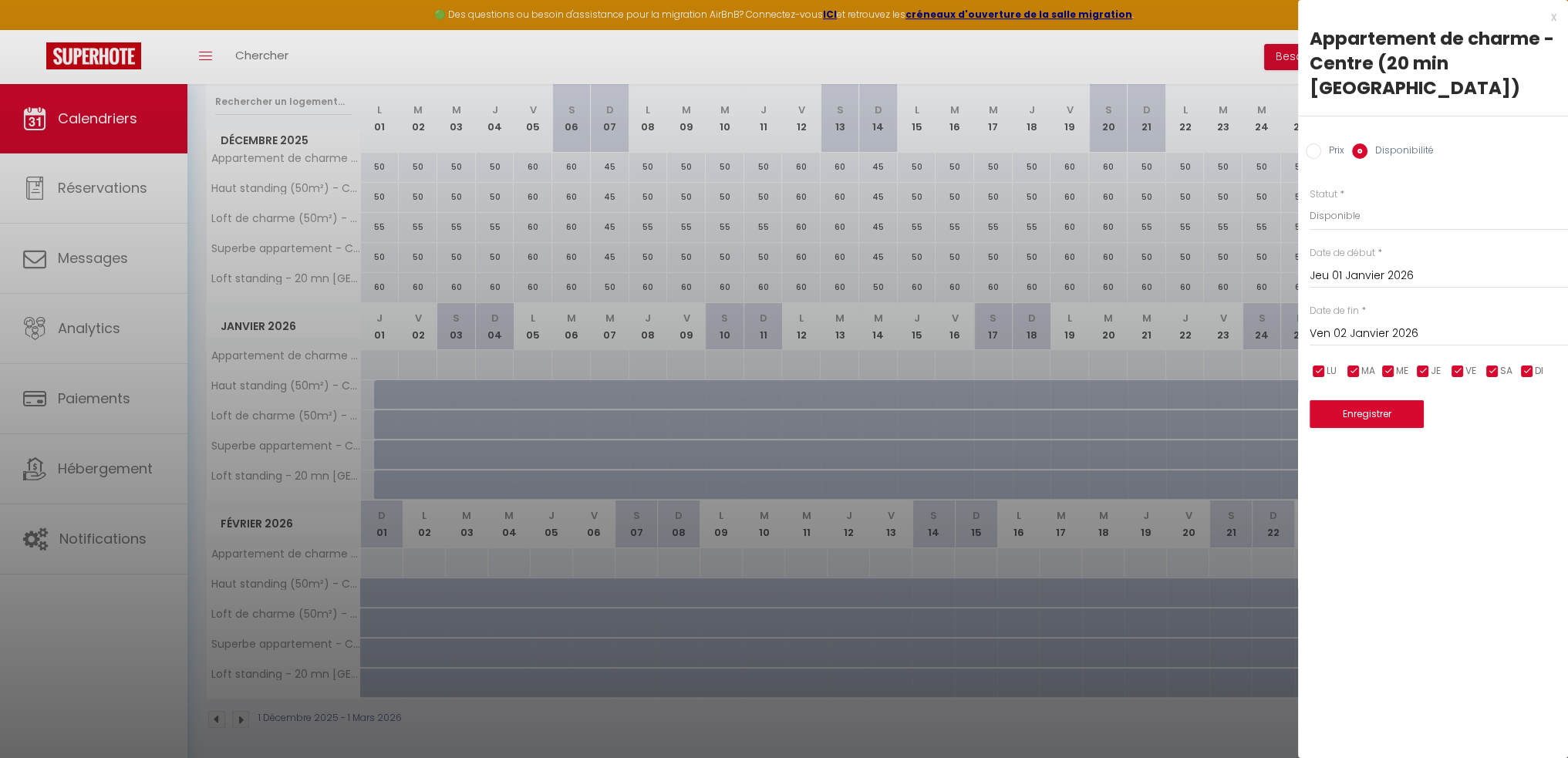
click at [1318, 144] on input "Prix" at bounding box center [1313, 152] width 16 height 16
click at [1339, 201] on input "Prix" at bounding box center [1438, 215] width 258 height 28
click at [1370, 144] on label "Disponibilité" at bounding box center [1401, 152] width 66 height 17
click at [1368, 144] on input "Disponibilité" at bounding box center [1360, 152] width 16 height 16
click at [1353, 201] on select "Disponible Indisponible" at bounding box center [1438, 216] width 258 height 30
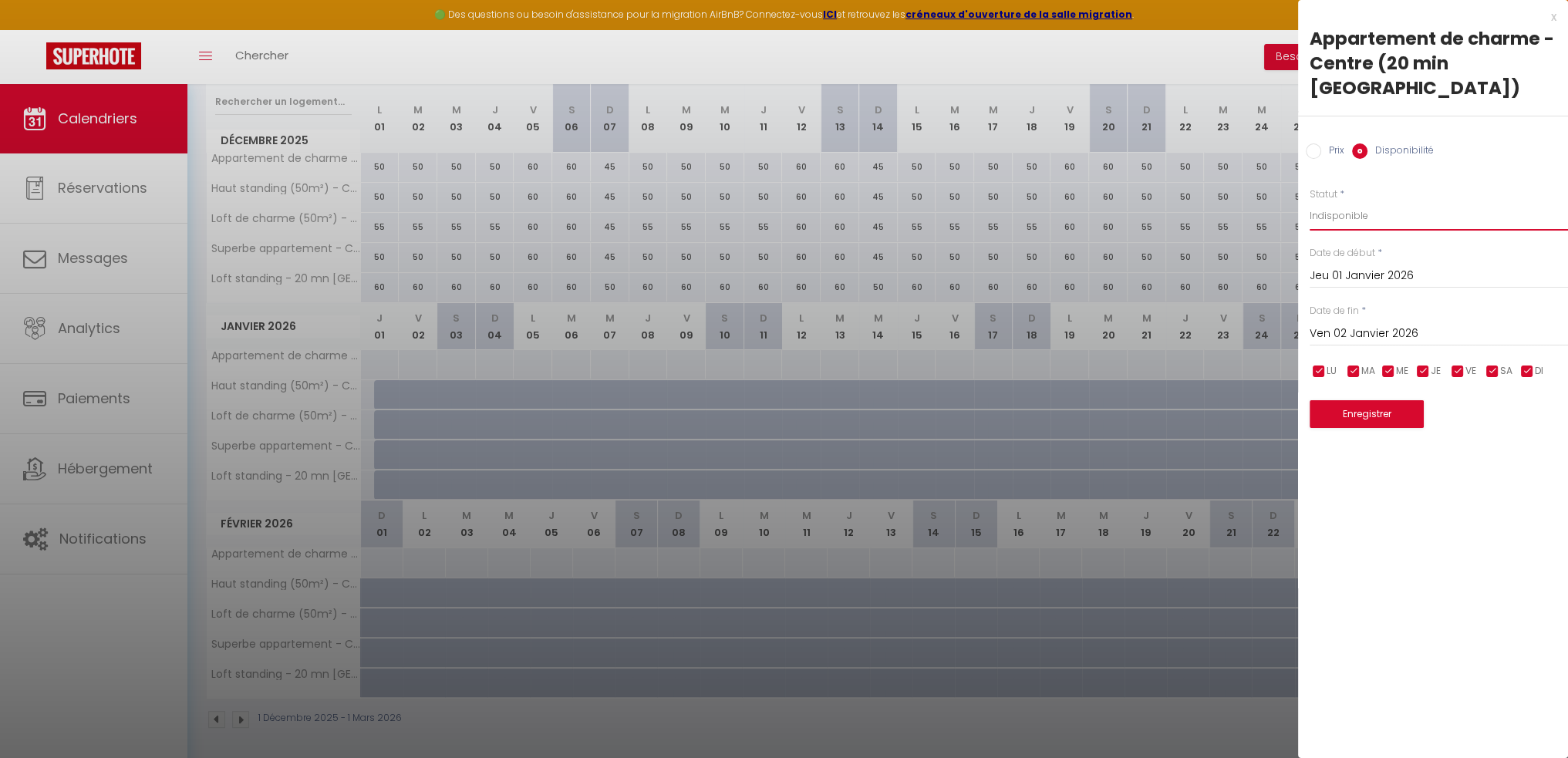
click at [1309, 201] on select "Disponible Indisponible" at bounding box center [1438, 216] width 258 height 30
click at [1407, 324] on input "Ven 02 Janvier 2026" at bounding box center [1438, 334] width 258 height 20
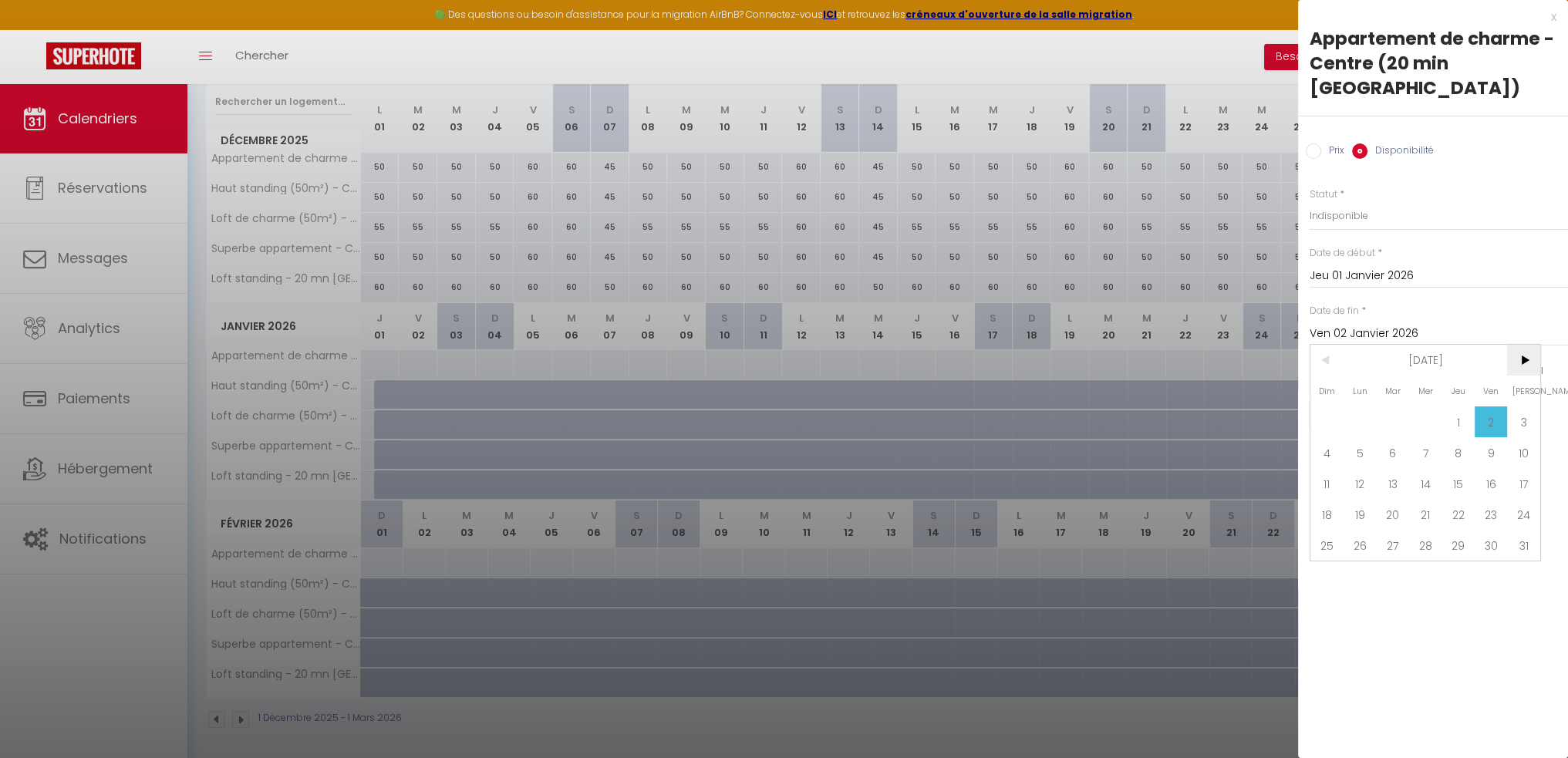
click at [1527, 344] on span ">" at bounding box center [1524, 359] width 33 height 30
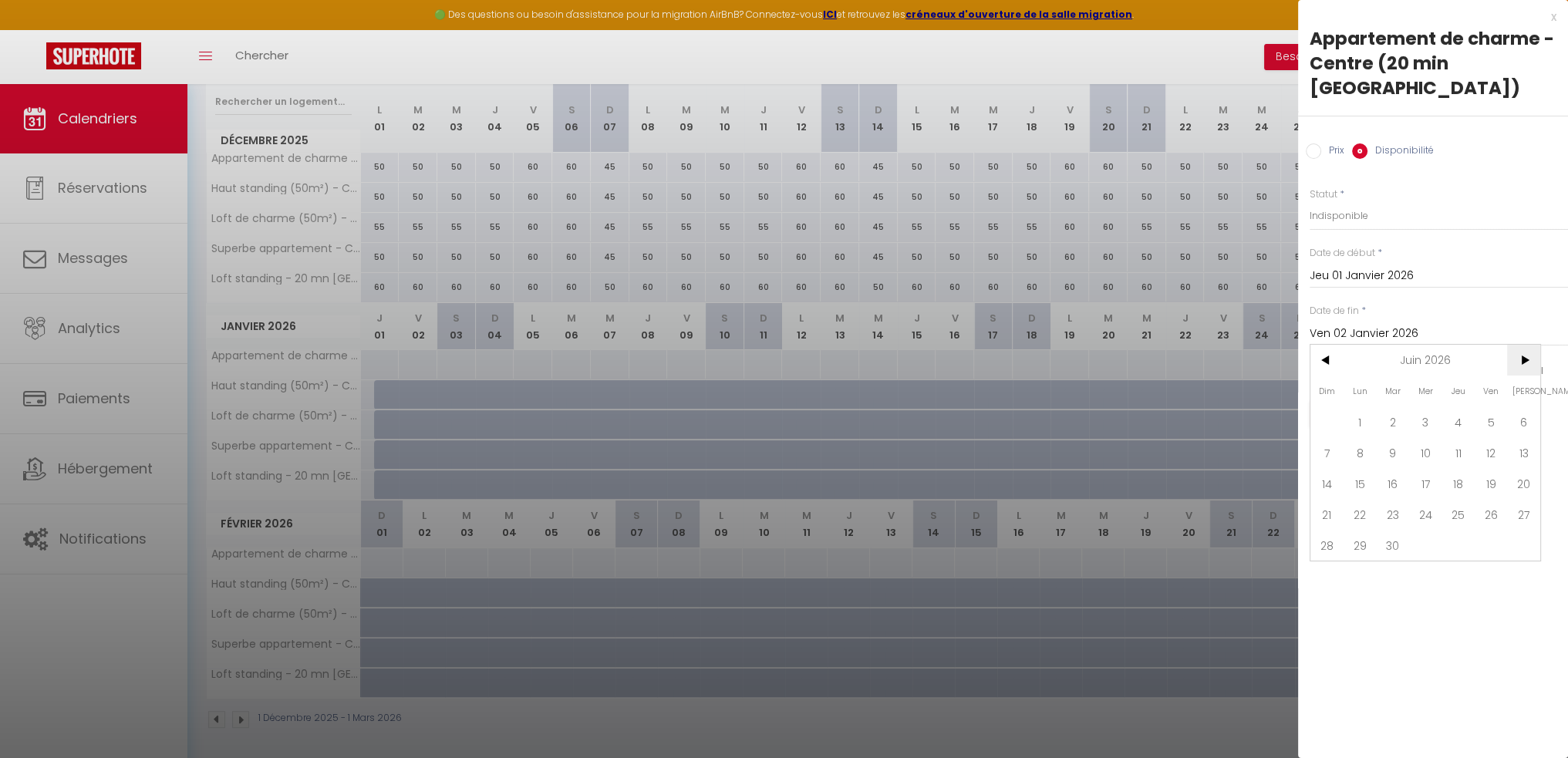
click at [1527, 344] on span ">" at bounding box center [1524, 359] width 33 height 30
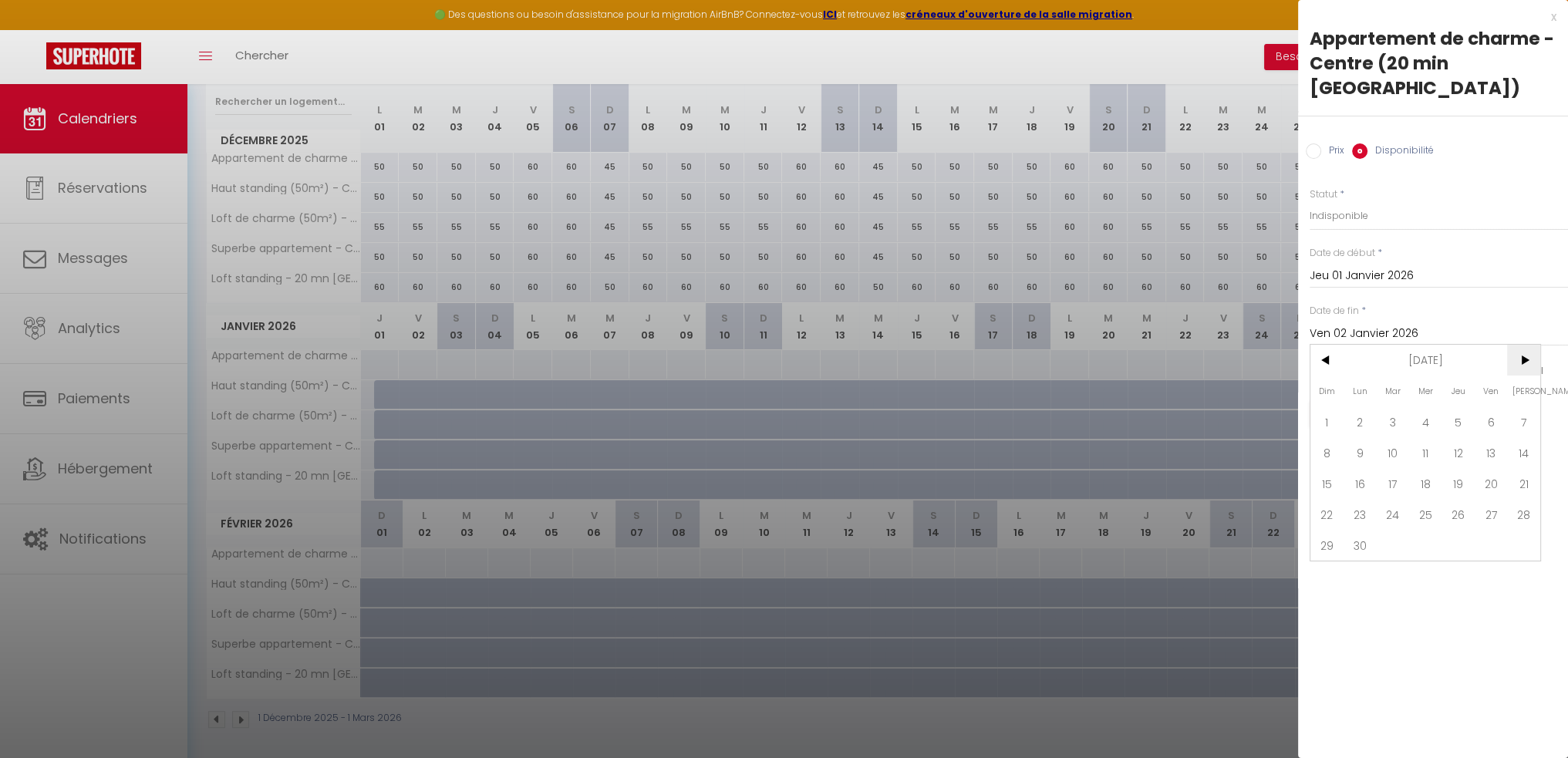
click at [1527, 344] on span ">" at bounding box center [1524, 359] width 33 height 30
click at [1362, 406] on span "1" at bounding box center [1360, 421] width 33 height 30
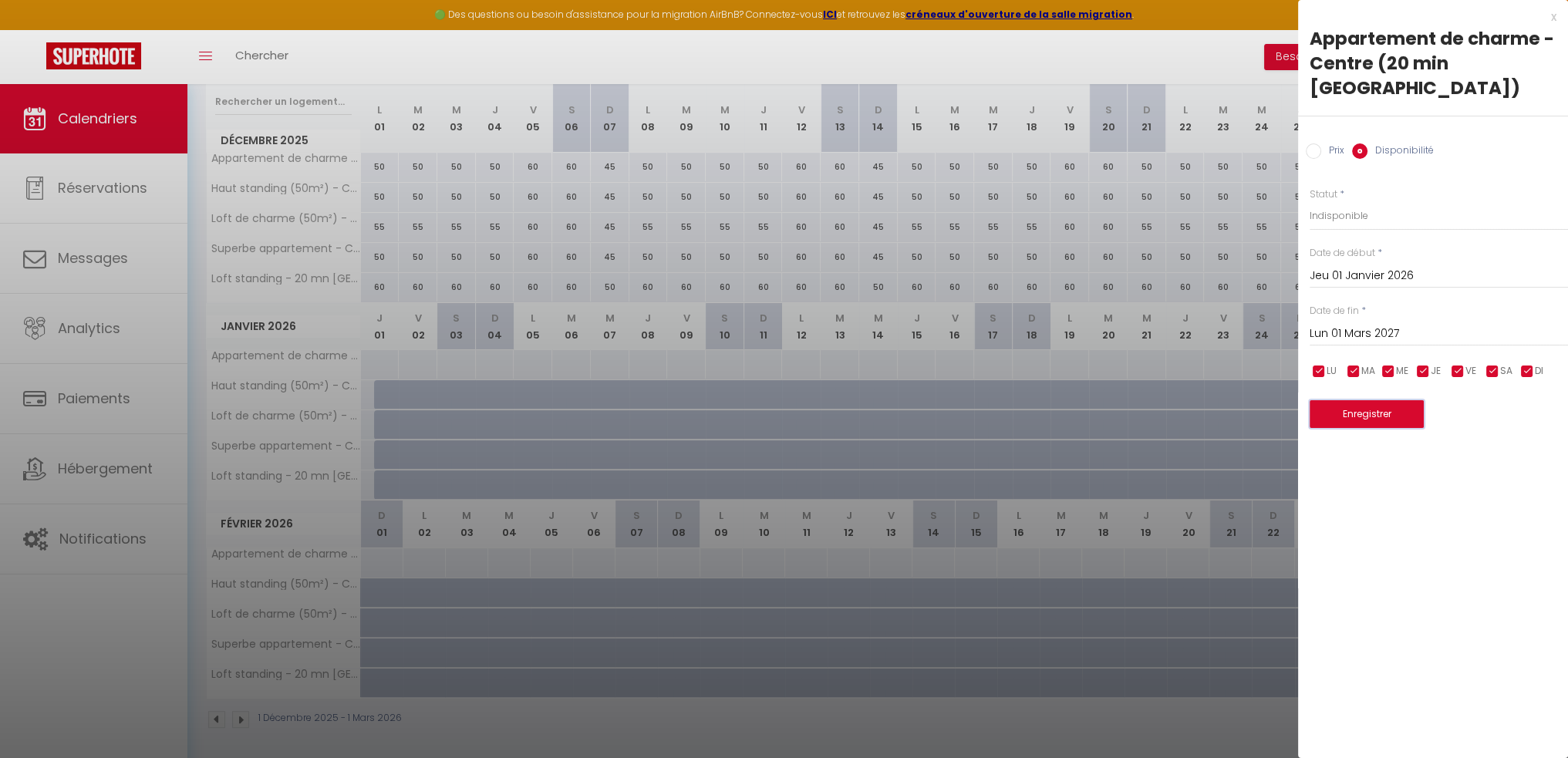
click at [1341, 400] on button "Enregistrer" at bounding box center [1366, 414] width 114 height 28
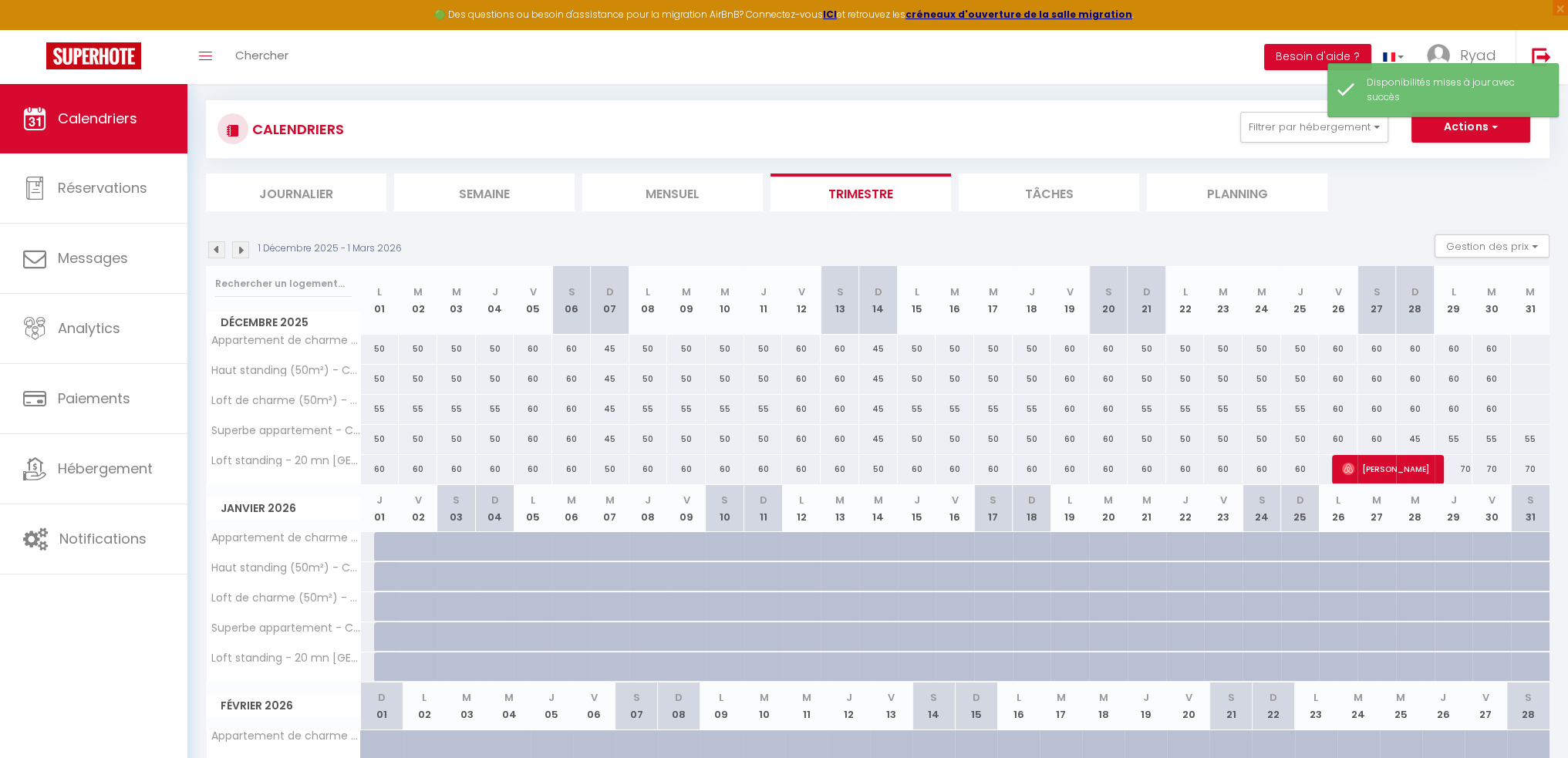
scroll to position [0, 0]
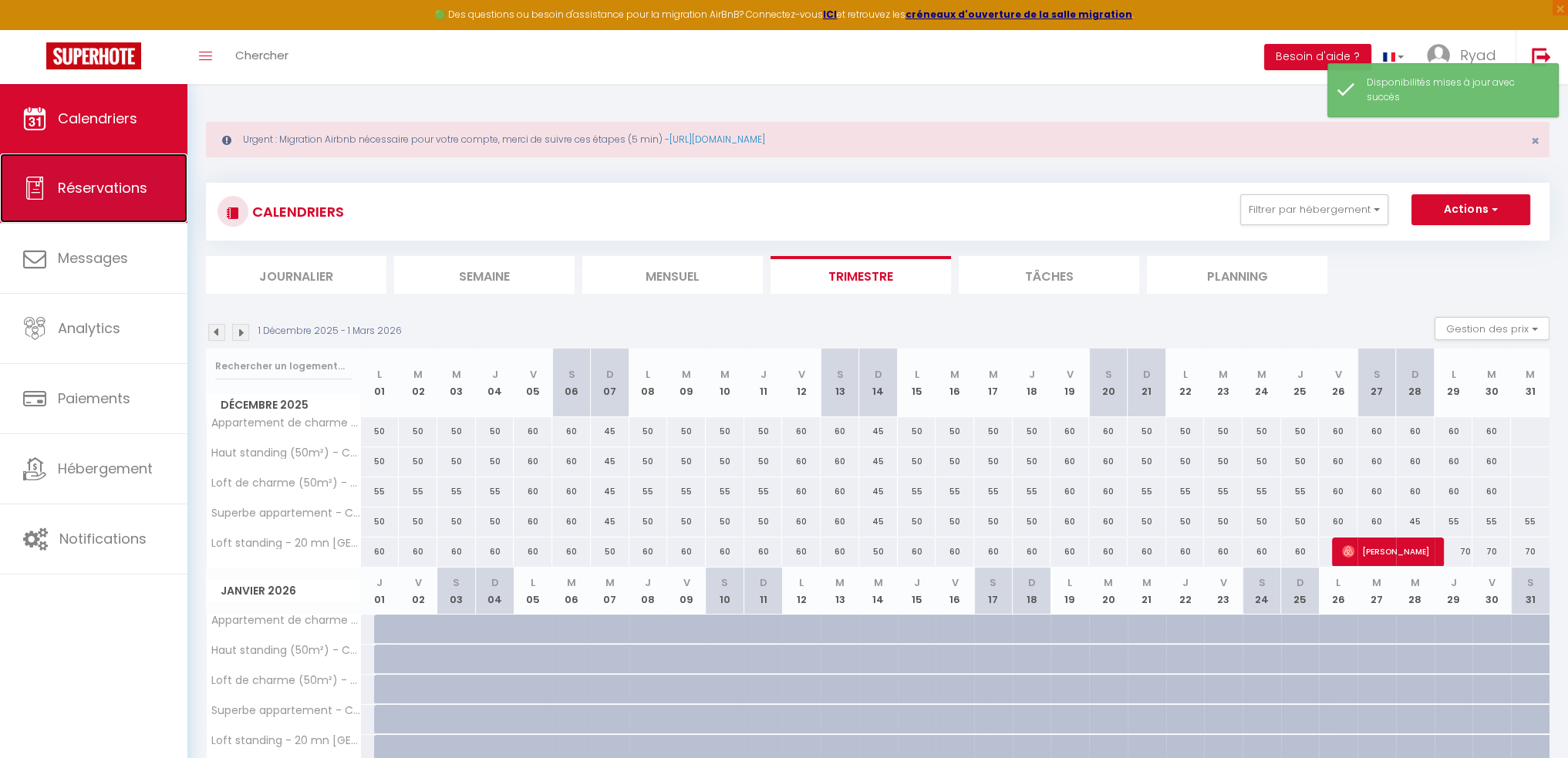
click at [105, 184] on span "Réservations" at bounding box center [102, 187] width 90 height 19
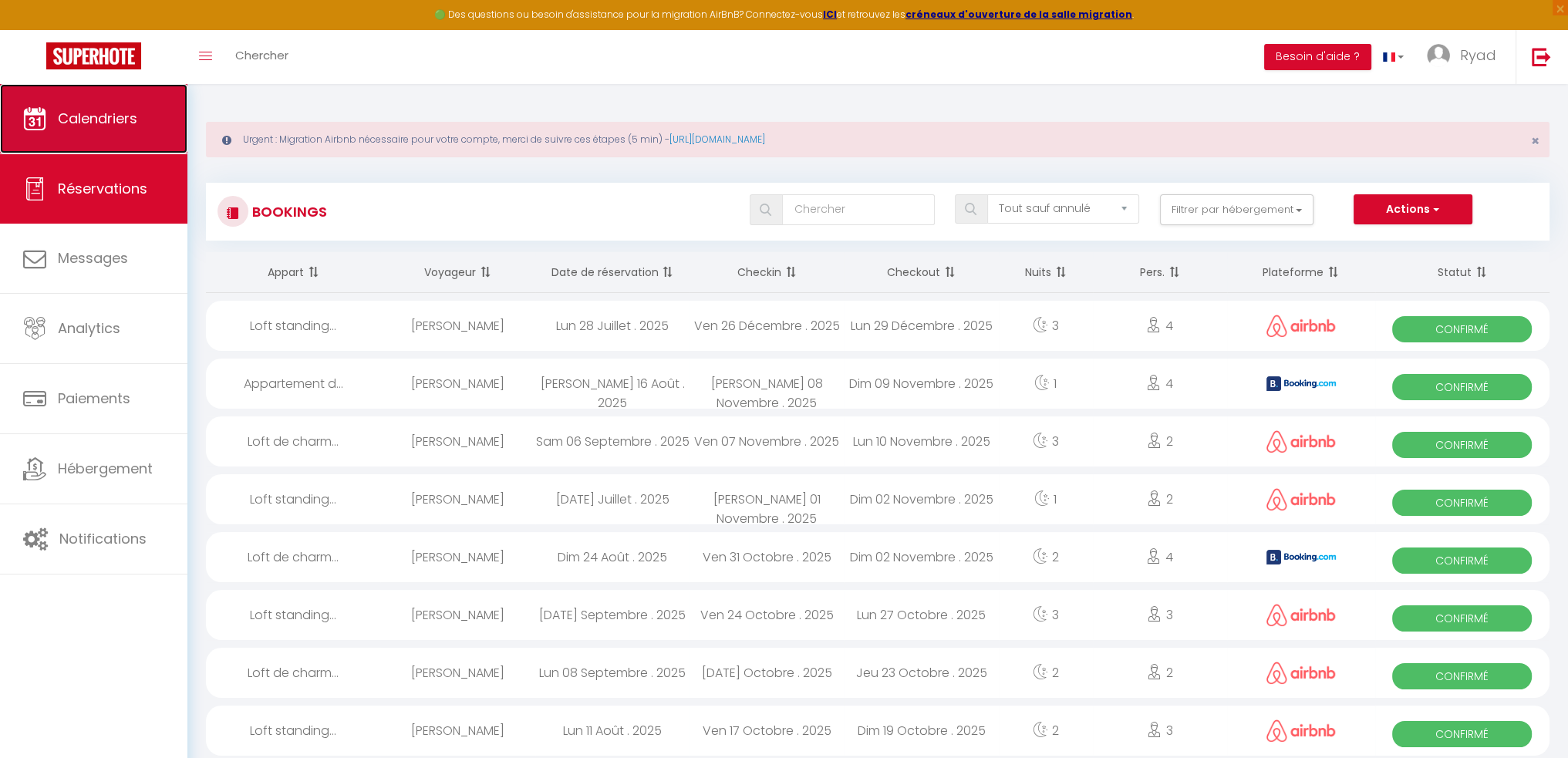
click at [55, 139] on link "Calendriers" at bounding box center [93, 118] width 187 height 70
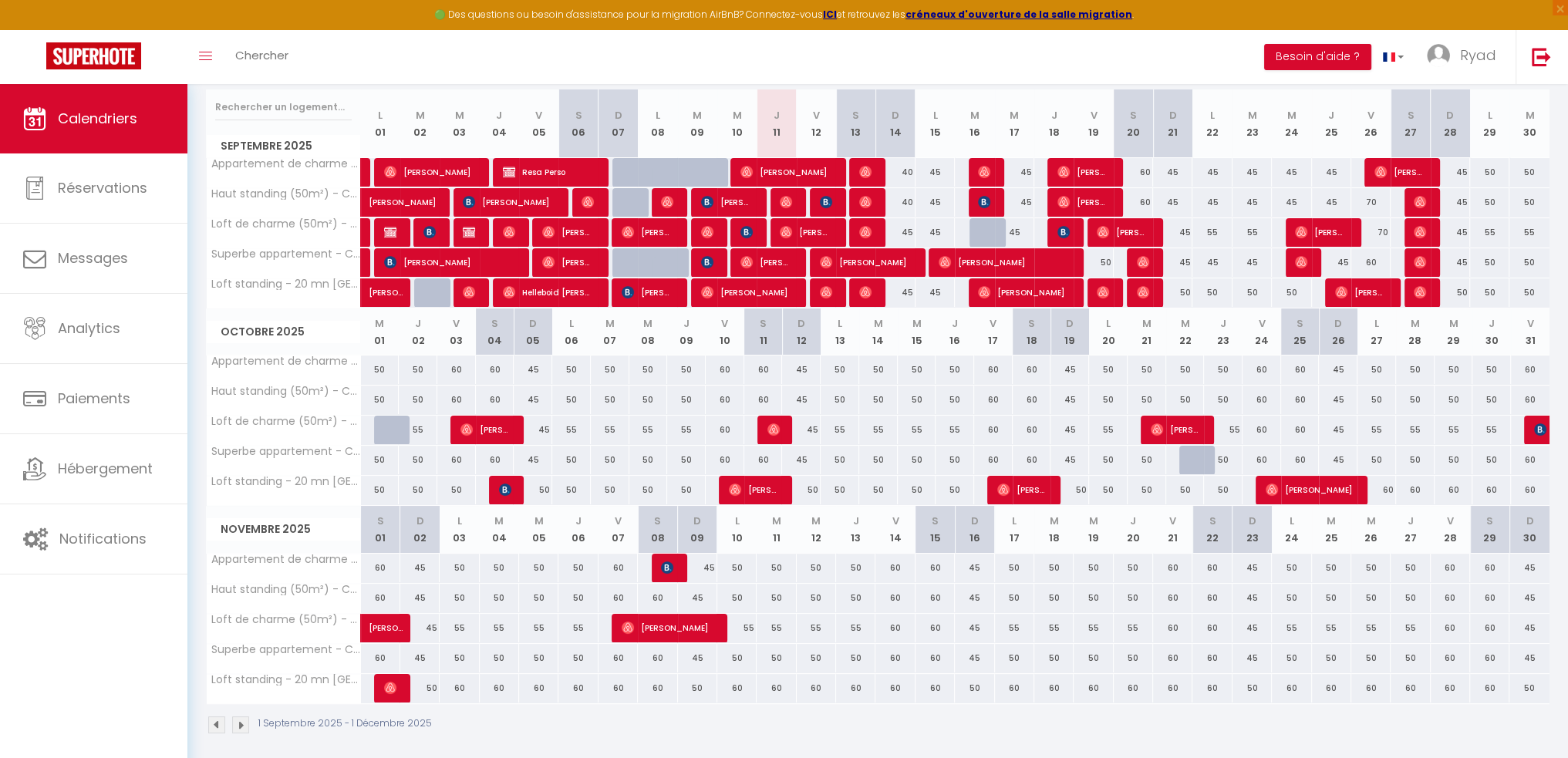
scroll to position [264, 0]
